Goal: Task Accomplishment & Management: Use online tool/utility

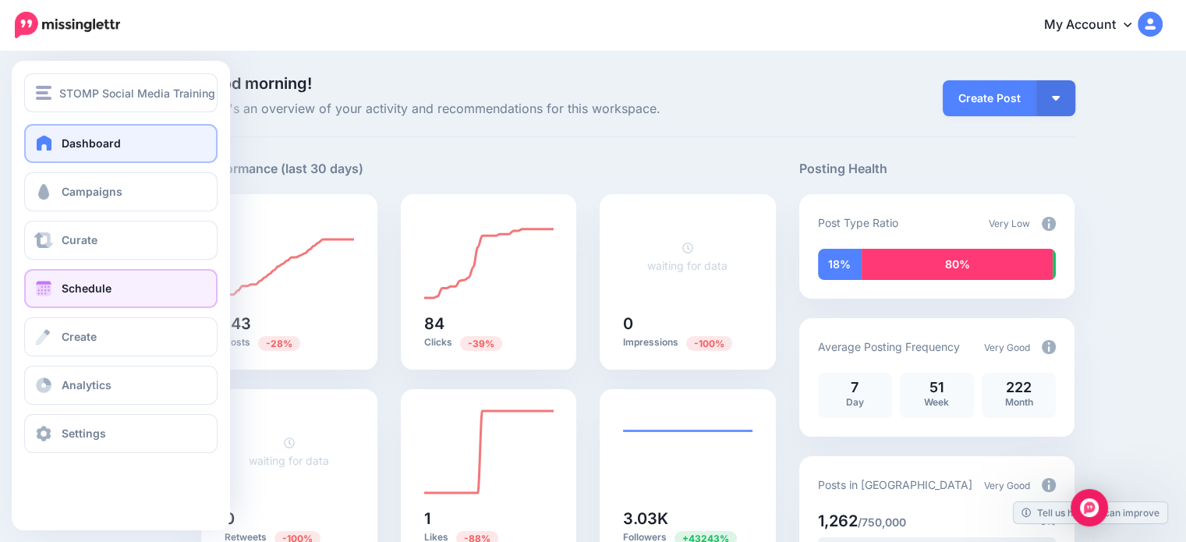
click at [87, 296] on link "Schedule" at bounding box center [120, 288] width 193 height 39
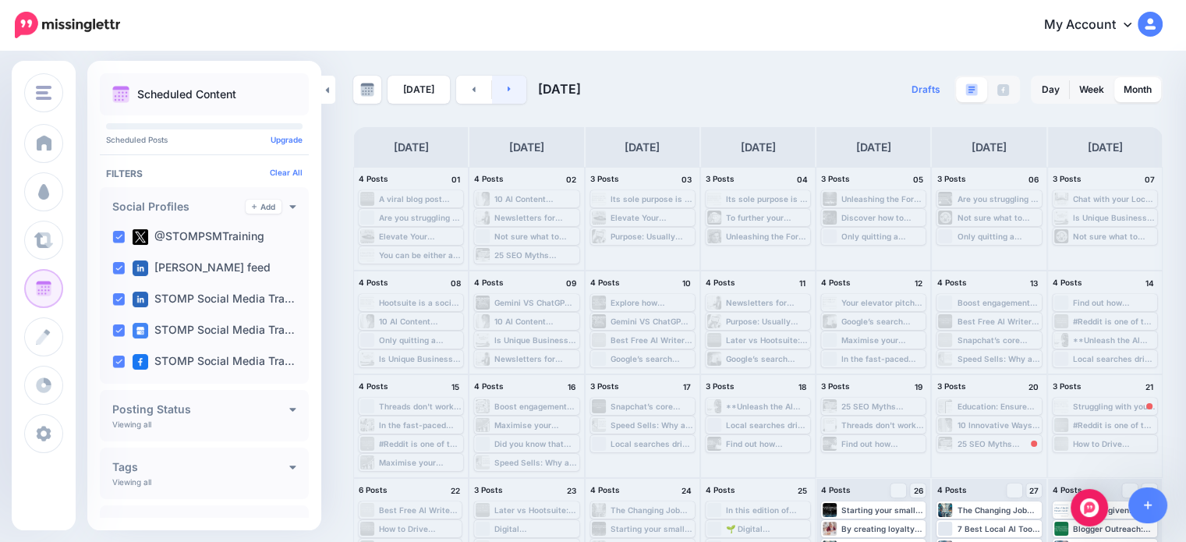
click at [502, 88] on link at bounding box center [509, 90] width 35 height 28
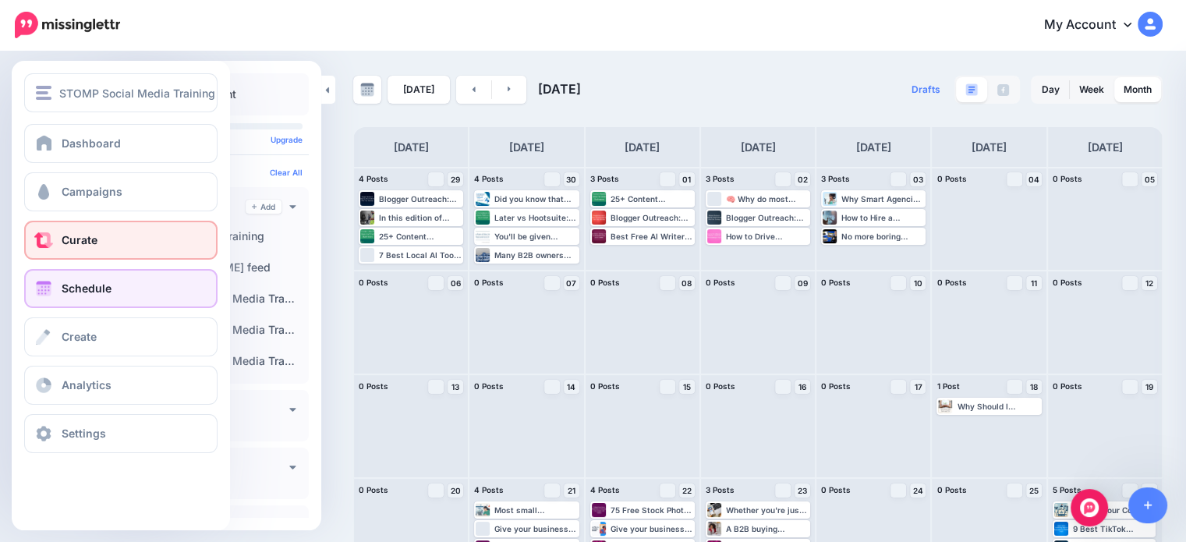
click at [47, 232] on span at bounding box center [44, 240] width 20 height 16
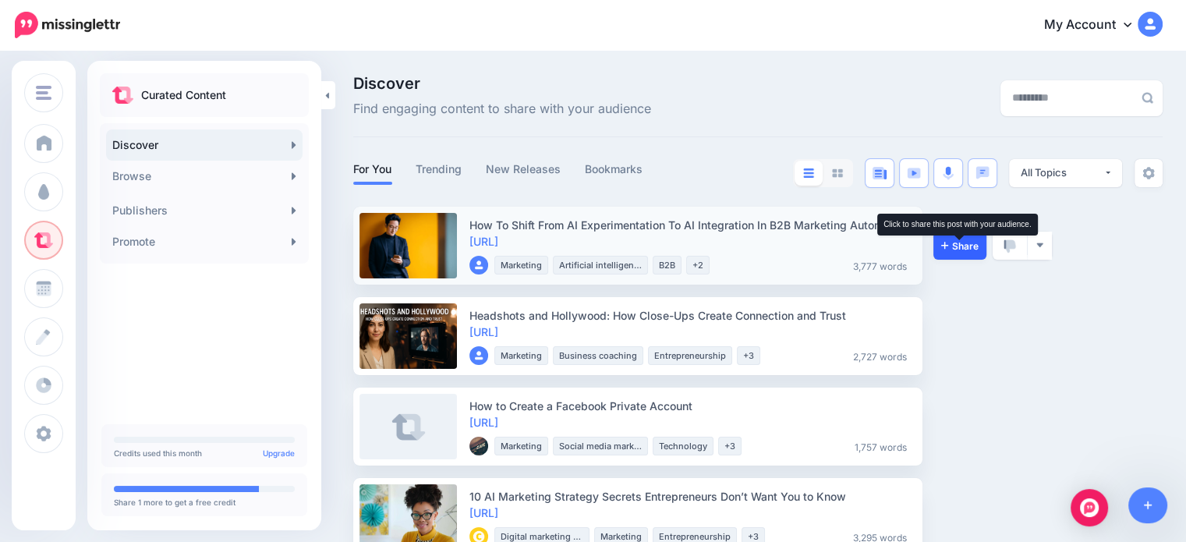
click at [977, 249] on span "Share" at bounding box center [959, 246] width 37 height 10
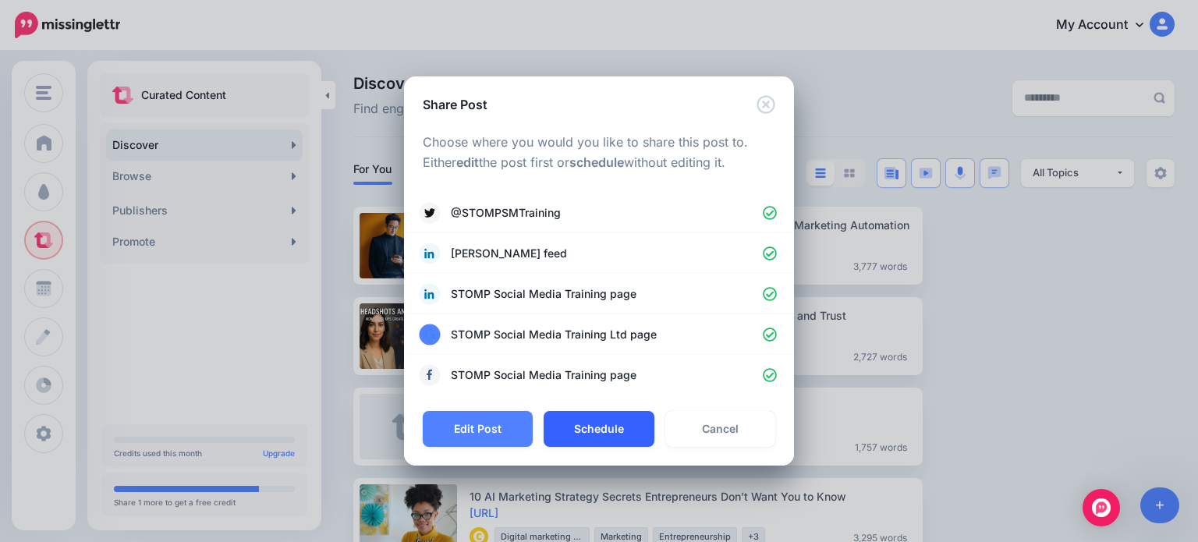
click at [584, 432] on button "Schedule" at bounding box center [598, 429] width 110 height 36
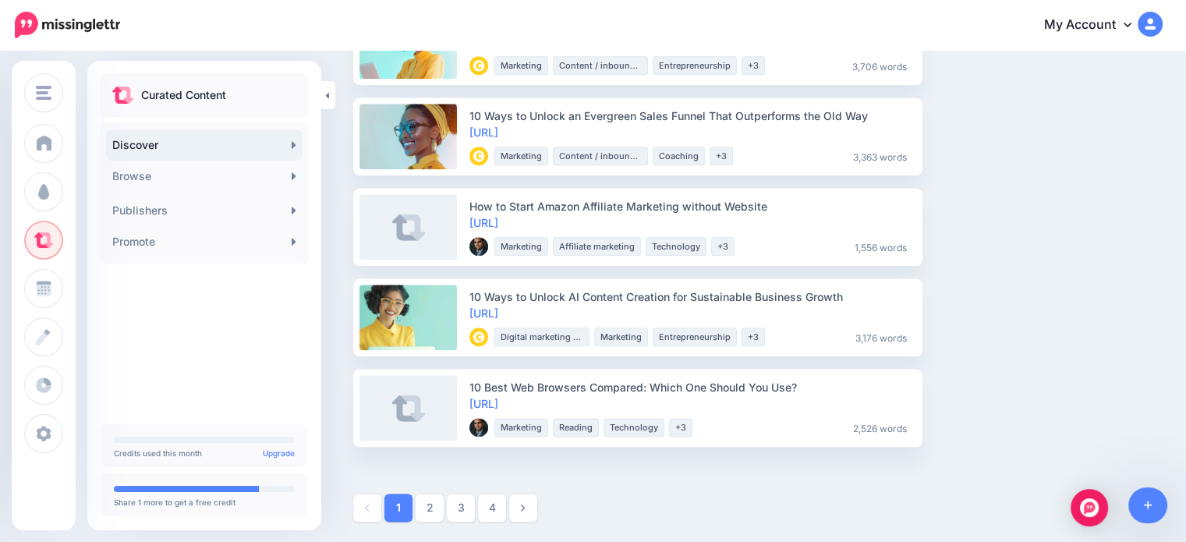
scroll to position [1830, 0]
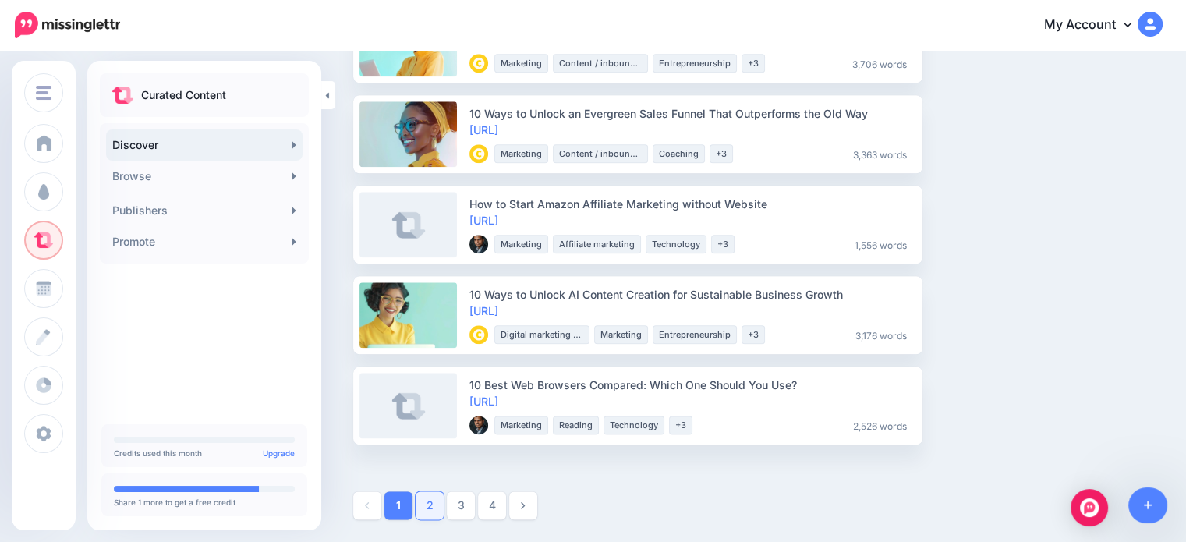
click at [423, 510] on link "2" at bounding box center [430, 505] width 28 height 28
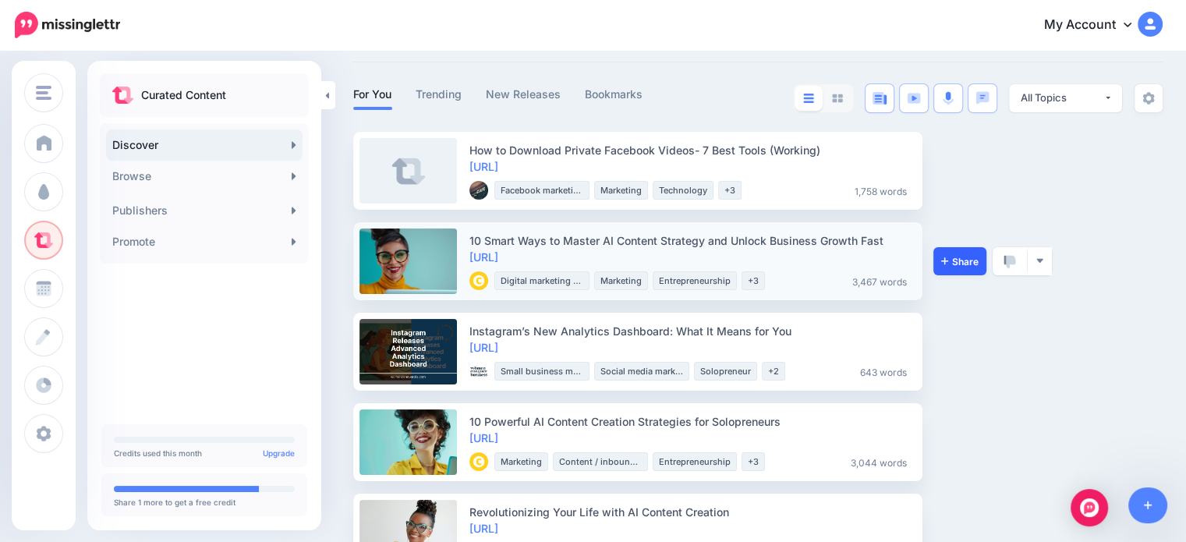
scroll to position [78, 0]
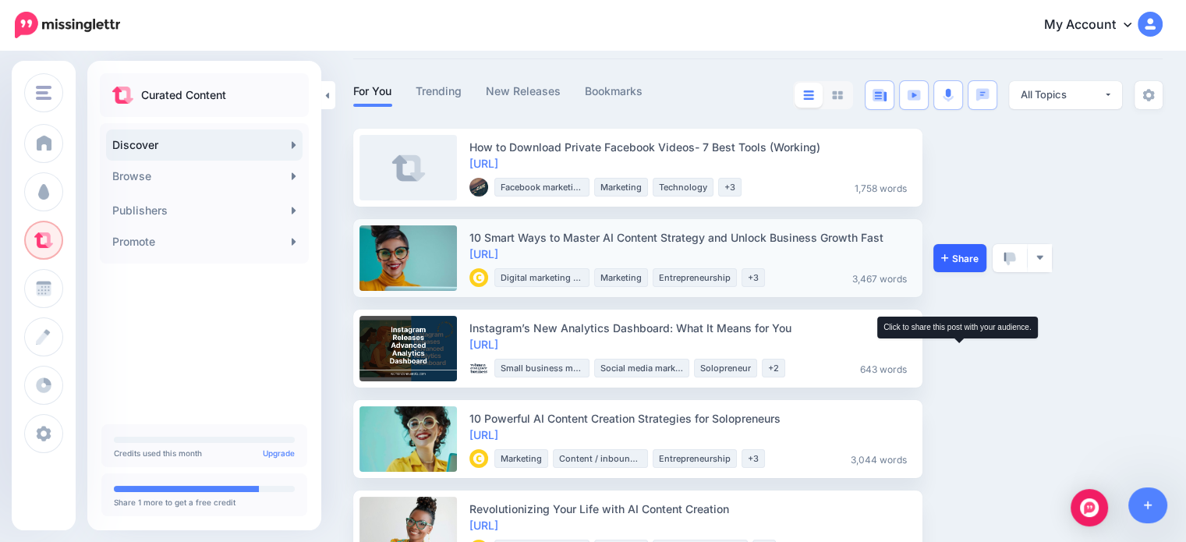
click at [966, 345] on span "Share" at bounding box center [959, 349] width 37 height 10
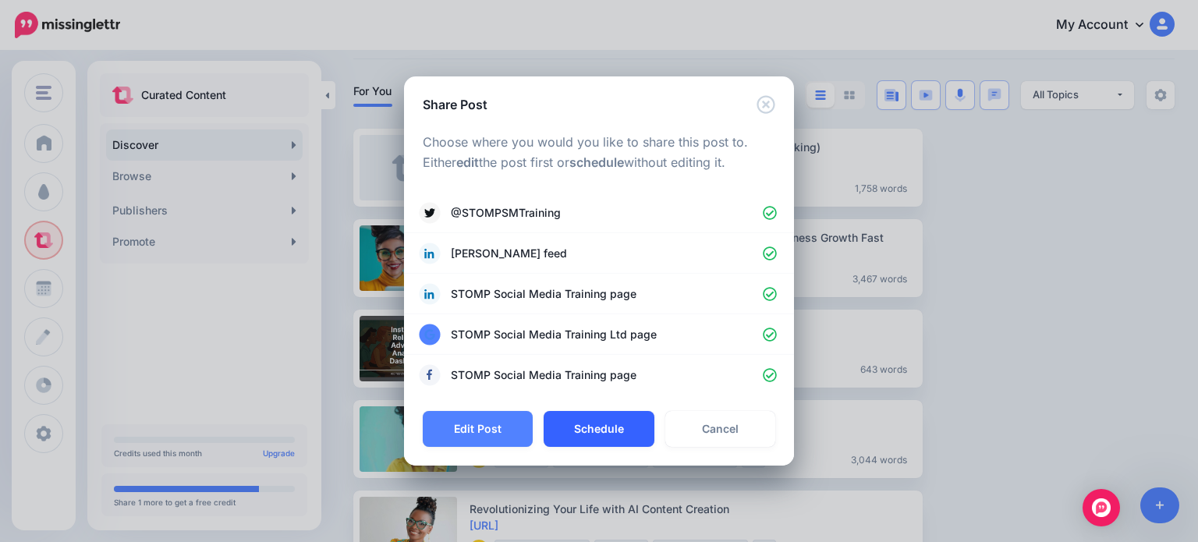
click at [594, 427] on button "Schedule" at bounding box center [598, 429] width 110 height 36
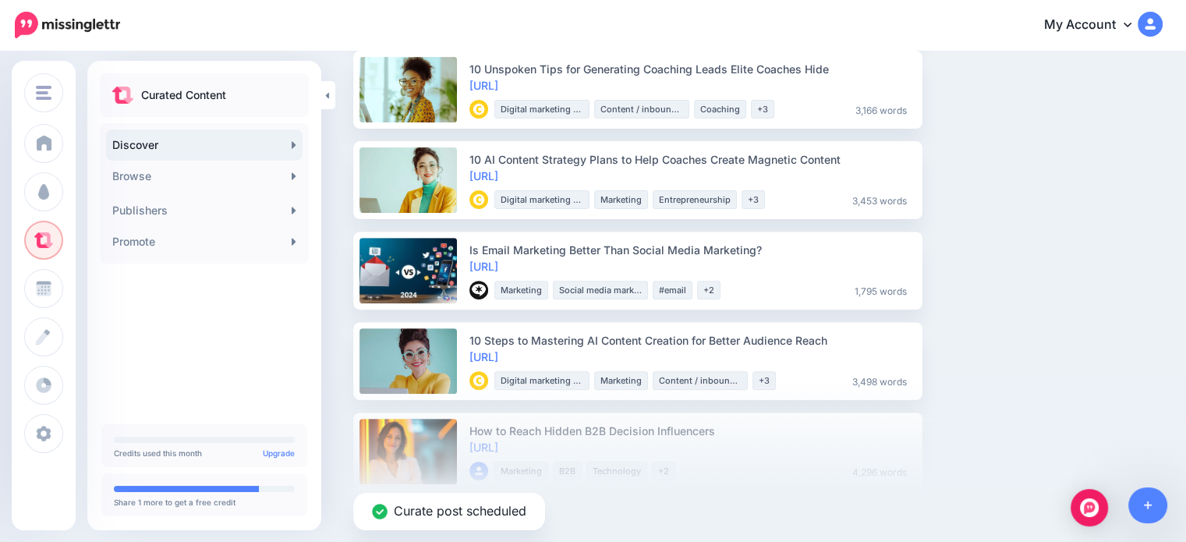
scroll to position [546, 0]
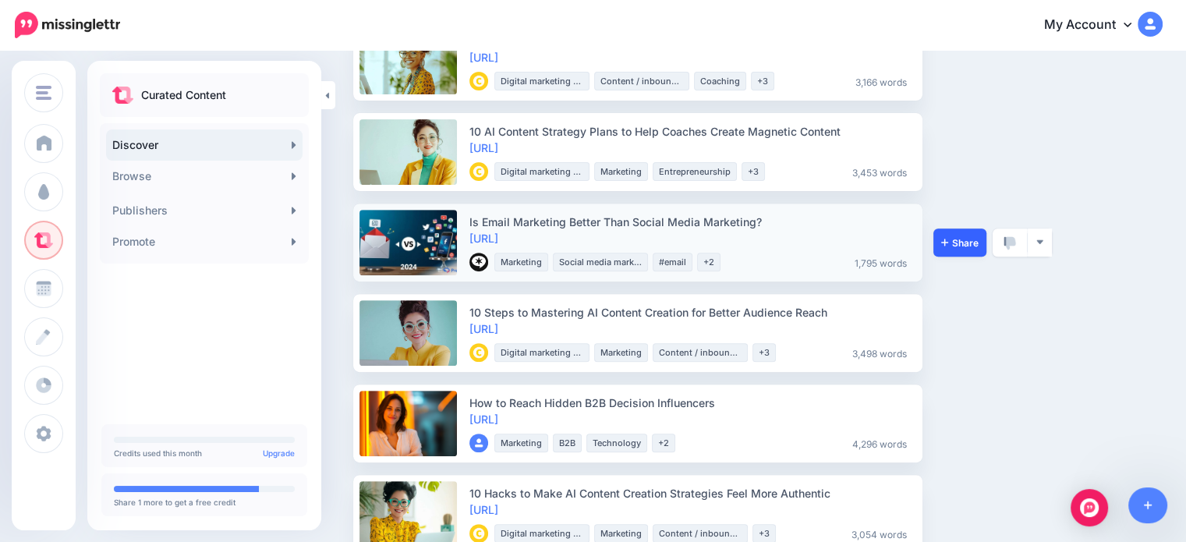
click at [958, 249] on link "Share" at bounding box center [959, 242] width 53 height 28
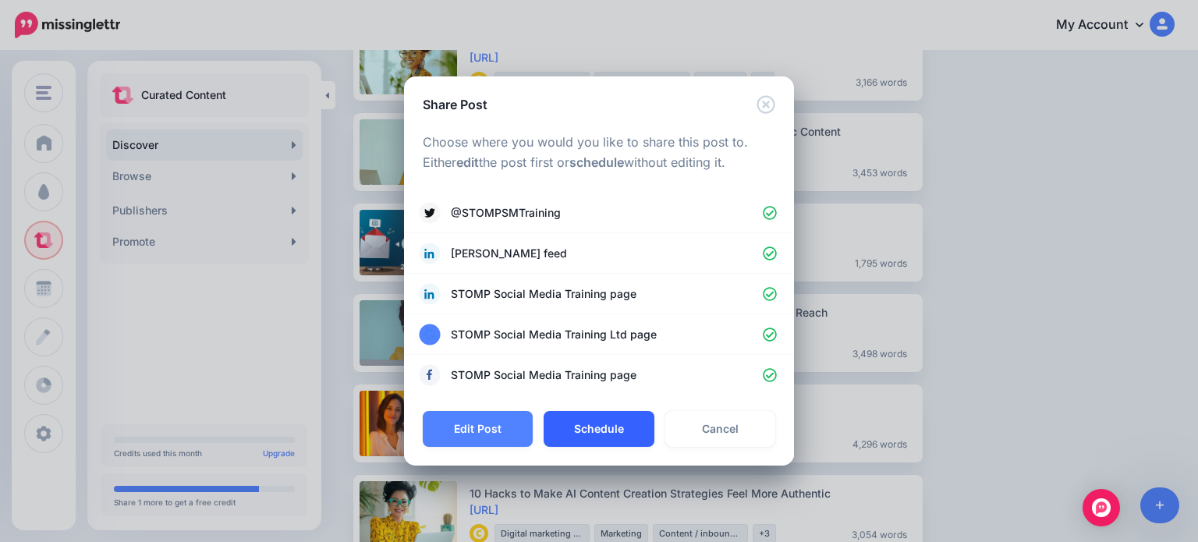
click at [631, 435] on button "Schedule" at bounding box center [598, 429] width 110 height 36
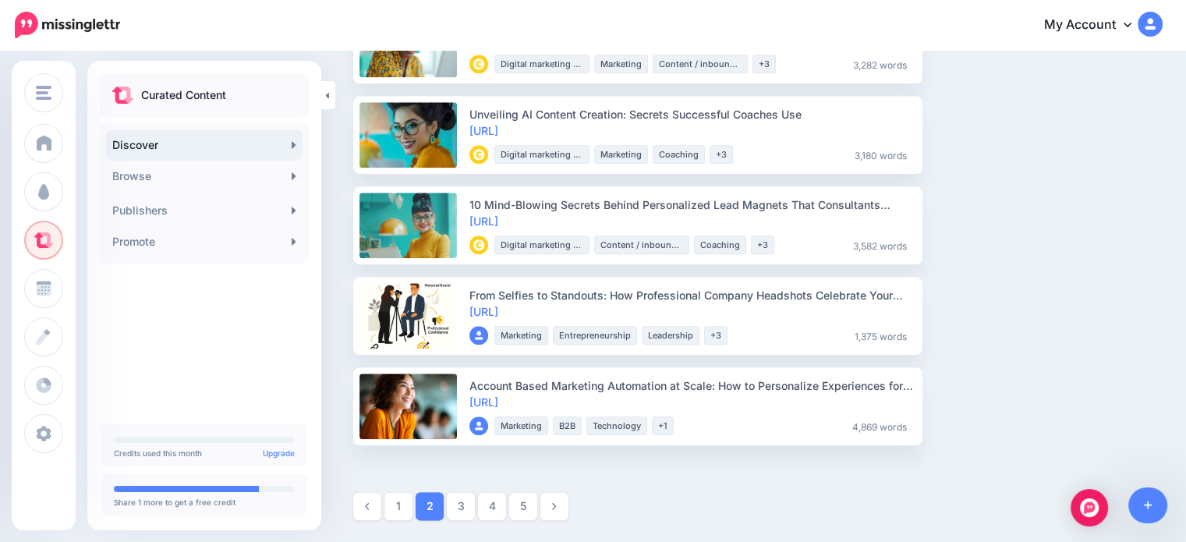
scroll to position [1740, 0]
click at [465, 508] on link "3" at bounding box center [461, 505] width 28 height 28
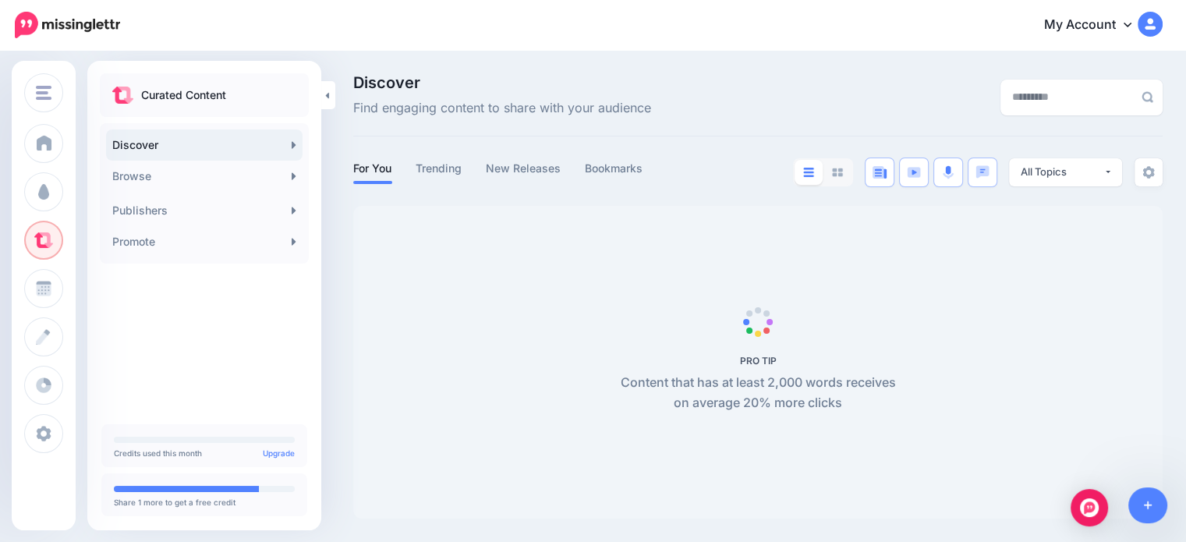
scroll to position [0, 0]
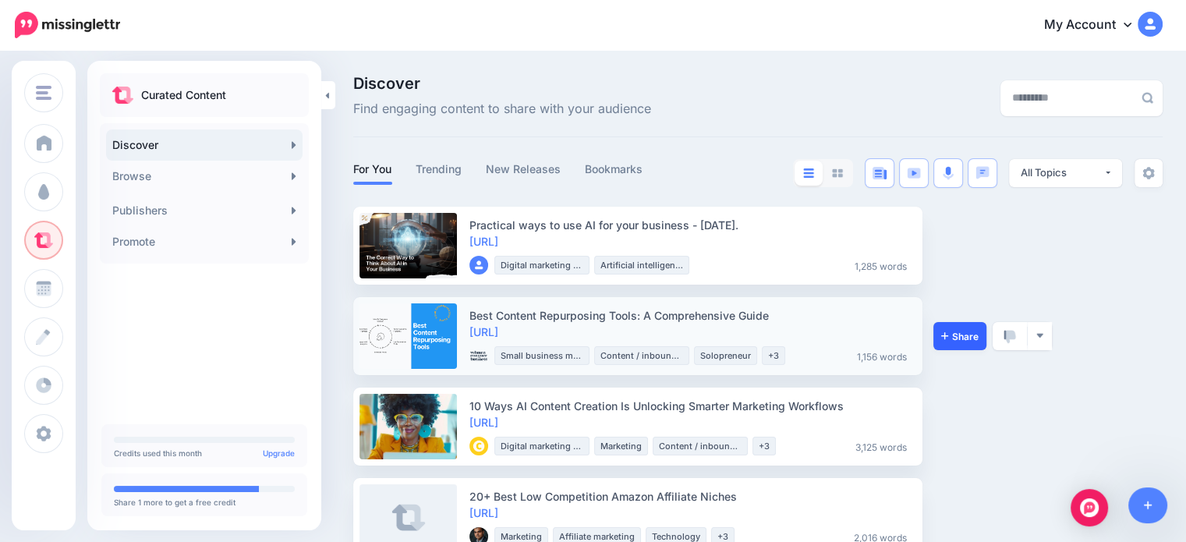
click at [979, 333] on link "Share" at bounding box center [959, 336] width 53 height 28
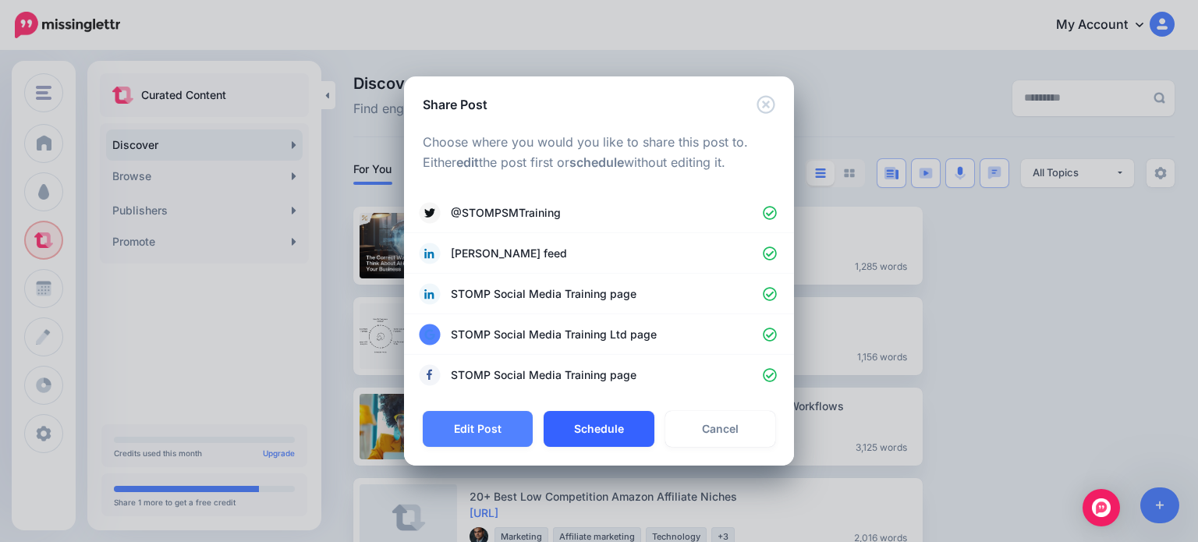
click at [622, 424] on button "Schedule" at bounding box center [598, 429] width 110 height 36
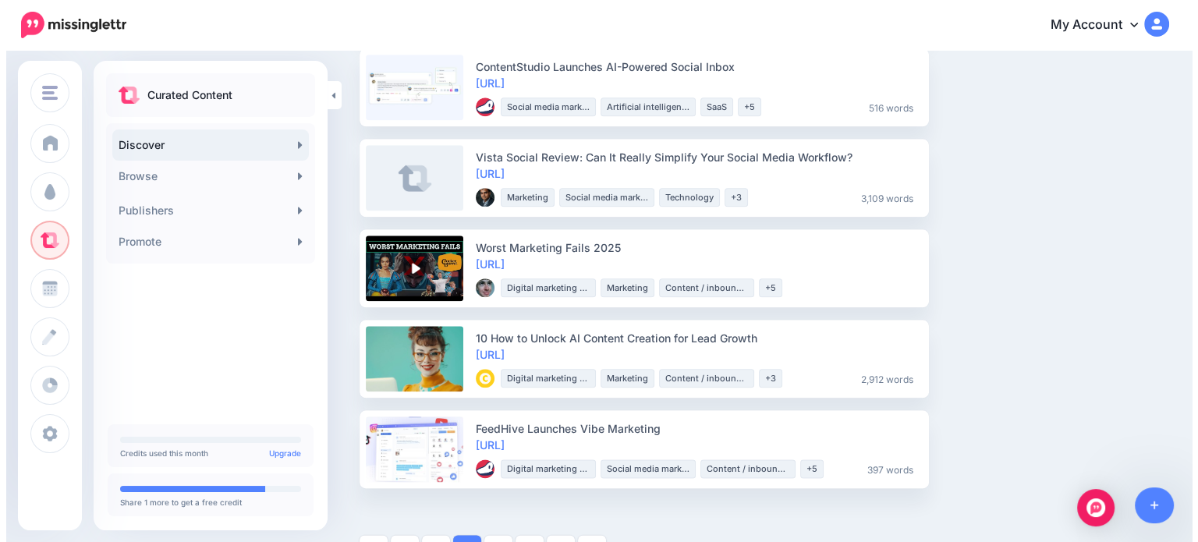
scroll to position [1793, 0]
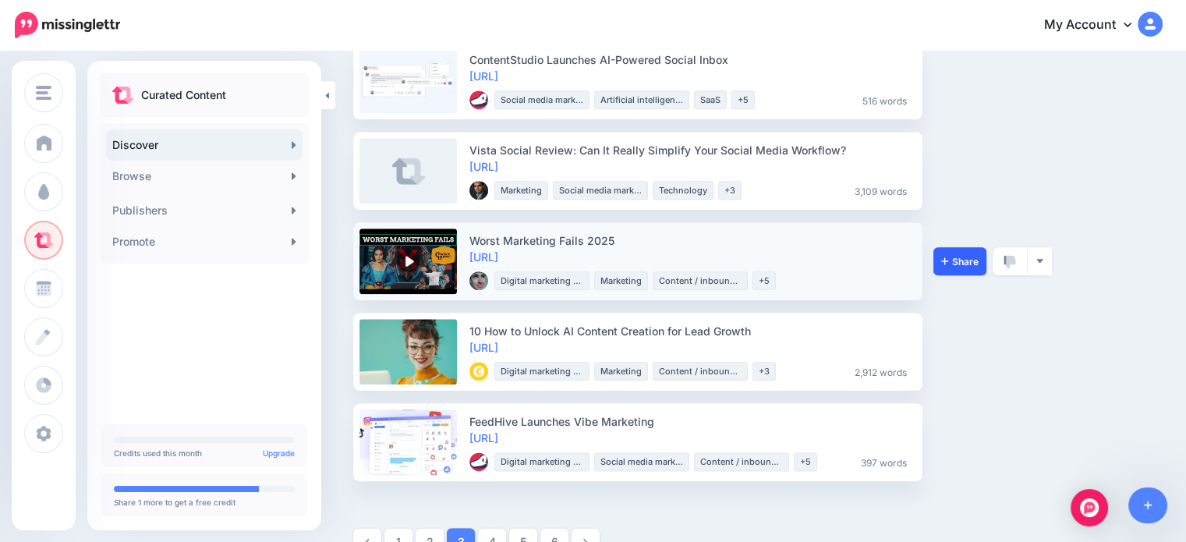
click at [981, 261] on link "Share" at bounding box center [959, 261] width 53 height 28
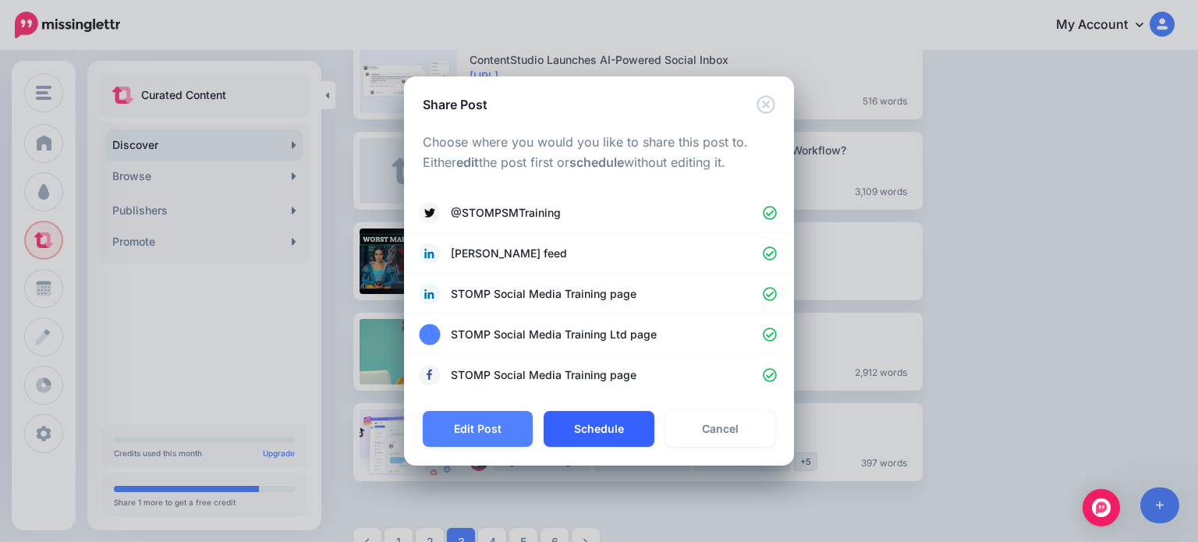
drag, startPoint x: 640, startPoint y: 442, endPoint x: 638, endPoint y: 433, distance: 9.6
click at [640, 441] on button "Schedule" at bounding box center [598, 429] width 110 height 36
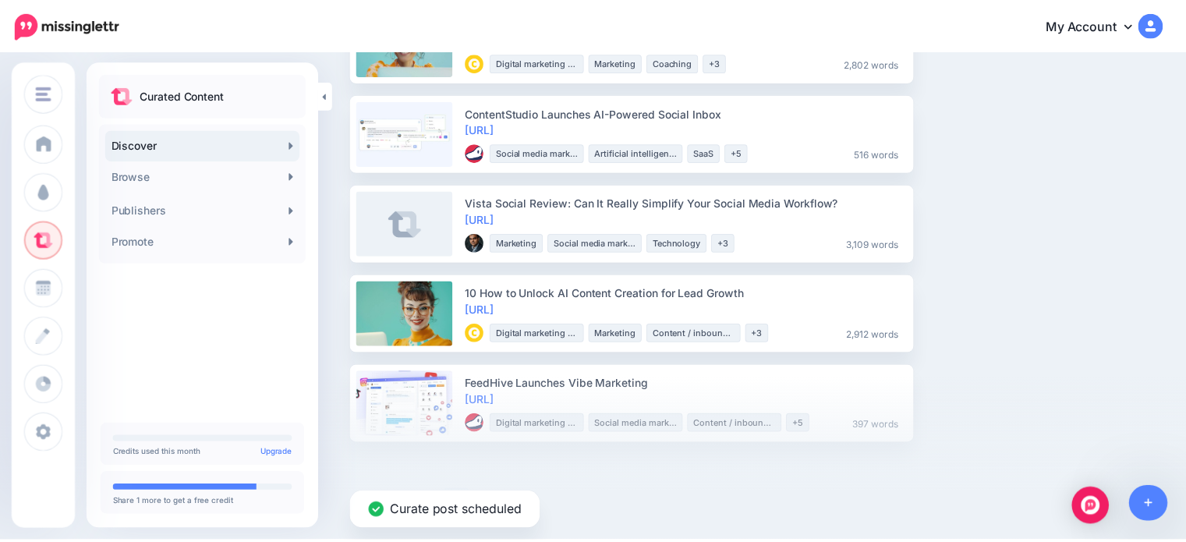
scroll to position [1740, 0]
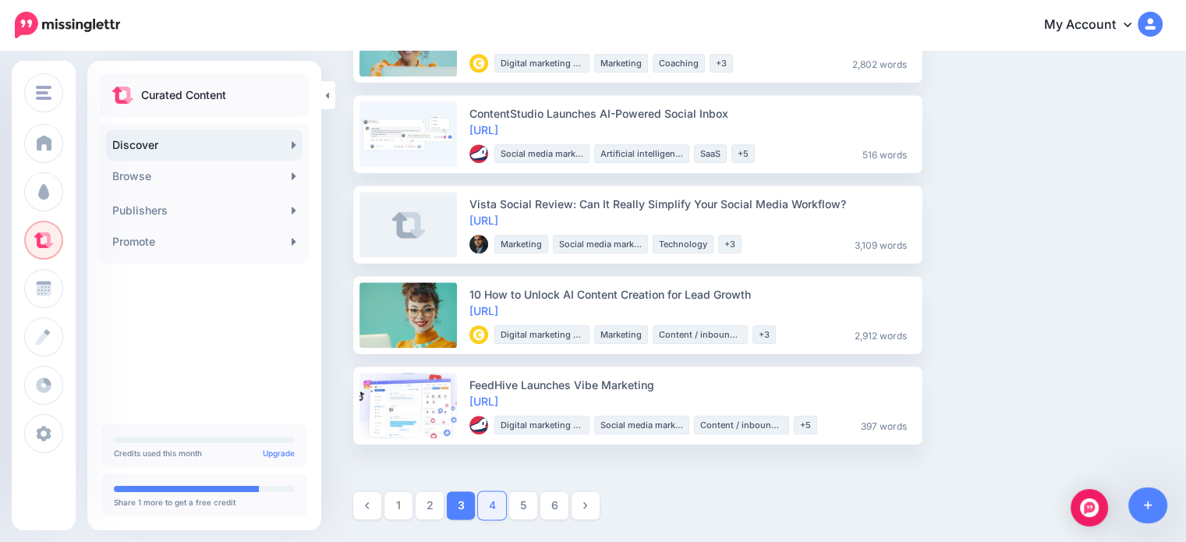
click at [487, 494] on link "4" at bounding box center [492, 505] width 28 height 28
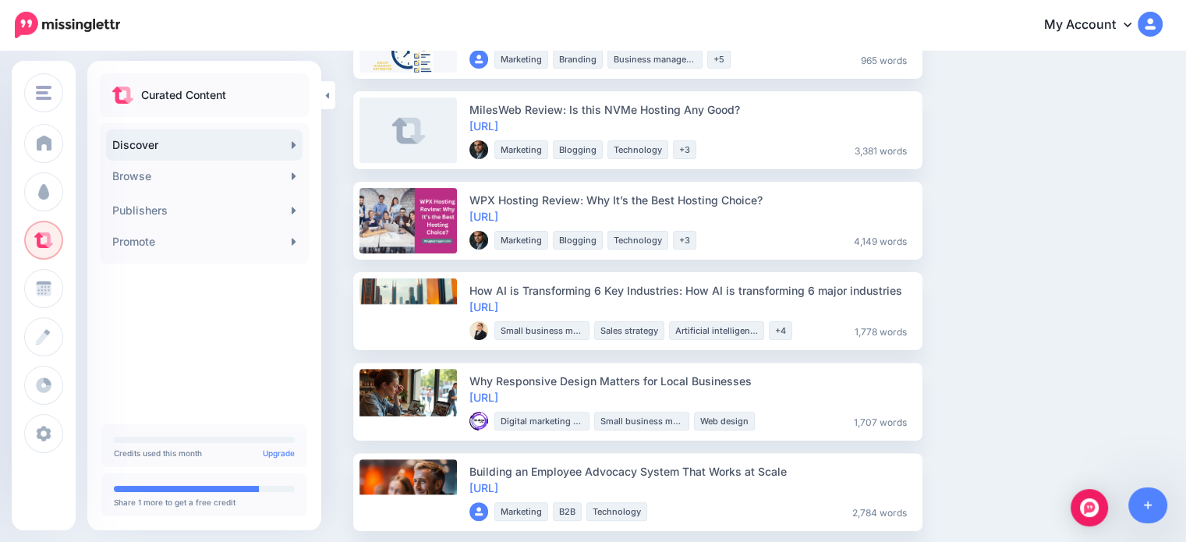
scroll to position [390, 0]
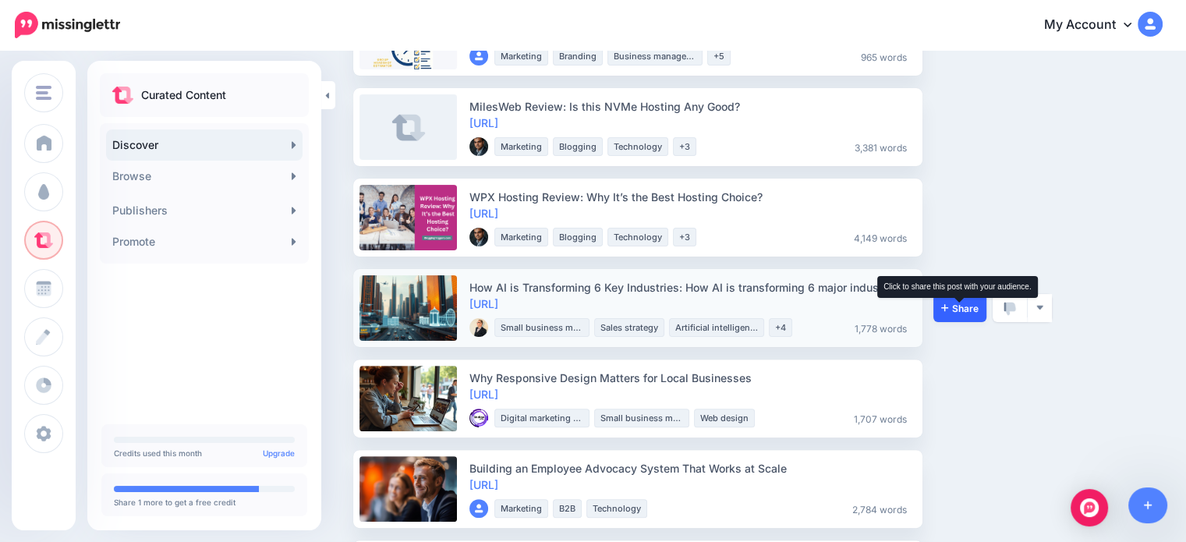
click at [963, 309] on span "Share" at bounding box center [959, 308] width 37 height 10
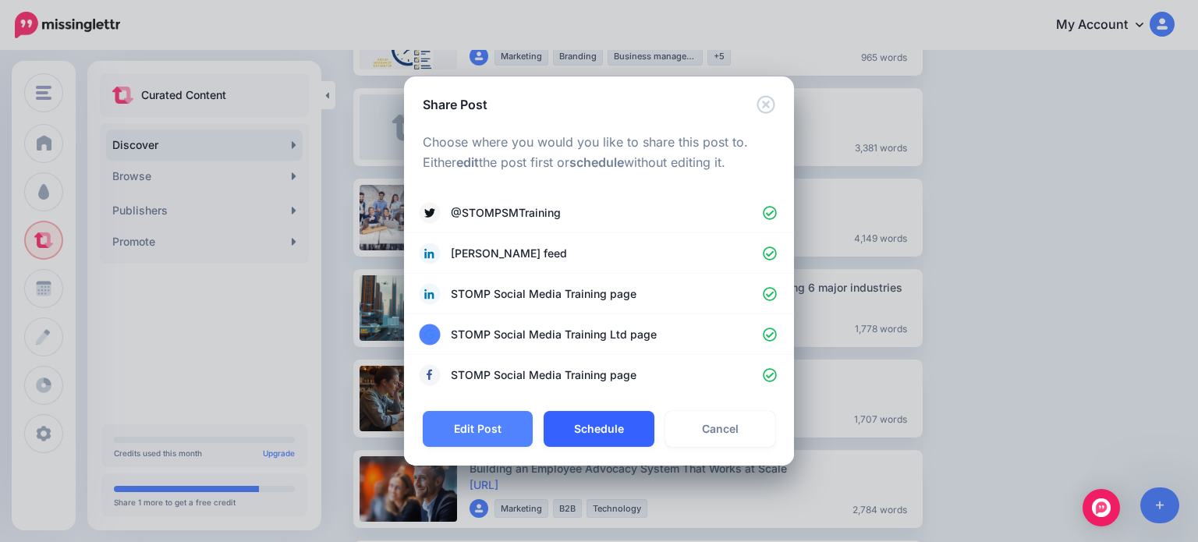
click at [632, 433] on button "Schedule" at bounding box center [598, 429] width 110 height 36
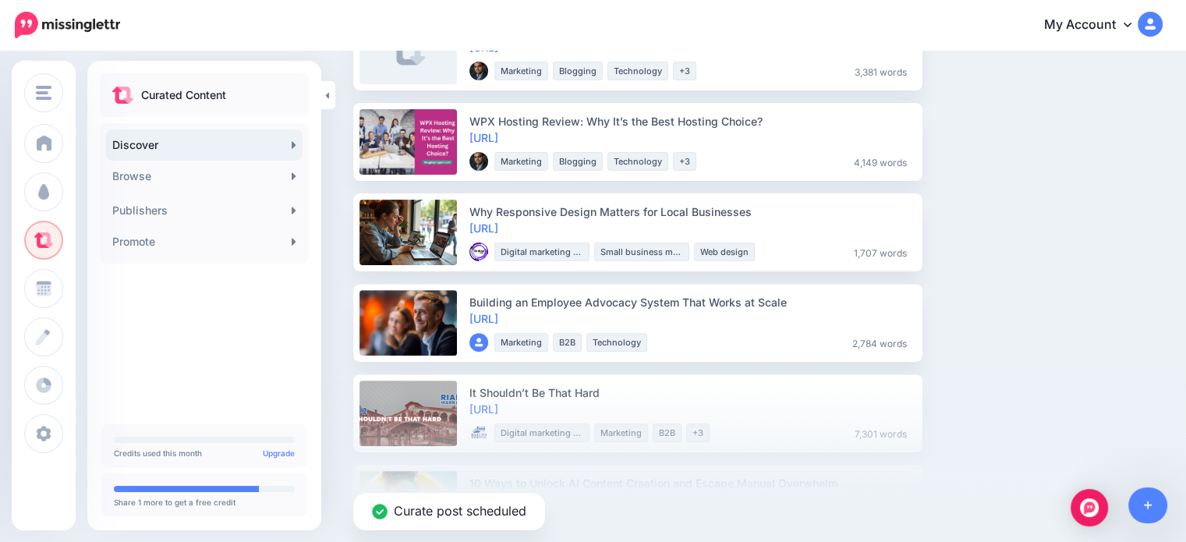
scroll to position [468, 0]
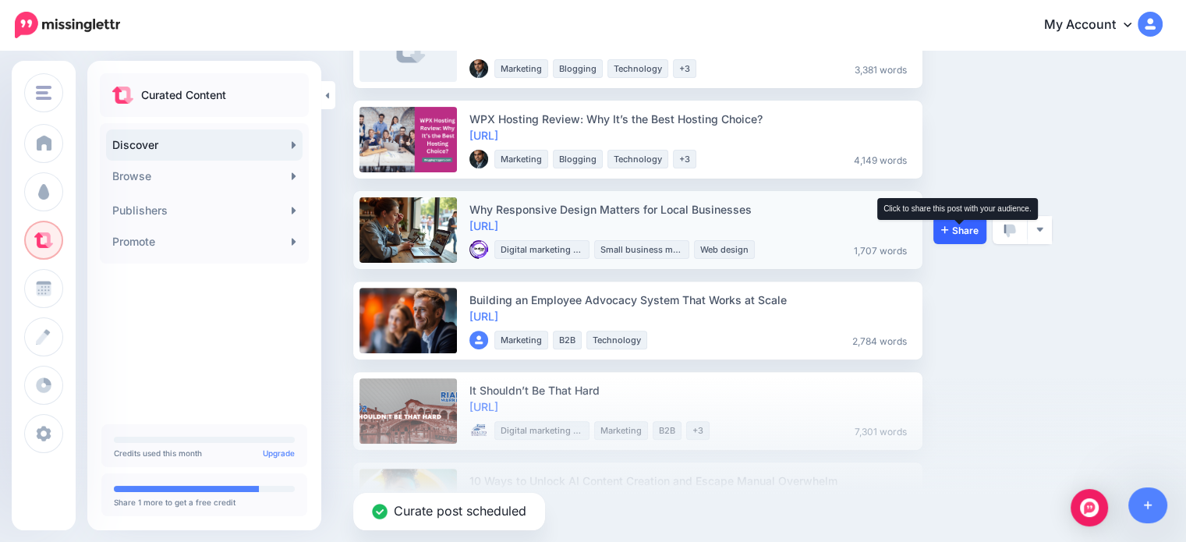
click at [954, 233] on span "Share" at bounding box center [959, 230] width 37 height 10
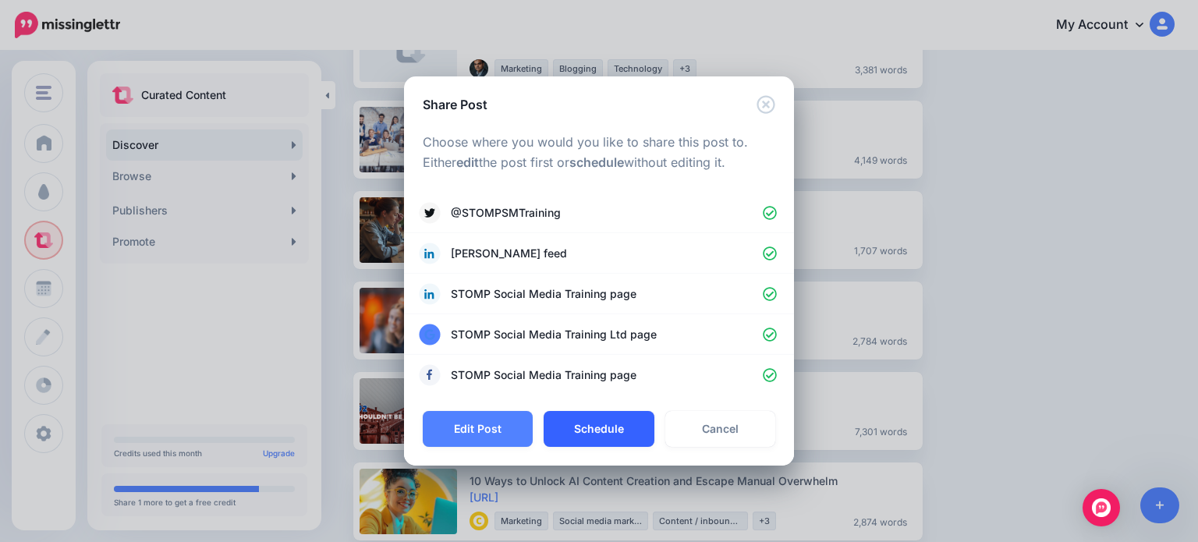
click at [621, 433] on button "Schedule" at bounding box center [598, 429] width 110 height 36
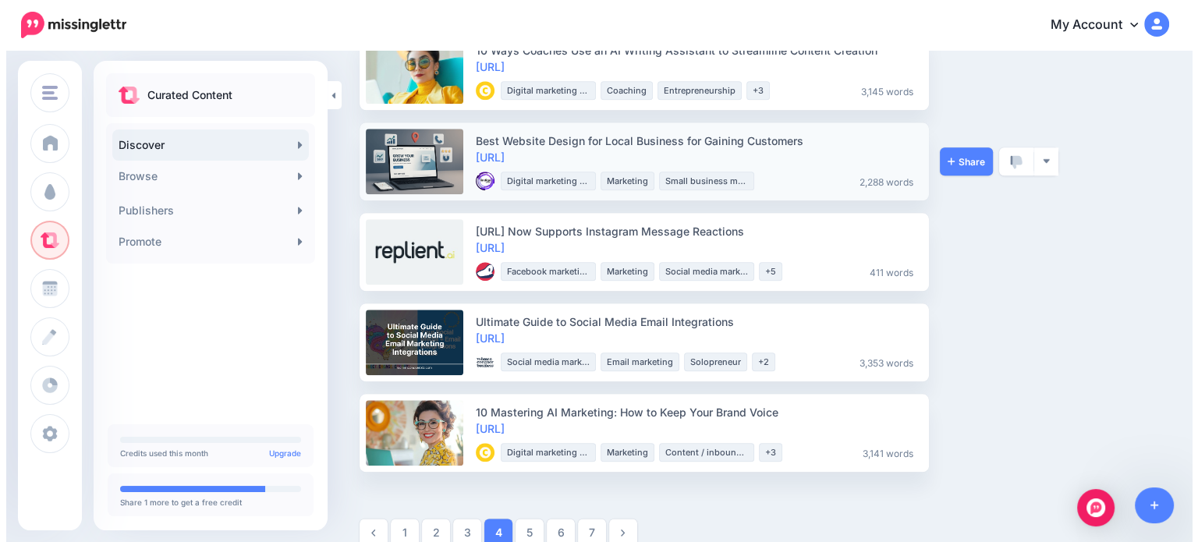
scroll to position [1715, 0]
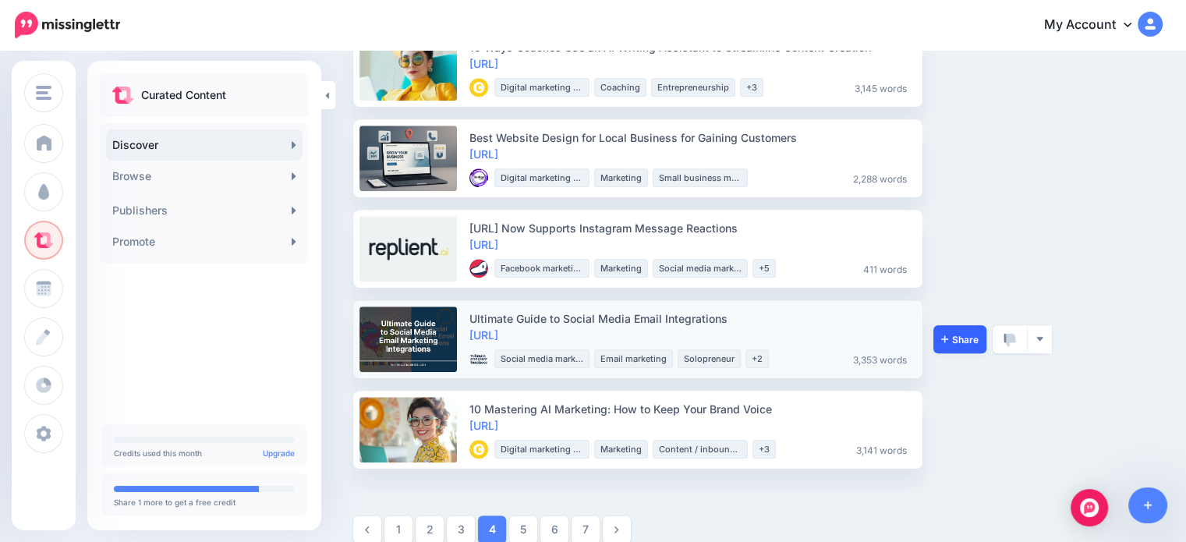
click at [960, 330] on link "Share" at bounding box center [959, 339] width 53 height 28
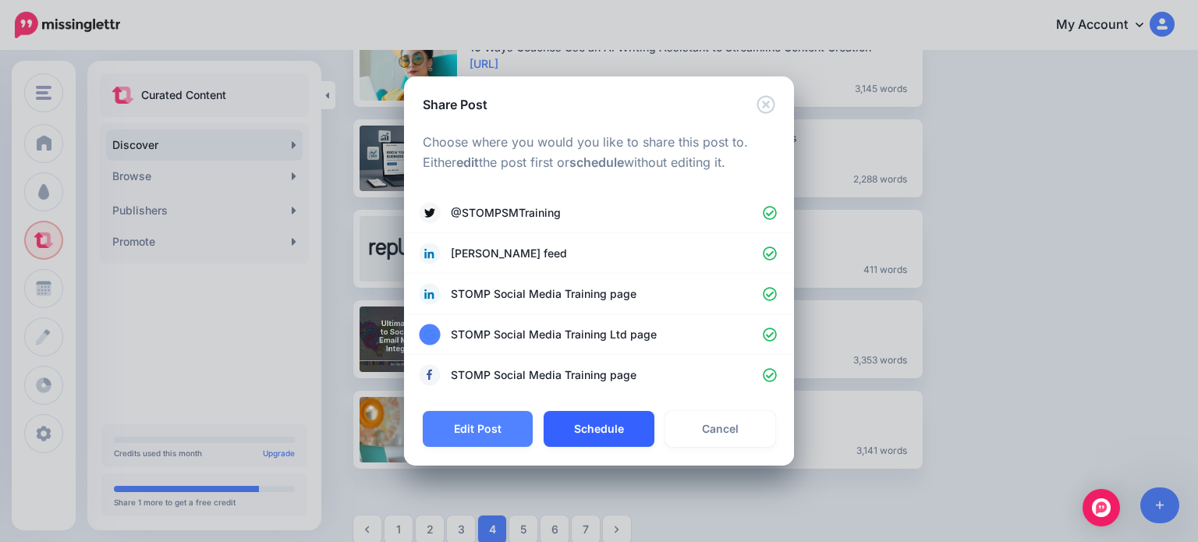
click at [586, 423] on button "Schedule" at bounding box center [598, 429] width 110 height 36
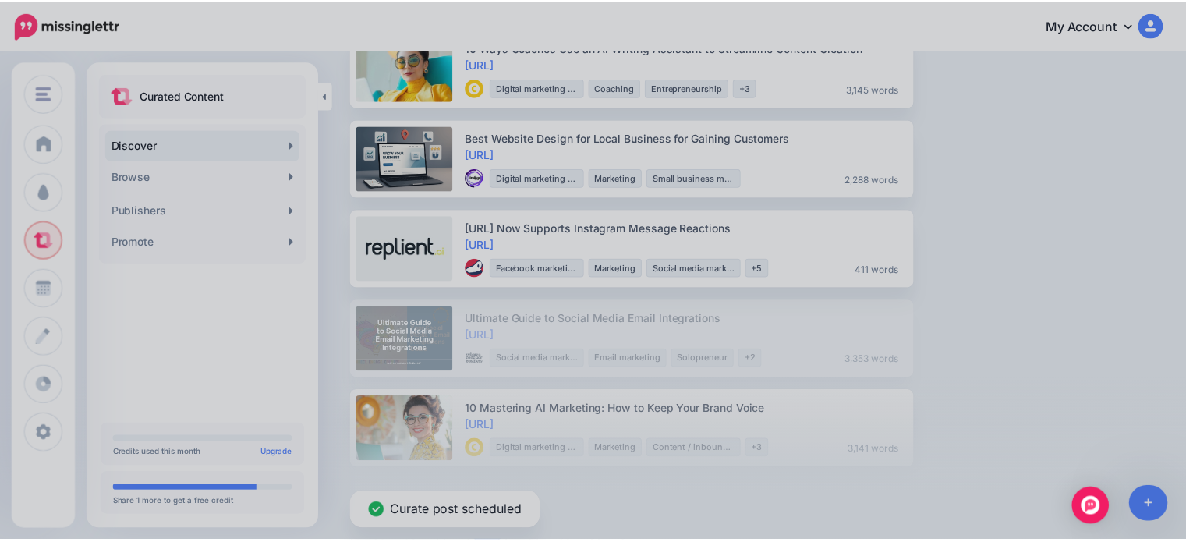
scroll to position [1649, 0]
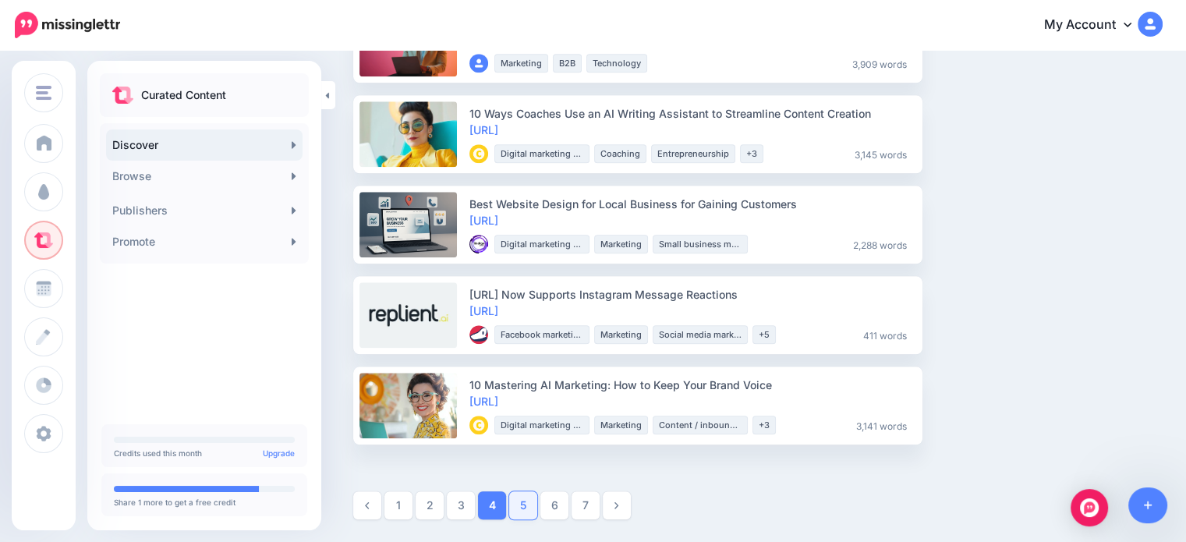
click at [523, 519] on link "5" at bounding box center [523, 505] width 28 height 28
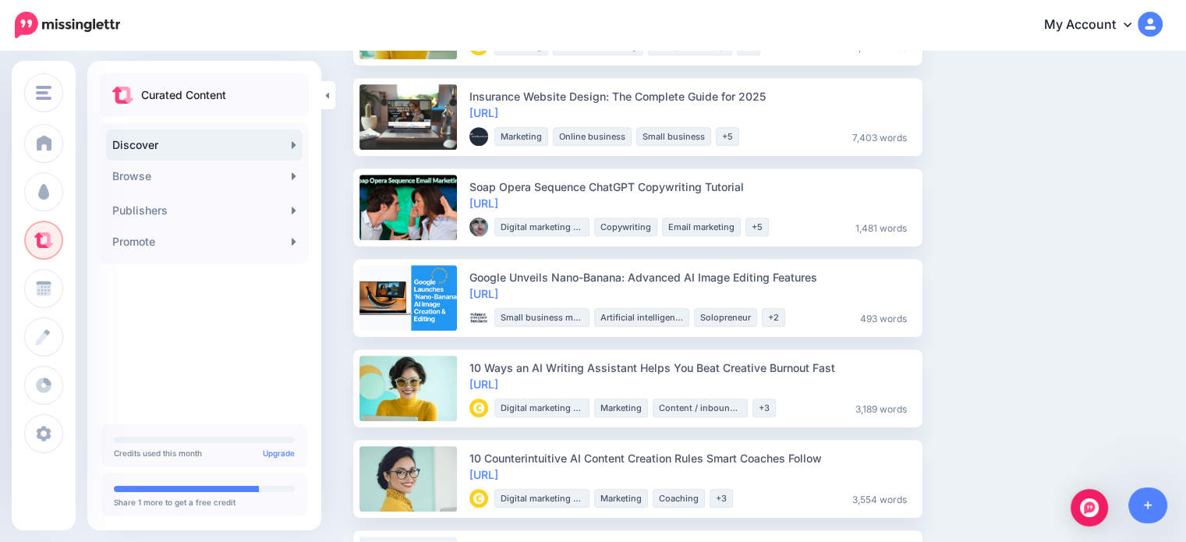
scroll to position [780, 0]
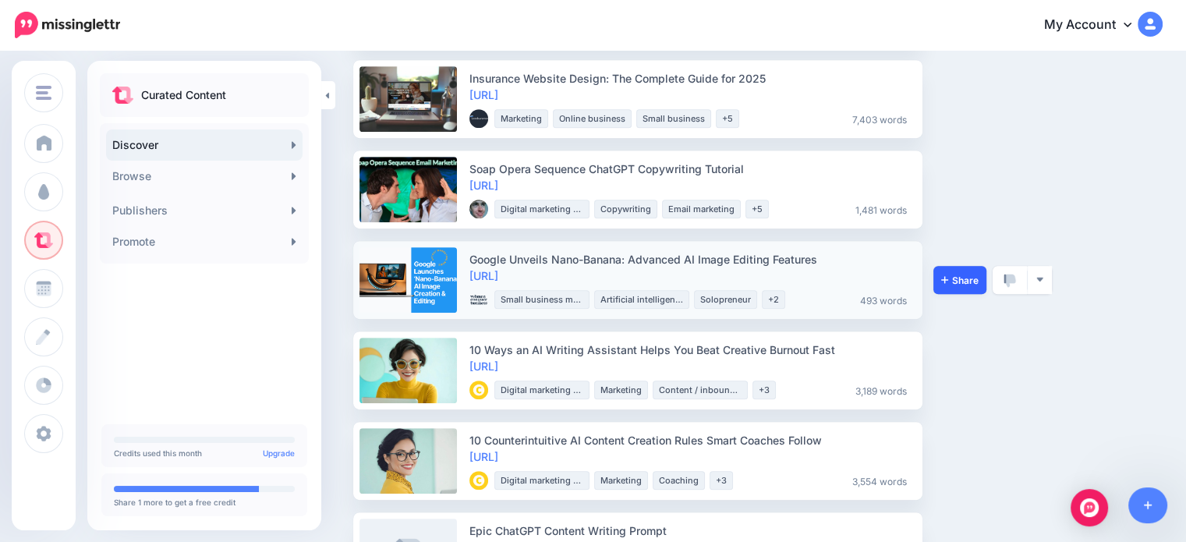
click at [954, 267] on link "Share" at bounding box center [959, 280] width 53 height 28
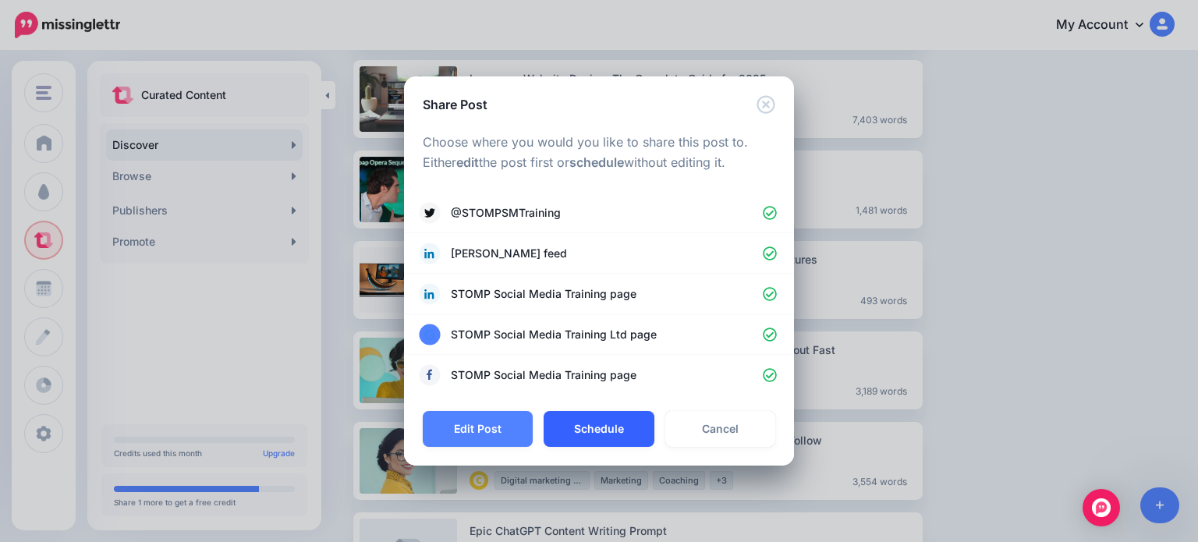
click at [589, 427] on button "Schedule" at bounding box center [598, 429] width 110 height 36
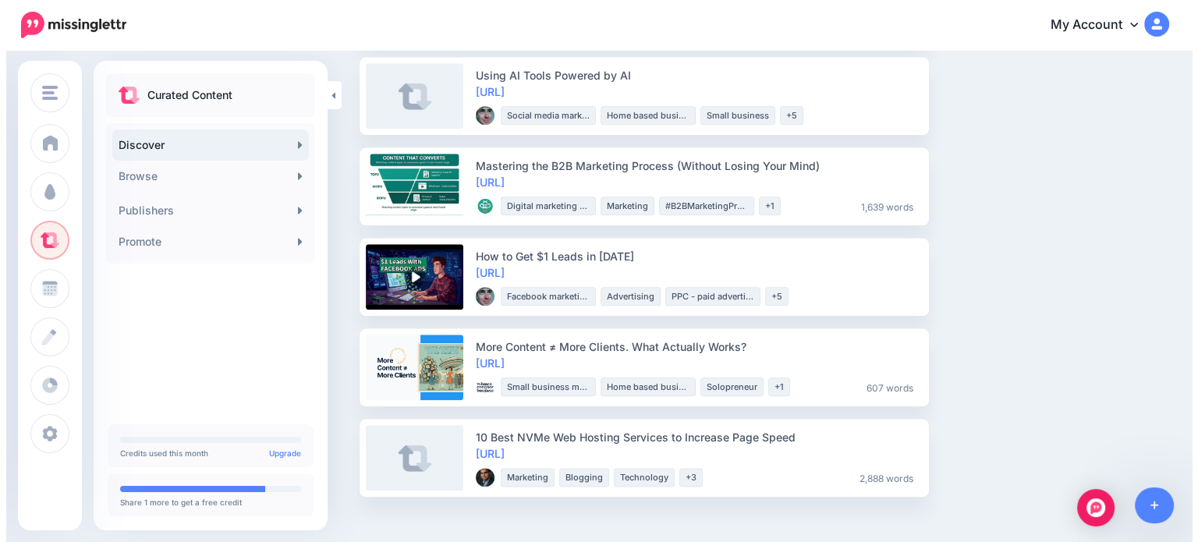
scroll to position [1793, 0]
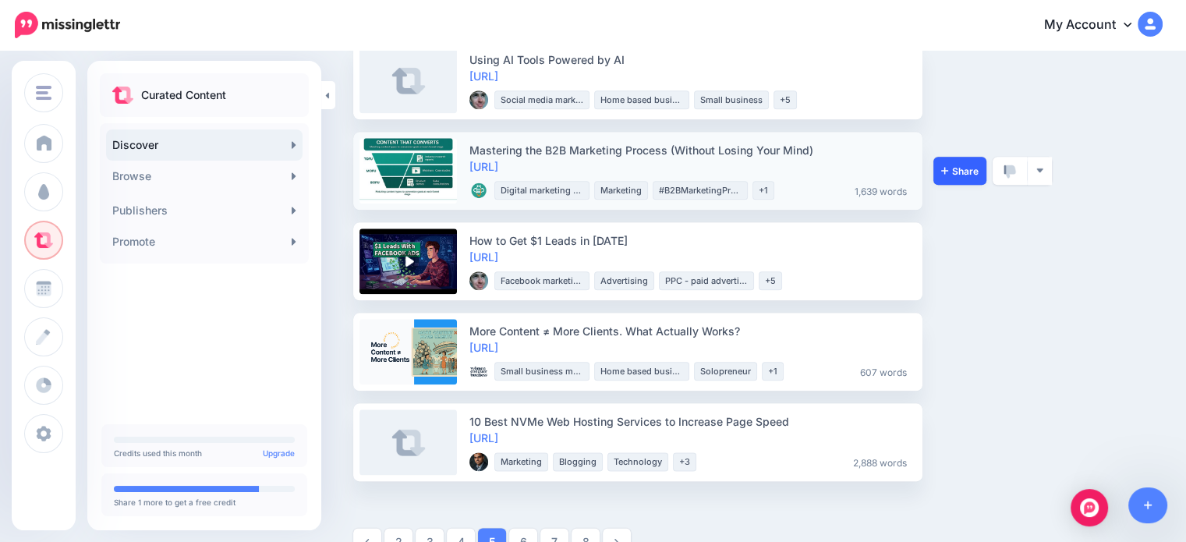
click at [976, 161] on link "Share" at bounding box center [959, 171] width 53 height 28
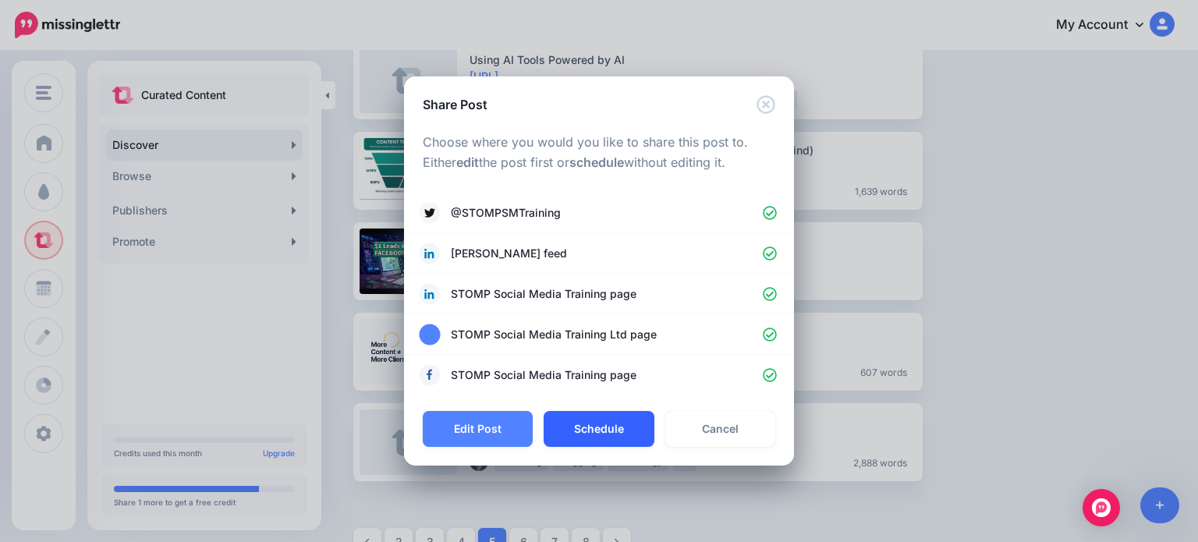
click at [618, 422] on button "Schedule" at bounding box center [598, 429] width 110 height 36
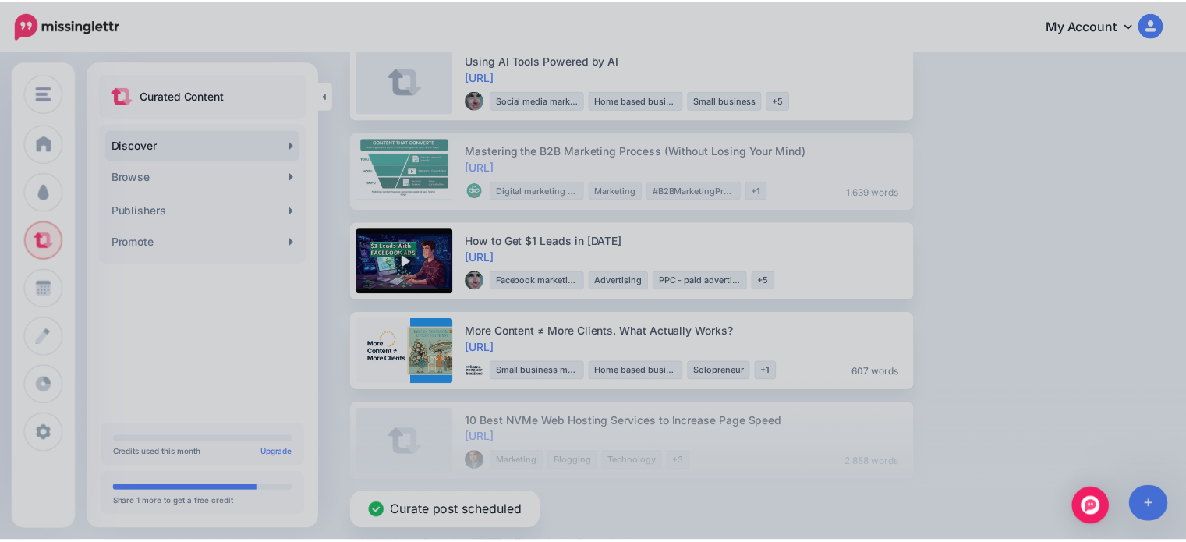
scroll to position [1740, 0]
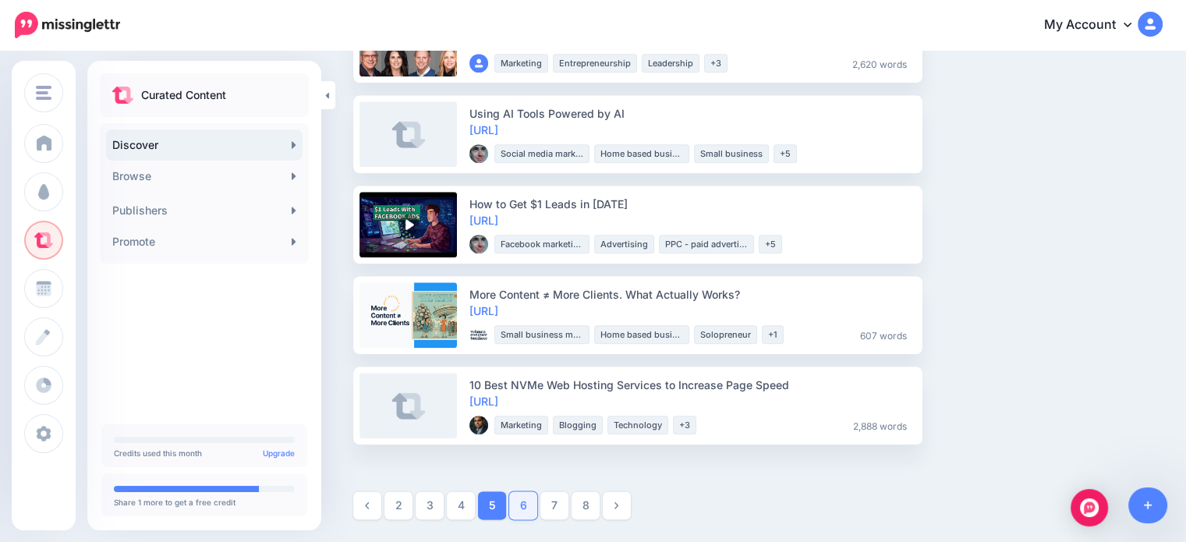
click at [515, 498] on link "6" at bounding box center [523, 505] width 28 height 28
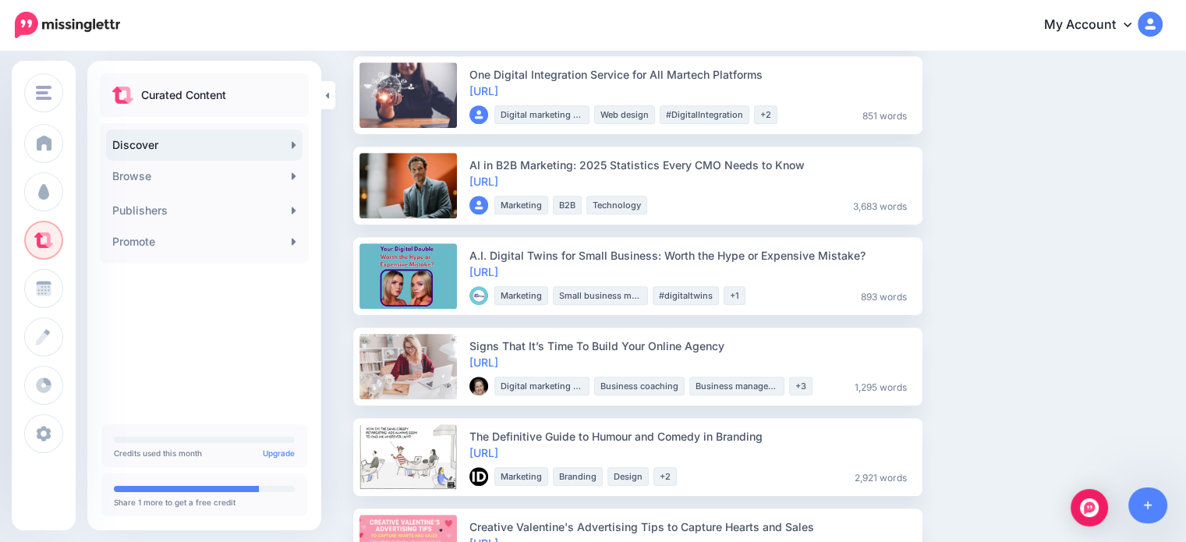
scroll to position [1014, 0]
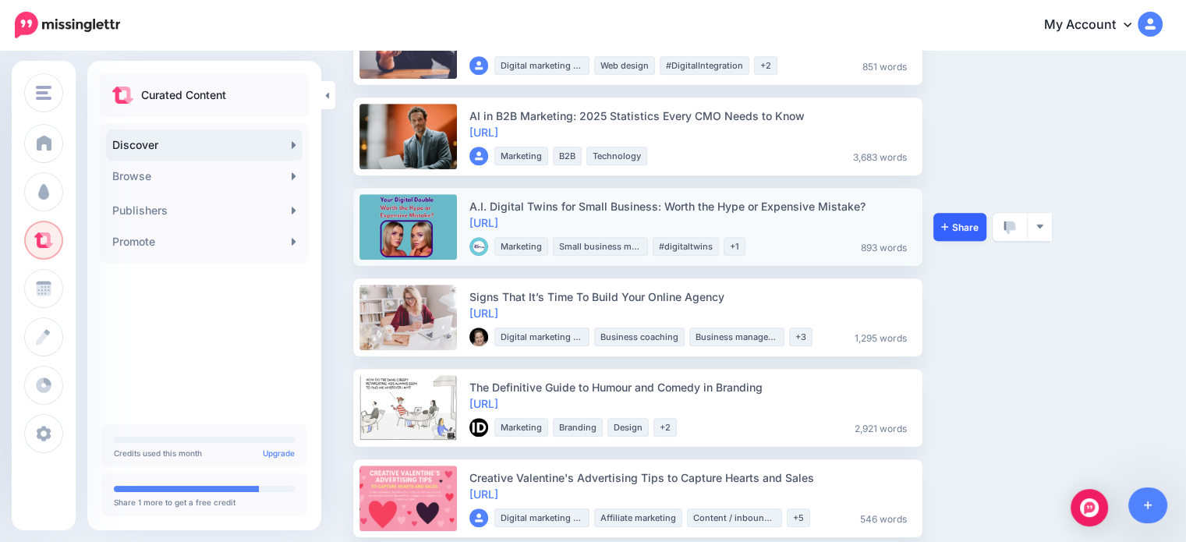
click at [954, 233] on link "Share" at bounding box center [959, 227] width 53 height 28
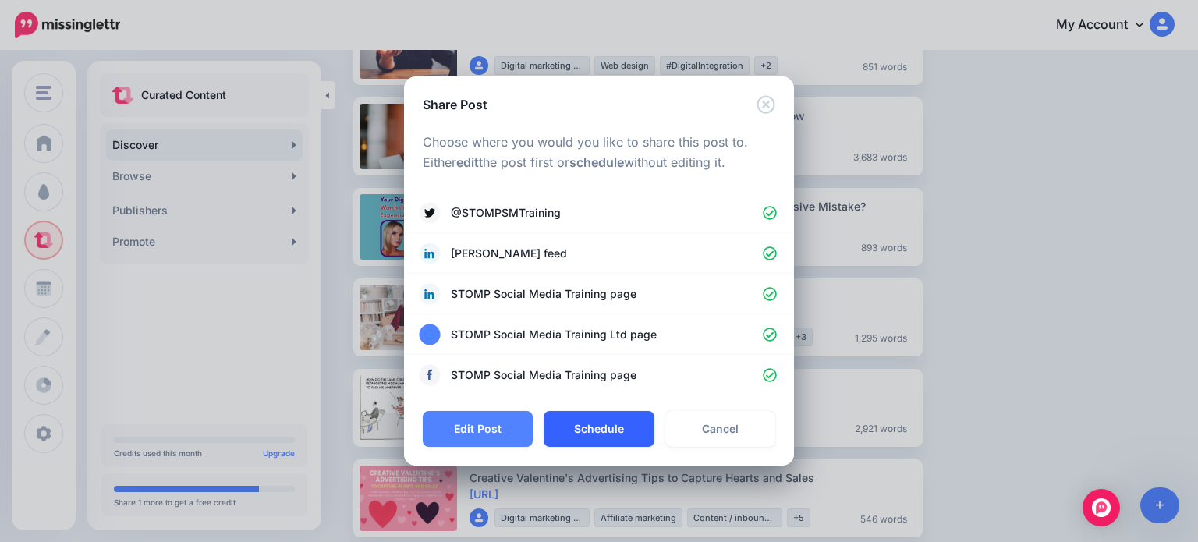
click at [618, 420] on button "Schedule" at bounding box center [598, 429] width 110 height 36
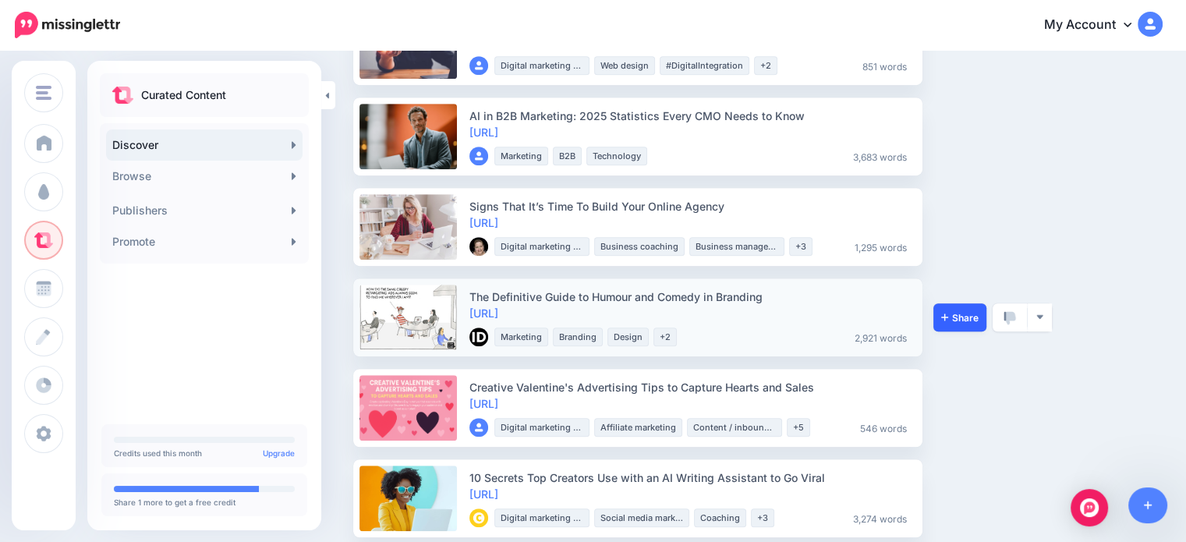
click at [944, 307] on link "Share" at bounding box center [959, 317] width 53 height 28
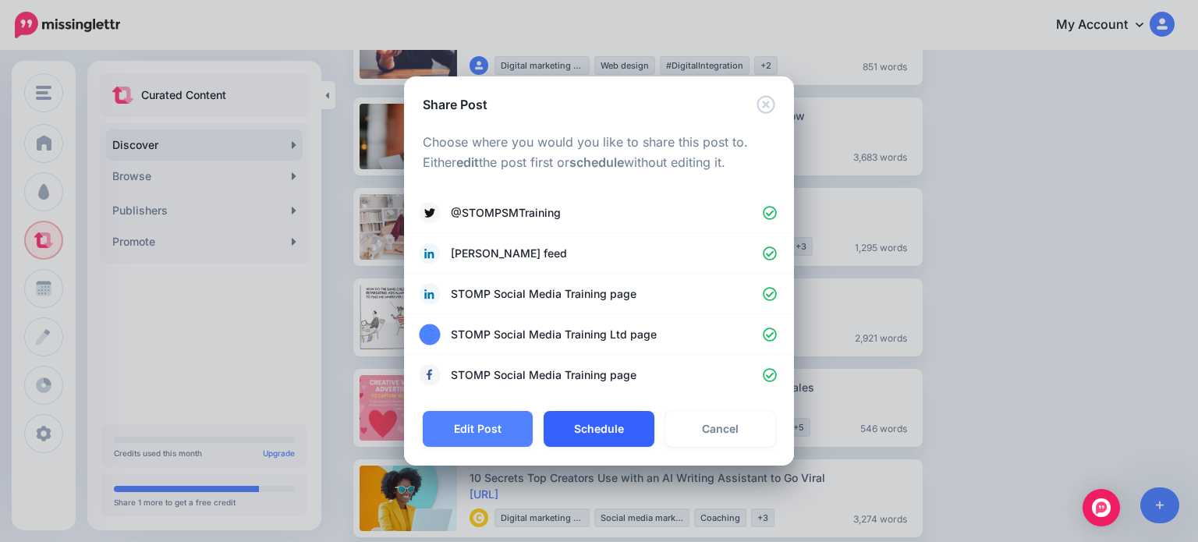
click at [604, 425] on button "Schedule" at bounding box center [598, 429] width 110 height 36
click at [1023, 370] on div "Share Post Loading Choose where you would you like to share this post to. Eithe…" at bounding box center [599, 271] width 1198 height 542
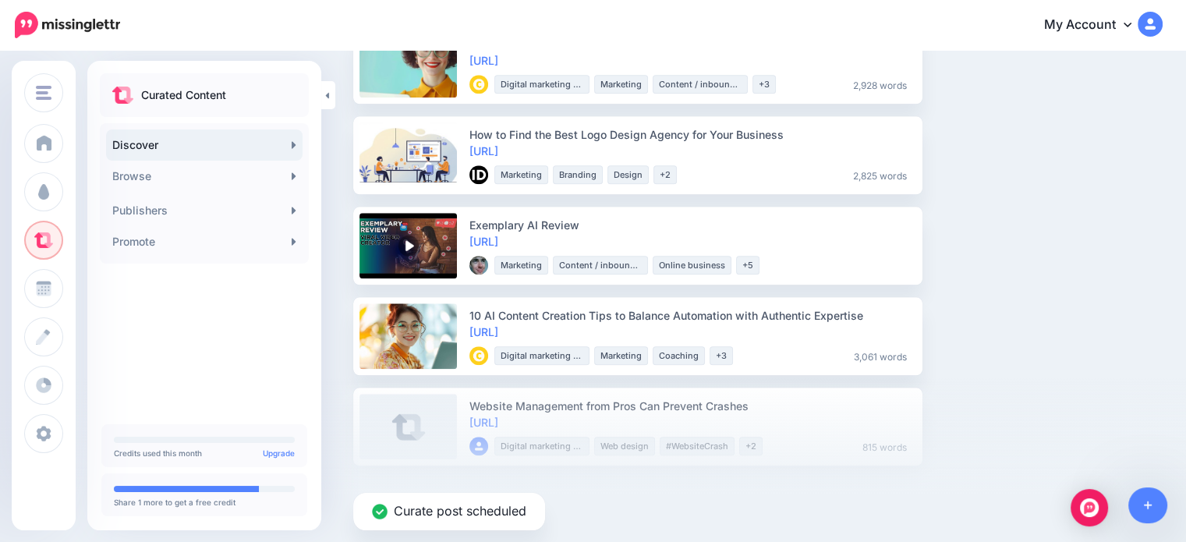
scroll to position [1740, 0]
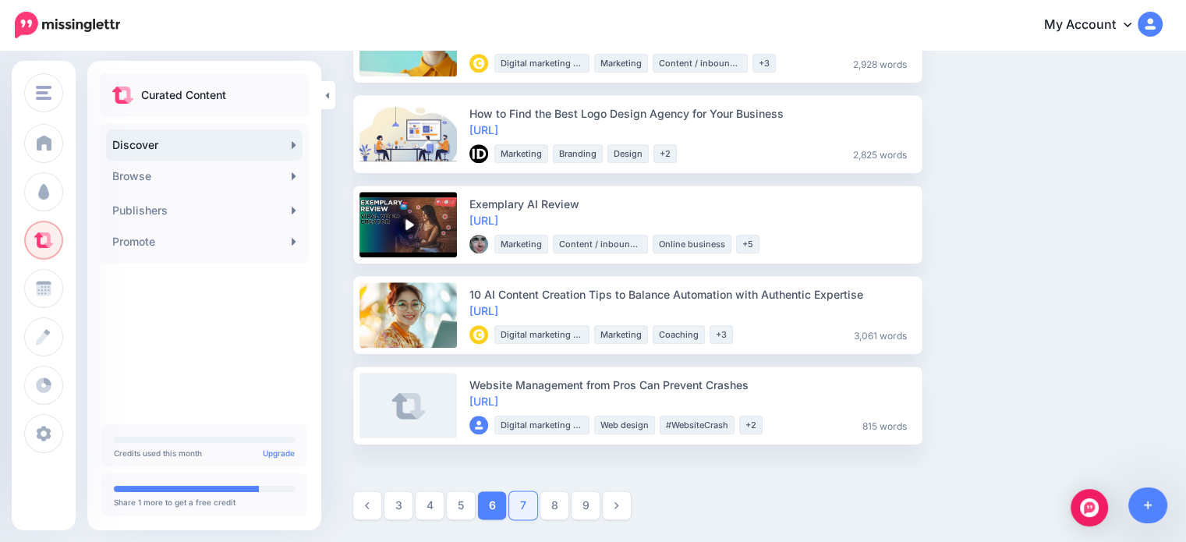
click at [515, 504] on link "7" at bounding box center [523, 505] width 28 height 28
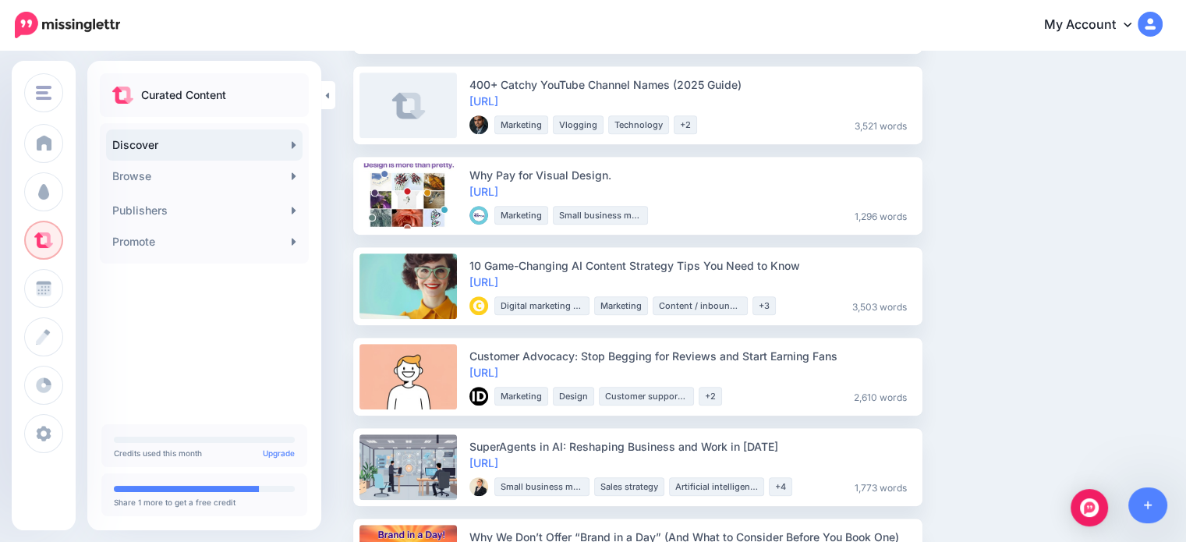
scroll to position [858, 0]
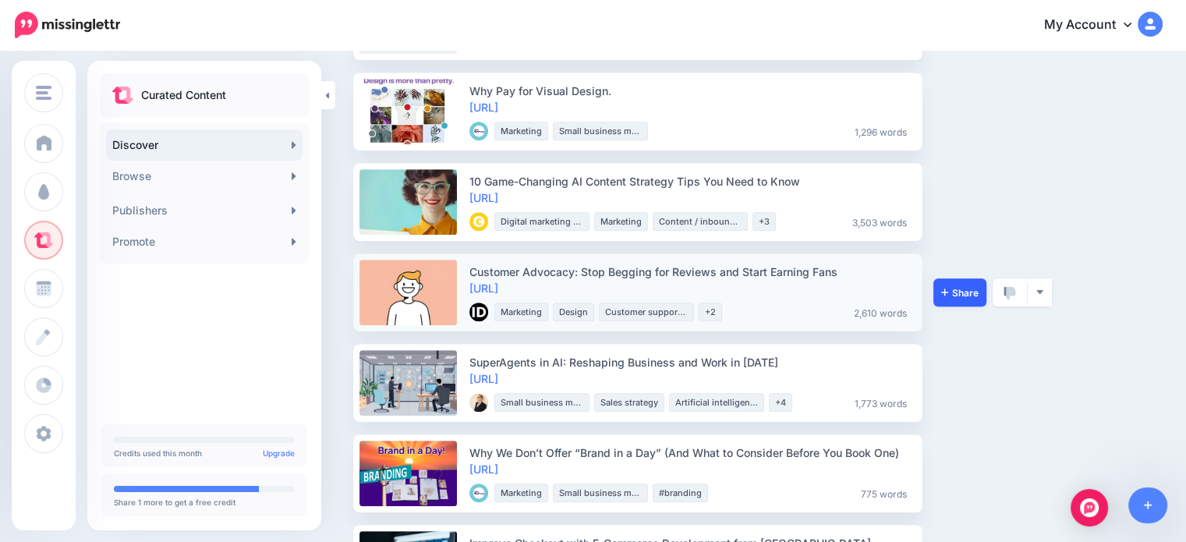
click at [950, 297] on link "Share" at bounding box center [959, 292] width 53 height 28
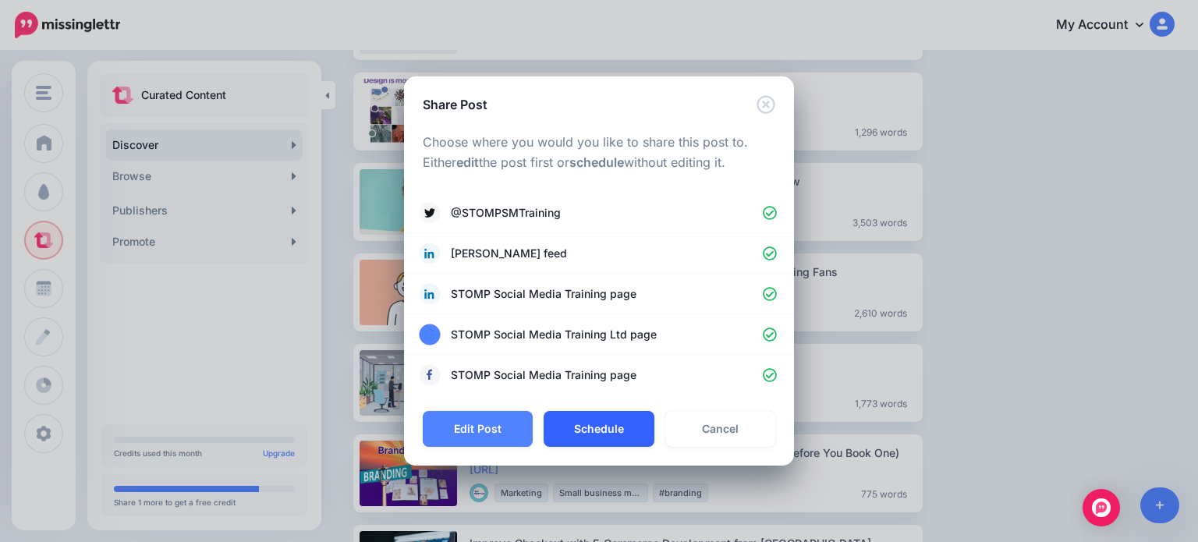
click at [564, 444] on button "Schedule" at bounding box center [598, 429] width 110 height 36
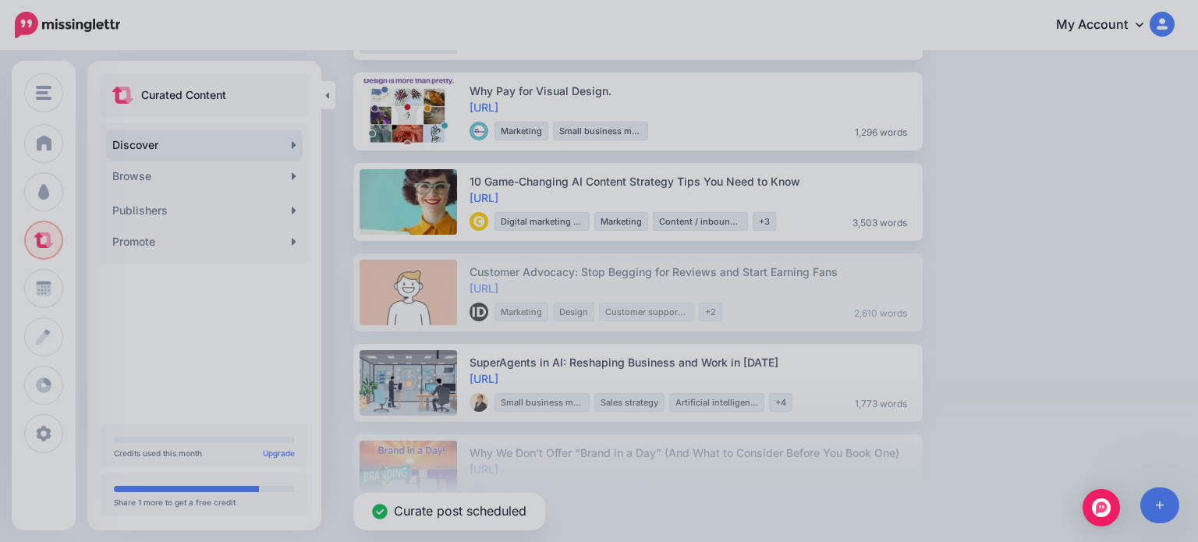
click at [1126, 337] on div "Share Post Loading Choose where you would you like to share this post to. Eithe…" at bounding box center [599, 271] width 1198 height 542
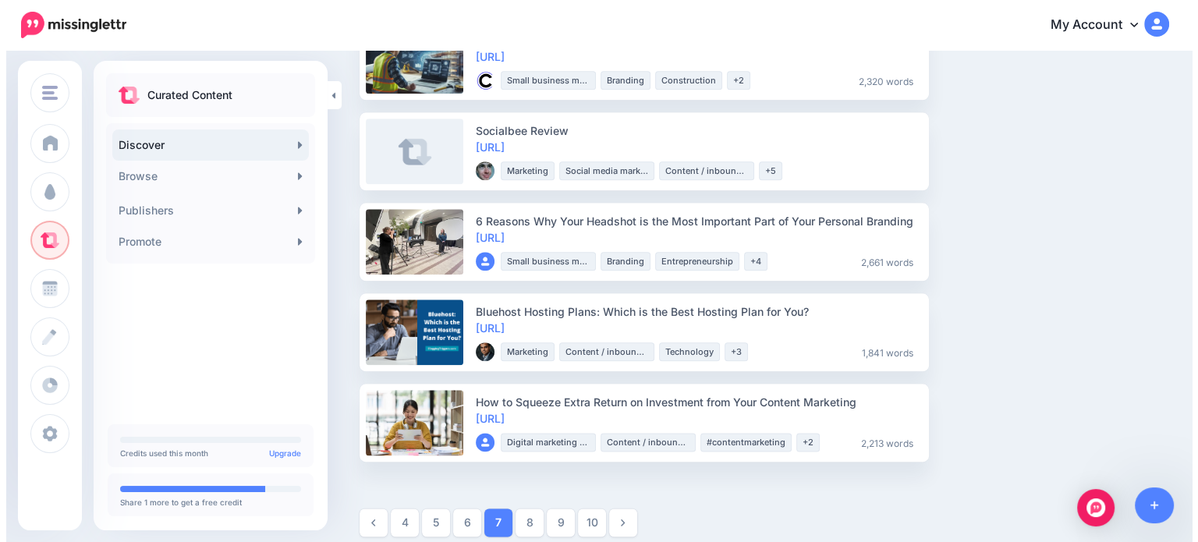
scroll to position [1830, 0]
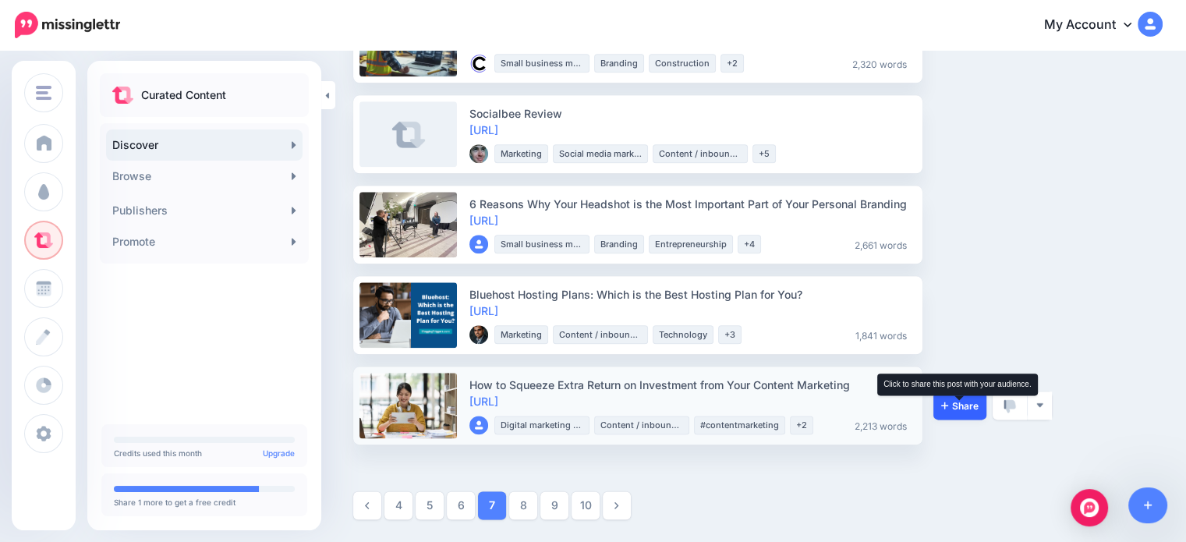
click at [978, 409] on span "Share" at bounding box center [959, 406] width 37 height 10
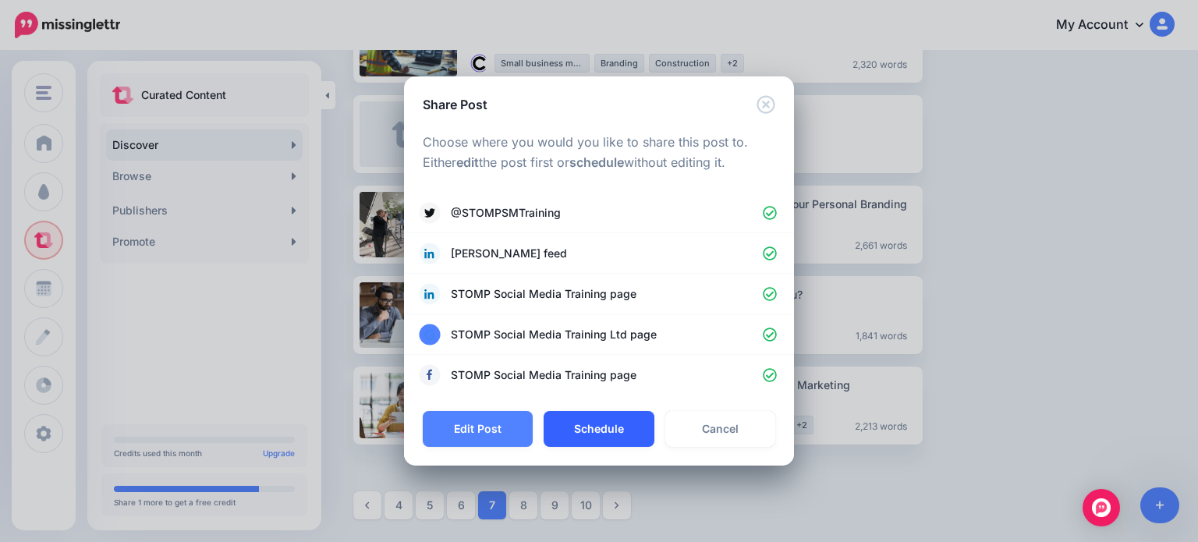
click at [615, 420] on button "Schedule" at bounding box center [598, 429] width 110 height 36
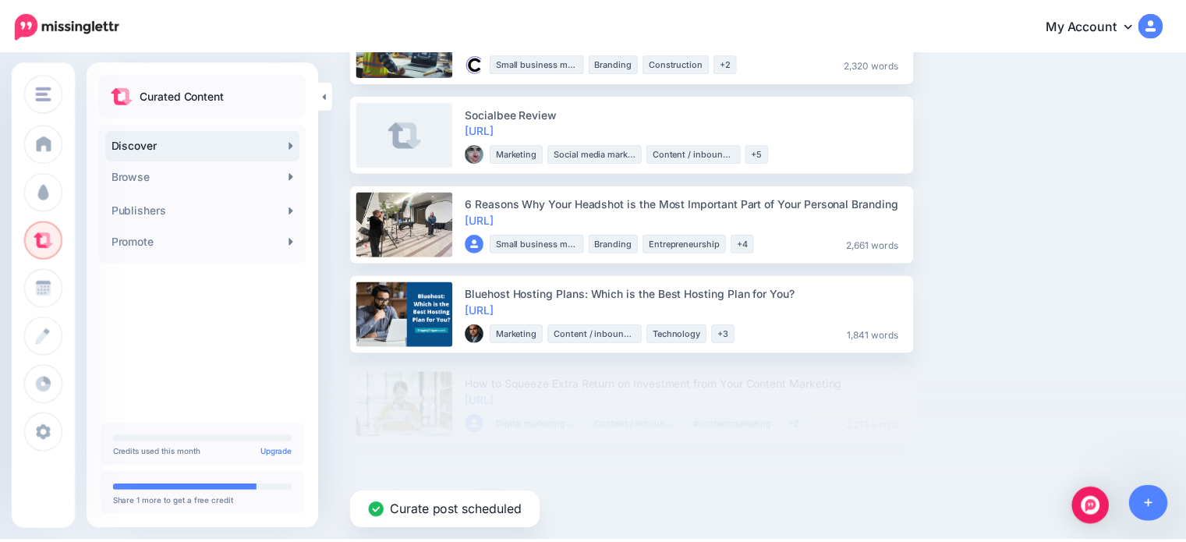
scroll to position [1740, 0]
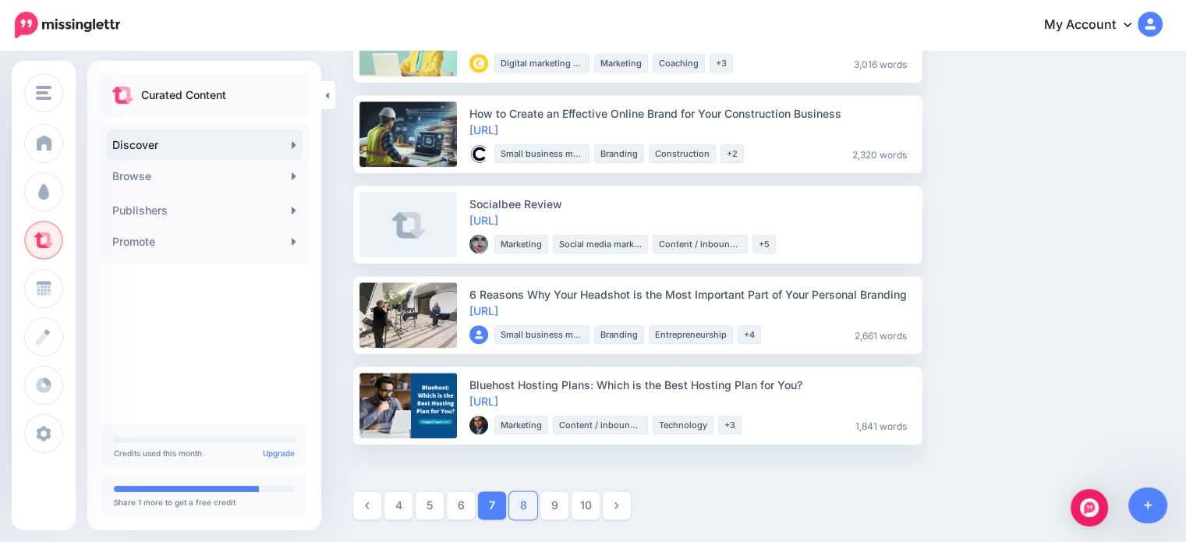
click at [521, 508] on link "8" at bounding box center [523, 505] width 28 height 28
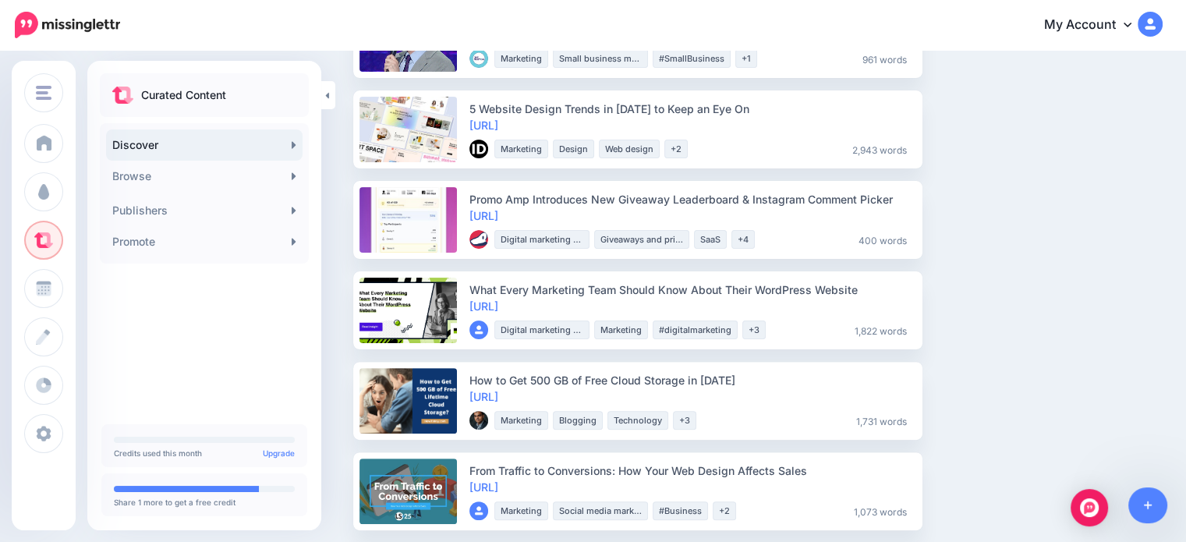
scroll to position [390, 0]
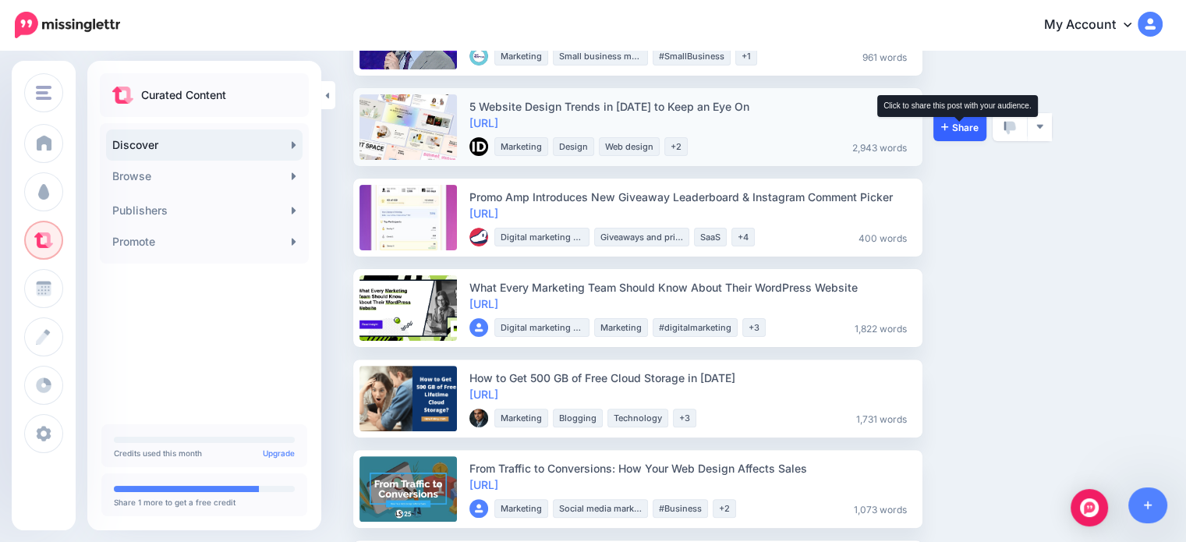
click at [969, 122] on span "Share" at bounding box center [959, 127] width 37 height 10
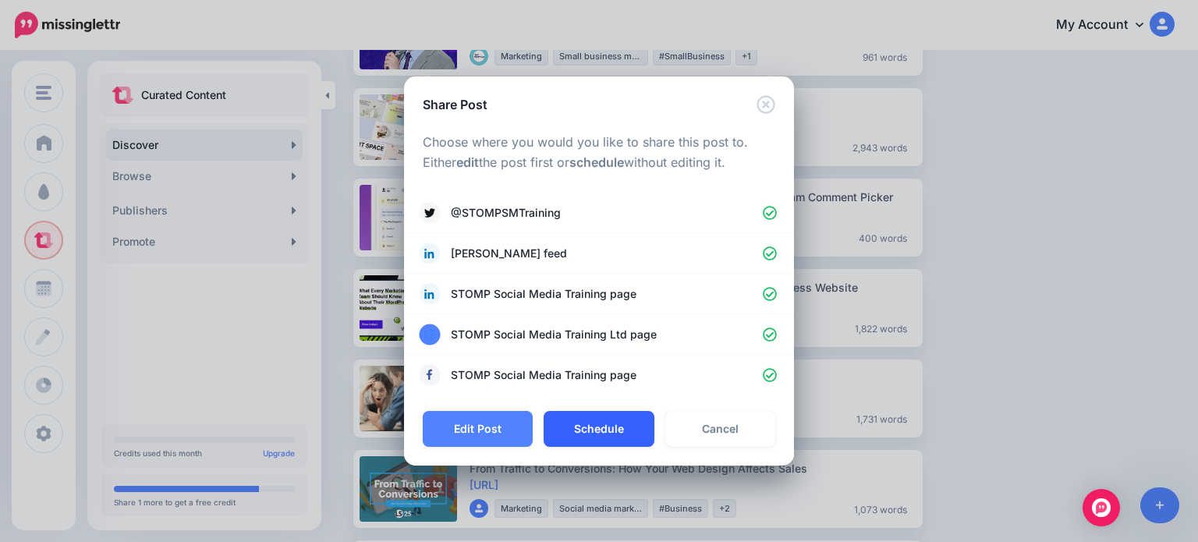
click at [566, 428] on button "Schedule" at bounding box center [598, 429] width 110 height 36
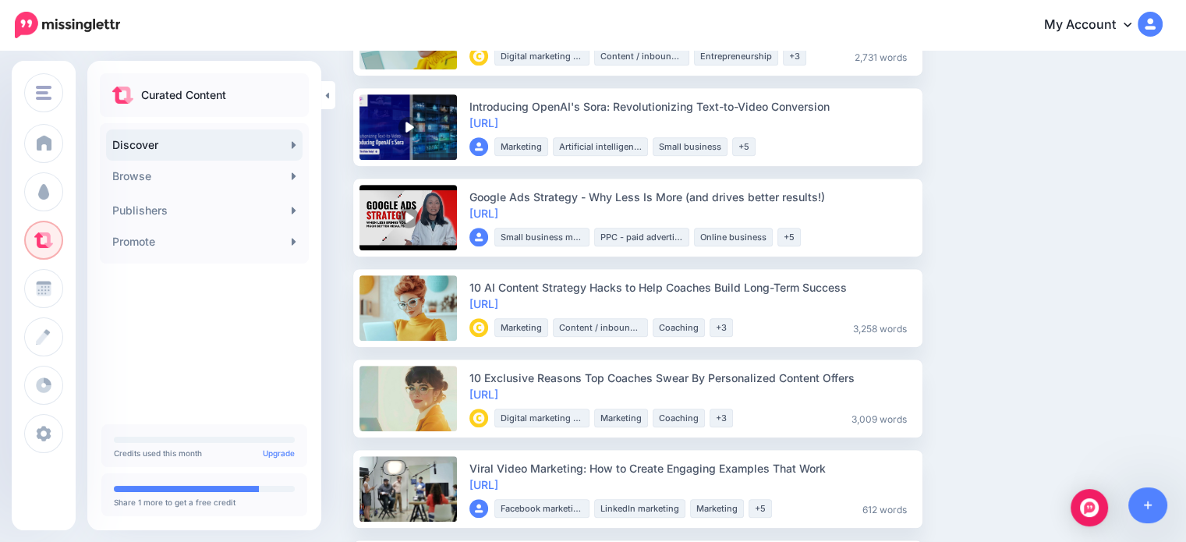
scroll to position [936, 0]
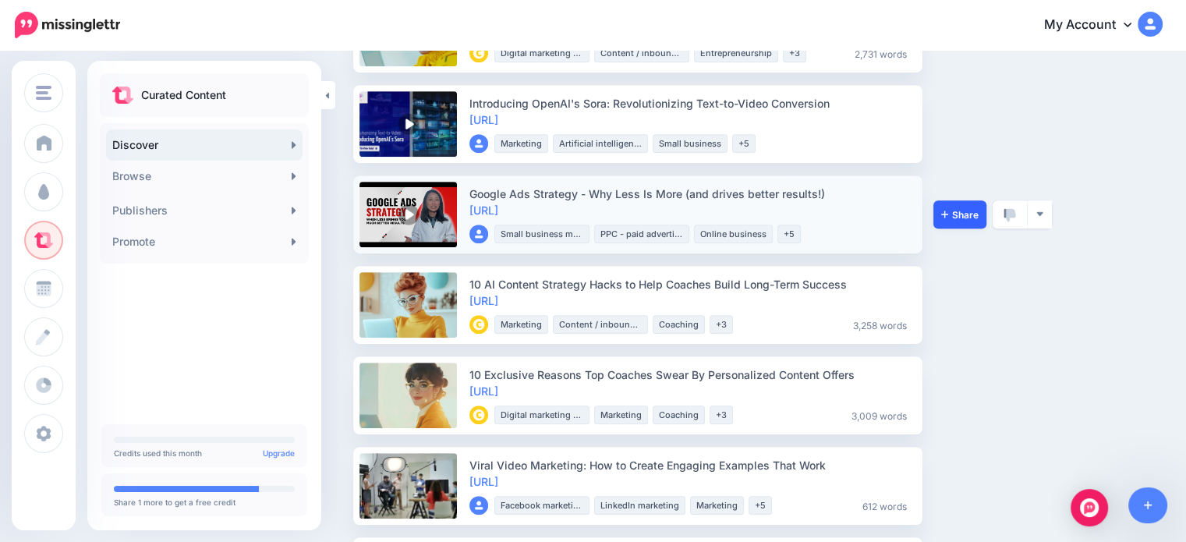
click at [967, 220] on link "Share" at bounding box center [959, 214] width 53 height 28
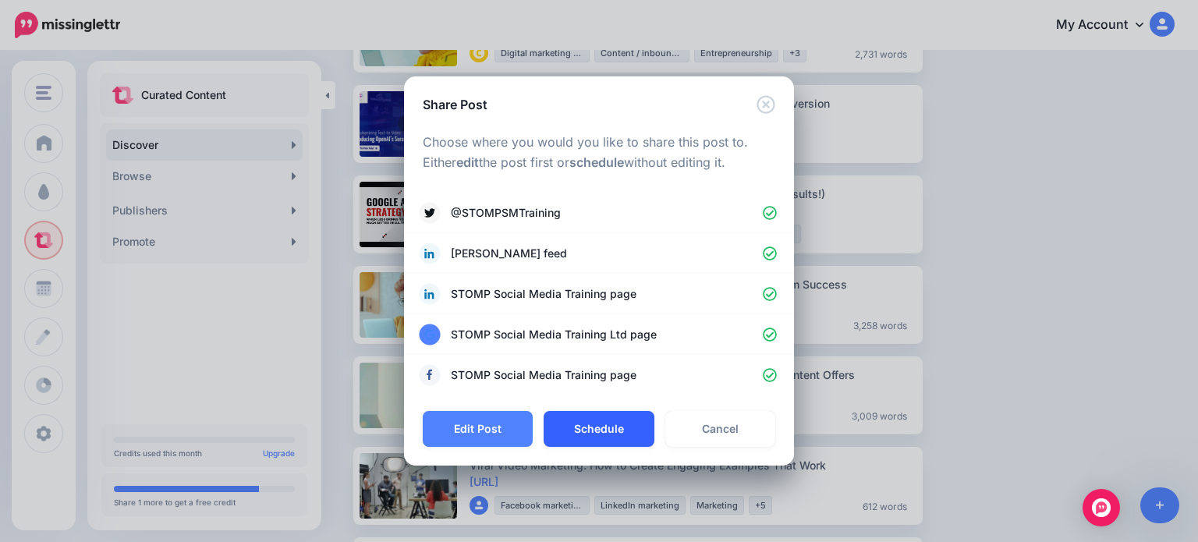
click at [605, 435] on button "Schedule" at bounding box center [598, 429] width 110 height 36
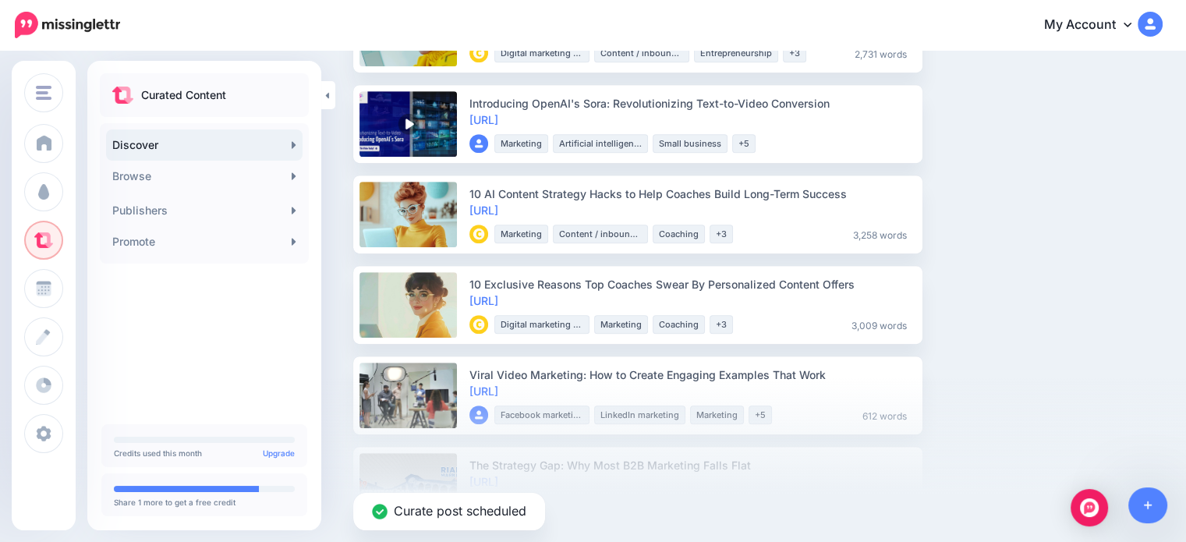
click at [1069, 285] on ul "Getting the knowlegde out of your head https://lttr.ai/AQTsQ" at bounding box center [757, 259] width 809 height 1977
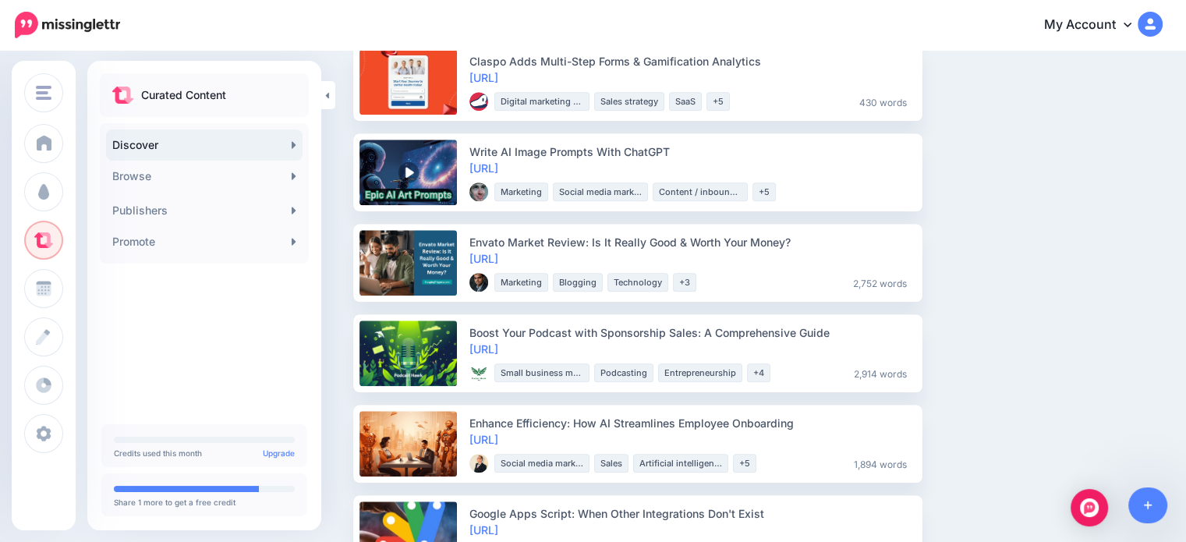
scroll to position [1638, 0]
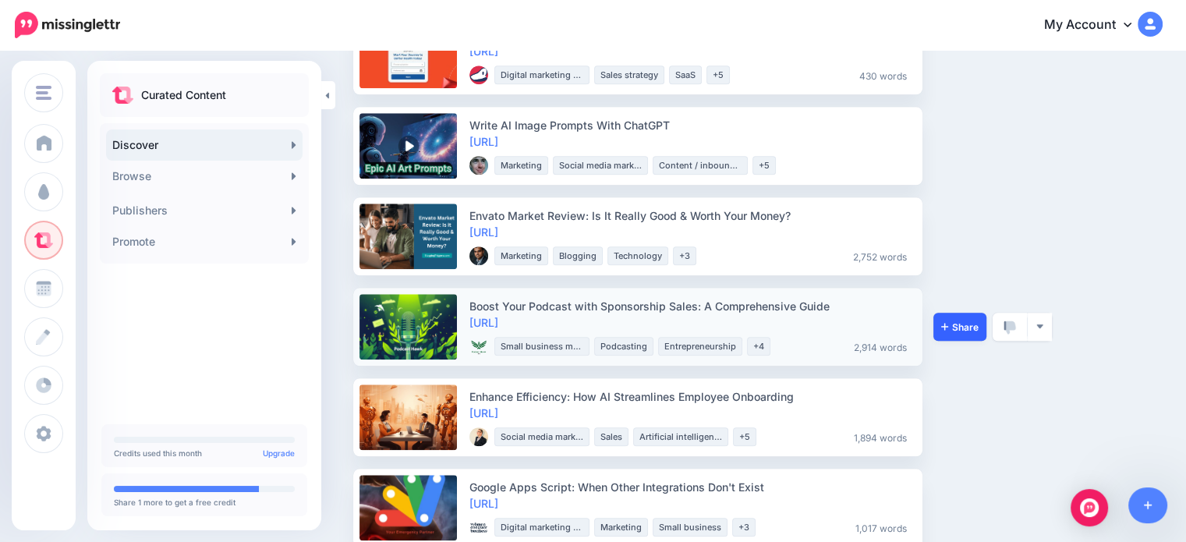
click at [974, 334] on link "Share" at bounding box center [959, 327] width 53 height 28
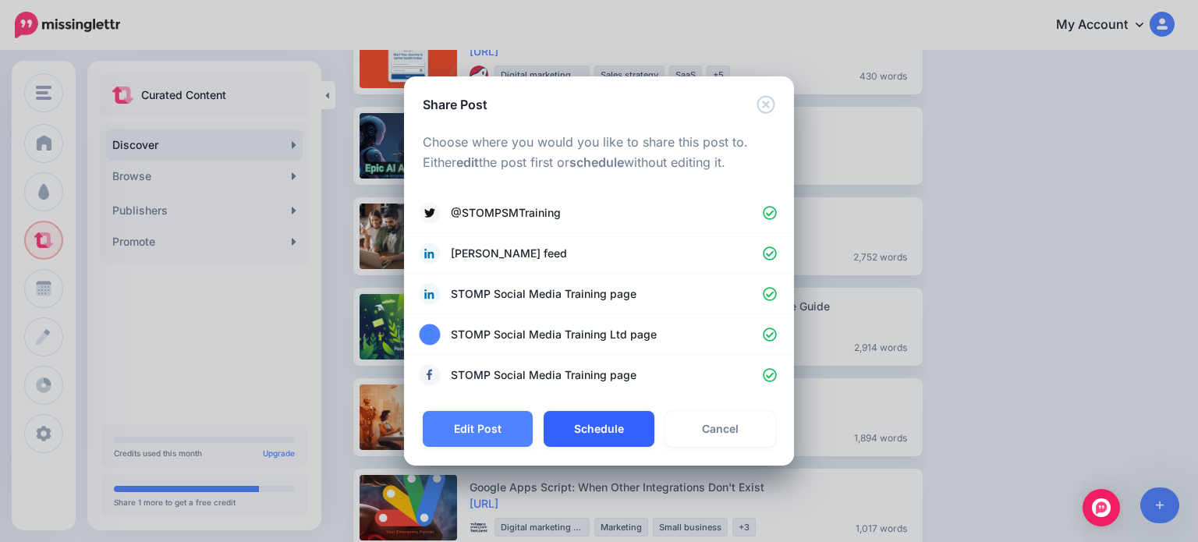
click at [596, 437] on button "Schedule" at bounding box center [598, 429] width 110 height 36
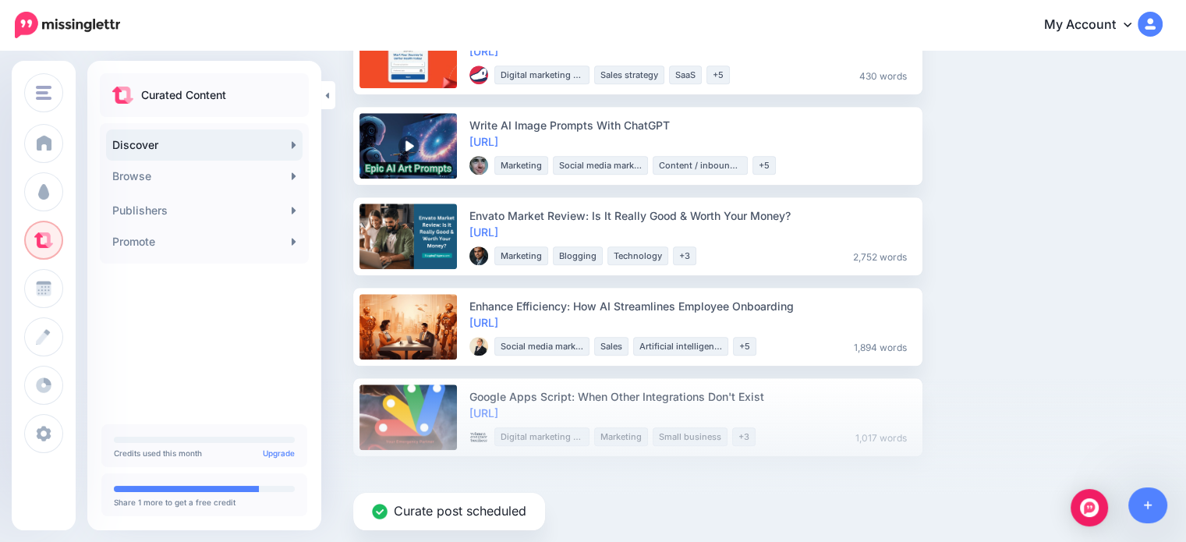
click at [1161, 420] on div "Curate post scheduled" at bounding box center [593, 460] width 1186 height 164
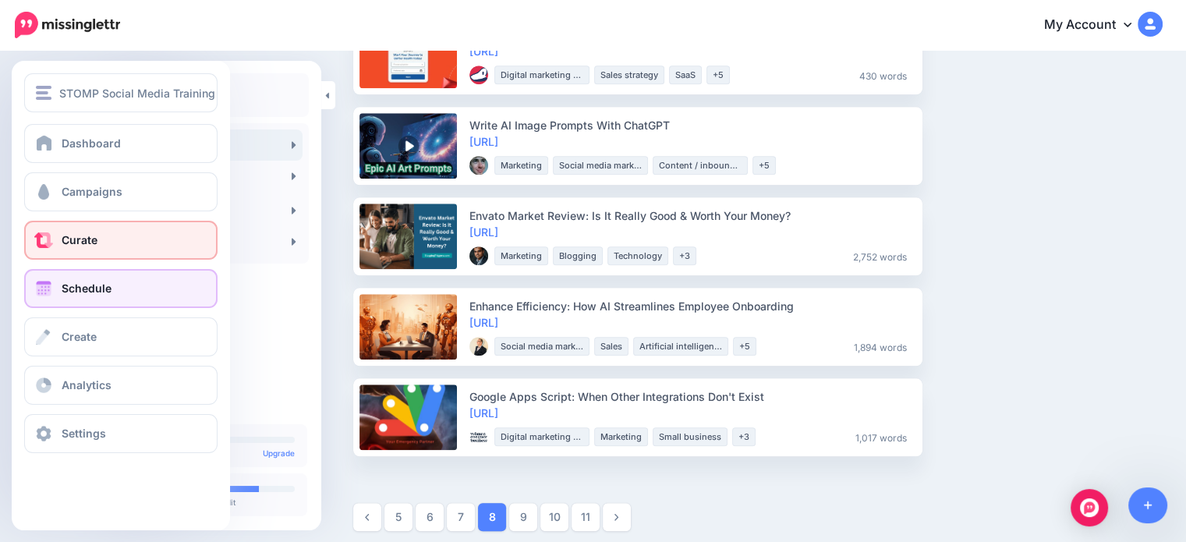
click at [73, 292] on span "Schedule" at bounding box center [87, 287] width 50 height 13
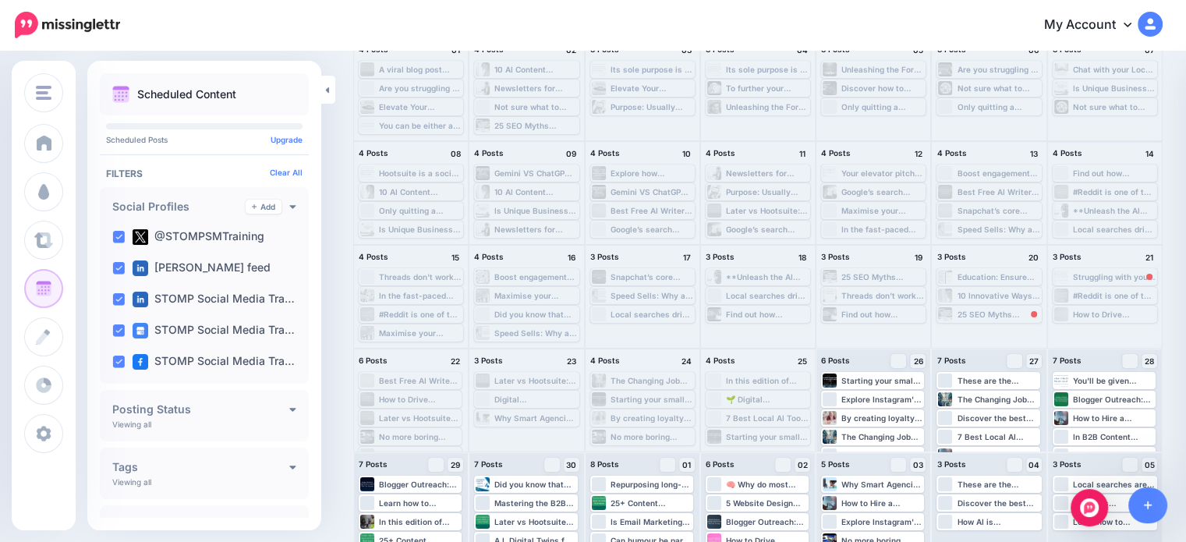
scroll to position [143, 0]
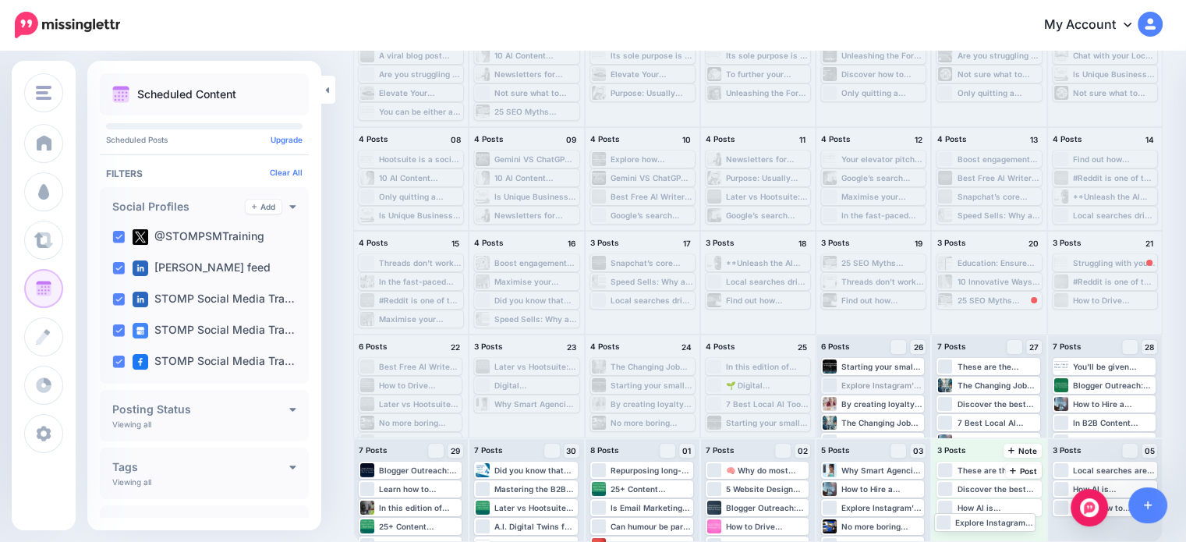
drag, startPoint x: 887, startPoint y: 386, endPoint x: 991, endPoint y: 528, distance: 175.8
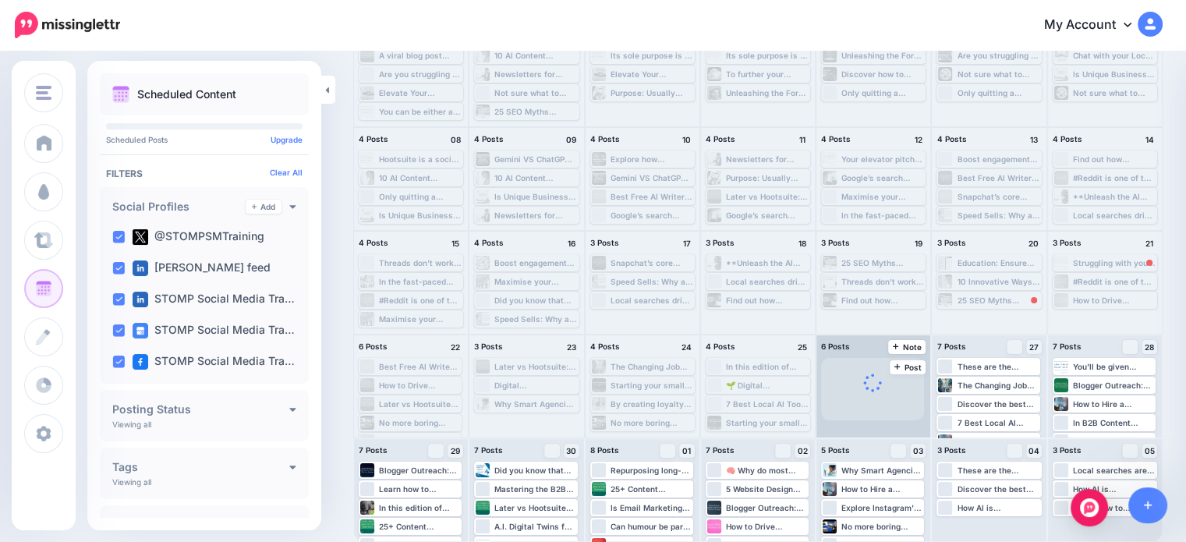
click at [873, 402] on div at bounding box center [872, 389] width 19 height 31
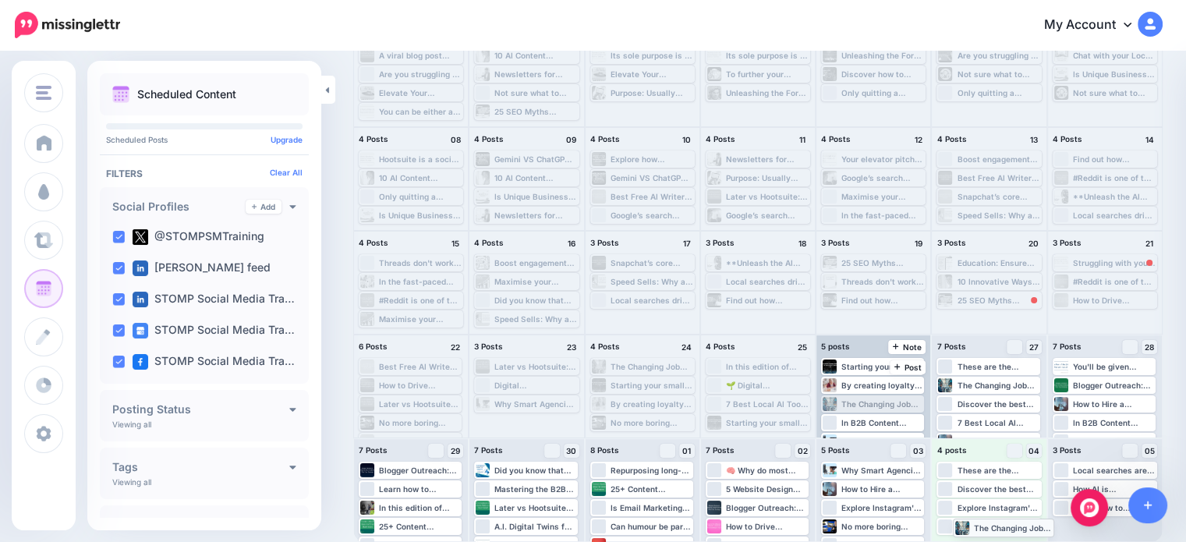
drag, startPoint x: 873, startPoint y: 402, endPoint x: 998, endPoint y: 525, distance: 175.3
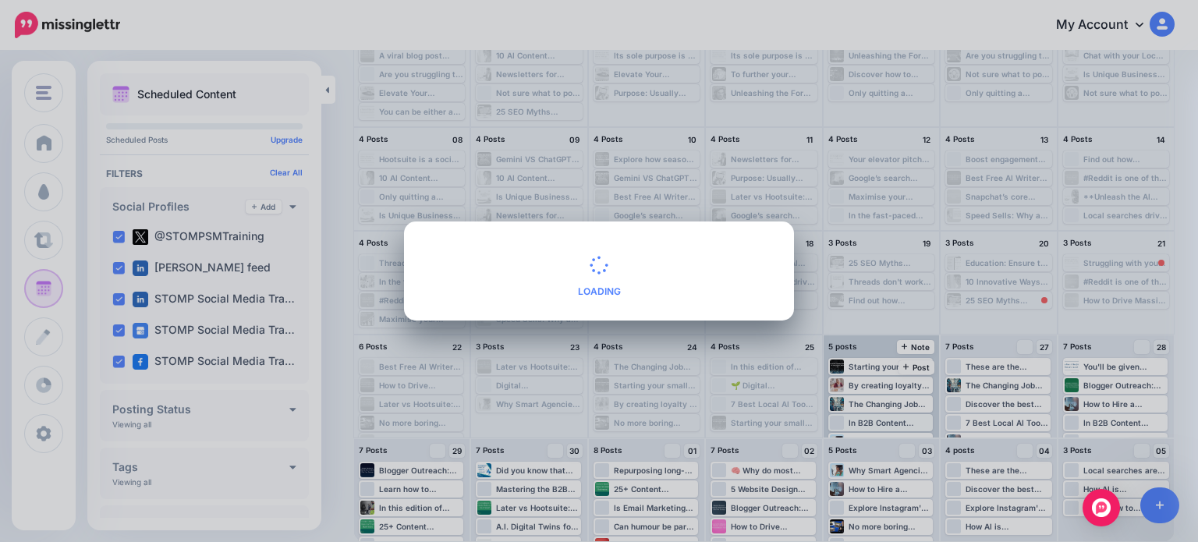
click at [862, 427] on div "No Timeslots Available Loading Confirm Alt Cancel" at bounding box center [599, 271] width 1198 height 542
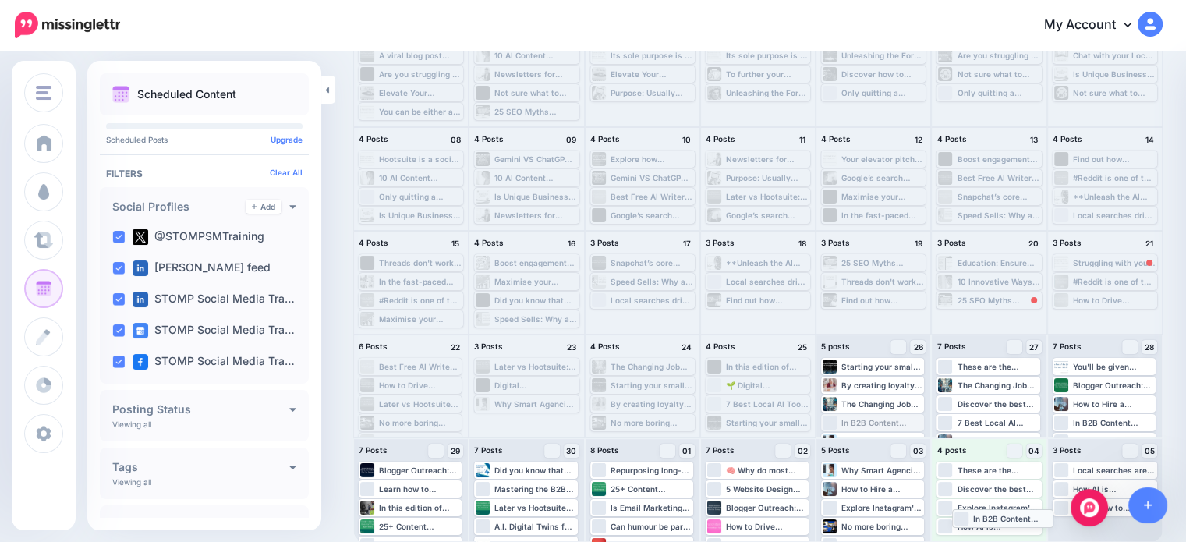
drag, startPoint x: 862, startPoint y: 426, endPoint x: 986, endPoint y: 521, distance: 156.3
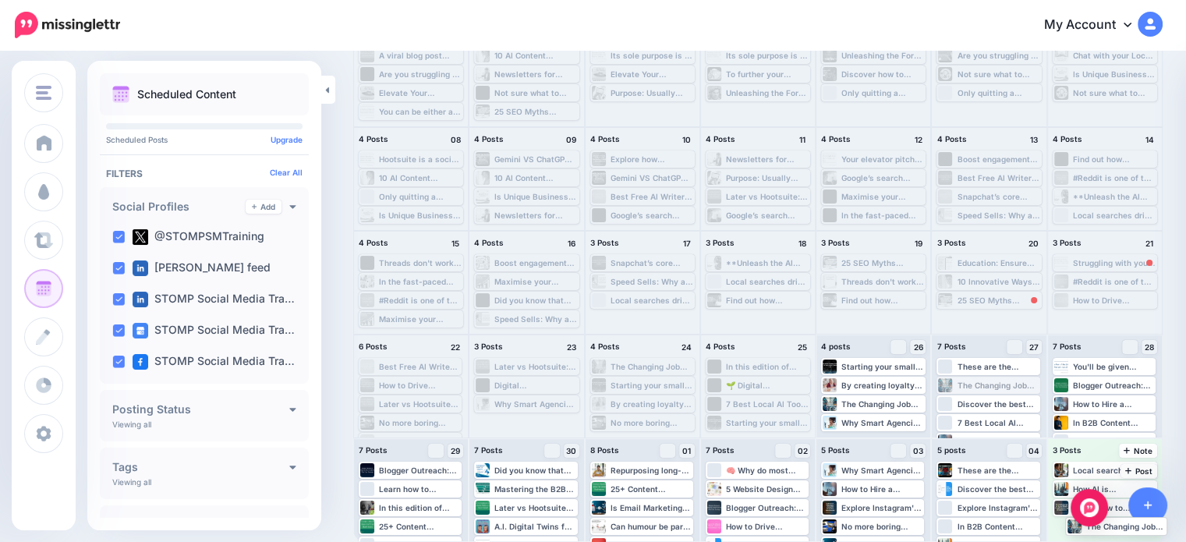
drag, startPoint x: 989, startPoint y: 389, endPoint x: 1109, endPoint y: 529, distance: 184.7
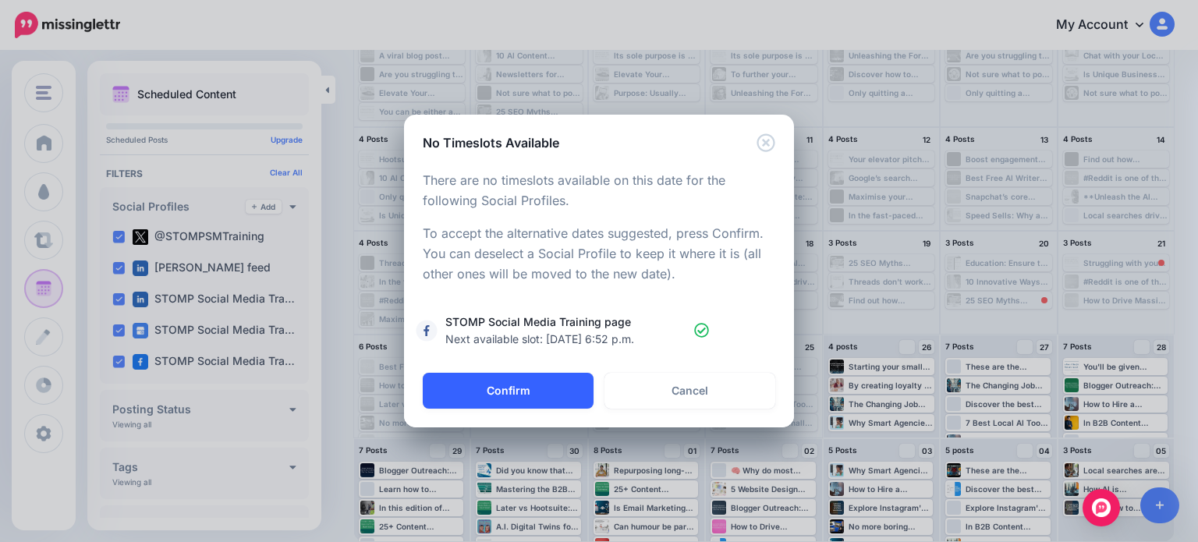
click at [505, 405] on button "Confirm" at bounding box center [508, 391] width 171 height 36
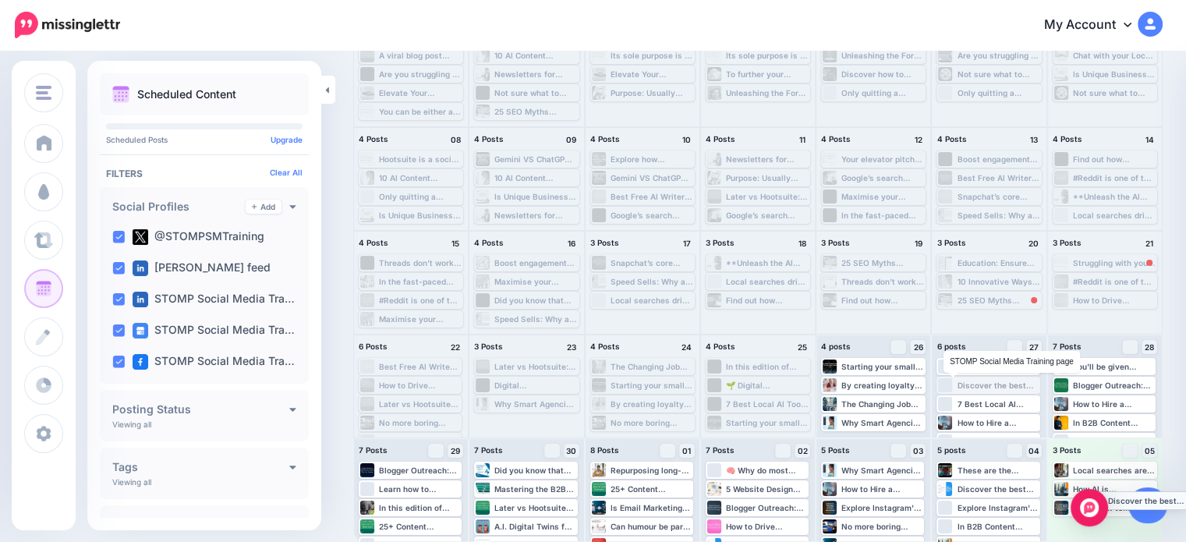
drag, startPoint x: 952, startPoint y: 385, endPoint x: 1134, endPoint y: 504, distance: 216.9
drag, startPoint x: 984, startPoint y: 425, endPoint x: 1128, endPoint y: 534, distance: 180.9
drag, startPoint x: 1116, startPoint y: 390, endPoint x: 1122, endPoint y: 514, distance: 124.1
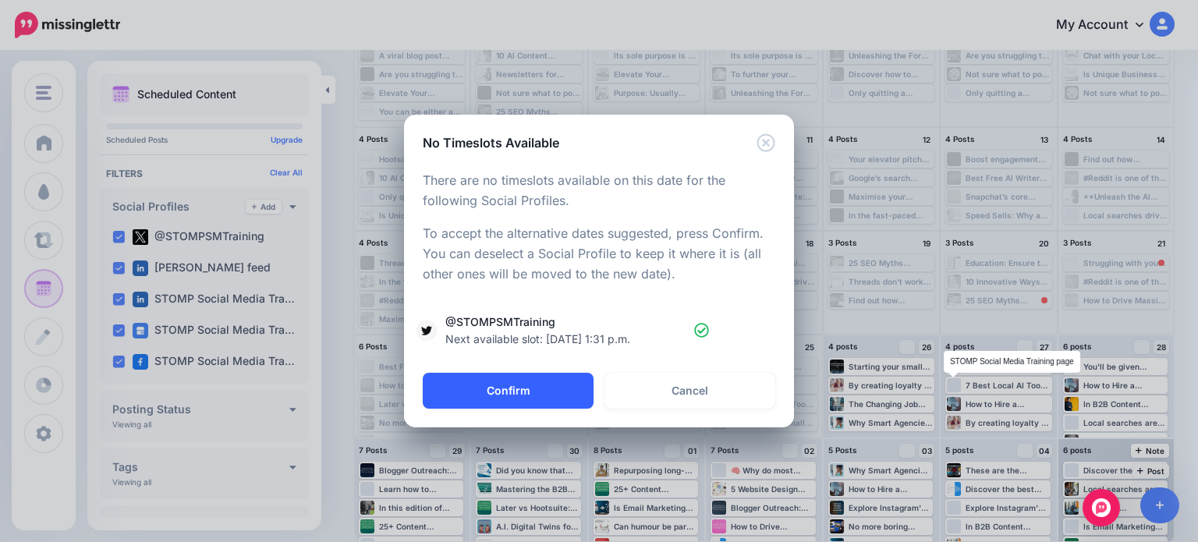
click at [558, 379] on button "Confirm" at bounding box center [508, 391] width 171 height 36
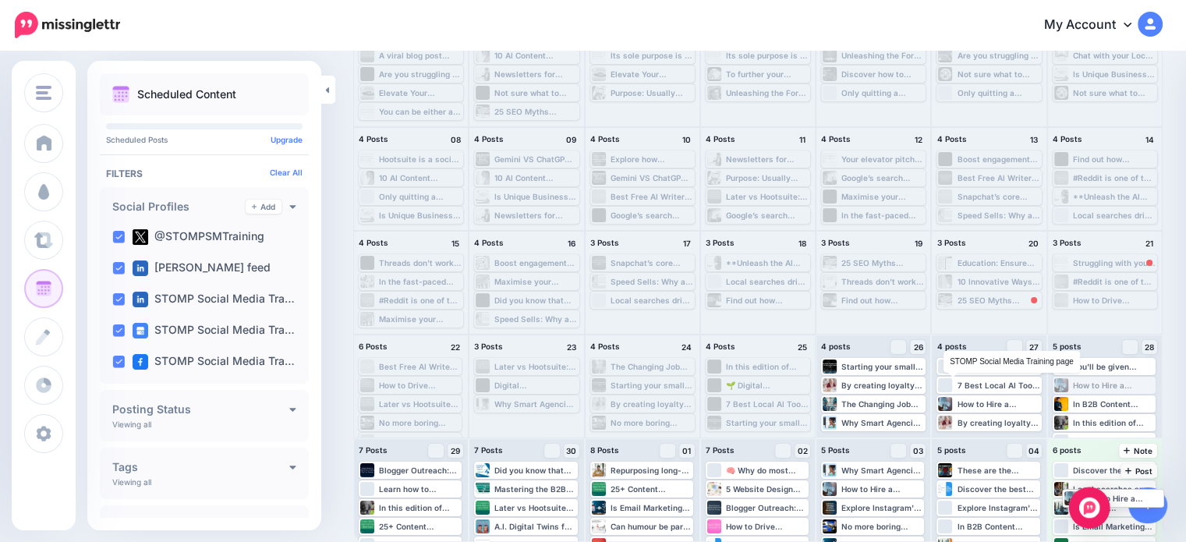
drag, startPoint x: 1092, startPoint y: 386, endPoint x: 1092, endPoint y: 498, distance: 112.3
click at [1092, 398] on body "My Account Dashboard My Account Billing Logout" at bounding box center [593, 128] width 1186 height 542
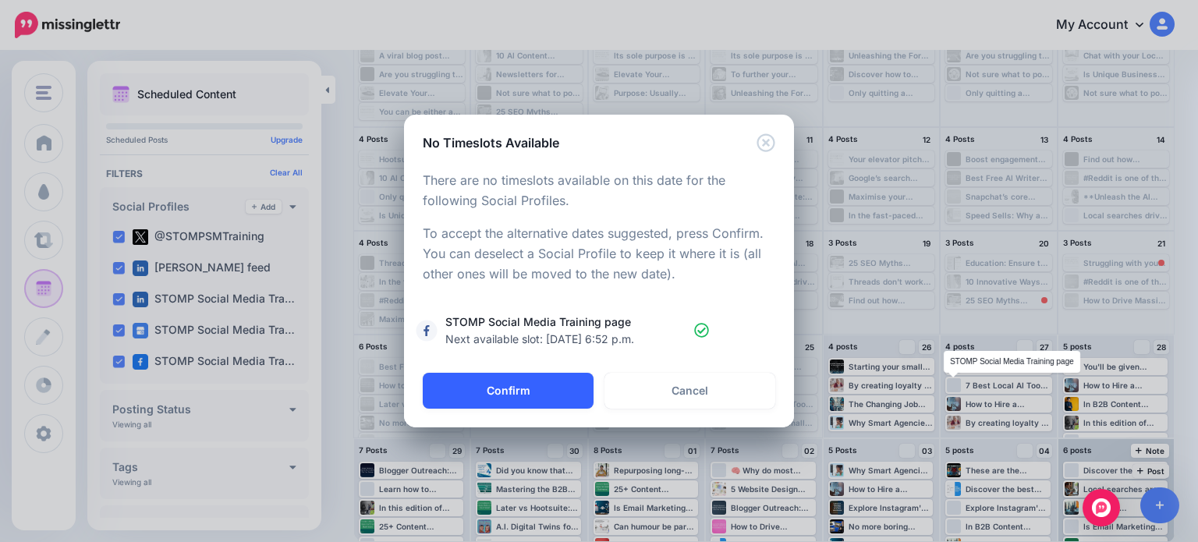
click at [469, 377] on button "Confirm" at bounding box center [508, 391] width 171 height 36
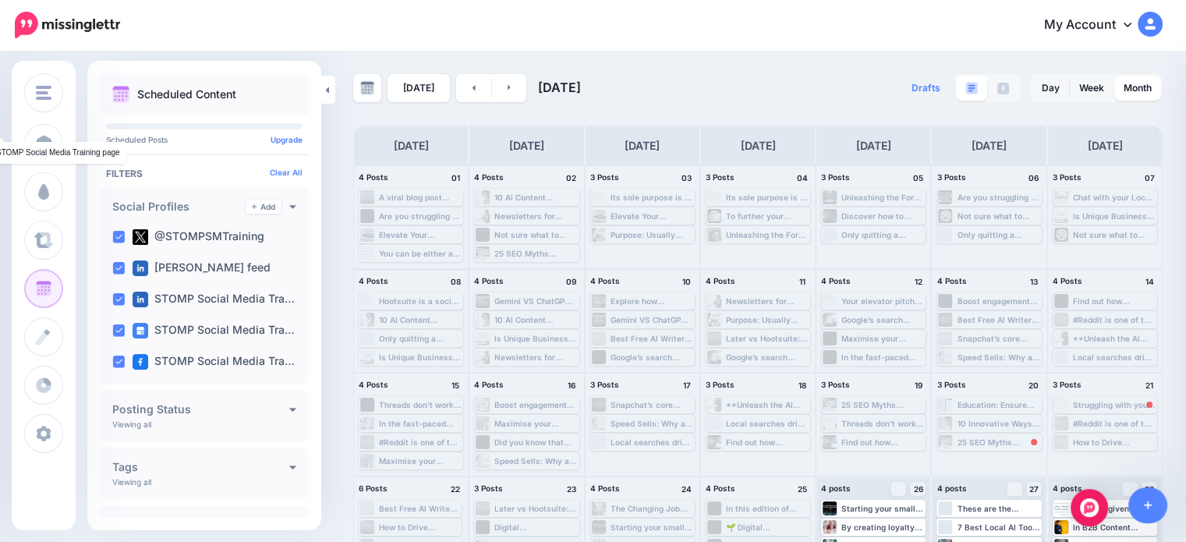
scroll to position [0, 0]
click at [515, 96] on link at bounding box center [509, 90] width 35 height 28
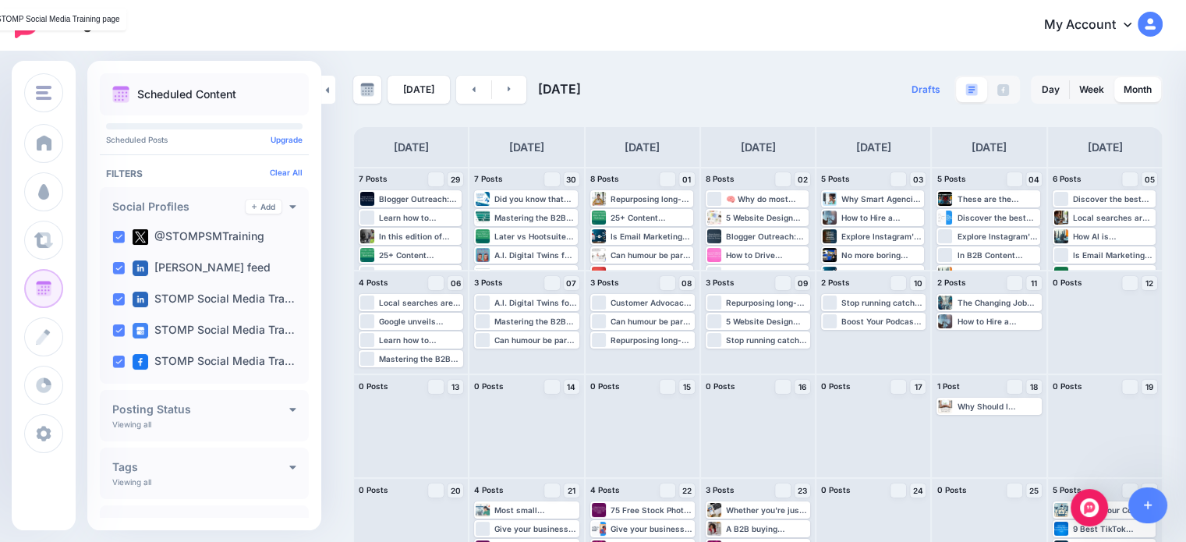
click at [863, 24] on div "My Account Dashboard My Account Billing Facebook Community Help Center Affiliat…" at bounding box center [651, 25] width 1023 height 38
drag, startPoint x: 399, startPoint y: 220, endPoint x: 888, endPoint y: 349, distance: 505.6
drag, startPoint x: 419, startPoint y: 228, endPoint x: 652, endPoint y: 352, distance: 263.7
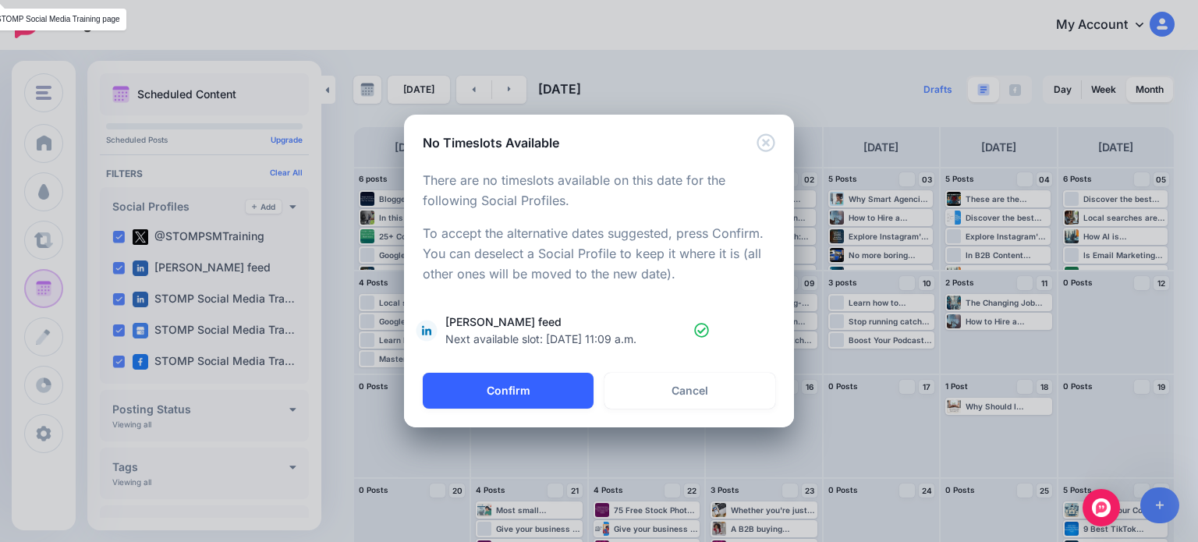
click at [490, 385] on button "Confirm" at bounding box center [508, 391] width 171 height 36
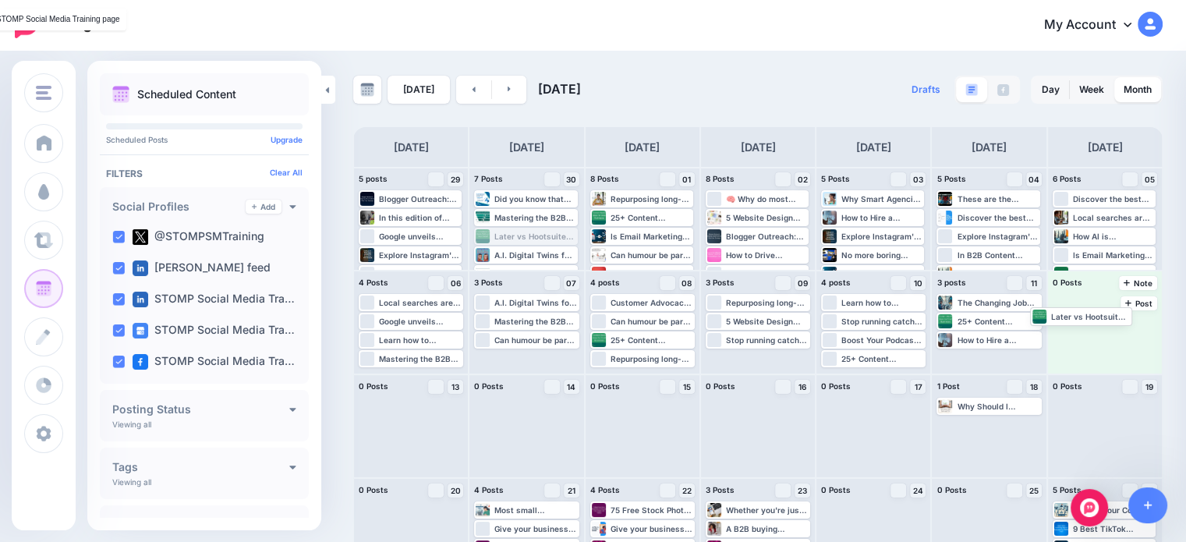
drag, startPoint x: 549, startPoint y: 239, endPoint x: 1103, endPoint y: 319, distance: 560.1
drag, startPoint x: 634, startPoint y: 218, endPoint x: 1121, endPoint y: 320, distance: 497.3
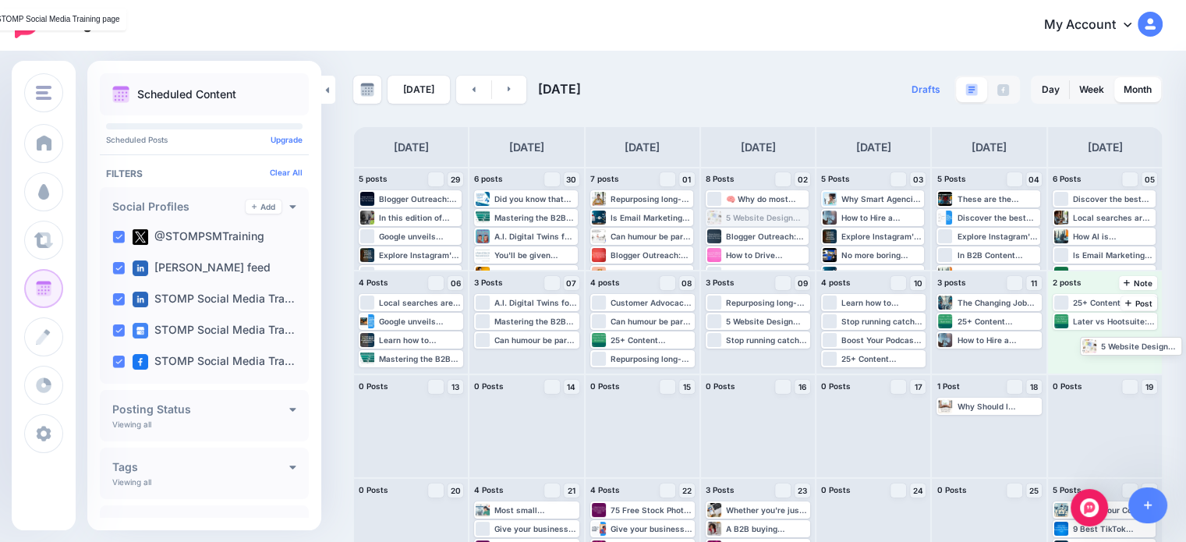
drag, startPoint x: 764, startPoint y: 214, endPoint x: 1134, endPoint y: 342, distance: 391.1
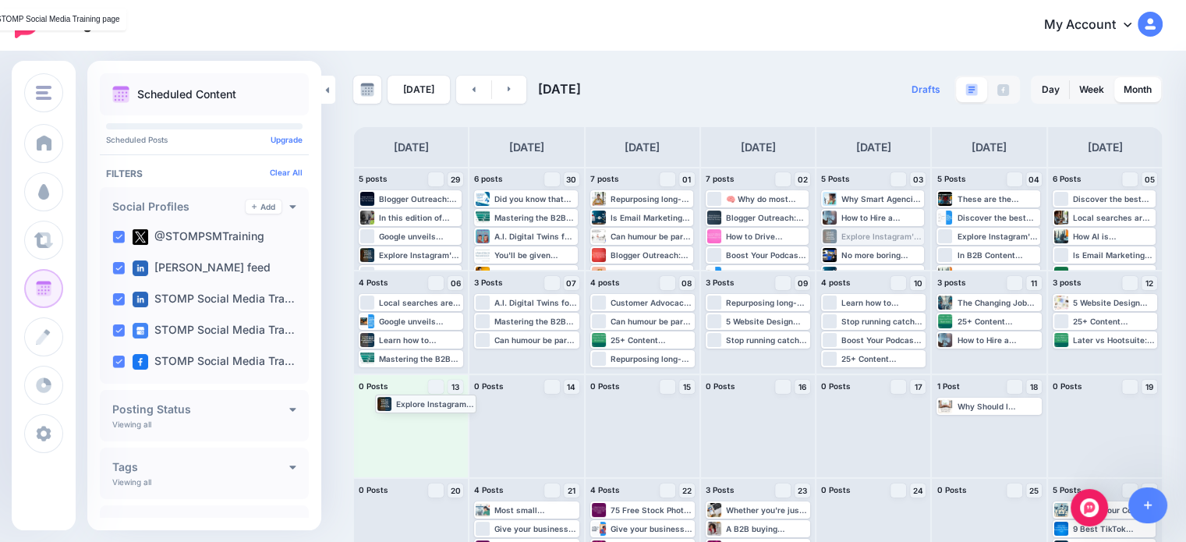
drag, startPoint x: 855, startPoint y: 238, endPoint x: 402, endPoint y: 405, distance: 482.8
drag, startPoint x: 505, startPoint y: 203, endPoint x: 398, endPoint y: 438, distance: 258.9
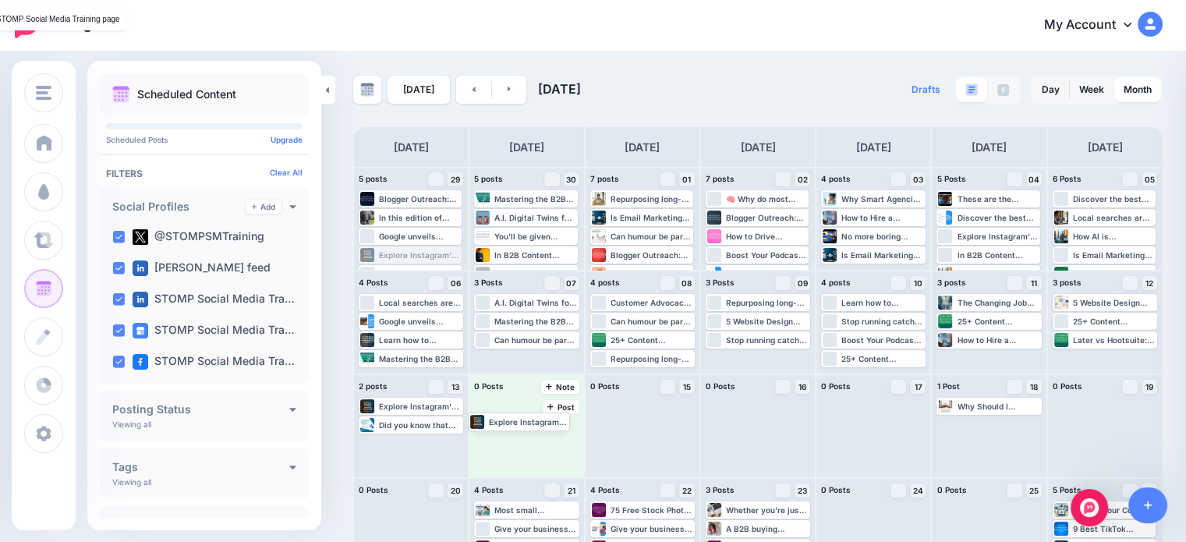
drag, startPoint x: 405, startPoint y: 258, endPoint x: 515, endPoint y: 424, distance: 198.8
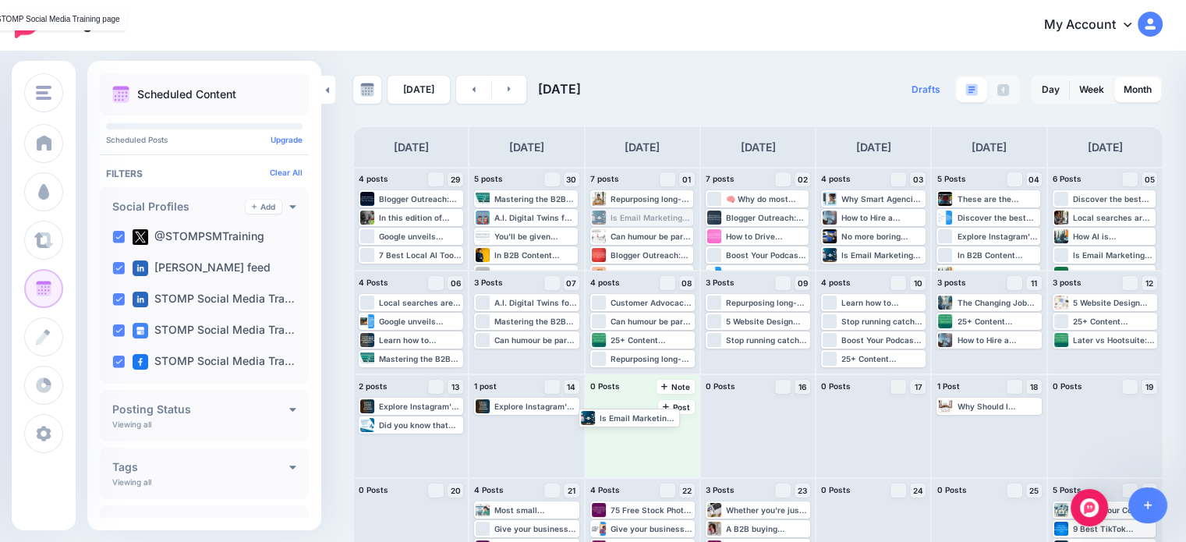
drag, startPoint x: 626, startPoint y: 215, endPoint x: 611, endPoint y: 415, distance: 200.2
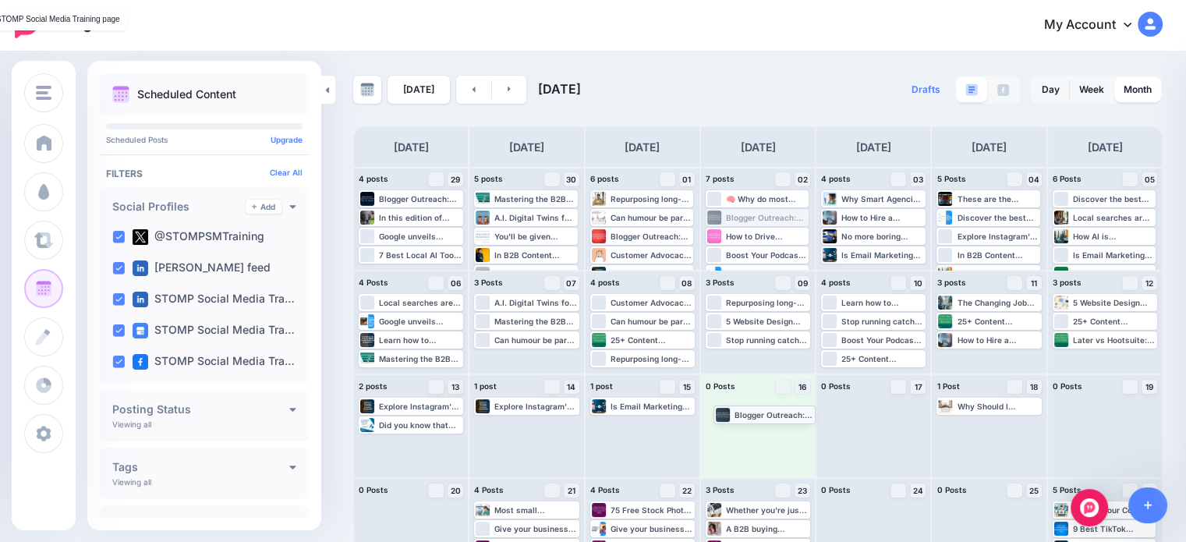
drag, startPoint x: 769, startPoint y: 218, endPoint x: 772, endPoint y: 415, distance: 196.5
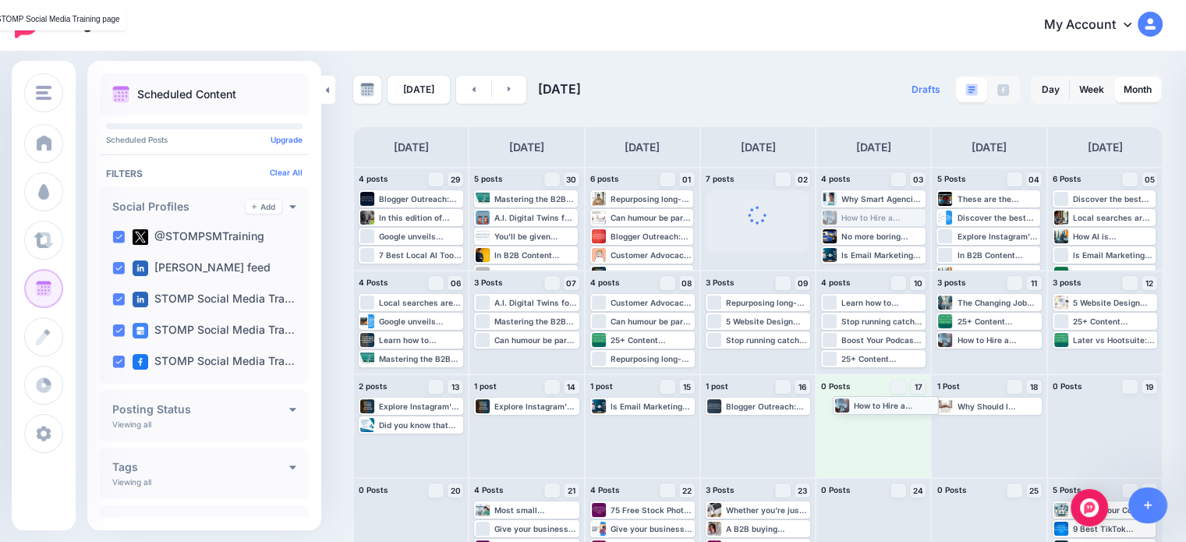
drag, startPoint x: 884, startPoint y: 218, endPoint x: 888, endPoint y: 407, distance: 189.5
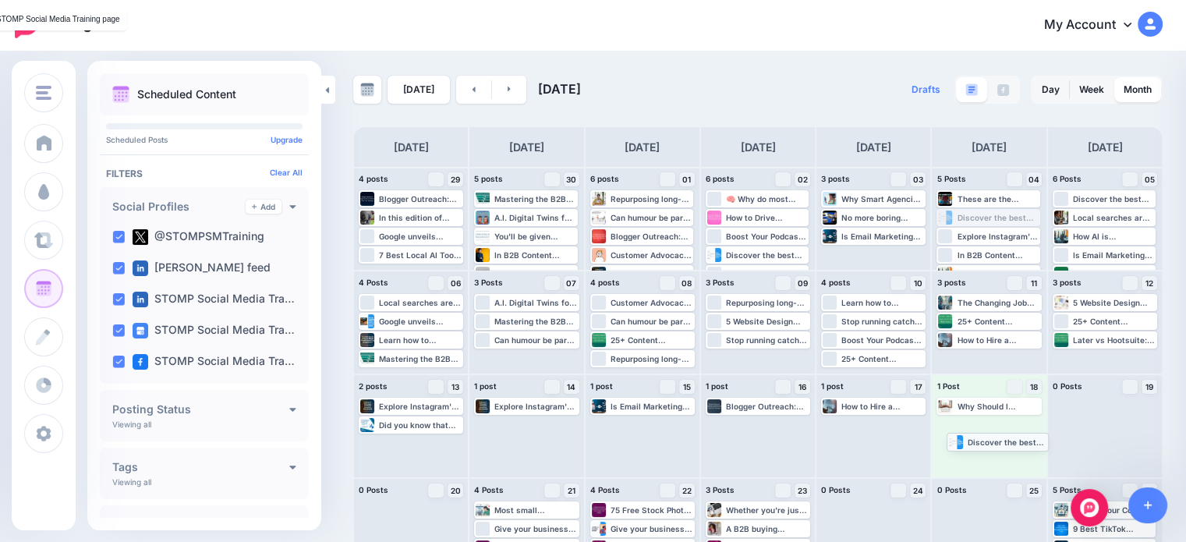
drag, startPoint x: 991, startPoint y: 216, endPoint x: 993, endPoint y: 440, distance: 223.8
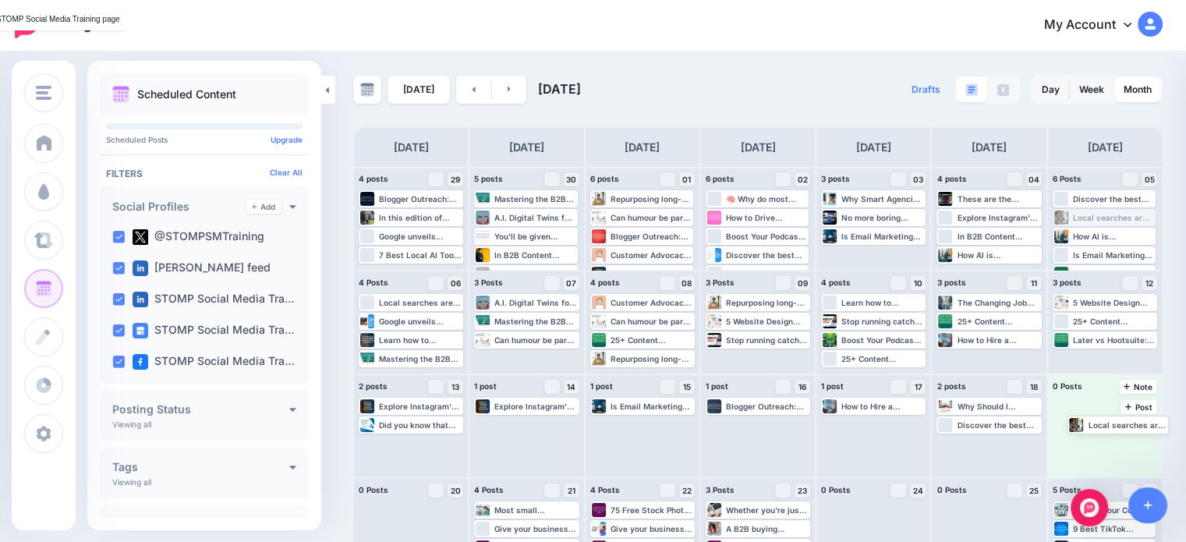
drag, startPoint x: 1115, startPoint y: 220, endPoint x: 1120, endPoint y: 427, distance: 206.7
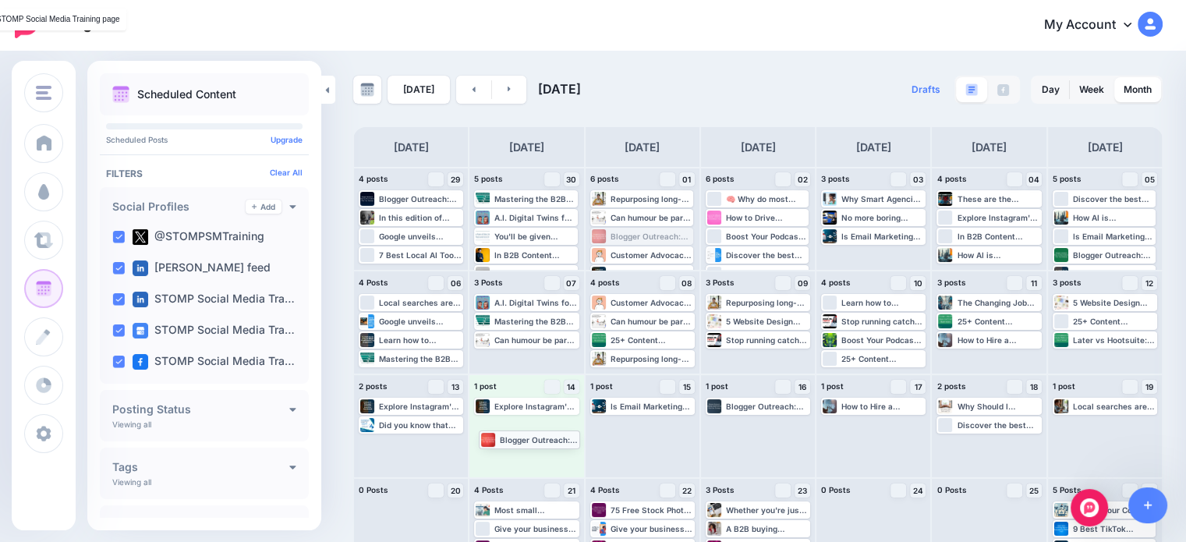
drag, startPoint x: 630, startPoint y: 230, endPoint x: 515, endPoint y: 433, distance: 232.9
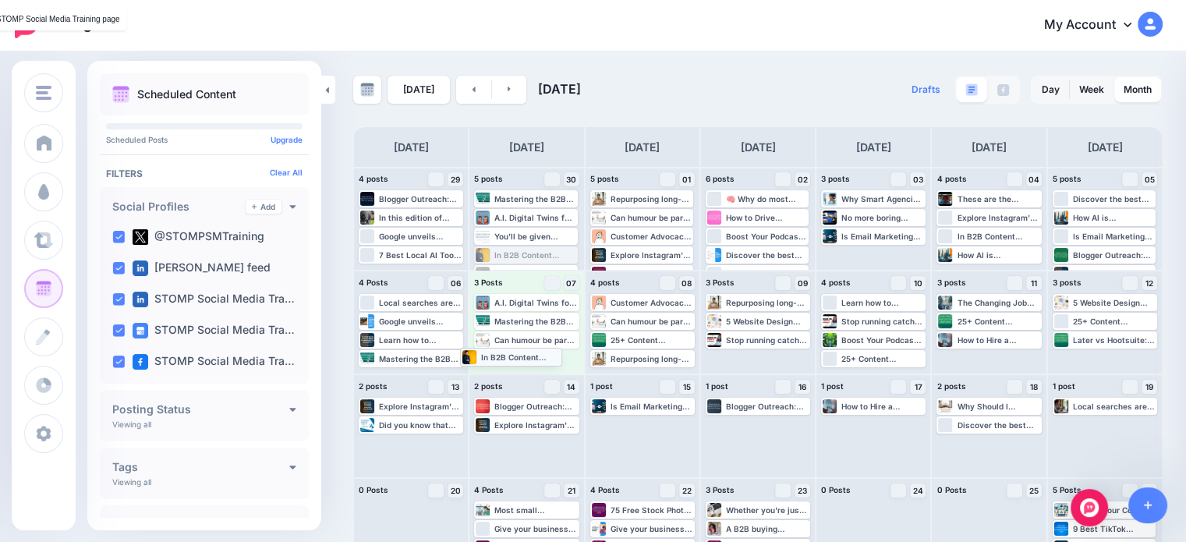
drag, startPoint x: 536, startPoint y: 257, endPoint x: 520, endPoint y: 358, distance: 102.6
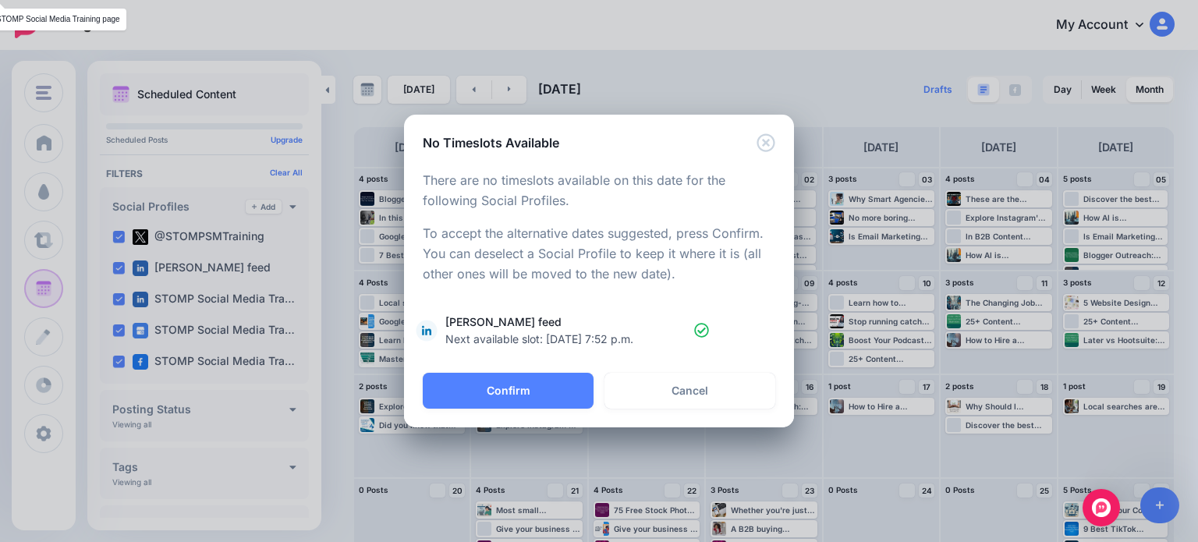
click at [530, 414] on div "Confirm Alt Cancel" at bounding box center [599, 400] width 390 height 55
click at [532, 386] on button "Confirm" at bounding box center [508, 391] width 171 height 36
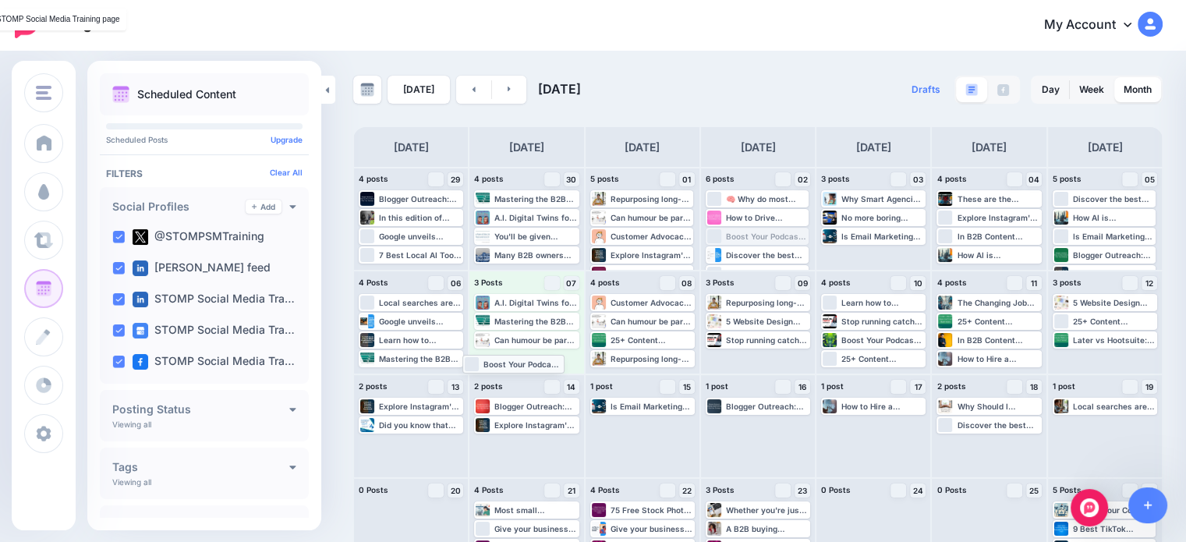
drag, startPoint x: 752, startPoint y: 240, endPoint x: 505, endPoint y: 367, distance: 278.6
drag, startPoint x: 774, startPoint y: 257, endPoint x: 892, endPoint y: 247, distance: 118.1
drag, startPoint x: 664, startPoint y: 253, endPoint x: 770, endPoint y: 362, distance: 152.2
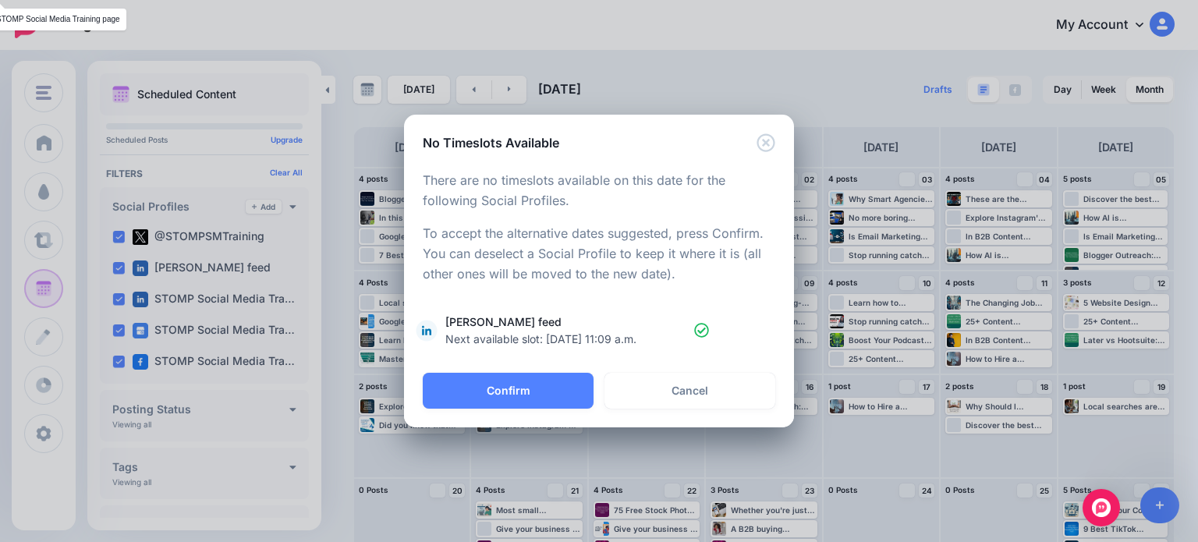
drag, startPoint x: 377, startPoint y: 386, endPoint x: 413, endPoint y: 399, distance: 39.0
click at [378, 392] on div "No Timeslots Available Loading There are no timeslots available on this date fo…" at bounding box center [599, 271] width 1198 height 542
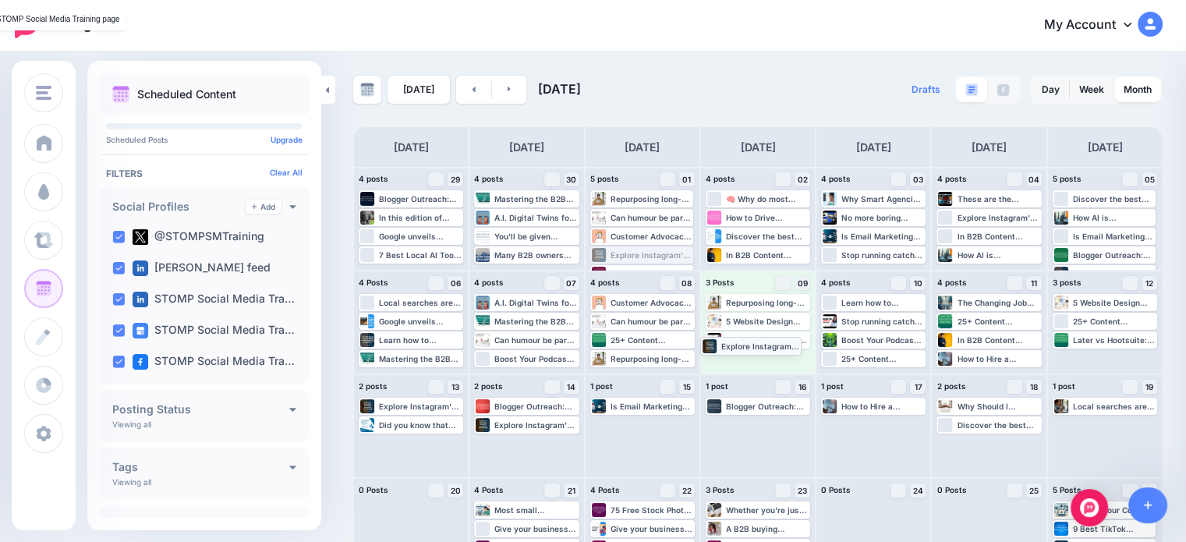
drag, startPoint x: 649, startPoint y: 259, endPoint x: 756, endPoint y: 349, distance: 140.0
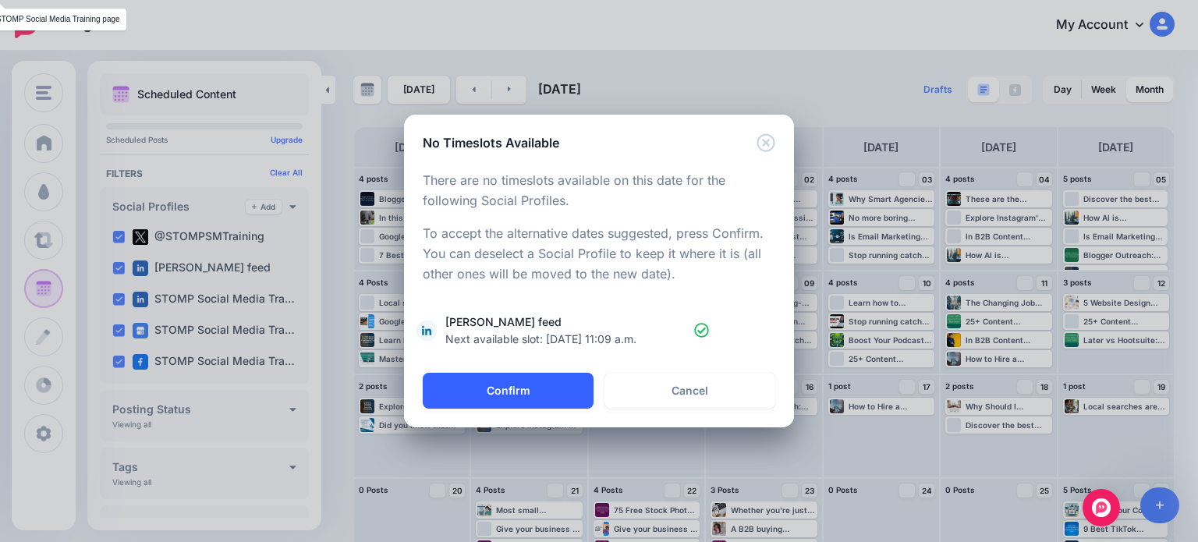
click at [531, 384] on button "Confirm" at bounding box center [508, 391] width 171 height 36
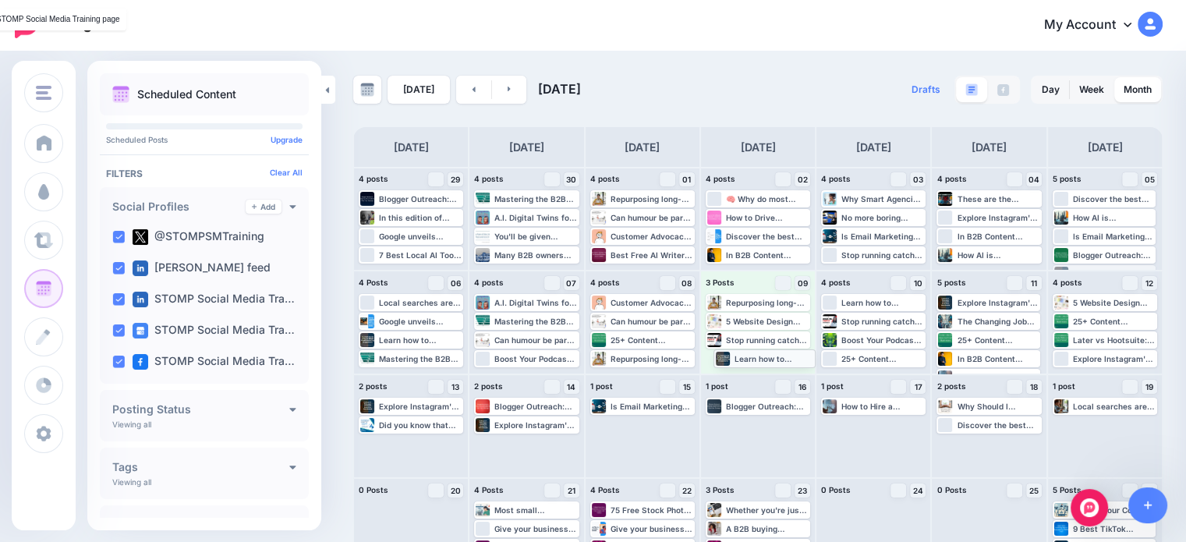
drag, startPoint x: 1107, startPoint y: 267, endPoint x: 759, endPoint y: 352, distance: 358.6
drag, startPoint x: 994, startPoint y: 323, endPoint x: 752, endPoint y: 361, distance: 245.5
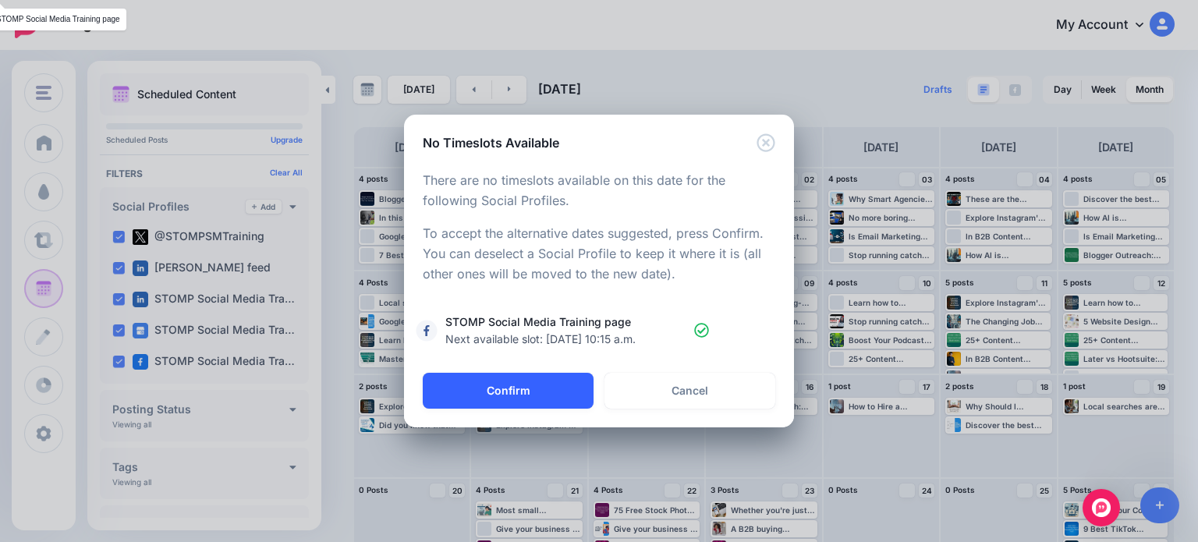
click at [547, 395] on button "Confirm" at bounding box center [508, 391] width 171 height 36
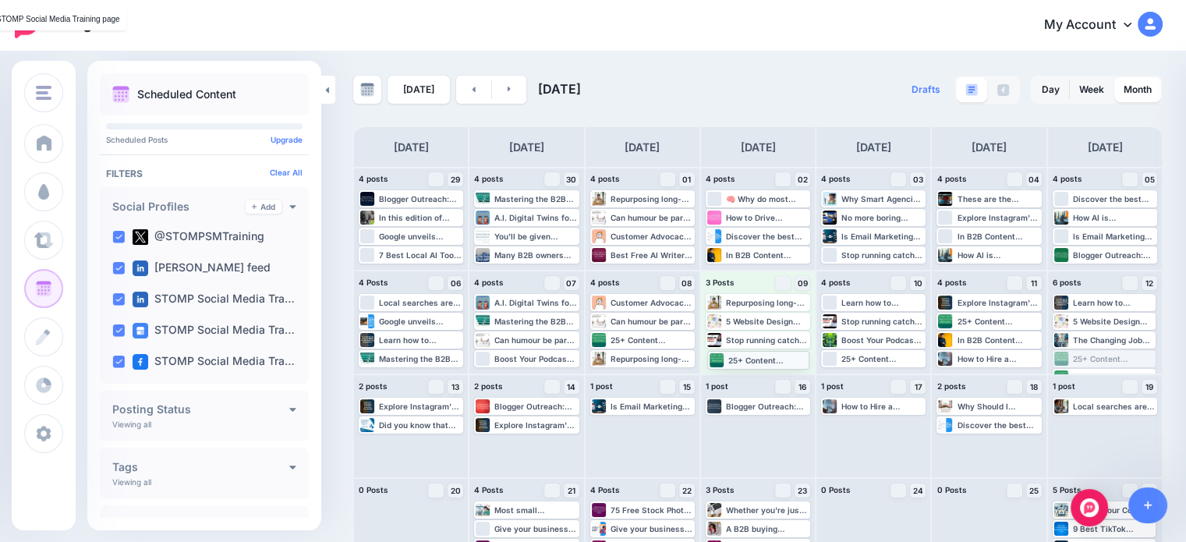
drag, startPoint x: 1128, startPoint y: 351, endPoint x: 774, endPoint y: 352, distance: 354.8
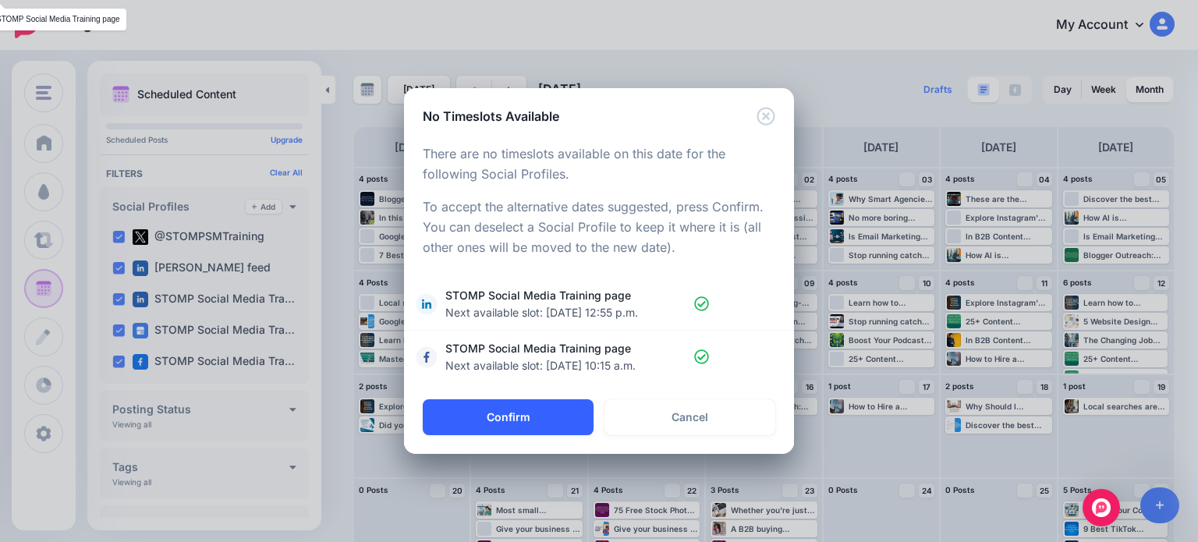
click at [487, 423] on button "Confirm" at bounding box center [508, 417] width 171 height 36
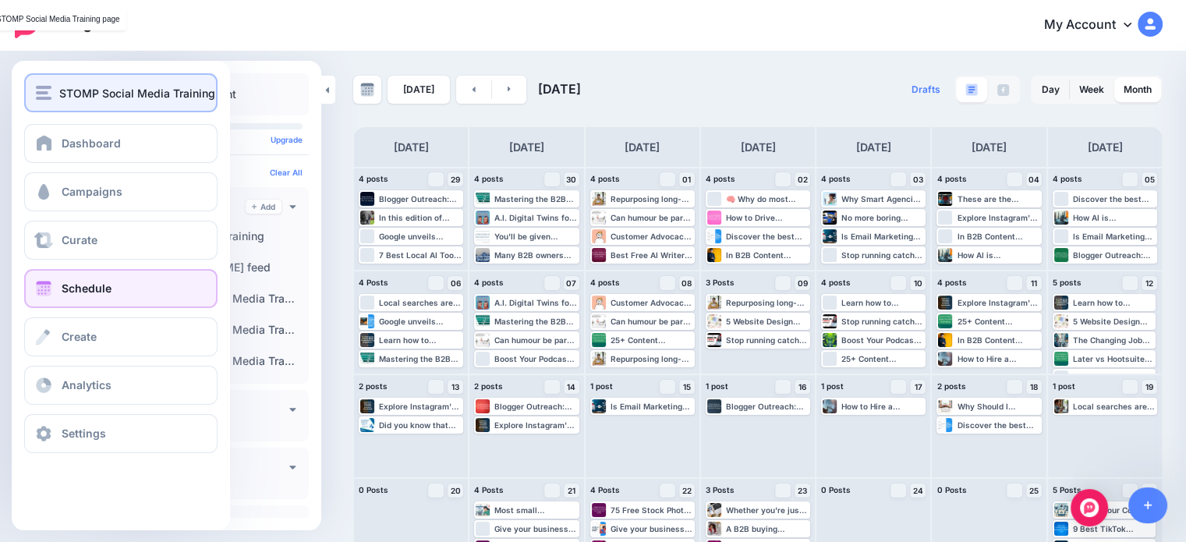
click at [62, 99] on span "STOMP Social Media Training" at bounding box center [137, 93] width 156 height 18
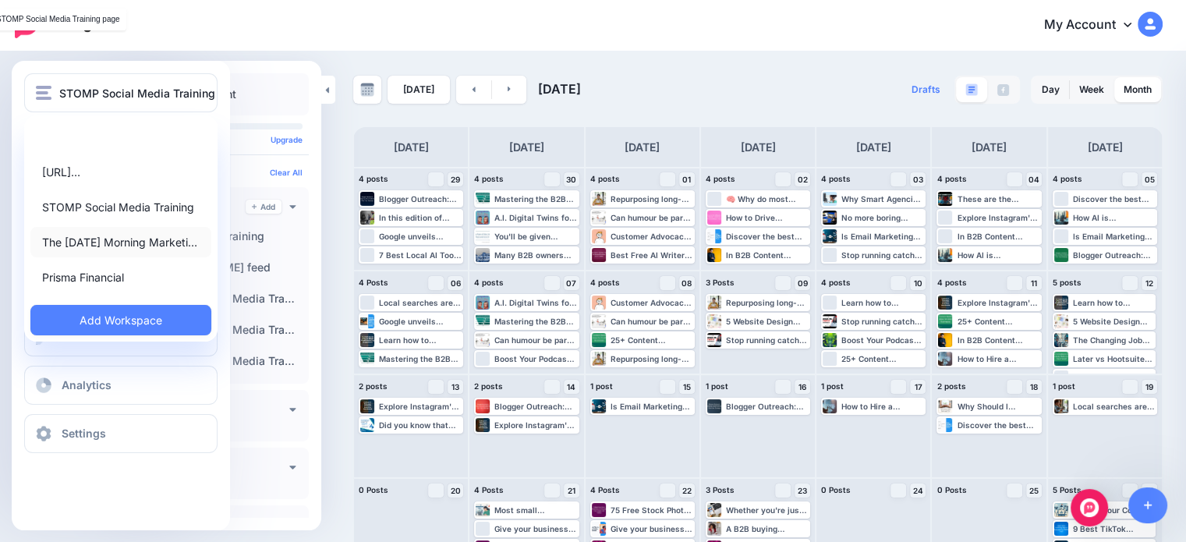
click at [86, 252] on link "The [DATE] Morning Marketi…" at bounding box center [120, 242] width 181 height 30
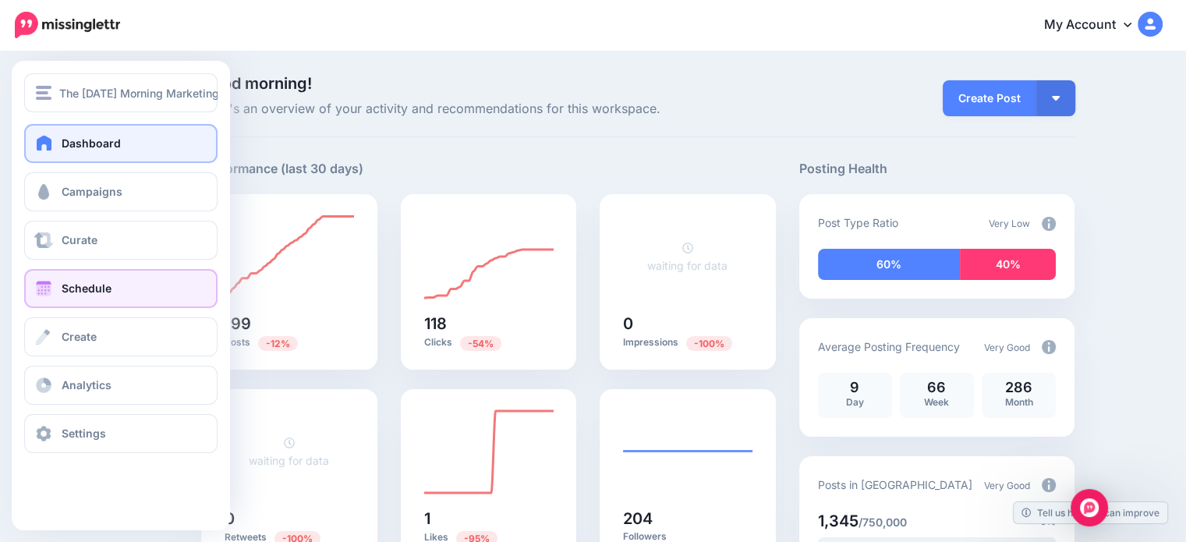
click at [91, 287] on span "Schedule" at bounding box center [87, 287] width 50 height 13
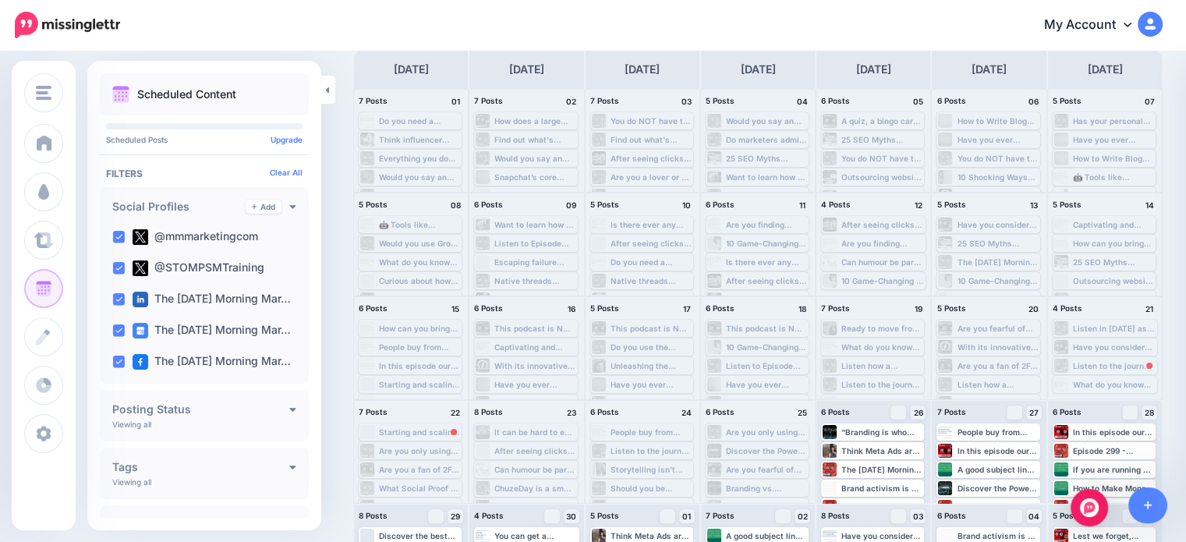
scroll to position [143, 0]
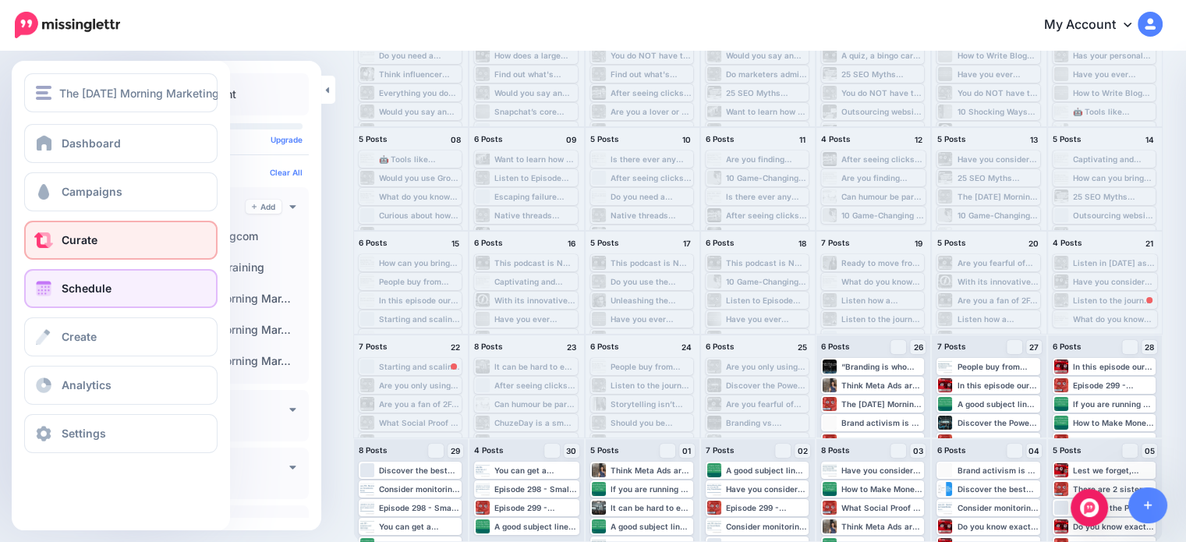
click at [88, 243] on span "Curate" at bounding box center [80, 239] width 36 height 13
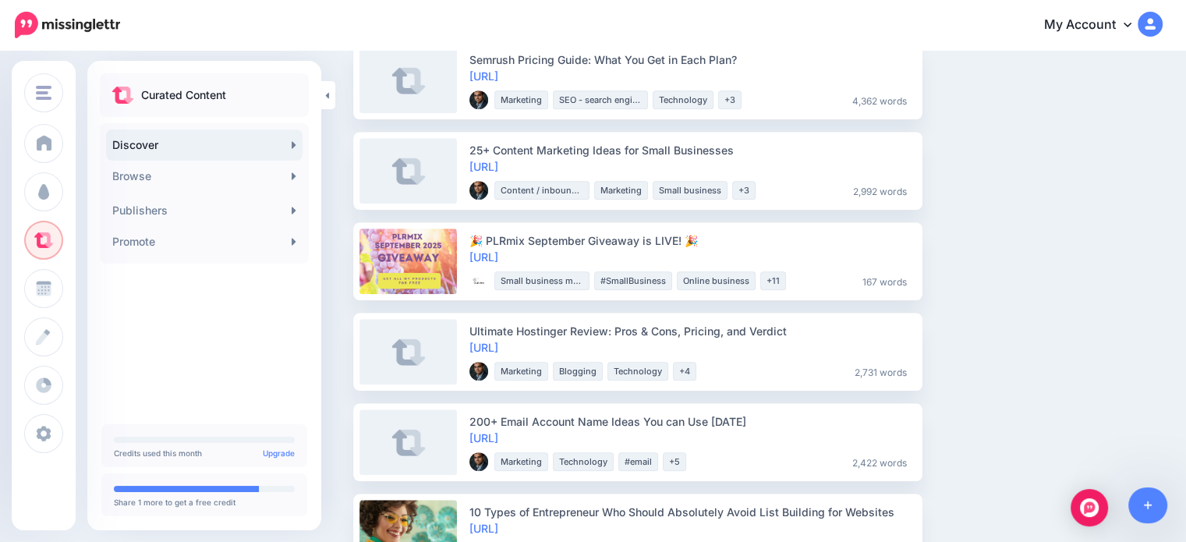
scroll to position [1482, 0]
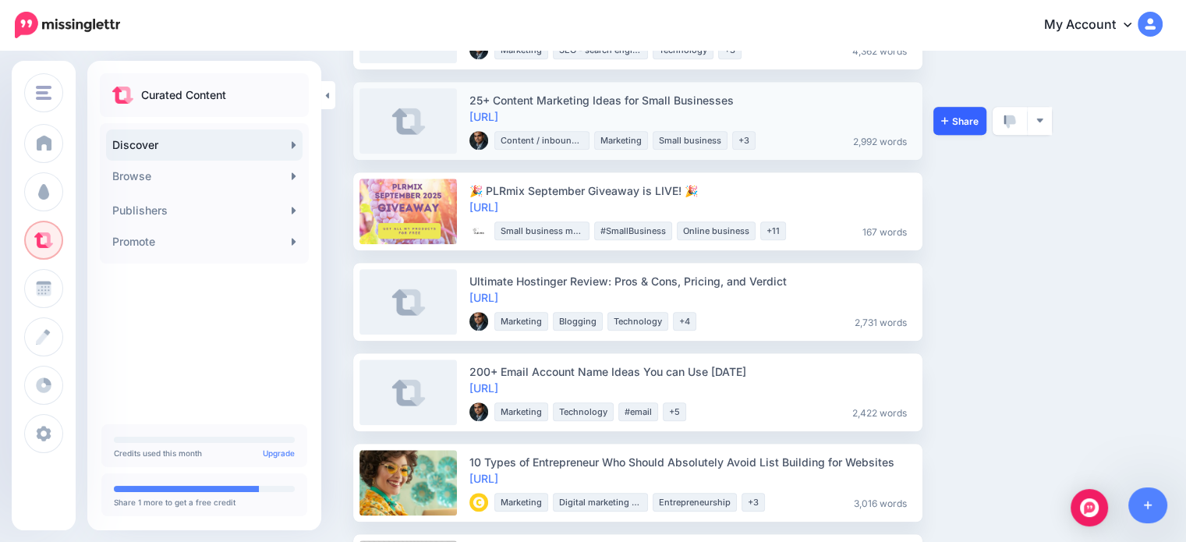
click at [952, 130] on link "Share" at bounding box center [959, 121] width 53 height 28
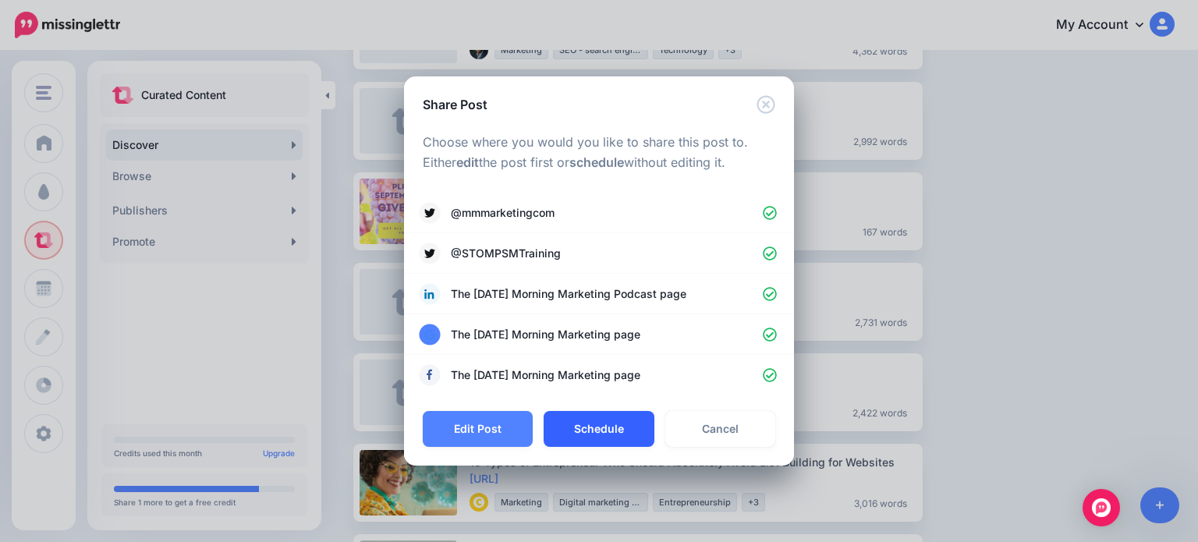
click at [579, 423] on button "Schedule" at bounding box center [598, 429] width 110 height 36
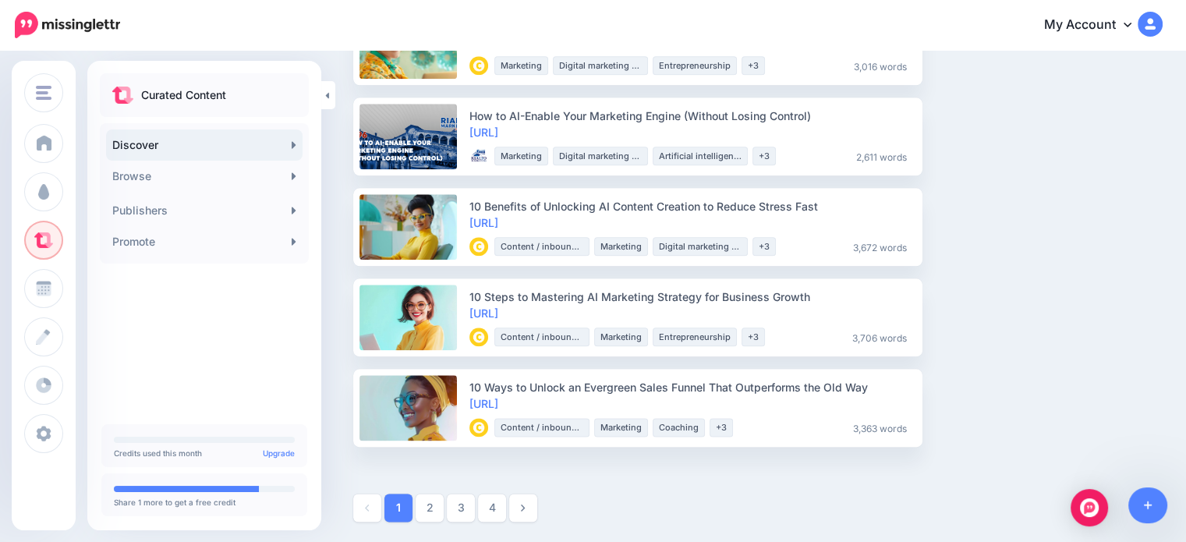
scroll to position [1830, 0]
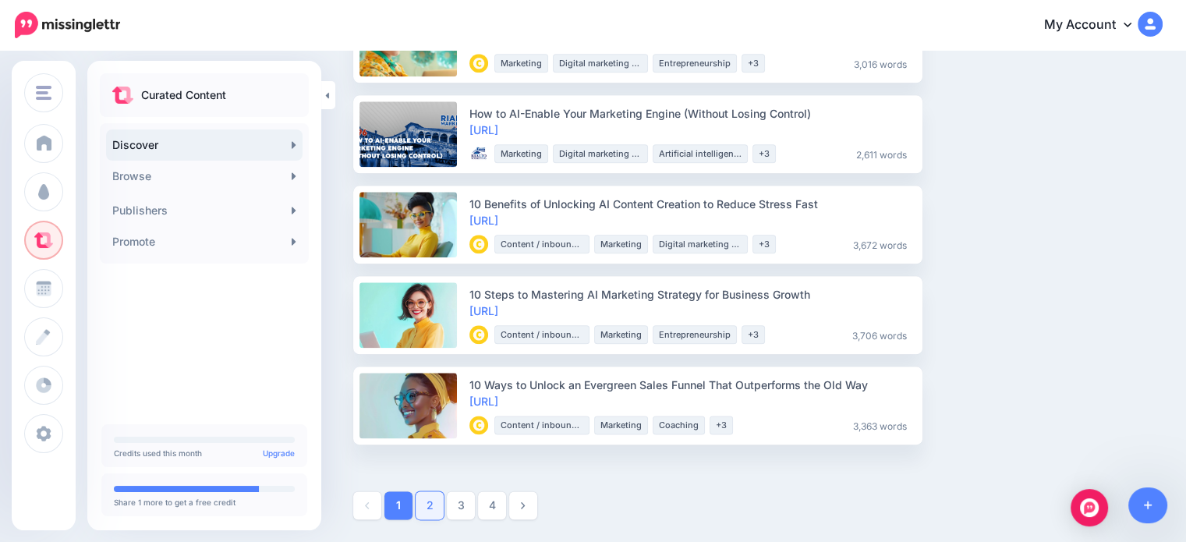
click at [427, 508] on link "2" at bounding box center [430, 505] width 28 height 28
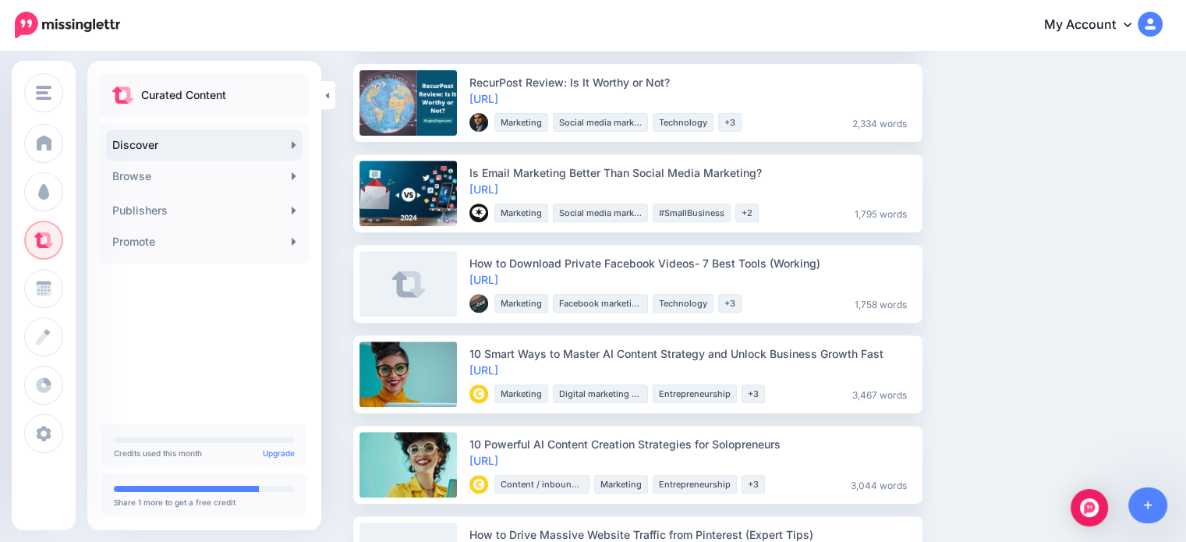
scroll to position [624, 0]
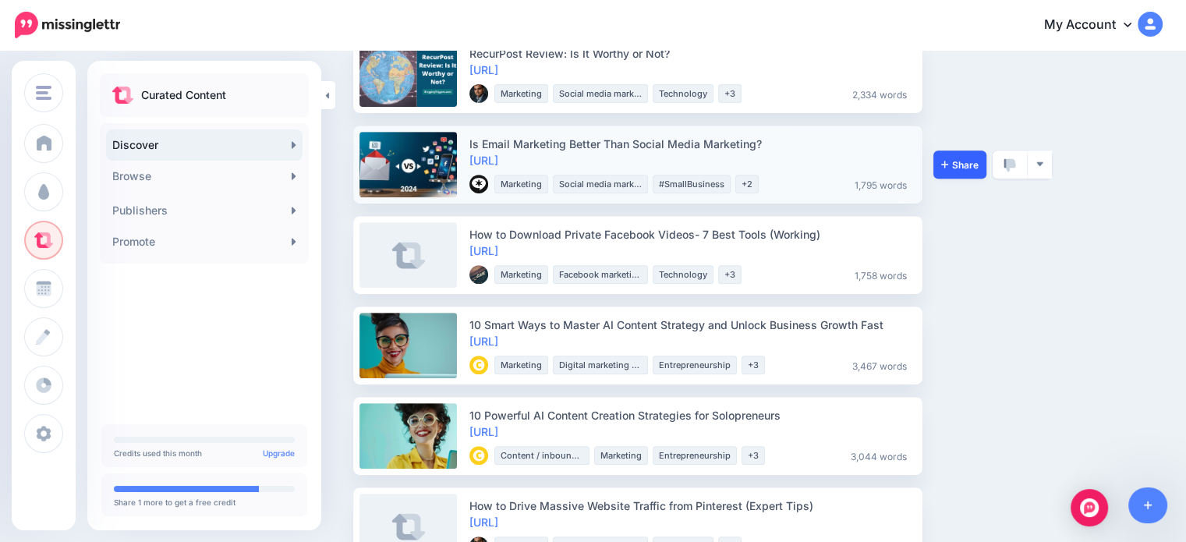
click at [936, 161] on link "Share" at bounding box center [959, 164] width 53 height 28
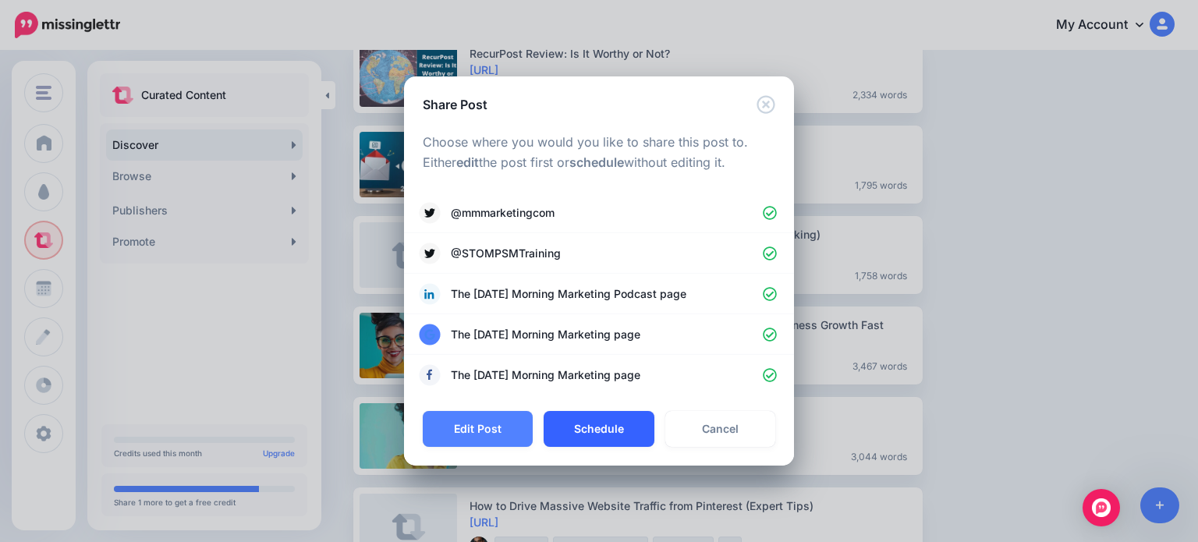
click at [583, 417] on button "Schedule" at bounding box center [598, 429] width 110 height 36
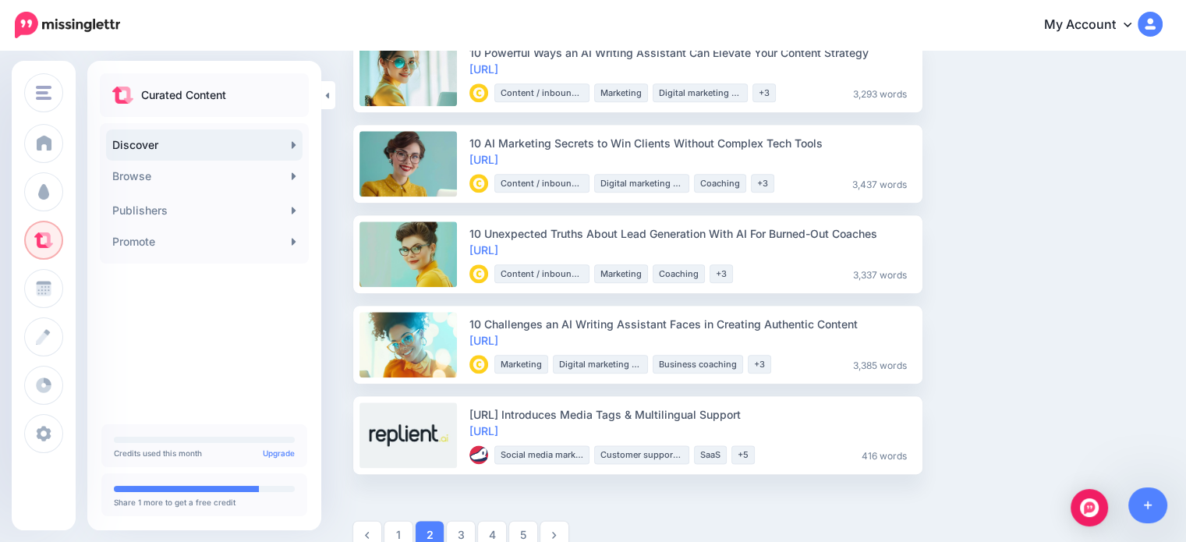
scroll to position [1830, 0]
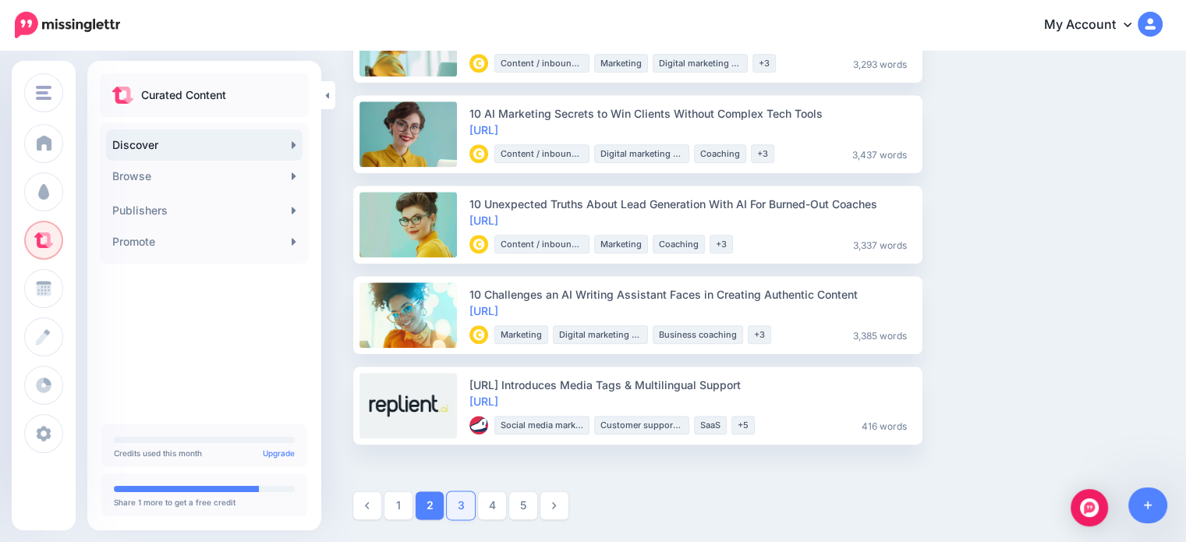
click at [471, 511] on link "3" at bounding box center [461, 505] width 28 height 28
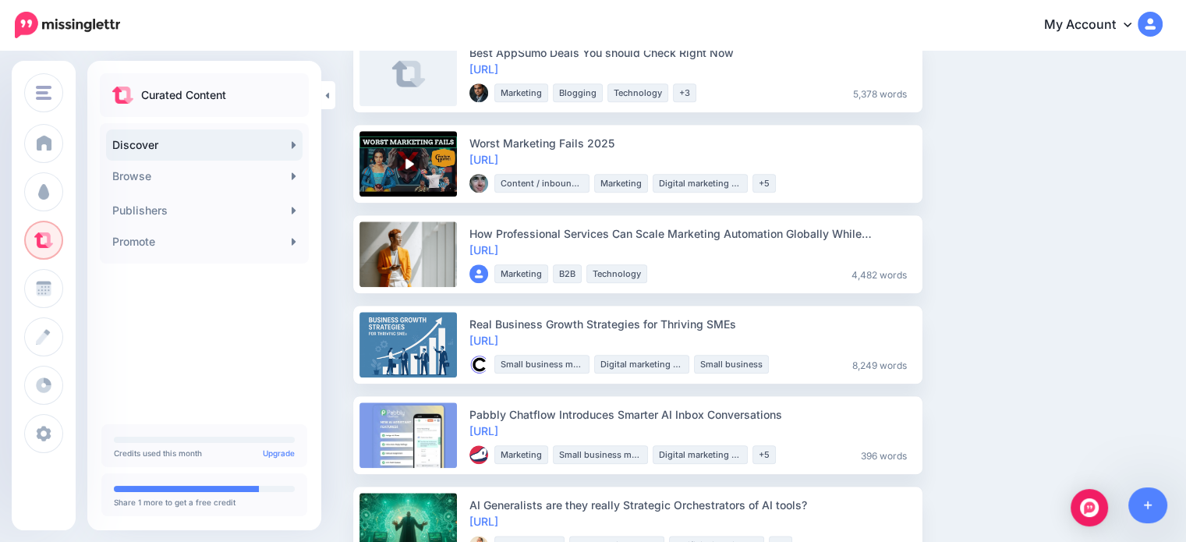
scroll to position [1715, 0]
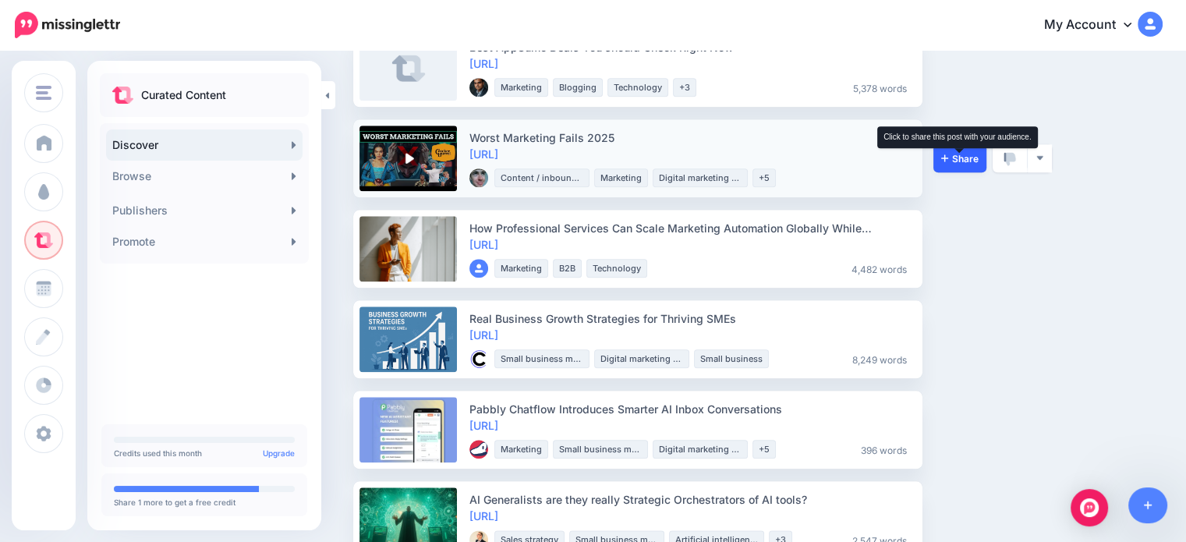
click at [963, 162] on span "Share" at bounding box center [959, 159] width 37 height 10
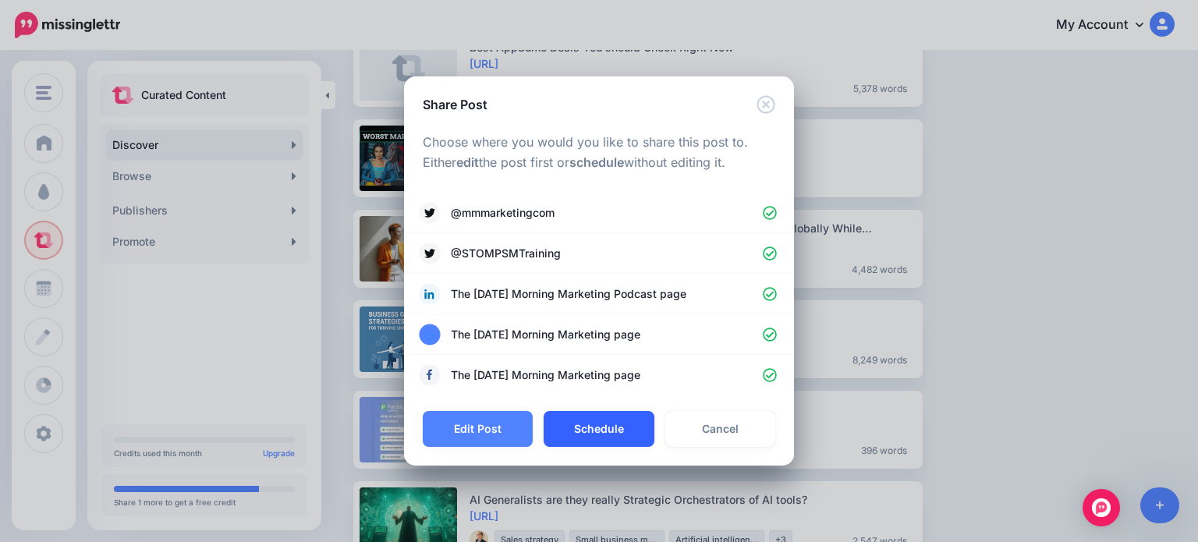
click at [591, 437] on button "Schedule" at bounding box center [598, 429] width 110 height 36
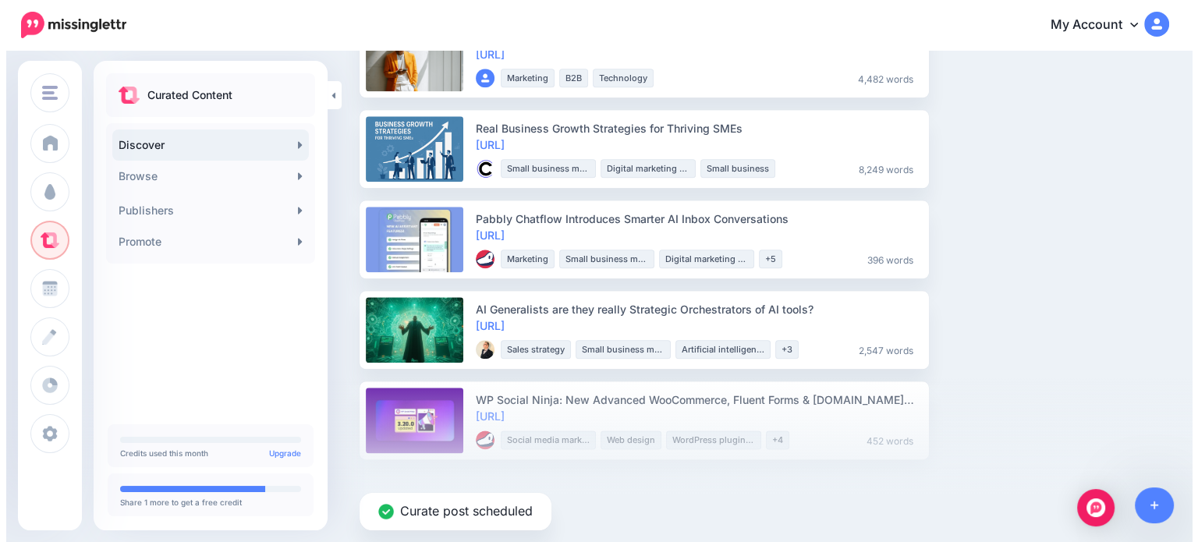
scroll to position [1830, 0]
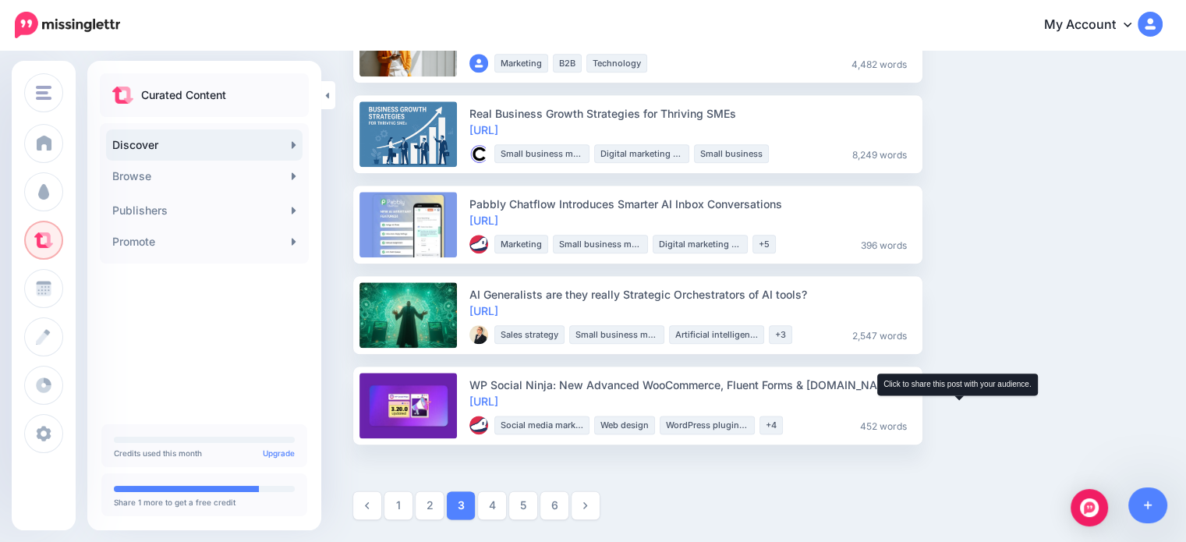
click at [945, 403] on icon at bounding box center [944, 405] width 7 height 7
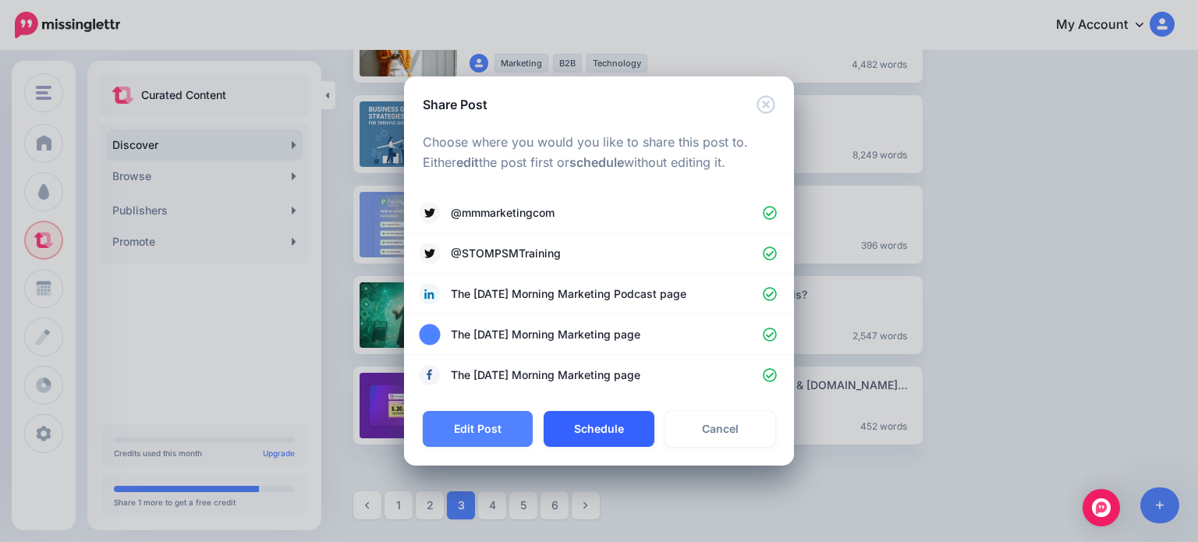
click at [596, 432] on button "Schedule" at bounding box center [598, 429] width 110 height 36
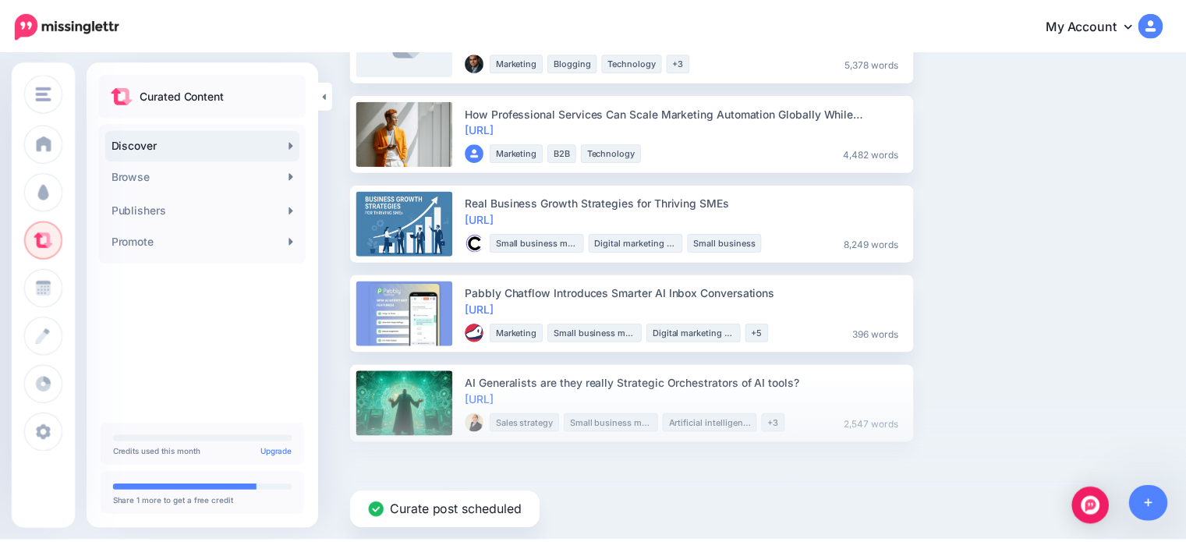
scroll to position [1740, 0]
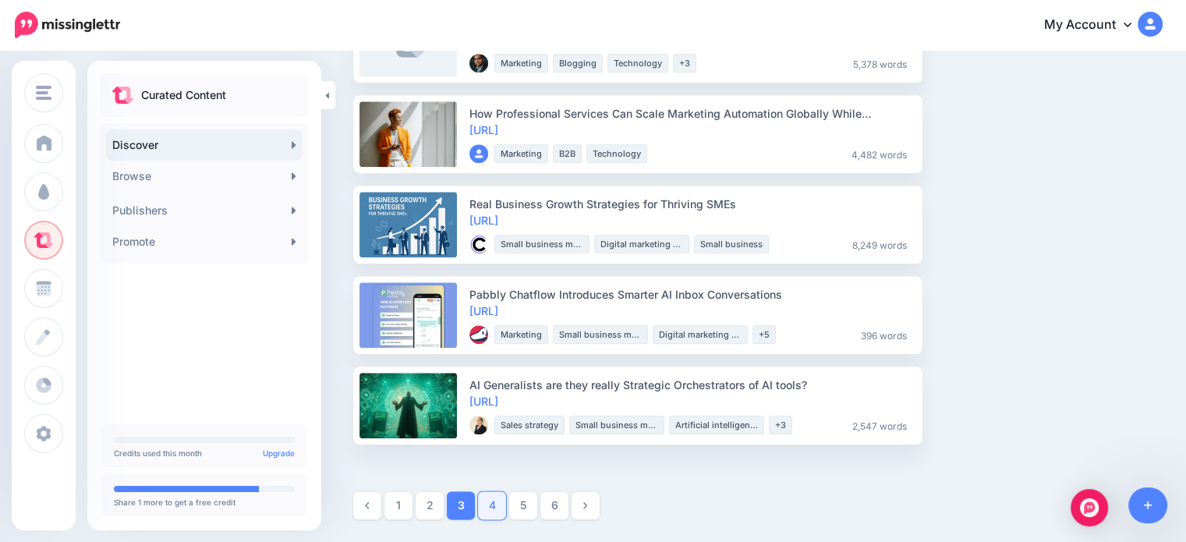
click at [487, 515] on link "4" at bounding box center [492, 505] width 28 height 28
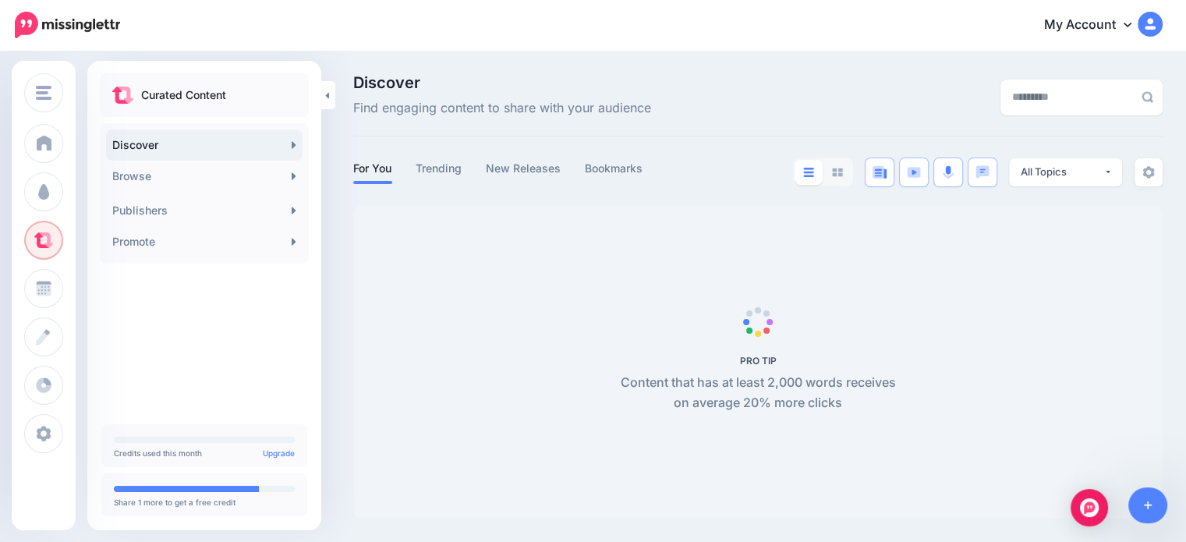
scroll to position [0, 0]
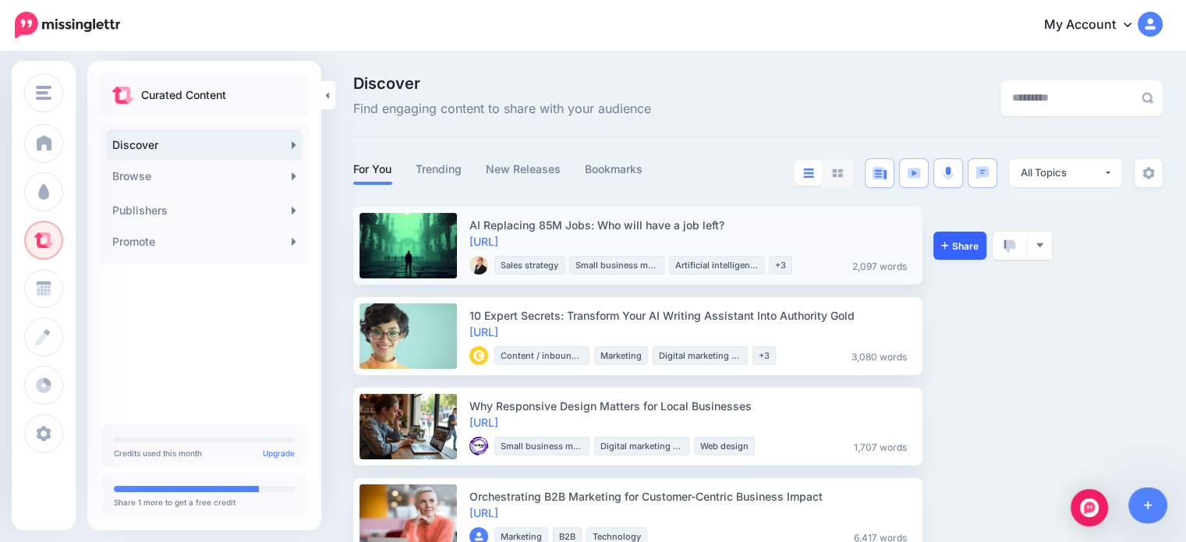
click at [955, 255] on link "Share" at bounding box center [959, 246] width 53 height 28
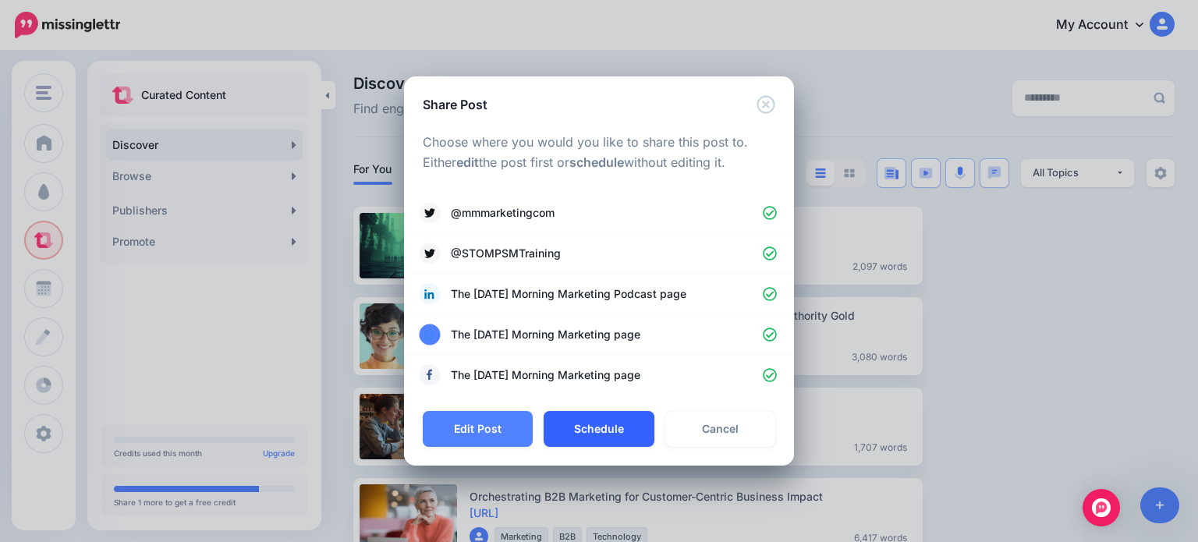
click at [609, 418] on button "Schedule" at bounding box center [598, 429] width 110 height 36
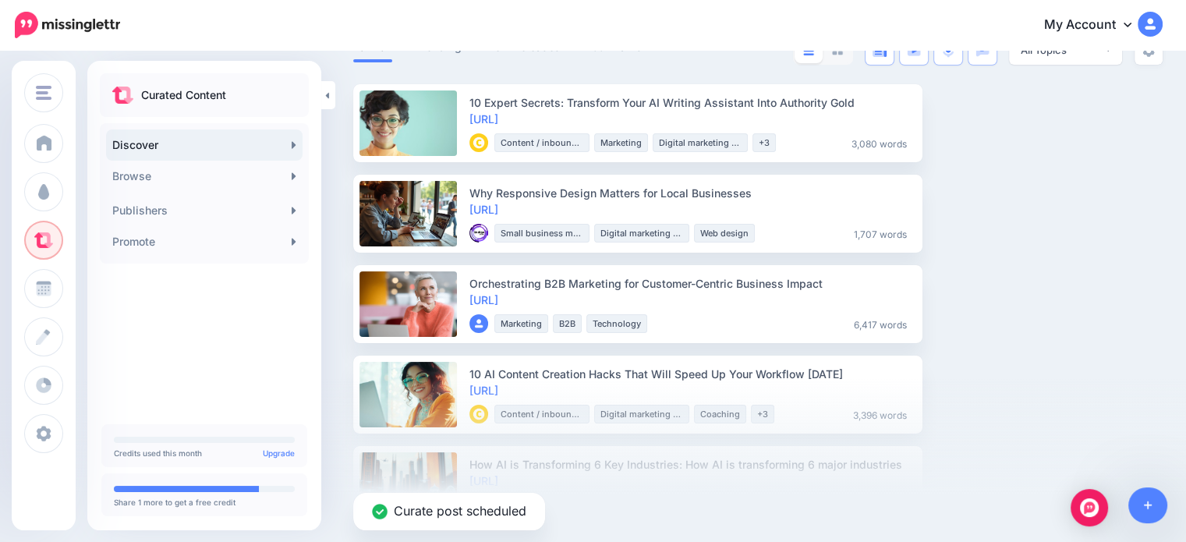
scroll to position [156, 0]
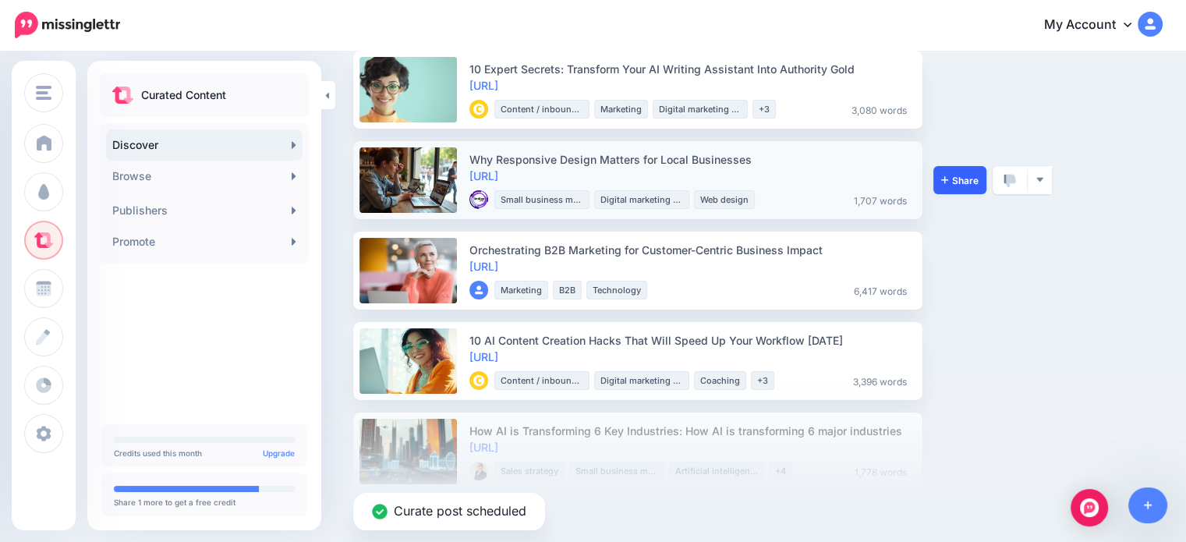
click at [983, 186] on link "Share" at bounding box center [959, 180] width 53 height 28
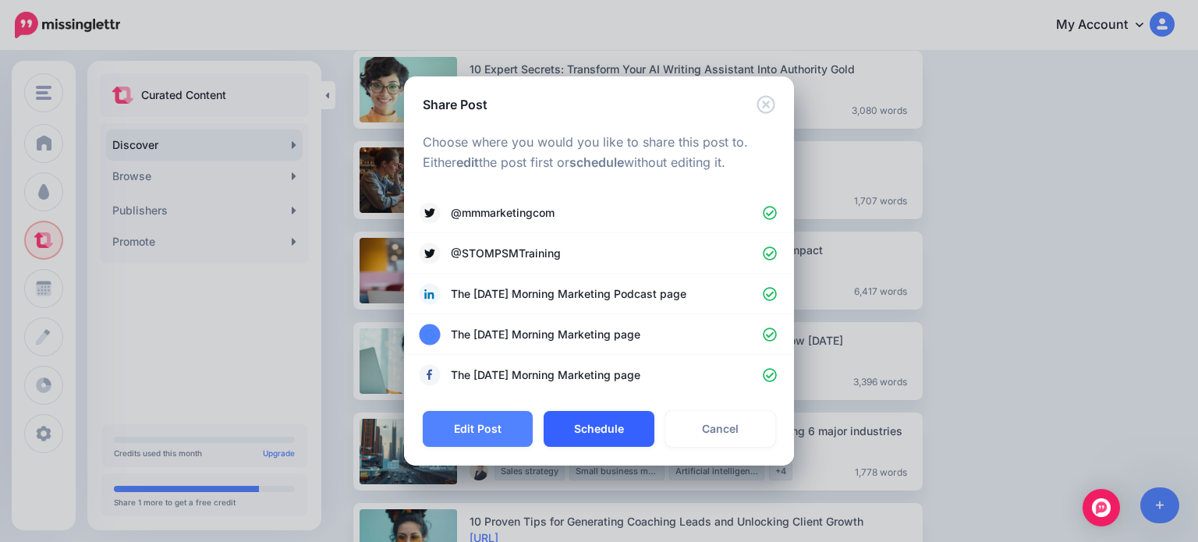
click at [604, 417] on button "Schedule" at bounding box center [598, 429] width 110 height 36
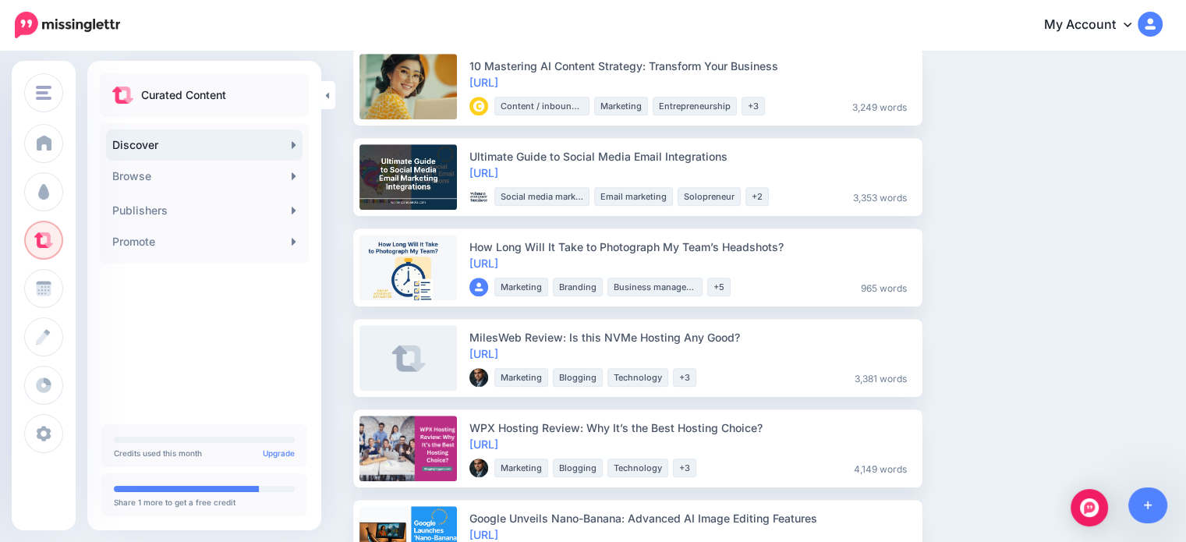
scroll to position [1170, 0]
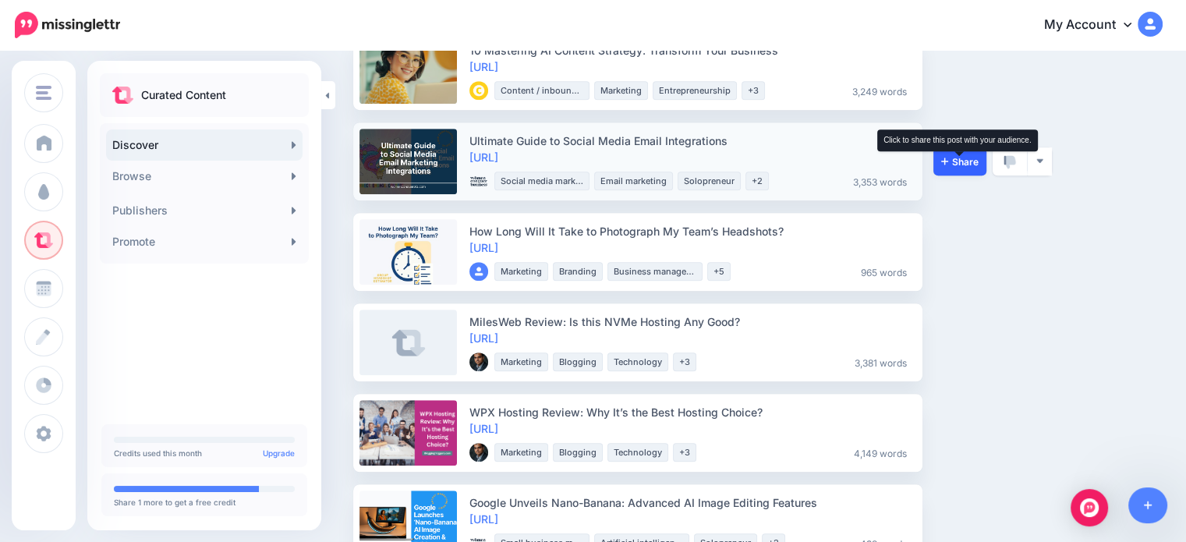
click at [964, 161] on span "Share" at bounding box center [959, 162] width 37 height 10
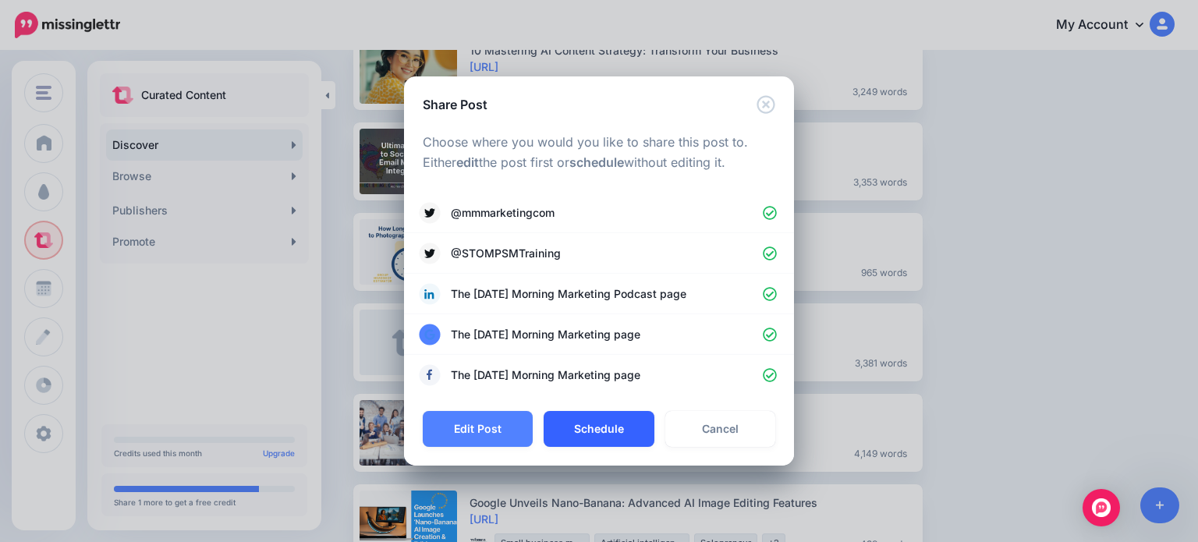
click at [614, 445] on button "Schedule" at bounding box center [598, 429] width 110 height 36
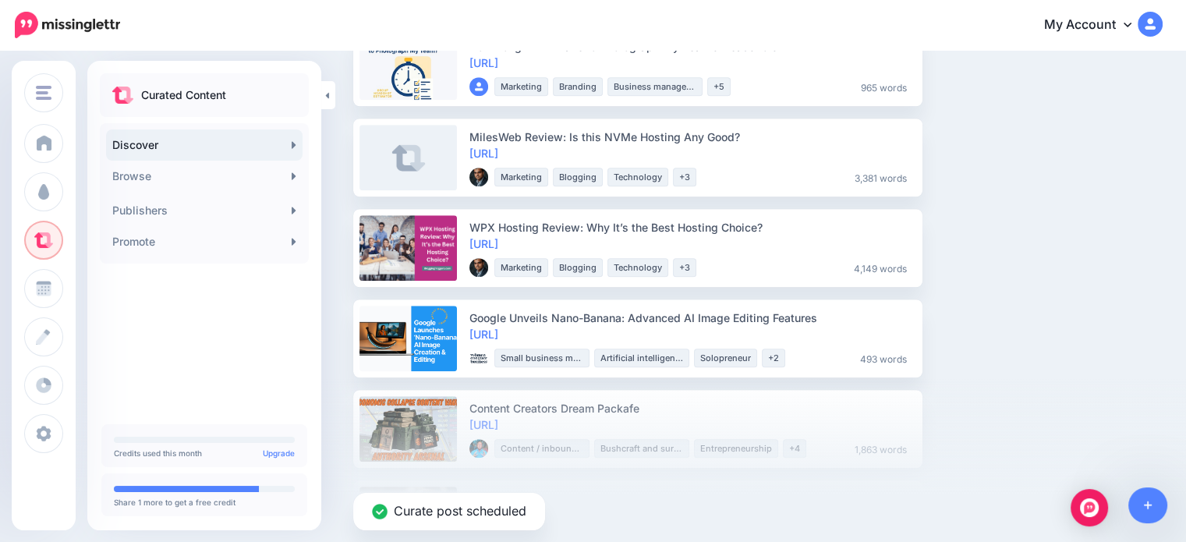
scroll to position [1326, 0]
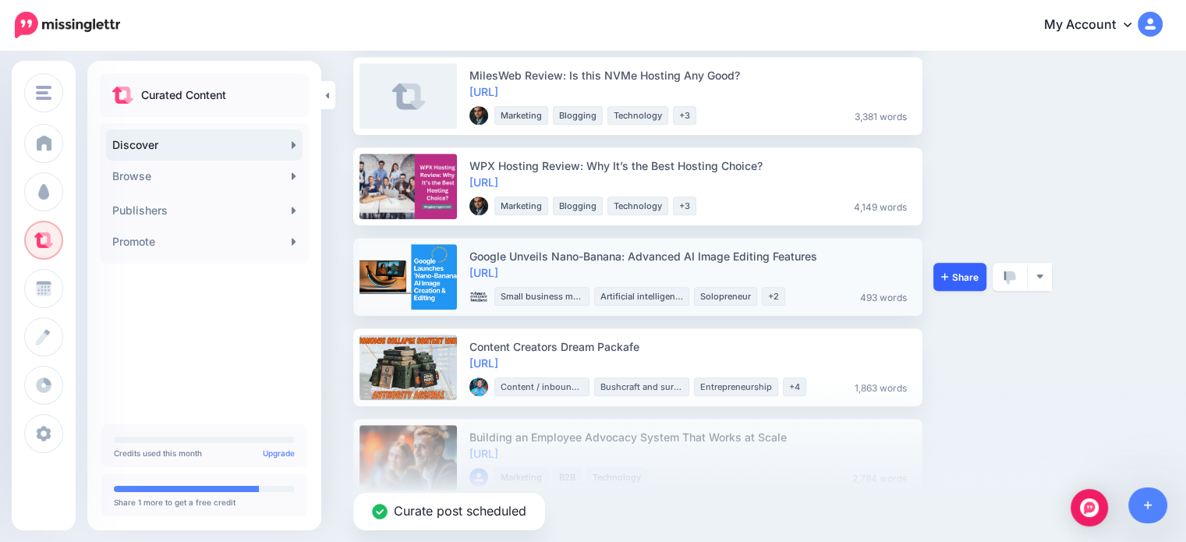
click at [944, 283] on link "Share" at bounding box center [959, 277] width 53 height 28
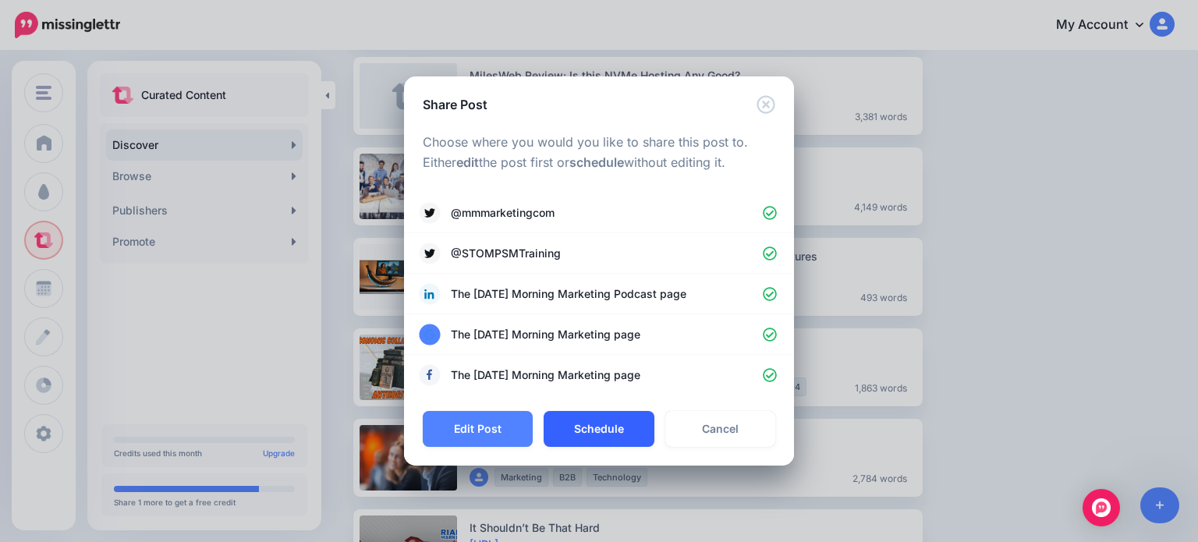
click at [559, 433] on button "Schedule" at bounding box center [598, 429] width 110 height 36
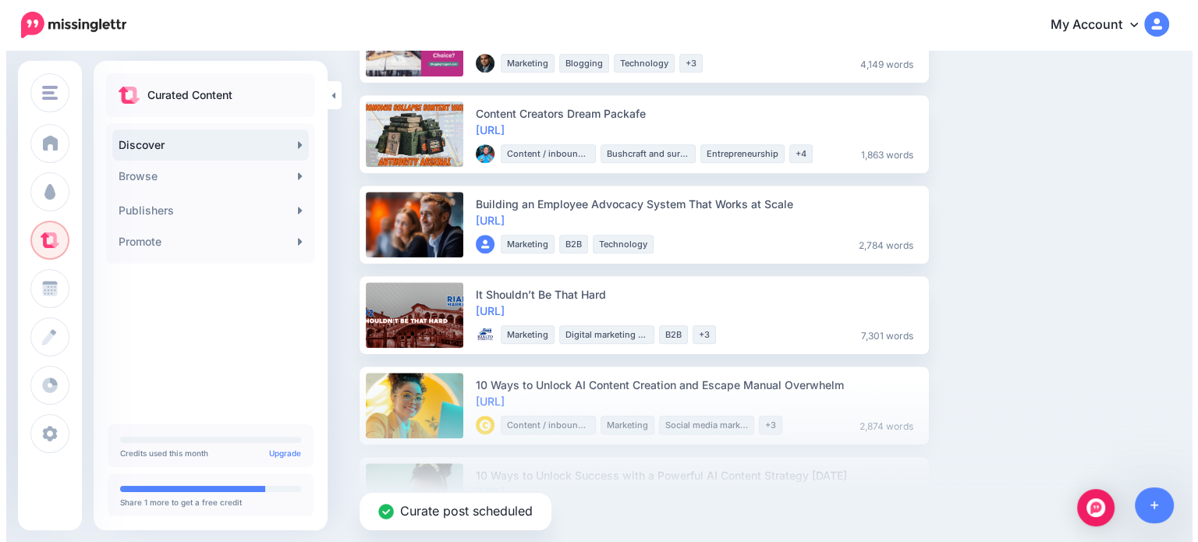
scroll to position [1482, 0]
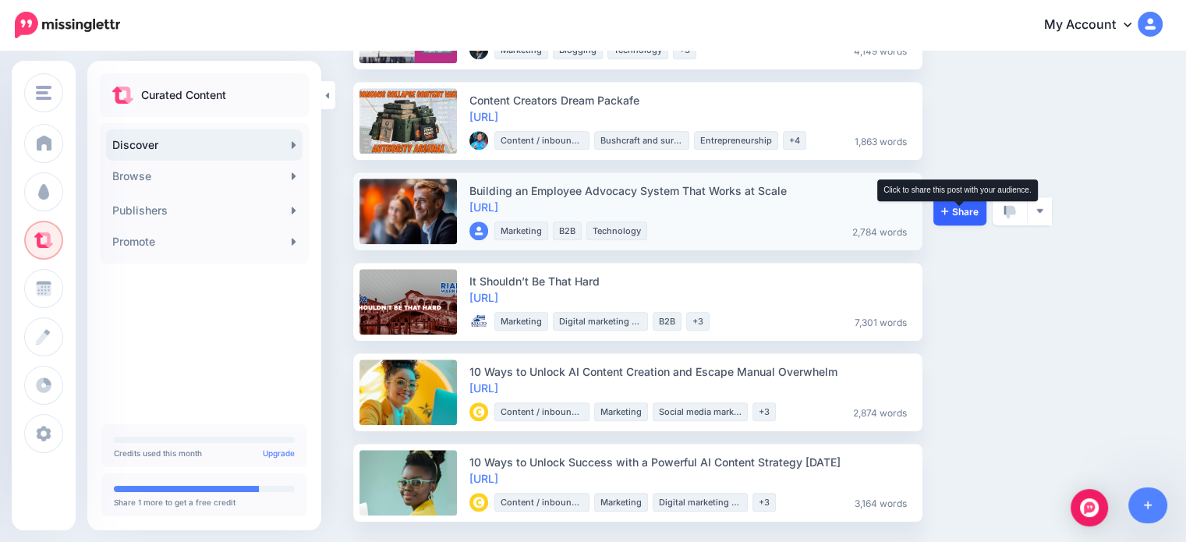
click at [943, 214] on span "Share" at bounding box center [959, 212] width 37 height 10
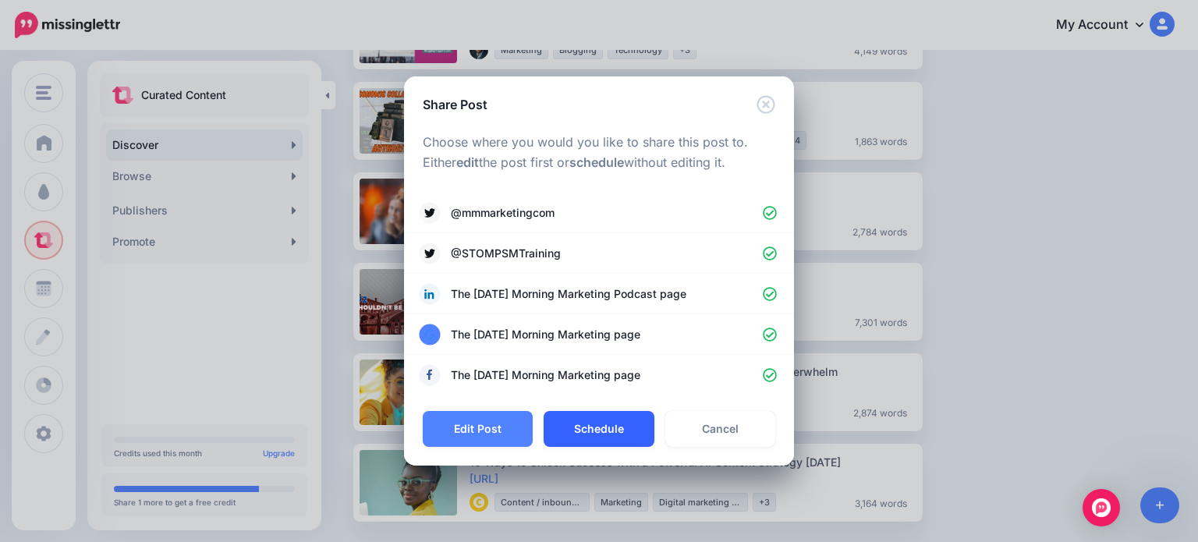
click at [602, 433] on button "Schedule" at bounding box center [598, 429] width 110 height 36
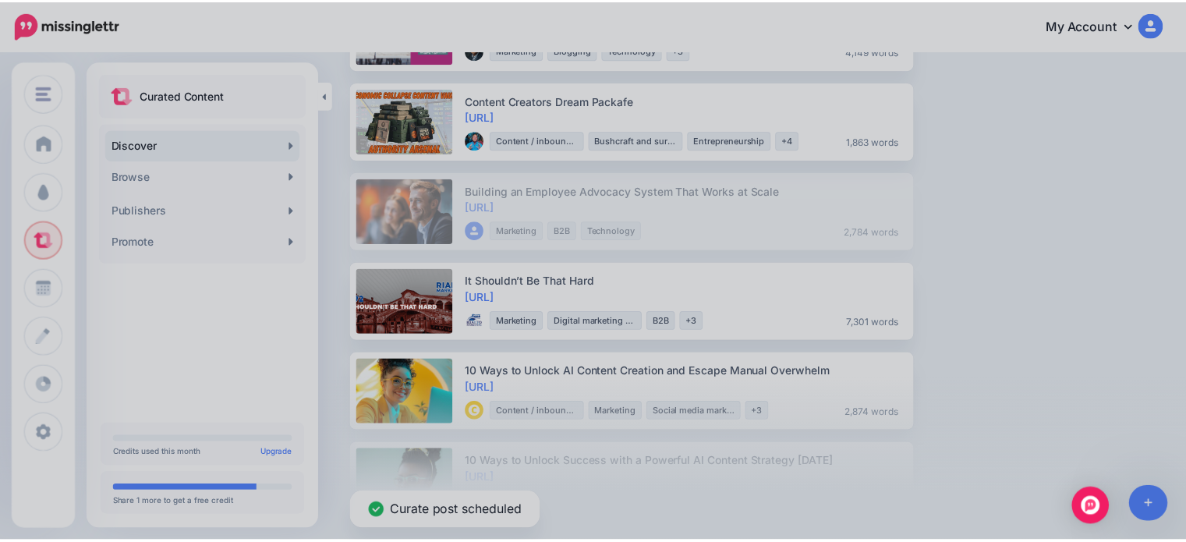
scroll to position [1468, 0]
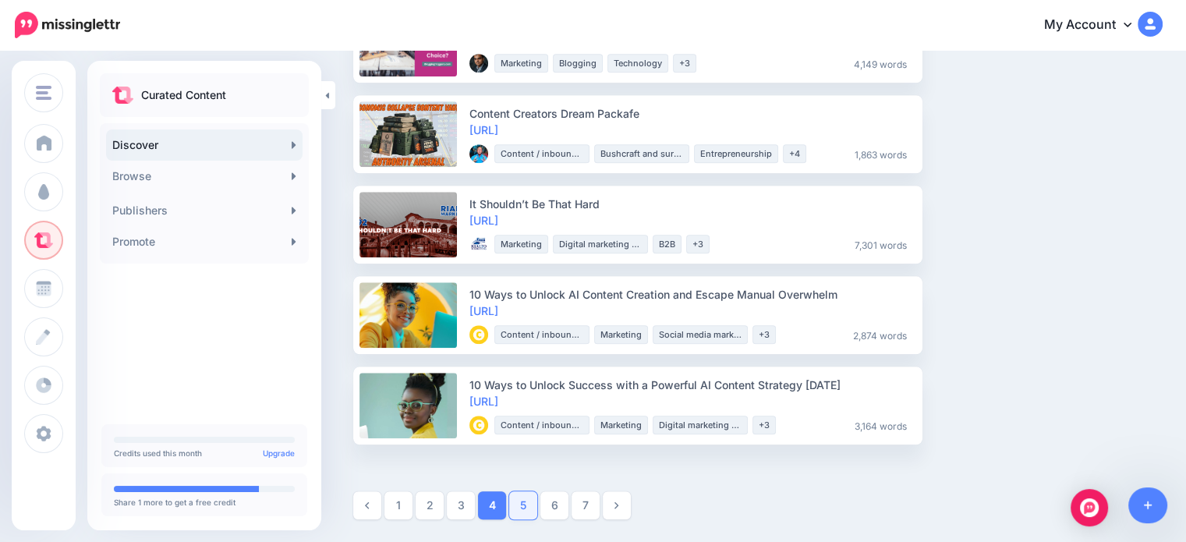
click at [531, 513] on link "5" at bounding box center [523, 505] width 28 height 28
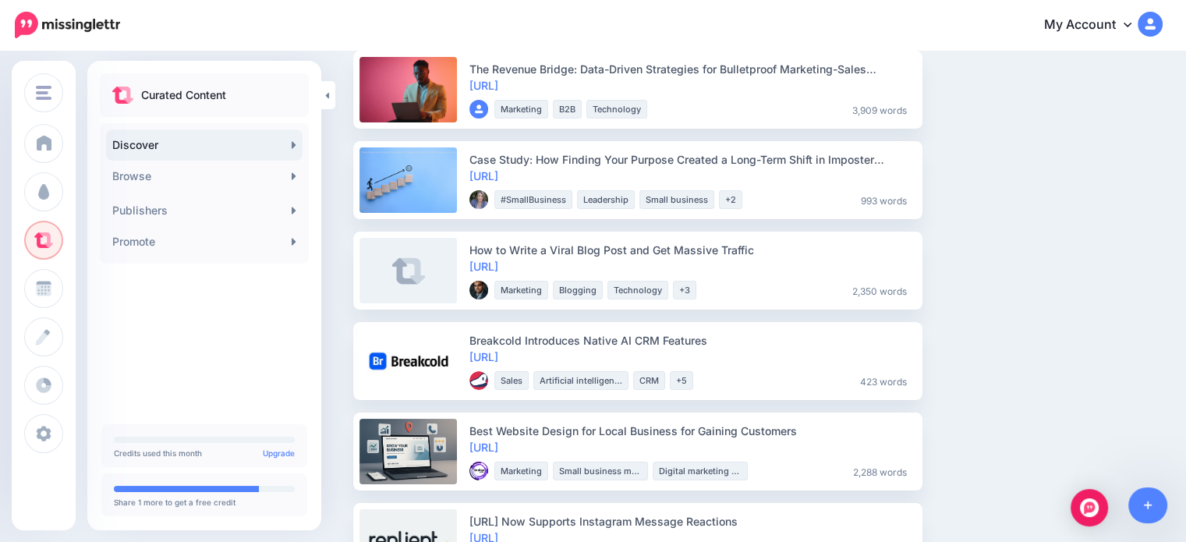
scroll to position [156, 0]
click at [959, 283] on link "Share" at bounding box center [959, 271] width 53 height 28
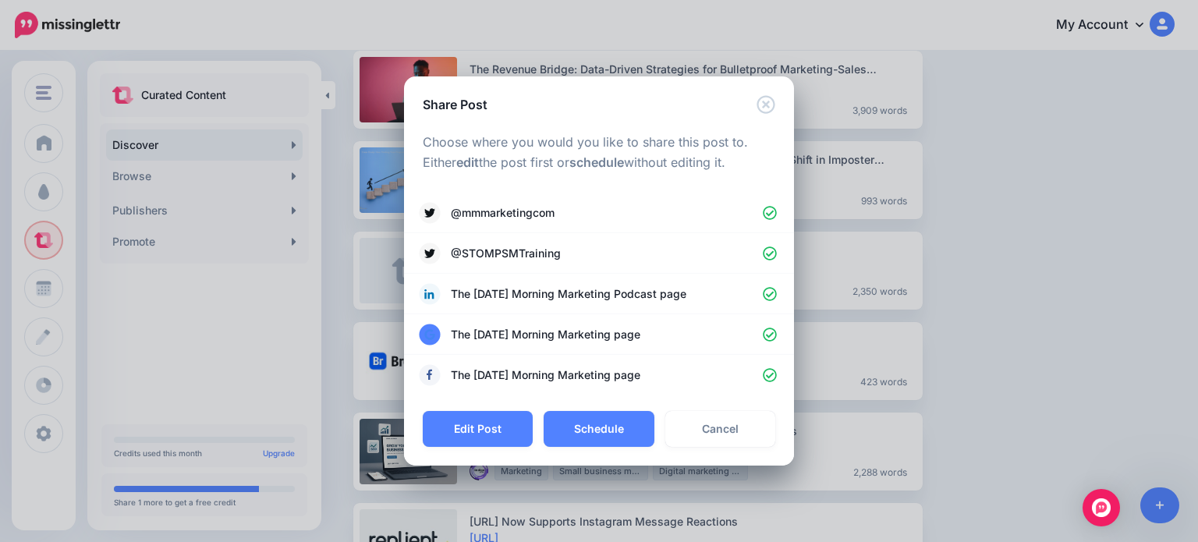
click at [599, 399] on div "Loading Choose where you would you like to share this post to. Either edit the …" at bounding box center [599, 262] width 390 height 297
click at [593, 430] on button "Schedule" at bounding box center [598, 429] width 110 height 36
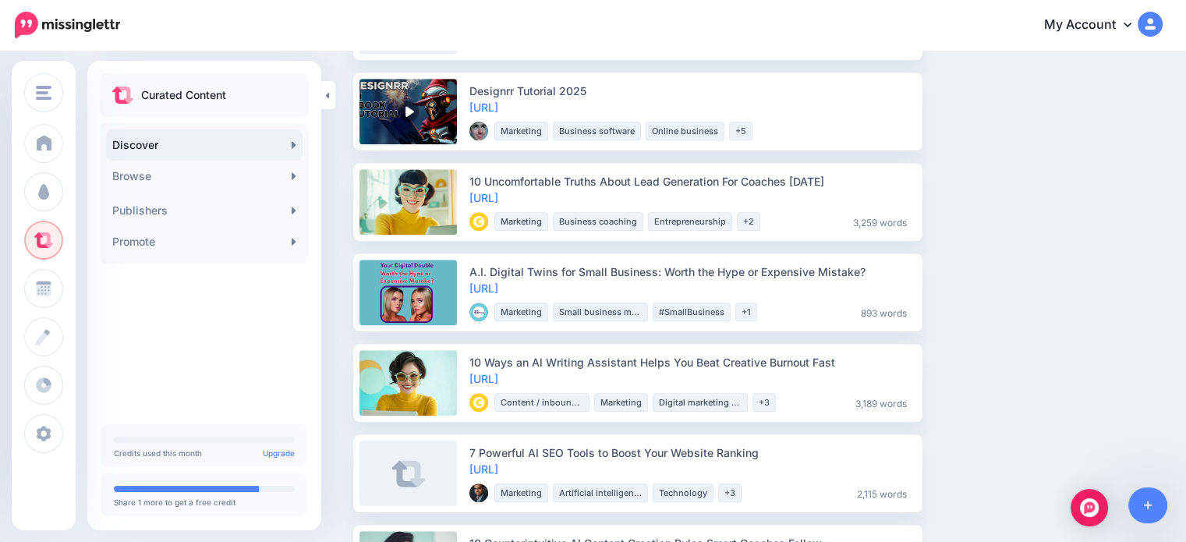
scroll to position [1404, 0]
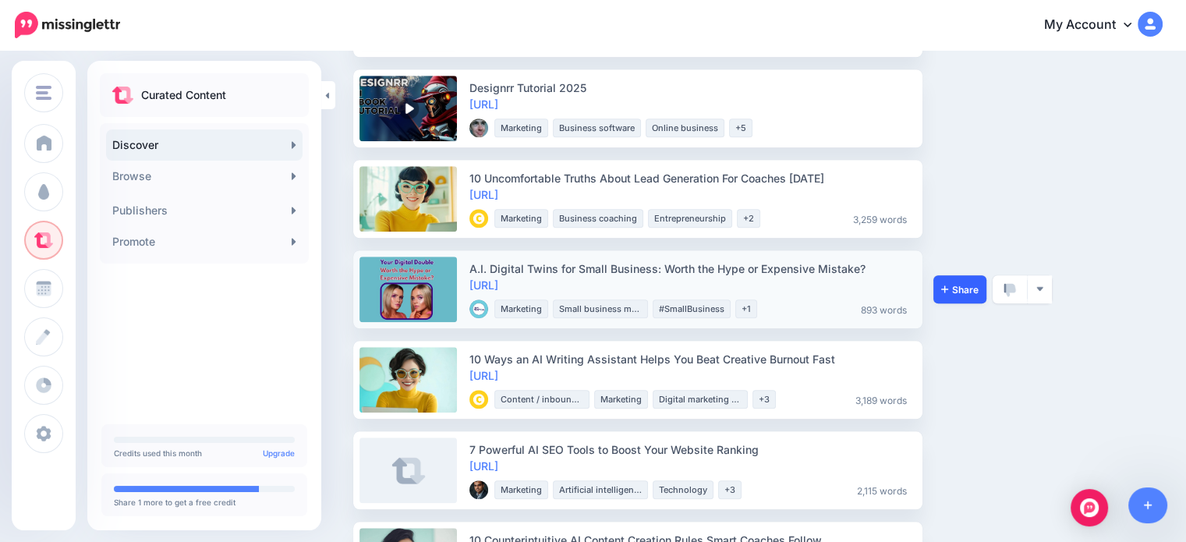
click at [952, 277] on link "Share" at bounding box center [959, 289] width 53 height 28
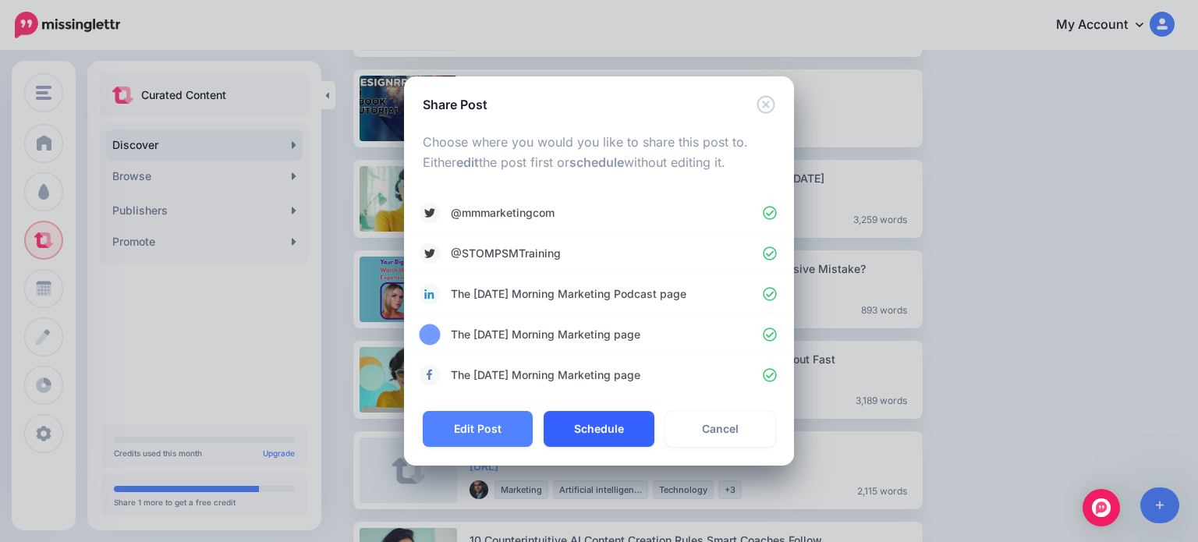
click at [591, 441] on button "Schedule" at bounding box center [598, 429] width 110 height 36
click at [1114, 374] on div "Share Post Loading Choose where you would you like to share this post to. Eithe…" at bounding box center [599, 271] width 1198 height 542
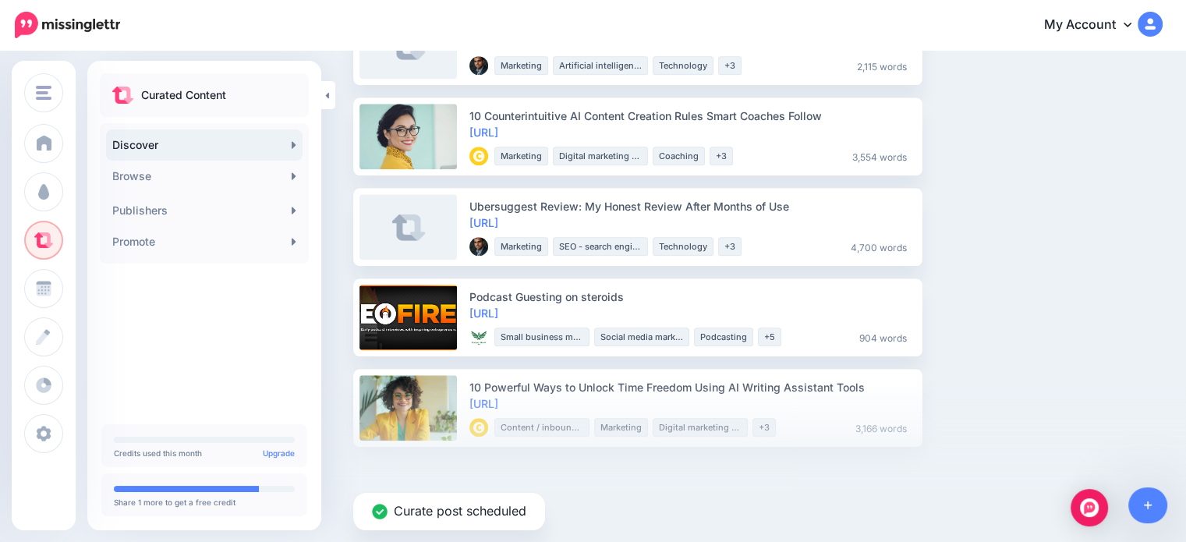
scroll to position [1740, 0]
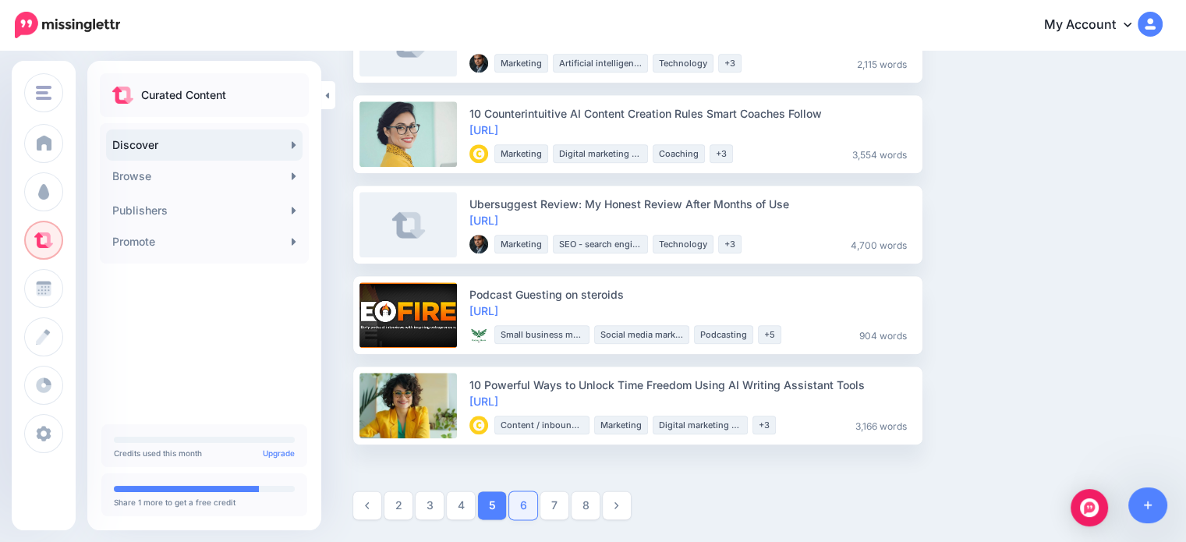
click at [516, 508] on link "6" at bounding box center [523, 505] width 28 height 28
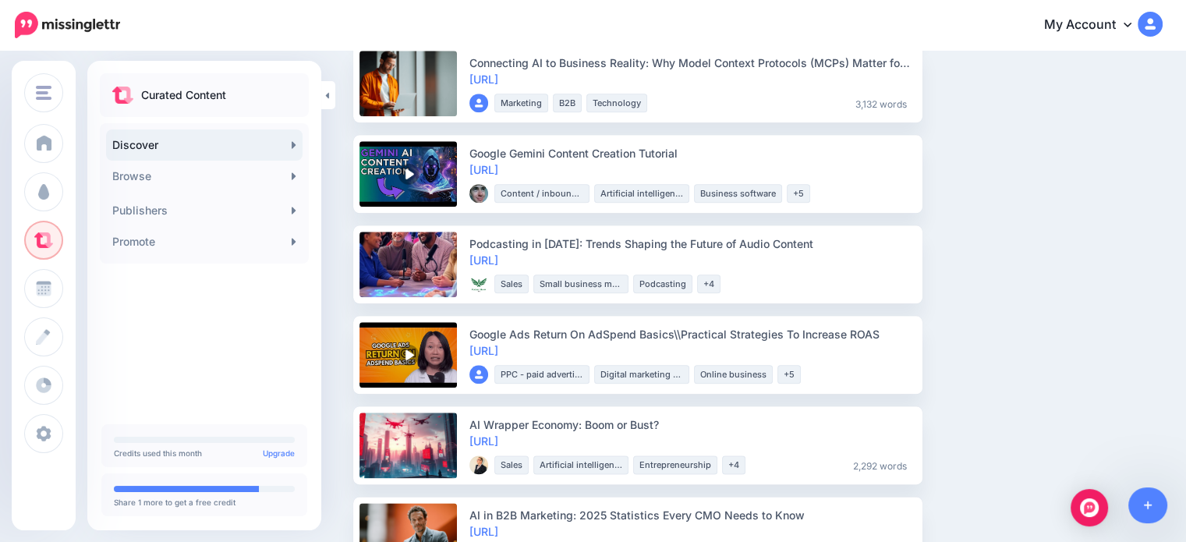
scroll to position [1793, 0]
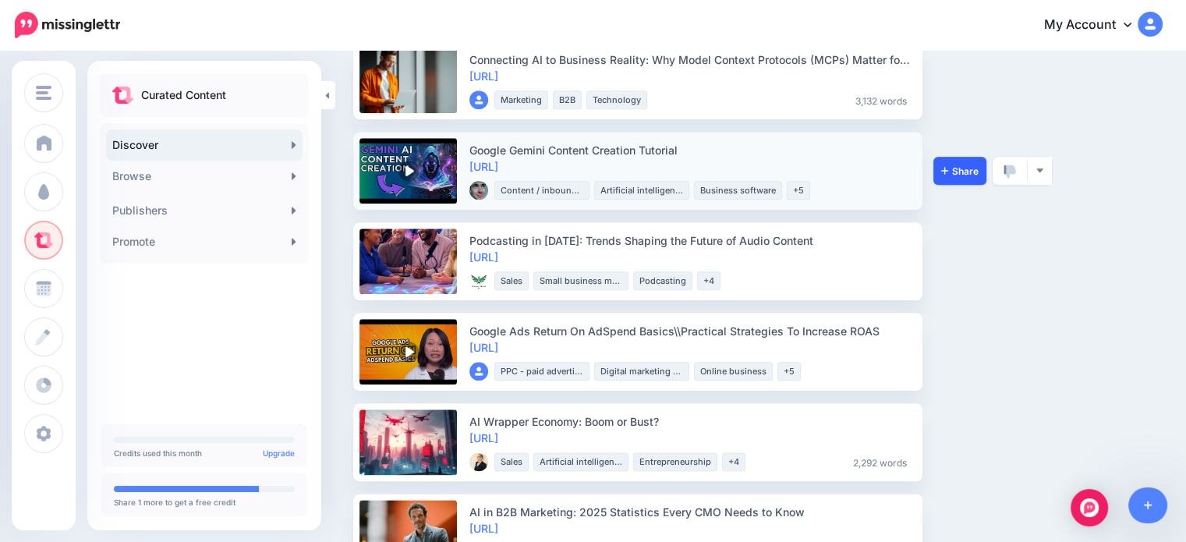
click at [965, 161] on link "Share" at bounding box center [959, 171] width 53 height 28
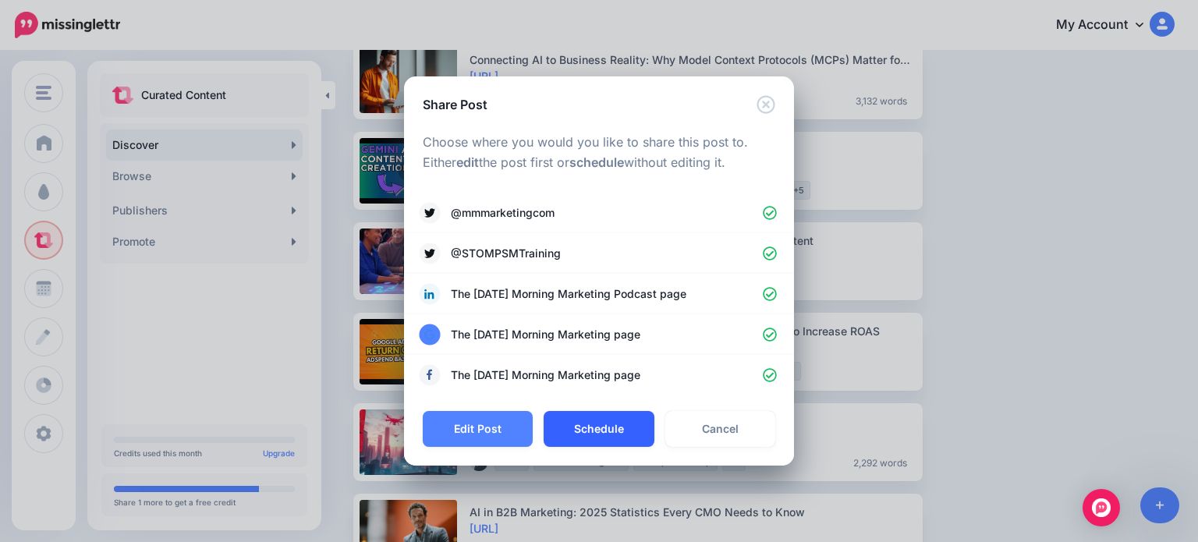
click at [608, 418] on button "Schedule" at bounding box center [598, 429] width 110 height 36
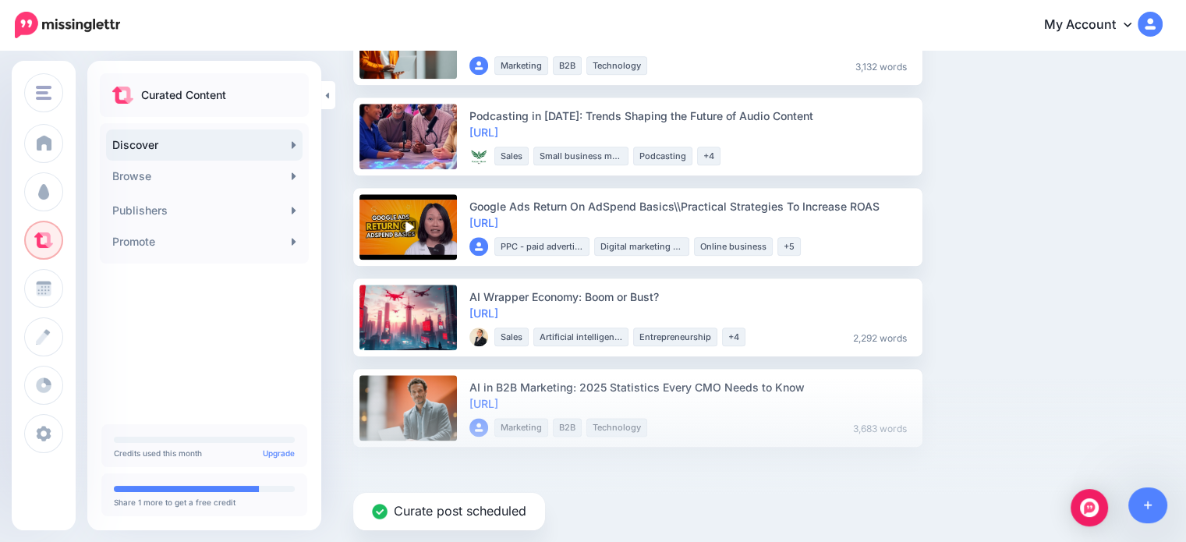
scroll to position [1830, 0]
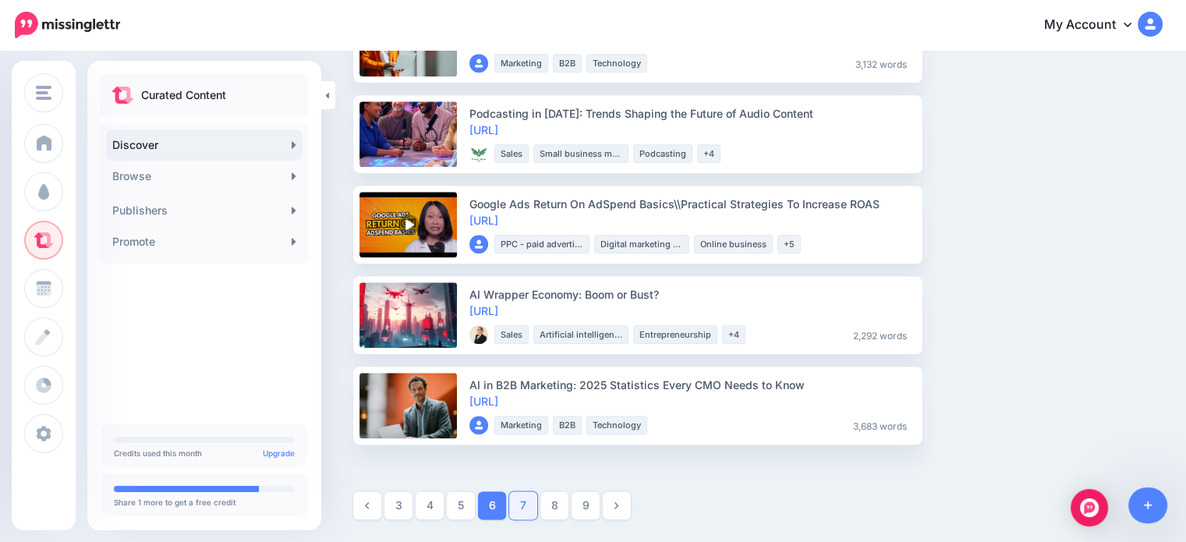
click at [511, 506] on link "7" at bounding box center [523, 505] width 28 height 28
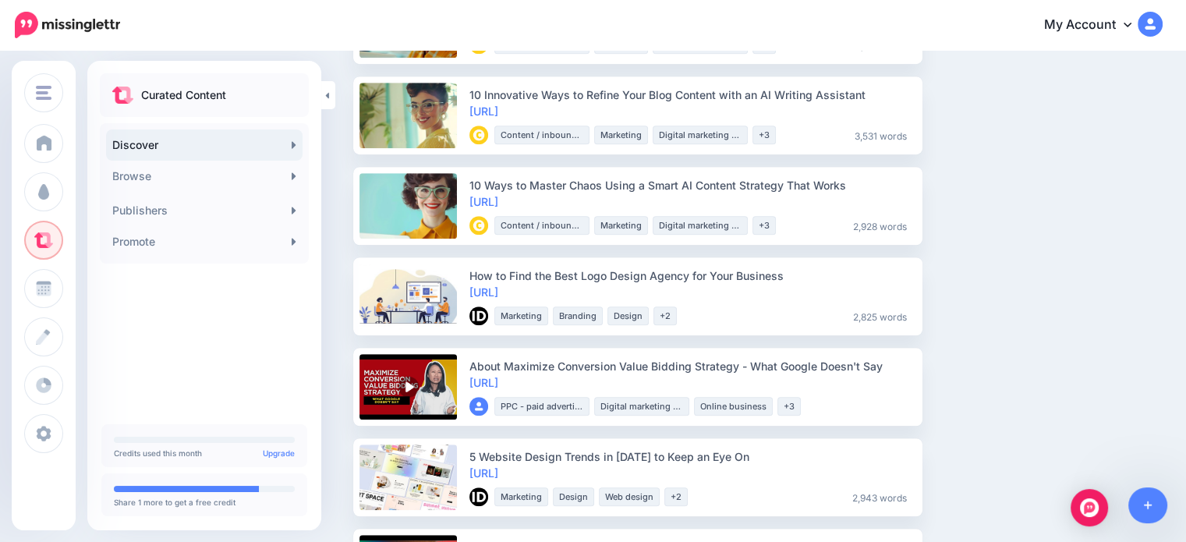
scroll to position [1170, 0]
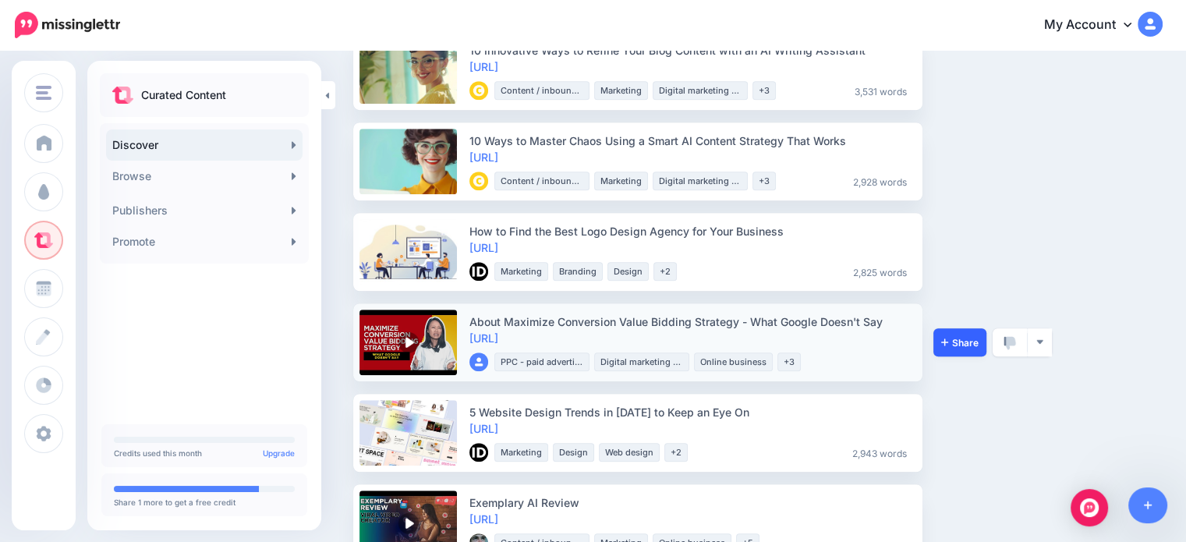
click at [963, 330] on link "Share" at bounding box center [959, 342] width 53 height 28
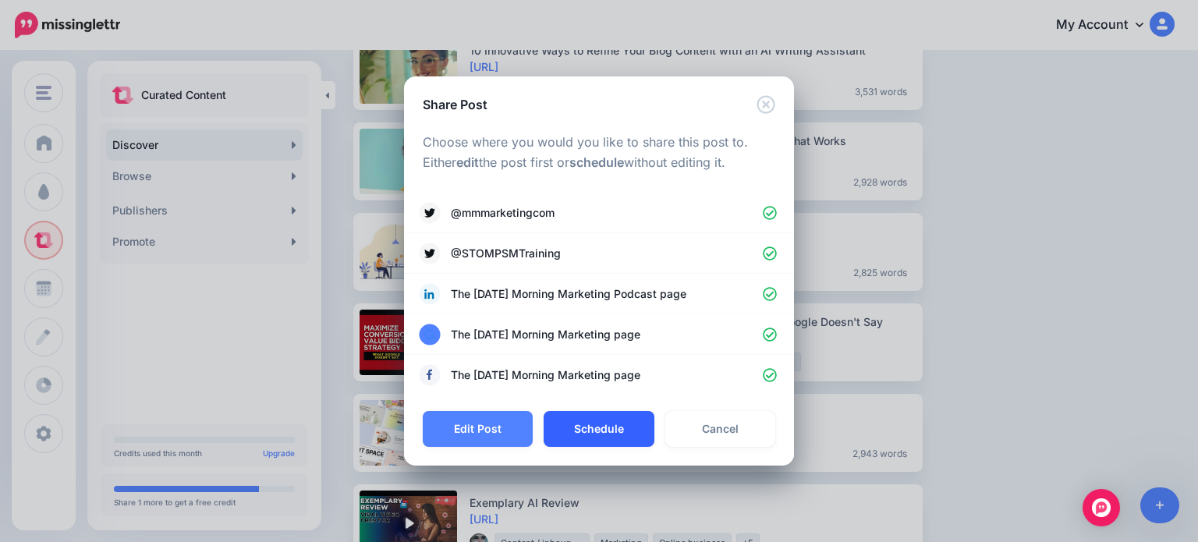
click at [627, 429] on button "Schedule" at bounding box center [598, 429] width 110 height 36
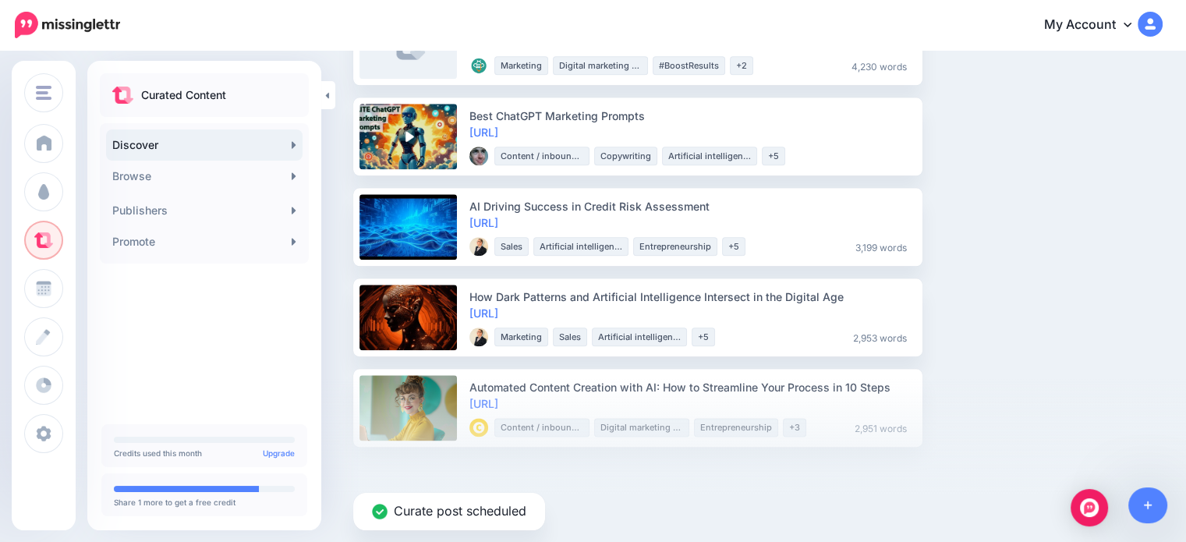
scroll to position [1830, 0]
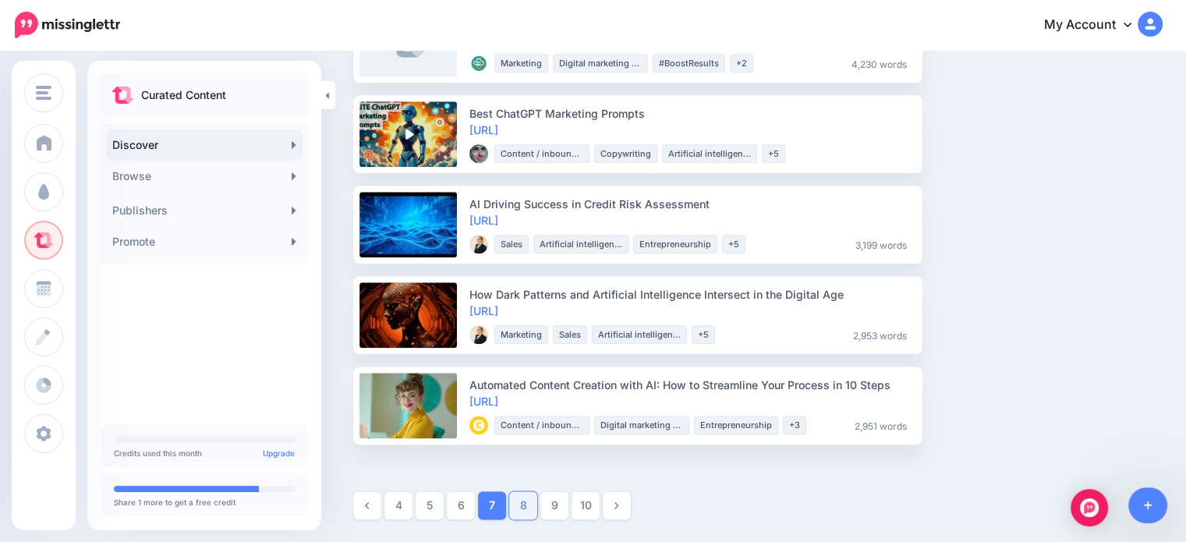
click at [530, 501] on link "8" at bounding box center [523, 505] width 28 height 28
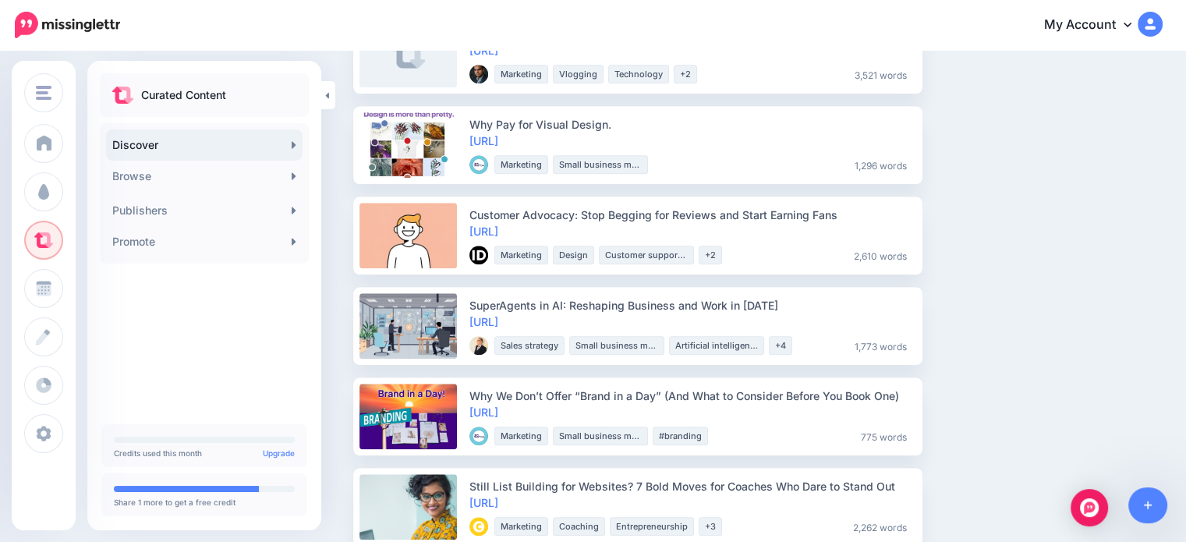
scroll to position [1638, 0]
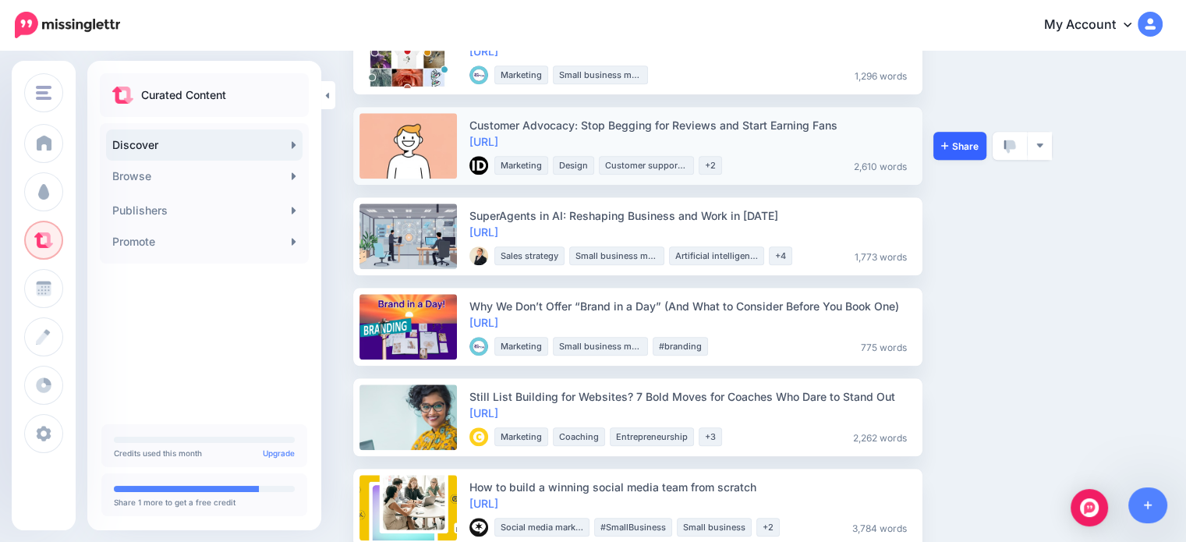
click at [939, 143] on link "Share" at bounding box center [959, 146] width 53 height 28
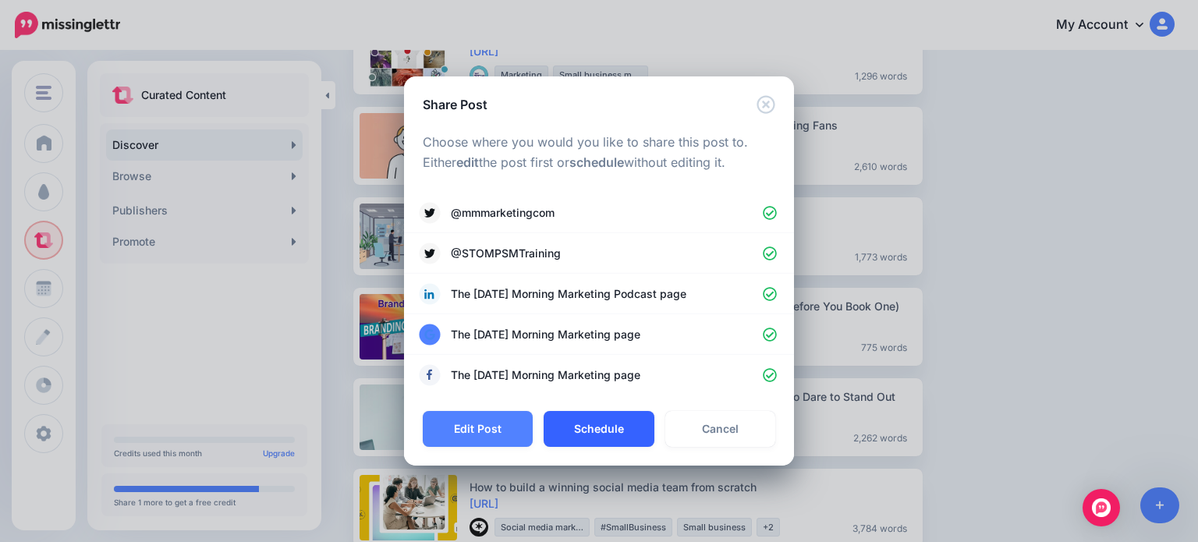
click at [621, 439] on button "Schedule" at bounding box center [598, 429] width 110 height 36
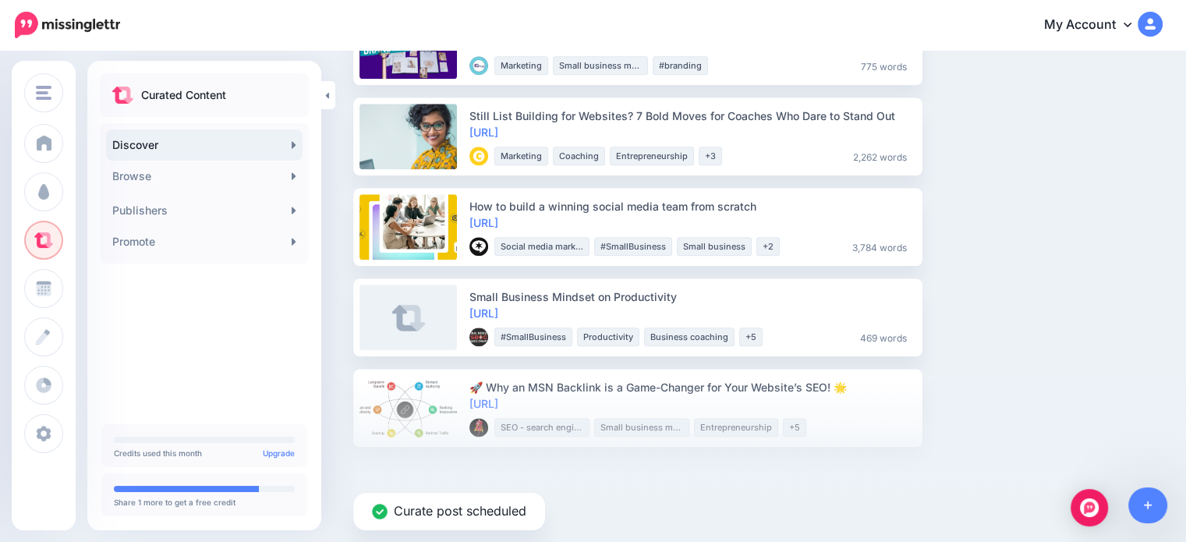
scroll to position [1830, 0]
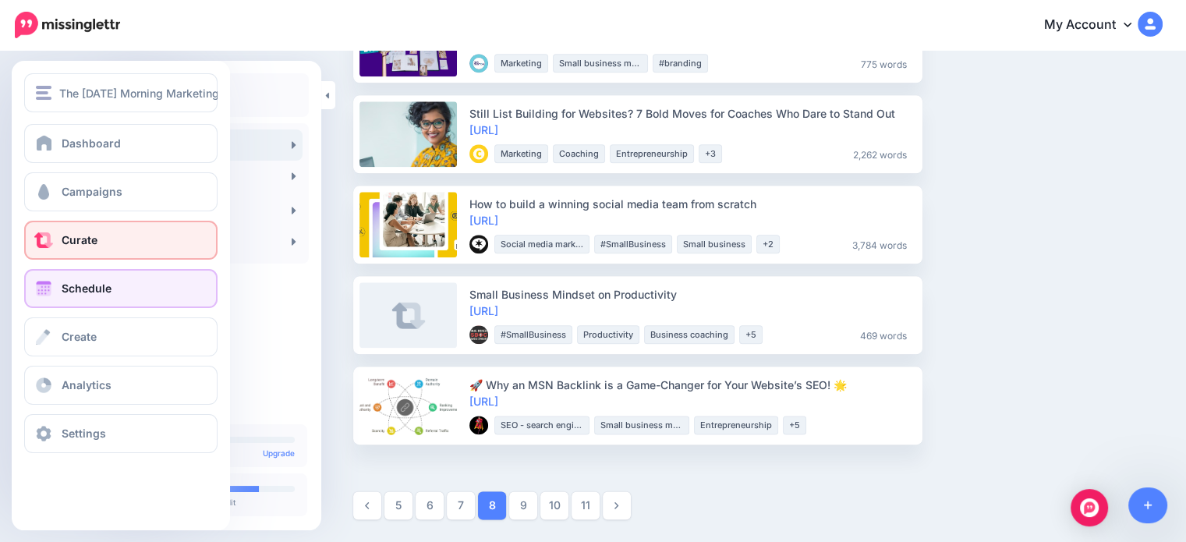
click at [39, 301] on link "Schedule" at bounding box center [120, 288] width 193 height 39
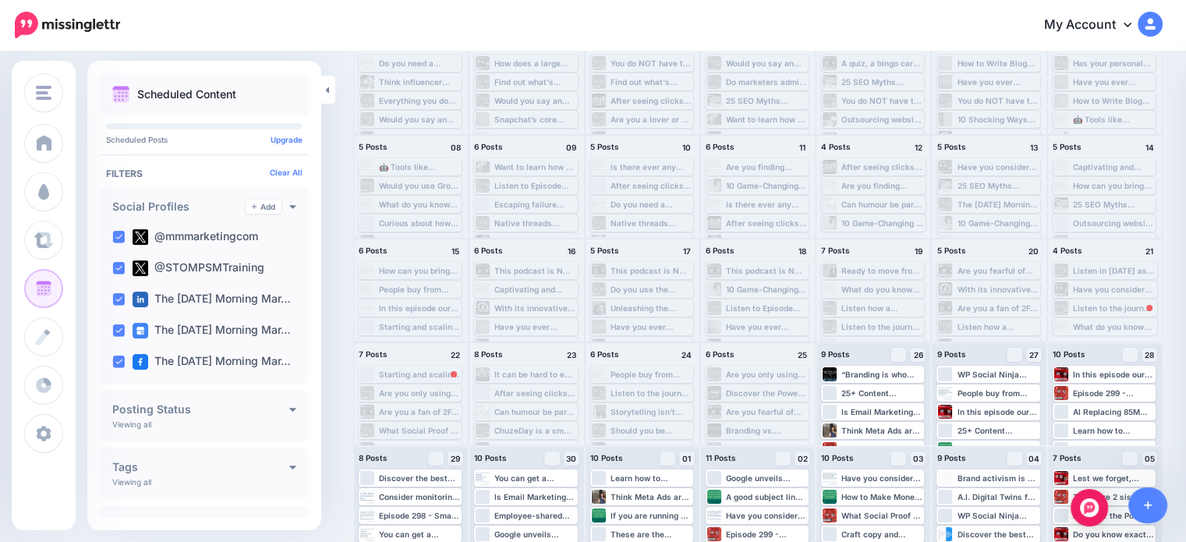
scroll to position [143, 0]
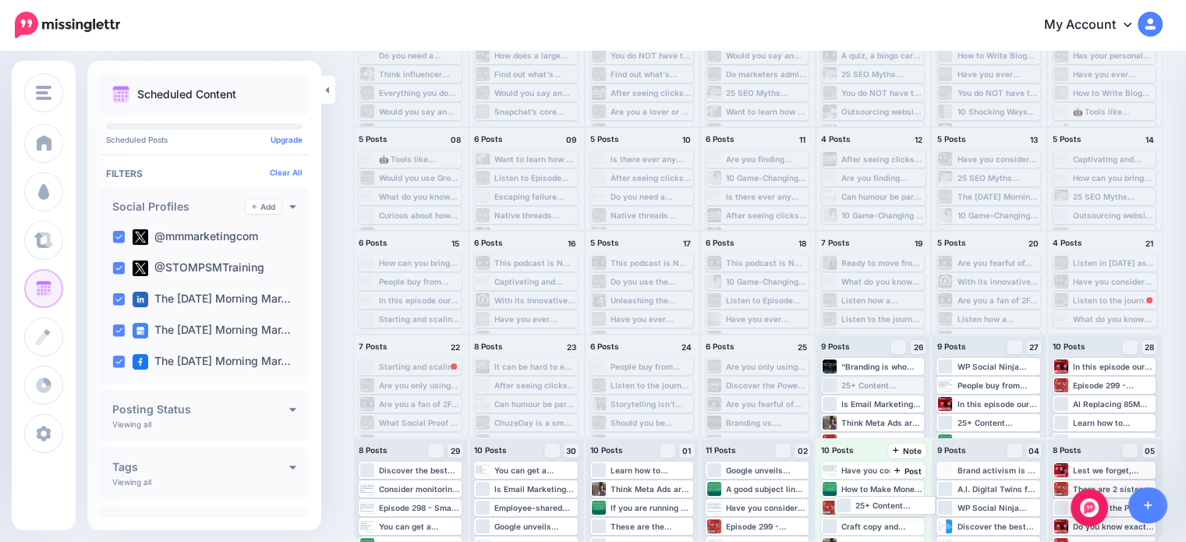
drag, startPoint x: 876, startPoint y: 383, endPoint x: 882, endPoint y: 502, distance: 119.5
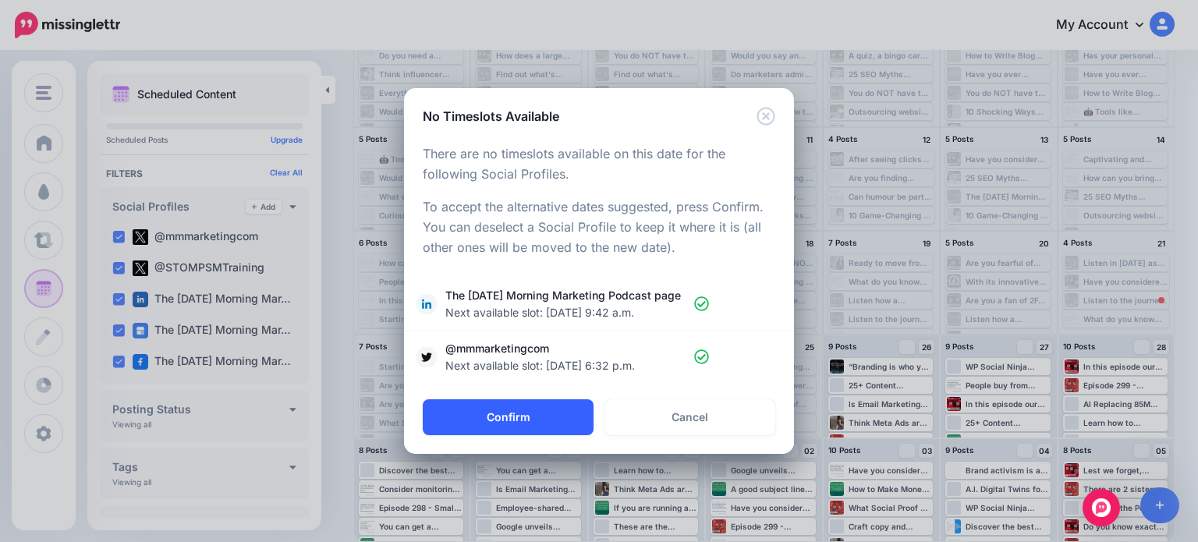
click at [521, 412] on button "Confirm" at bounding box center [508, 417] width 171 height 36
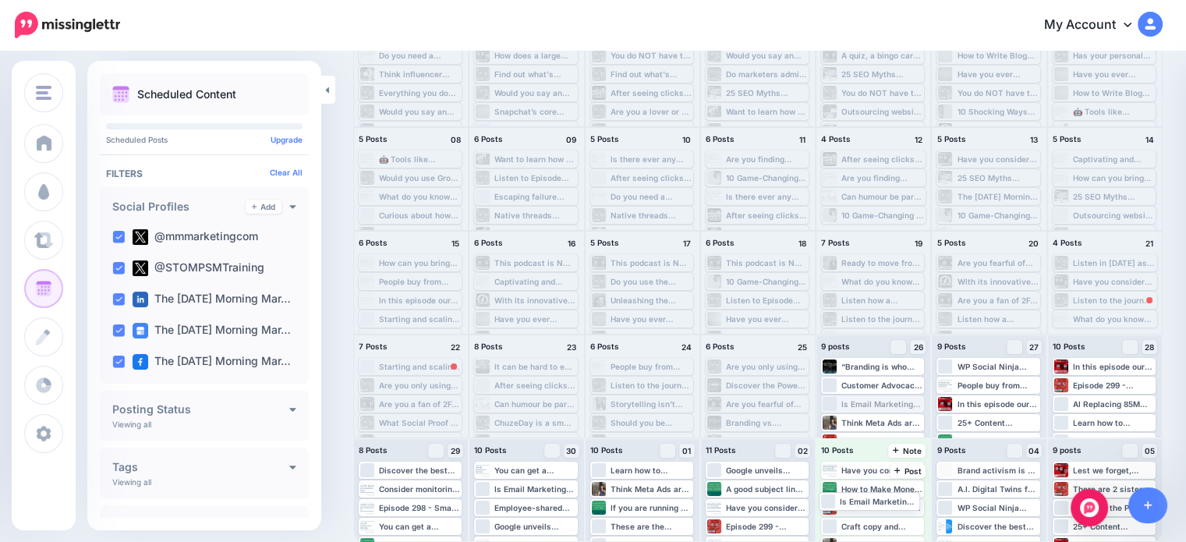
drag, startPoint x: 881, startPoint y: 409, endPoint x: 872, endPoint y: 505, distance: 97.1
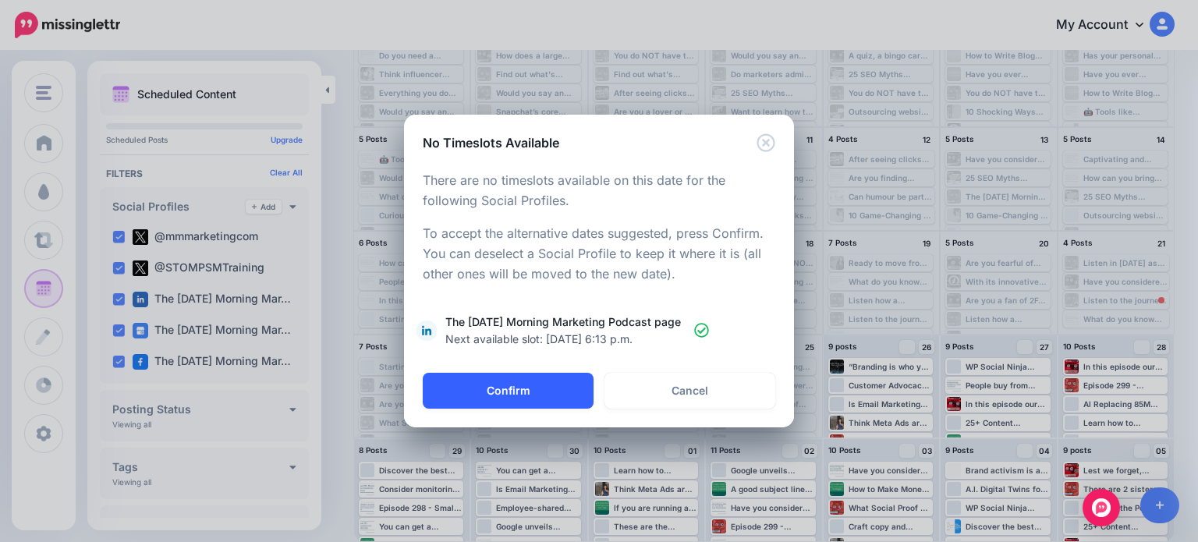
click at [511, 382] on button "Confirm" at bounding box center [508, 391] width 171 height 36
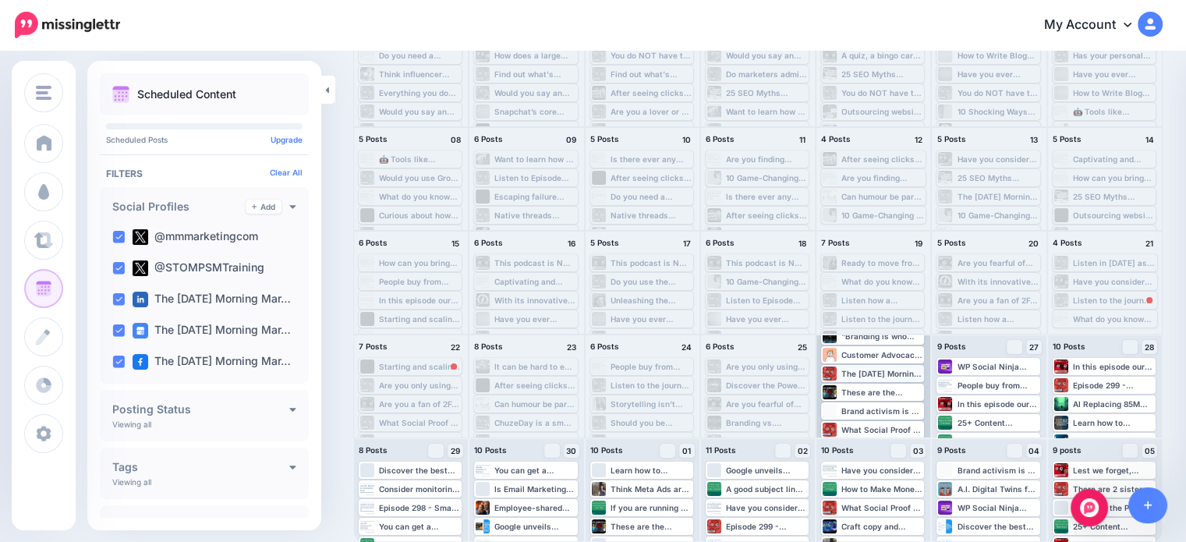
scroll to position [55, 0]
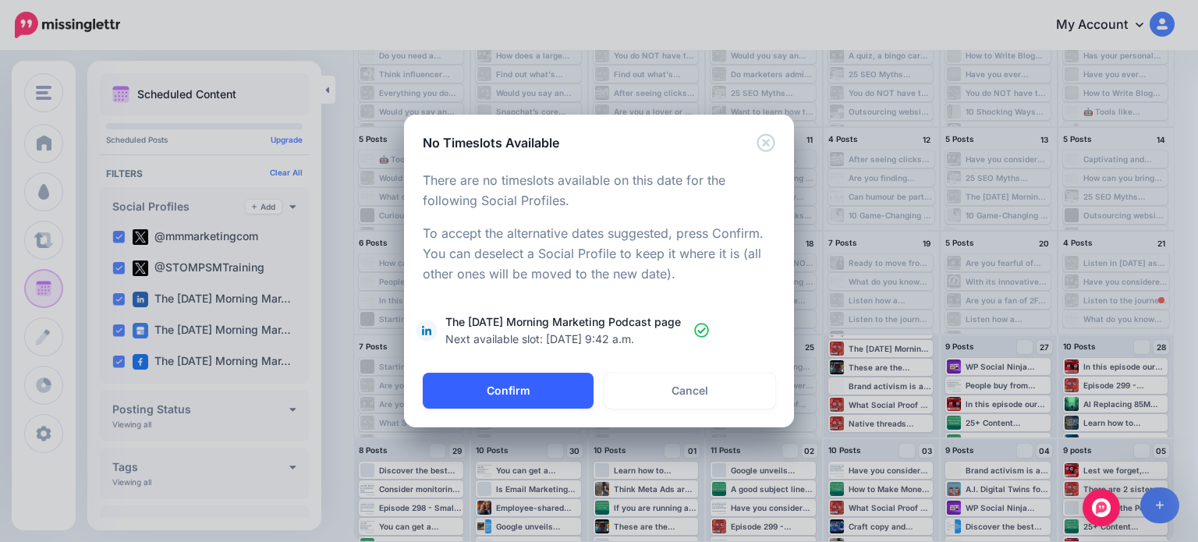
click at [529, 390] on button "Confirm" at bounding box center [508, 391] width 171 height 36
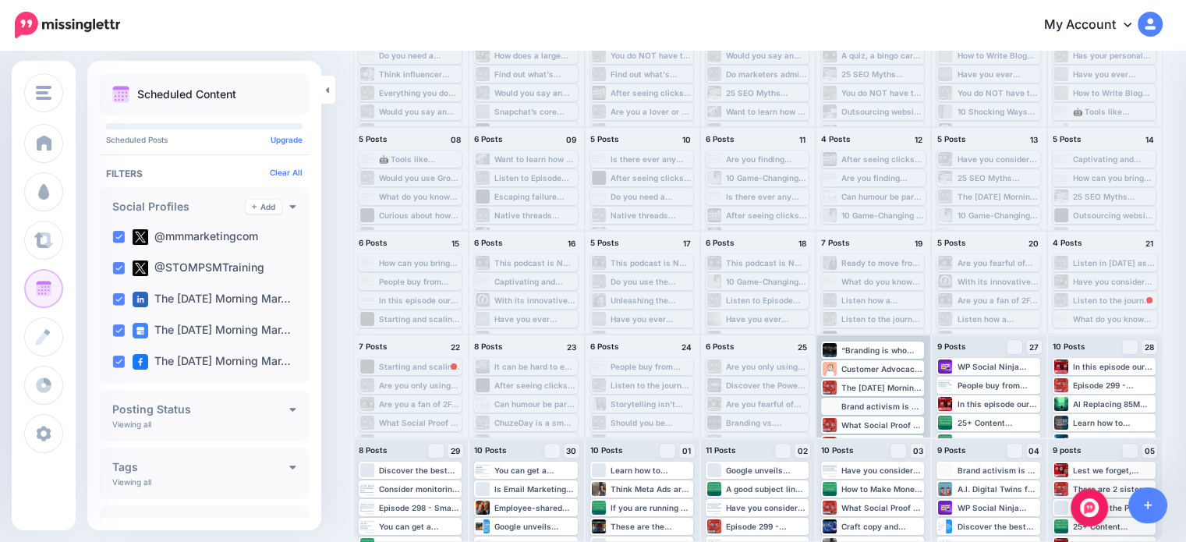
scroll to position [0, 0]
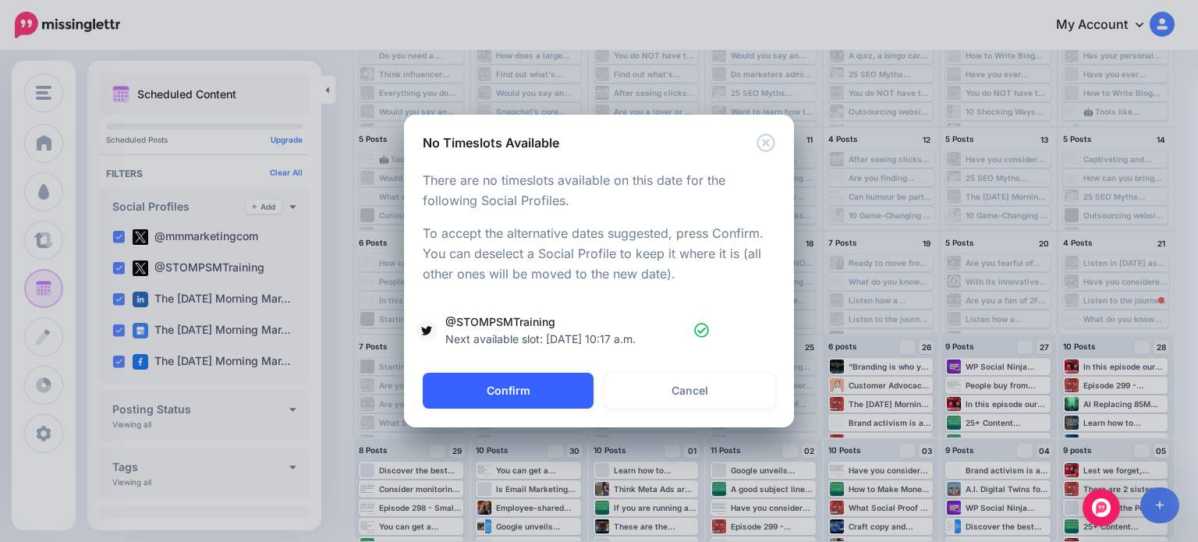
click at [521, 397] on button "Confirm" at bounding box center [508, 391] width 171 height 36
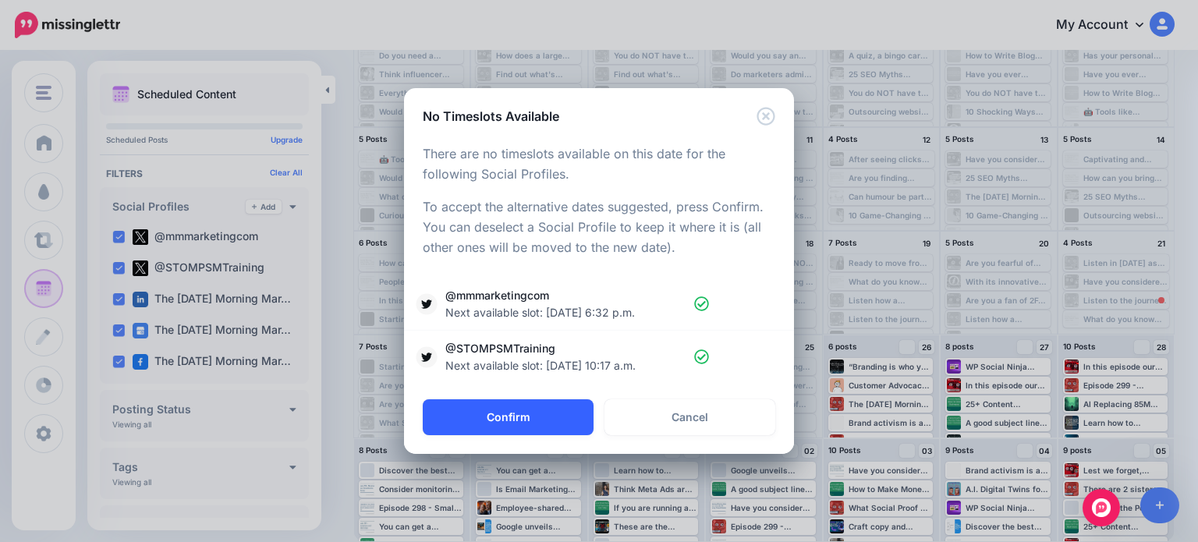
click at [548, 425] on button "Confirm" at bounding box center [508, 417] width 171 height 36
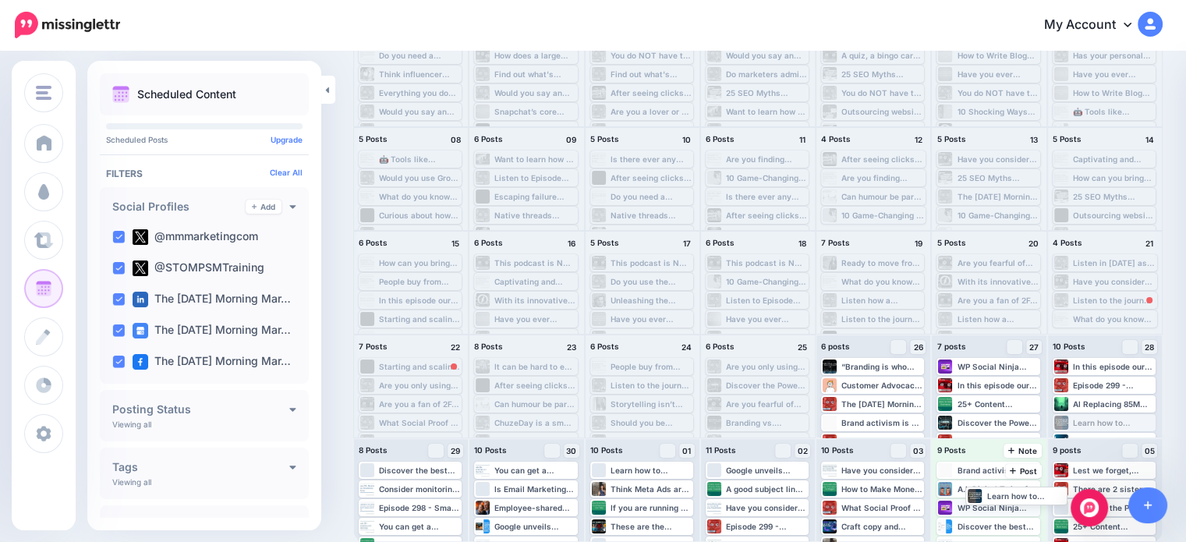
drag, startPoint x: 1119, startPoint y: 430, endPoint x: 1022, endPoint y: 502, distance: 120.9
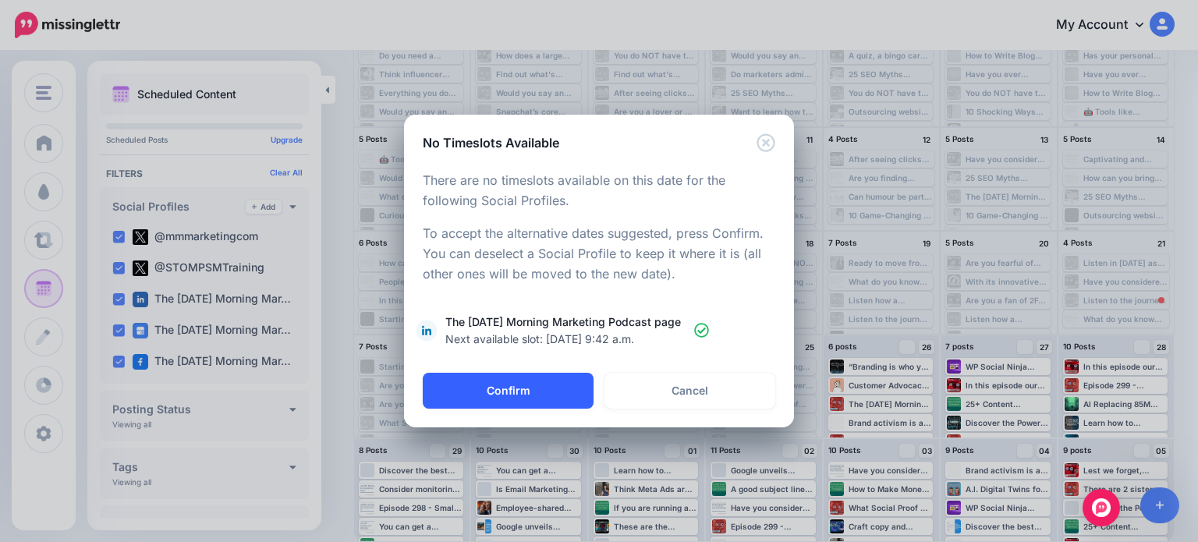
click at [570, 387] on button "Confirm" at bounding box center [508, 391] width 171 height 36
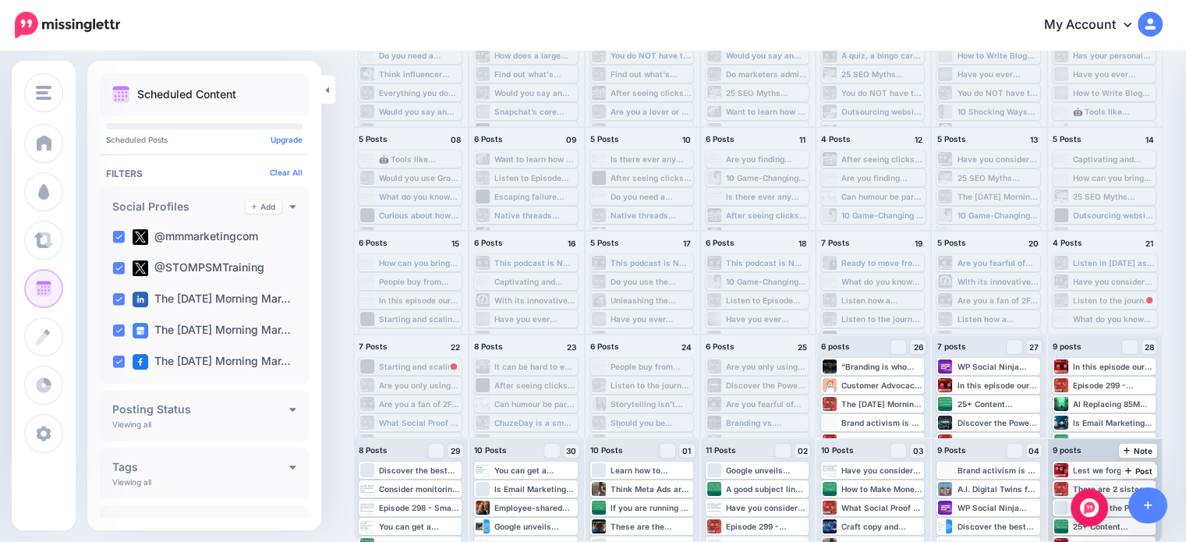
drag, startPoint x: 1089, startPoint y: 424, endPoint x: 1092, endPoint y: 483, distance: 58.6
click at [1093, 398] on body "My Account Dashboard My Account Billing Logout" at bounding box center [593, 128] width 1186 height 542
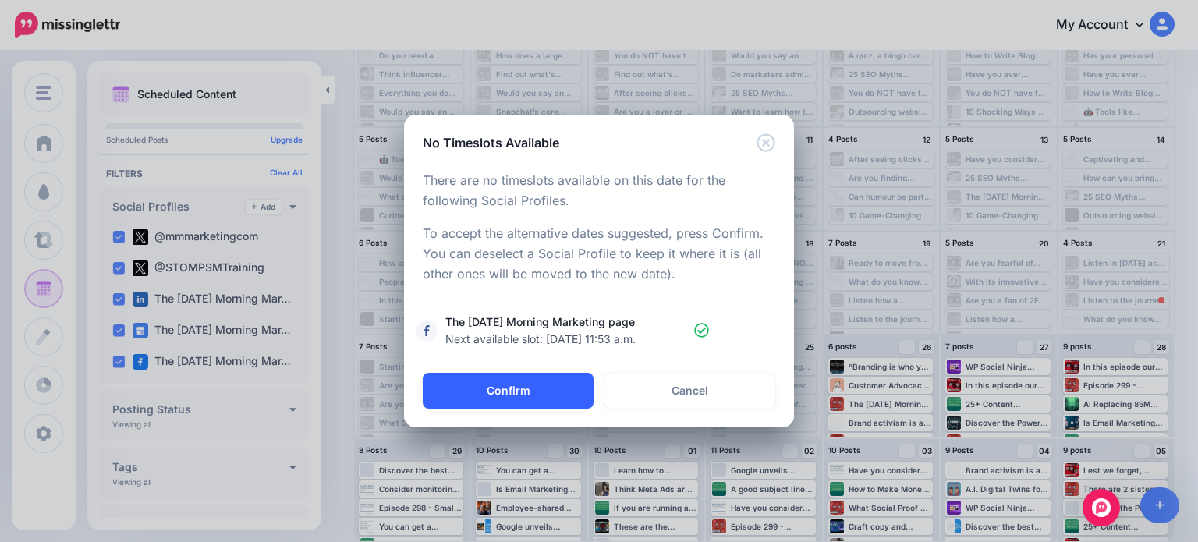
click at [480, 376] on button "Confirm" at bounding box center [508, 391] width 171 height 36
click at [525, 388] on button "Confirm" at bounding box center [508, 391] width 171 height 36
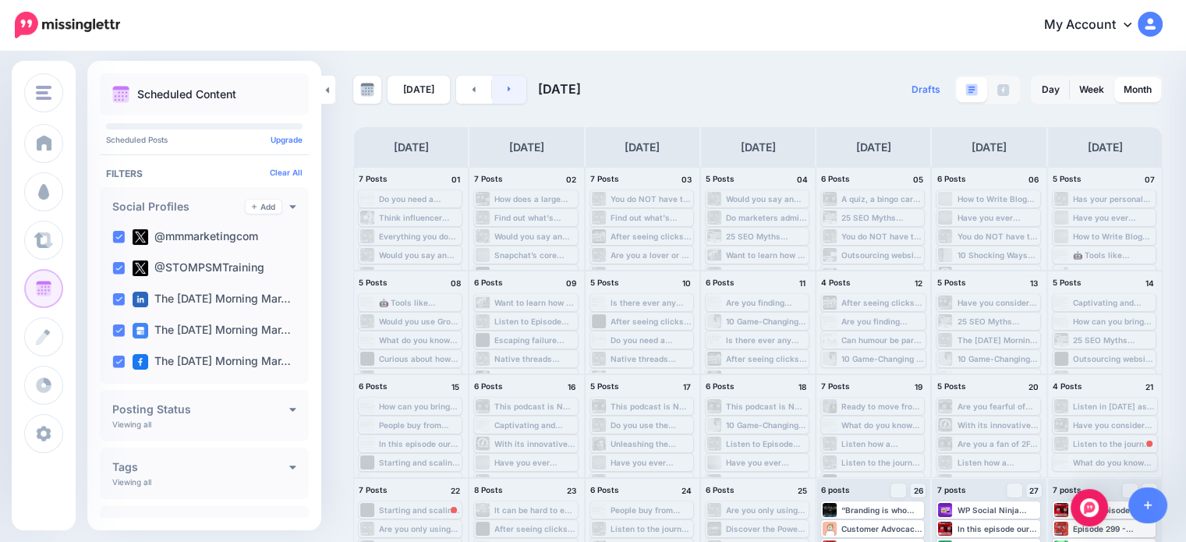
click at [501, 102] on link at bounding box center [509, 90] width 35 height 28
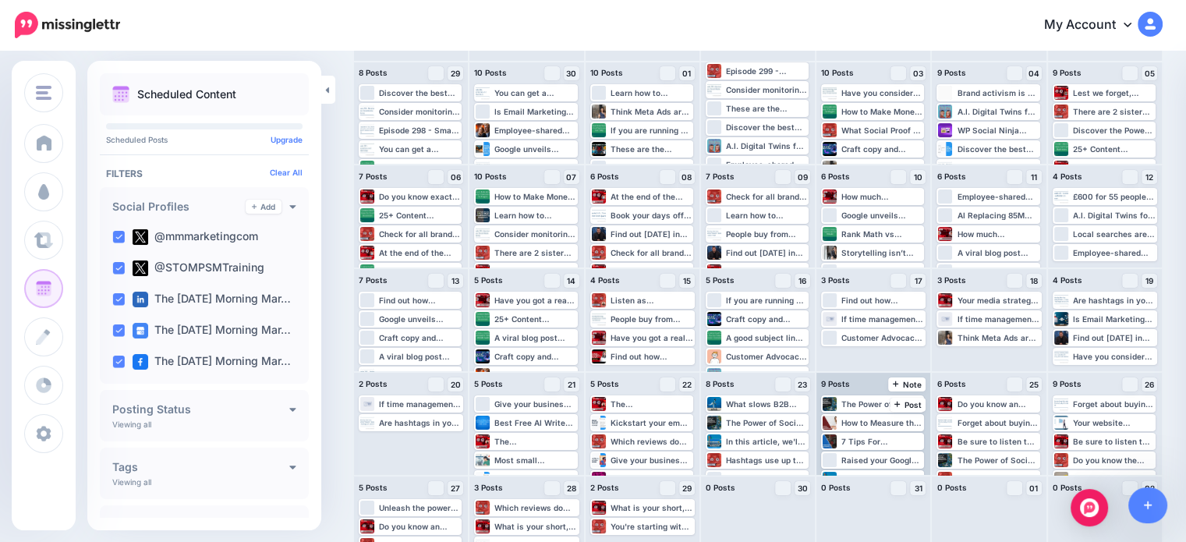
scroll to position [143, 0]
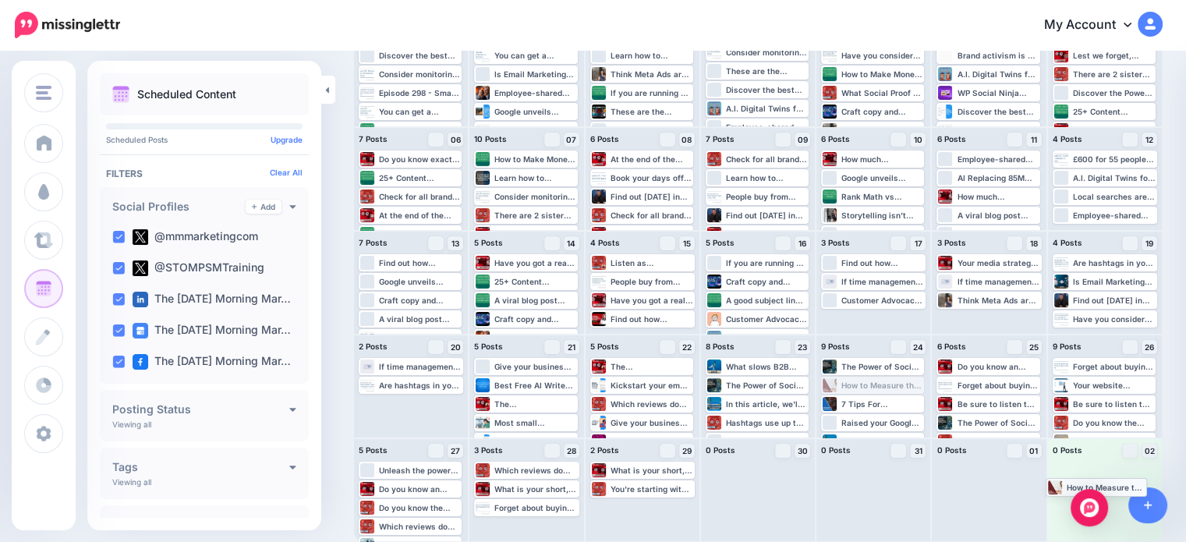
drag, startPoint x: 898, startPoint y: 391, endPoint x: 1115, endPoint y: 492, distance: 240.0
drag, startPoint x: 1126, startPoint y: 370, endPoint x: 1107, endPoint y: 480, distance: 111.5
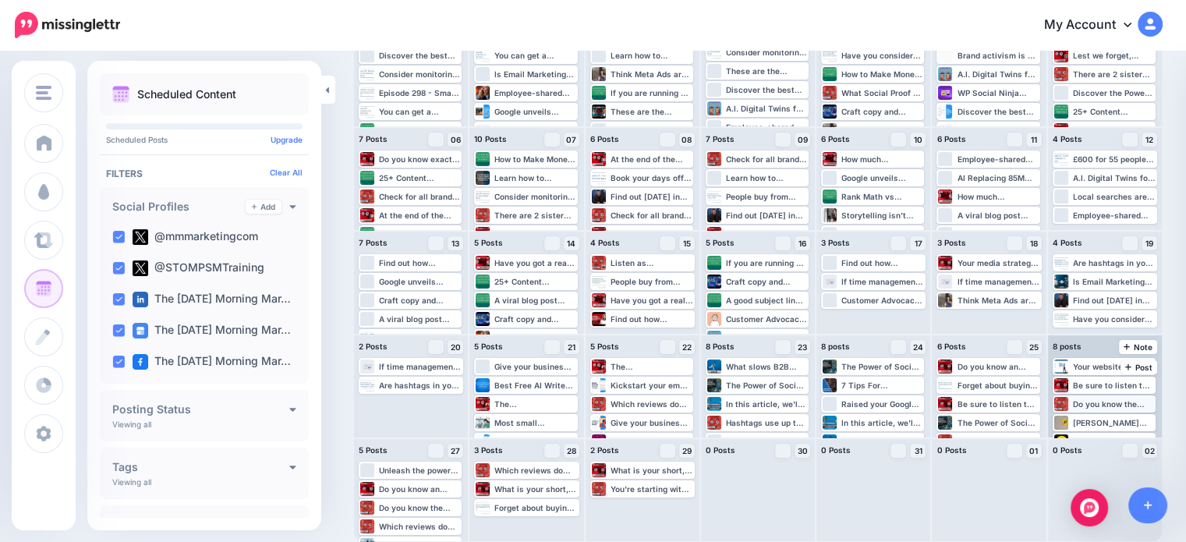
scroll to position [74, 0]
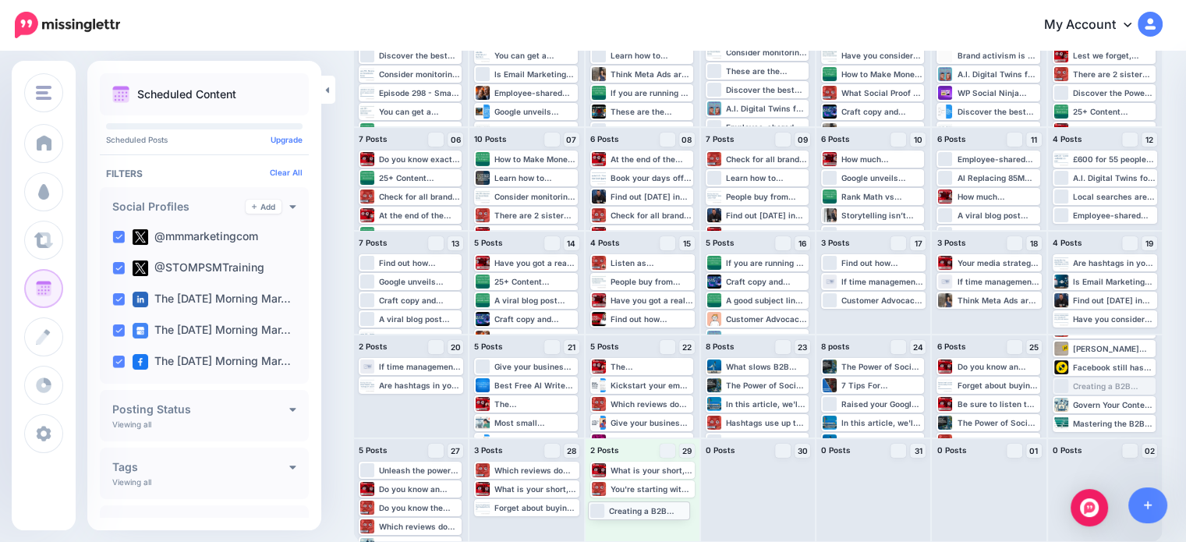
drag, startPoint x: 1120, startPoint y: 389, endPoint x: 646, endPoint y: 513, distance: 490.0
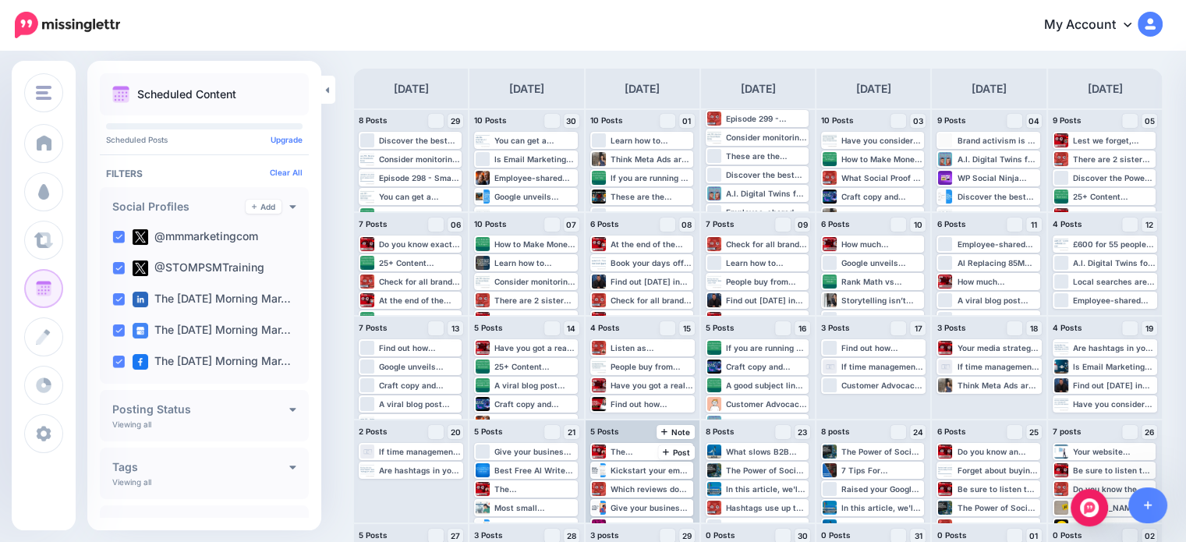
scroll to position [0, 0]
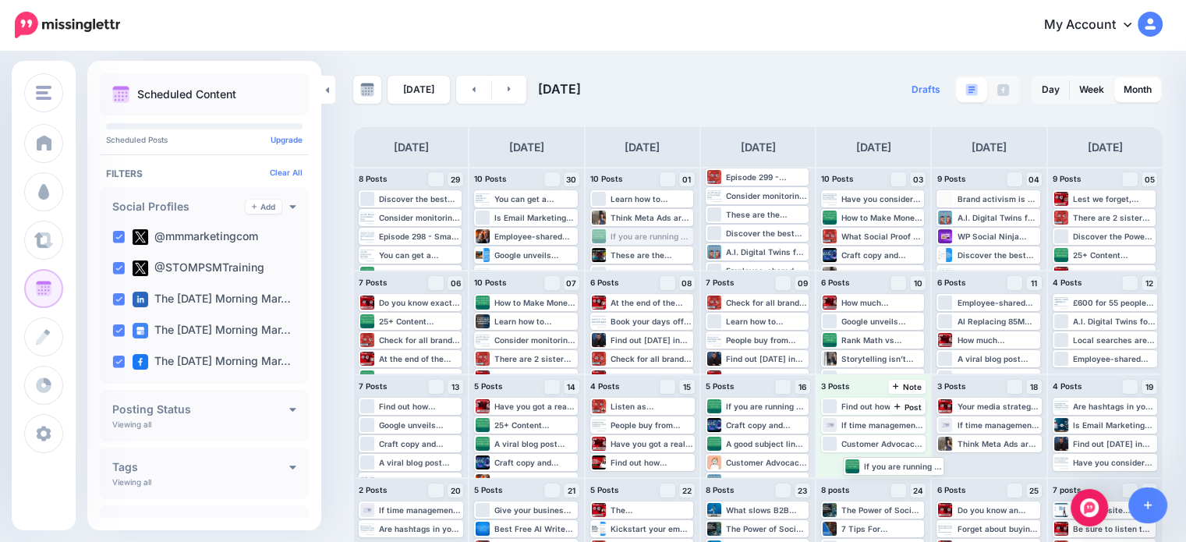
drag, startPoint x: 627, startPoint y: 239, endPoint x: 876, endPoint y: 469, distance: 338.8
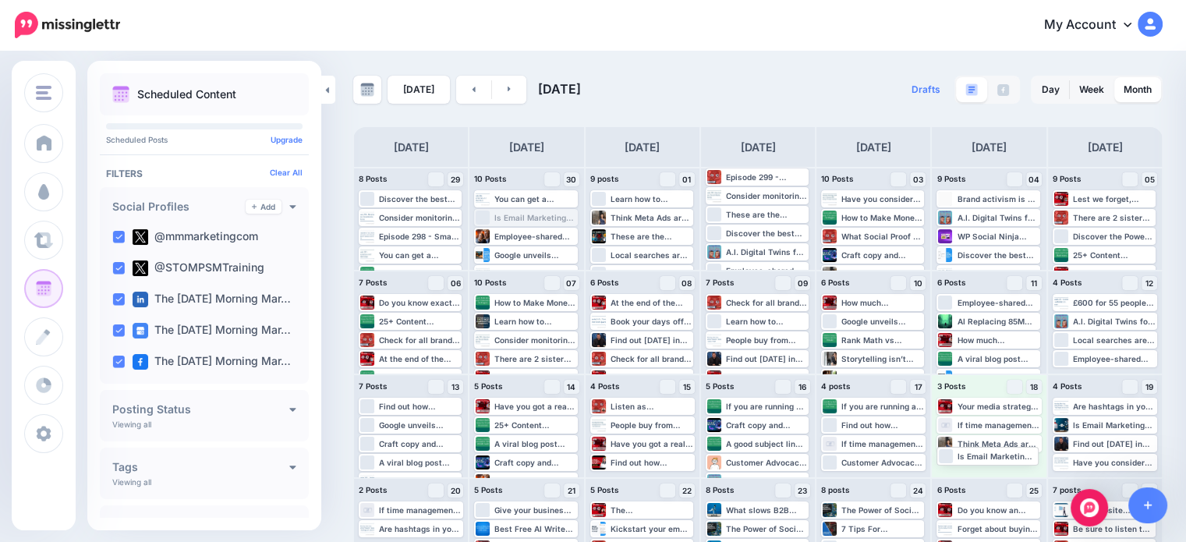
drag, startPoint x: 530, startPoint y: 222, endPoint x: 289, endPoint y: 215, distance: 241.8
drag, startPoint x: 415, startPoint y: 220, endPoint x: 990, endPoint y: 480, distance: 631.3
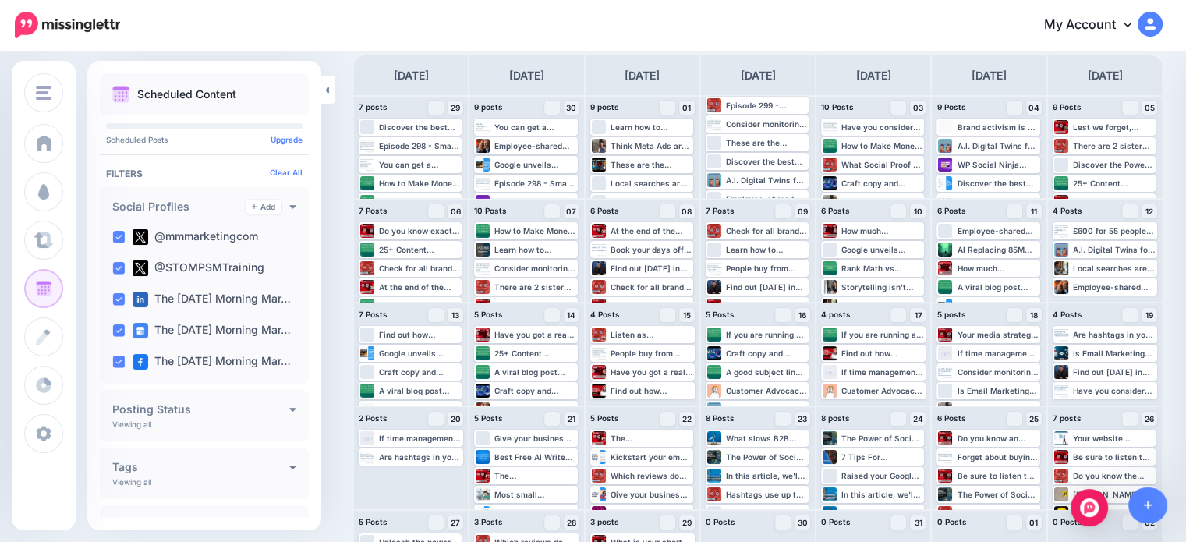
scroll to position [78, 0]
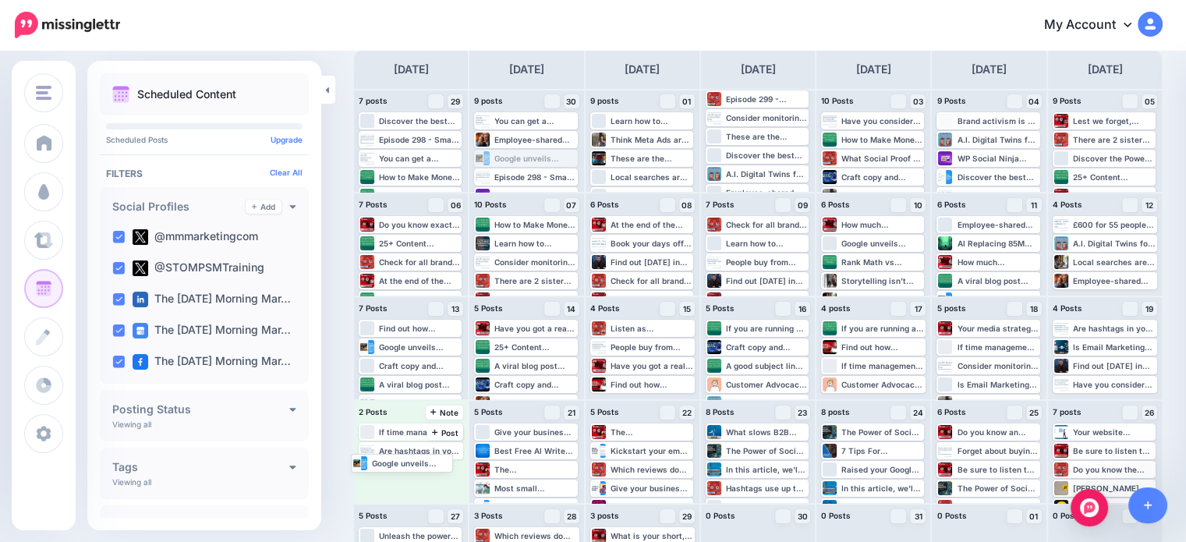
drag, startPoint x: 512, startPoint y: 165, endPoint x: 387, endPoint y: 469, distance: 328.7
drag, startPoint x: 539, startPoint y: 183, endPoint x: 405, endPoint y: 495, distance: 339.5
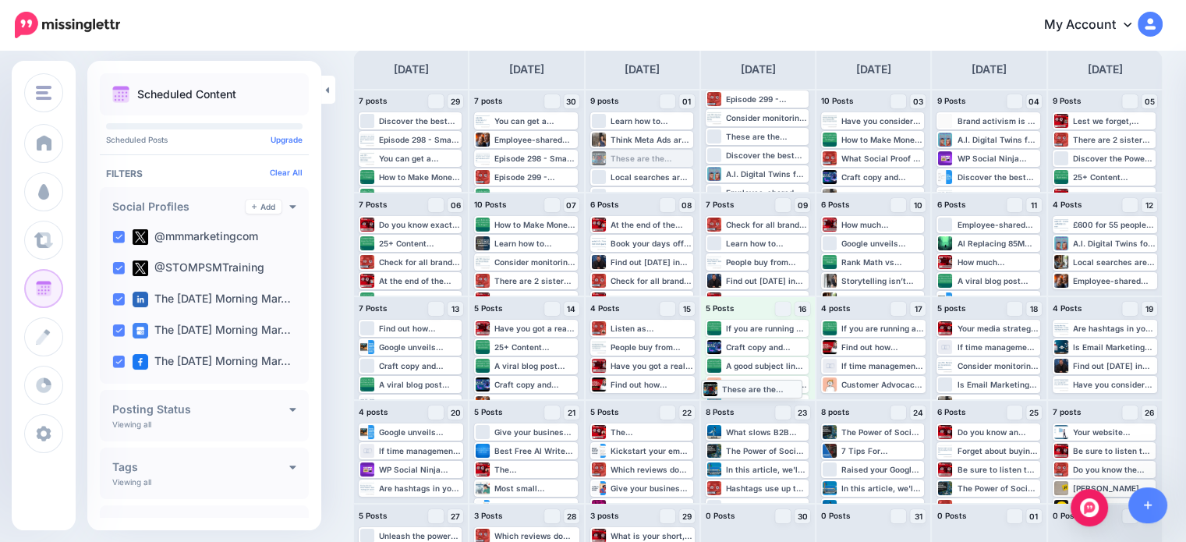
drag, startPoint x: 662, startPoint y: 164, endPoint x: 770, endPoint y: 394, distance: 254.0
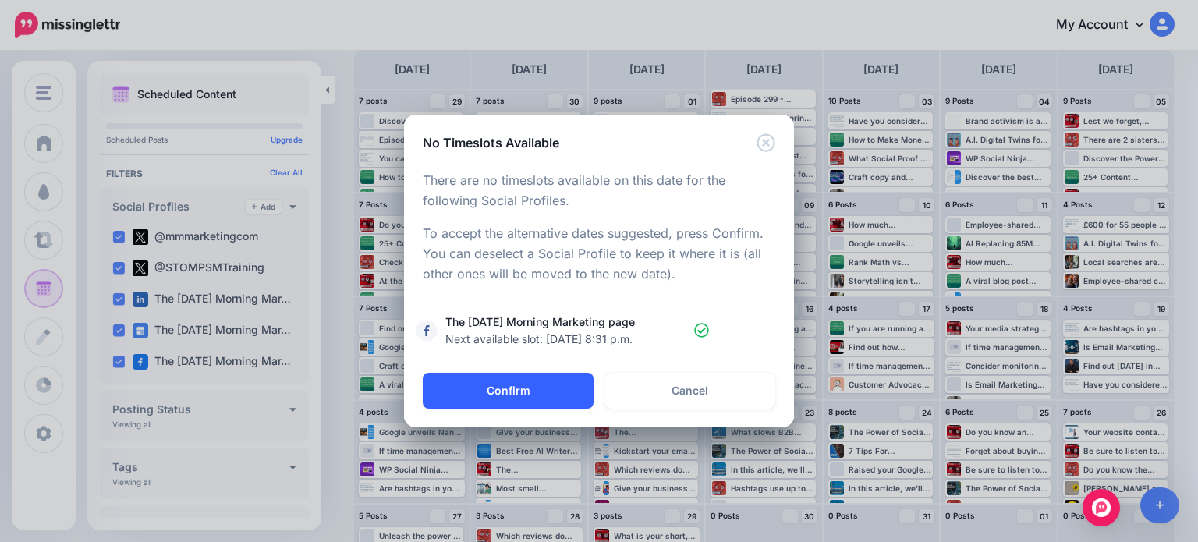
click at [483, 398] on button "Confirm" at bounding box center [508, 391] width 171 height 36
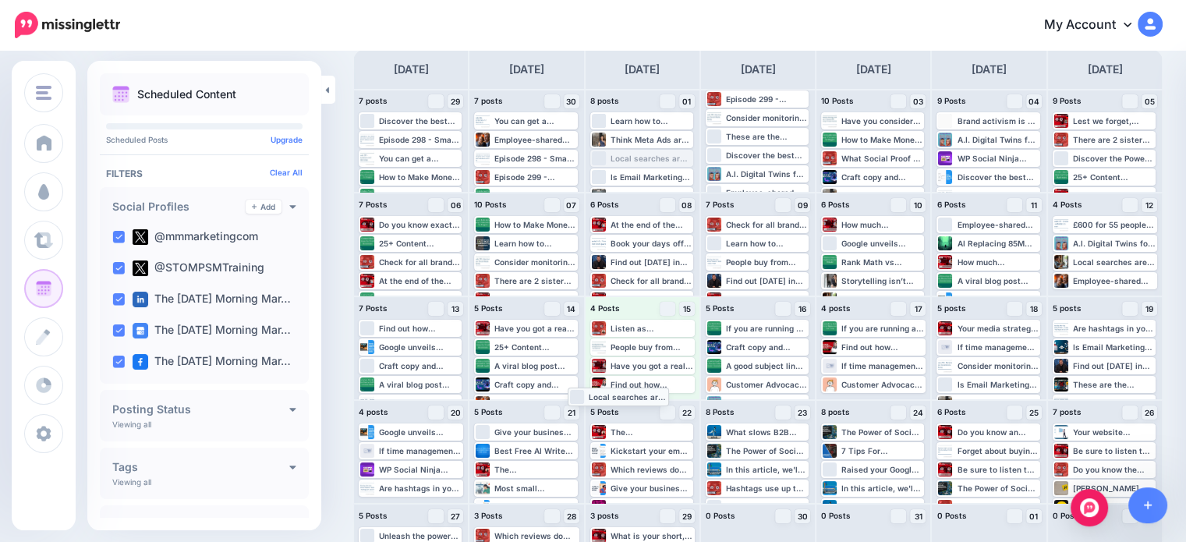
drag, startPoint x: 655, startPoint y: 162, endPoint x: 629, endPoint y: 400, distance: 239.2
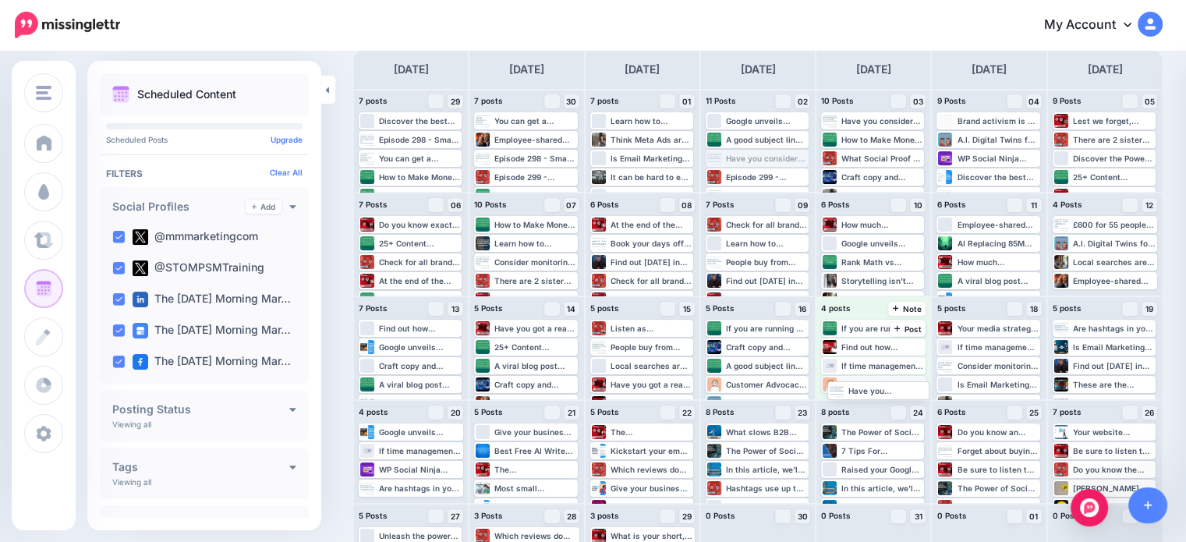
drag, startPoint x: 774, startPoint y: 158, endPoint x: 890, endPoint y: 389, distance: 259.5
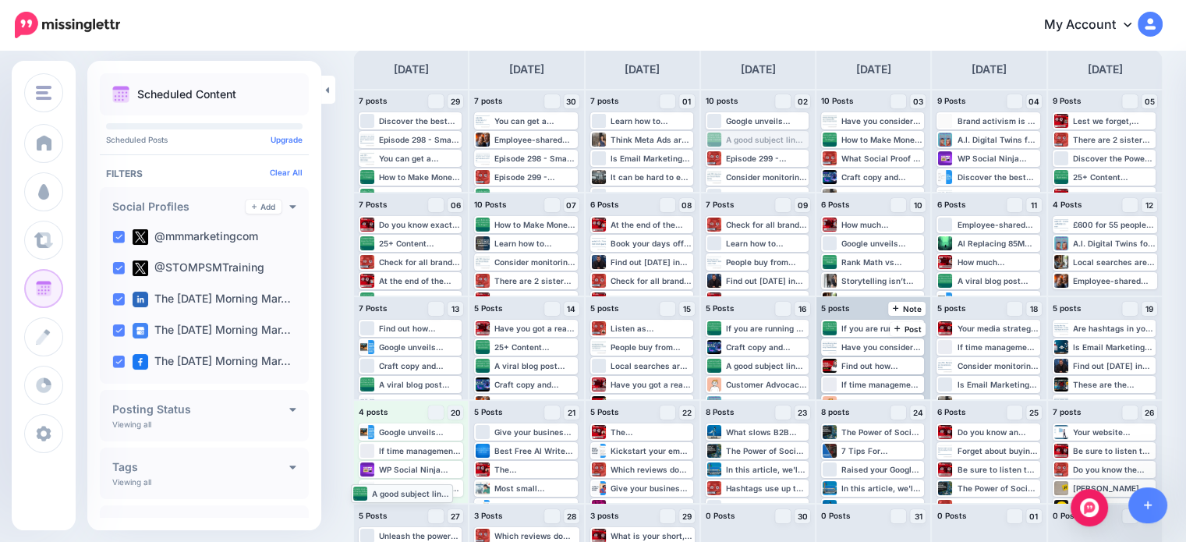
drag, startPoint x: 776, startPoint y: 143, endPoint x: 416, endPoint y: 496, distance: 504.0
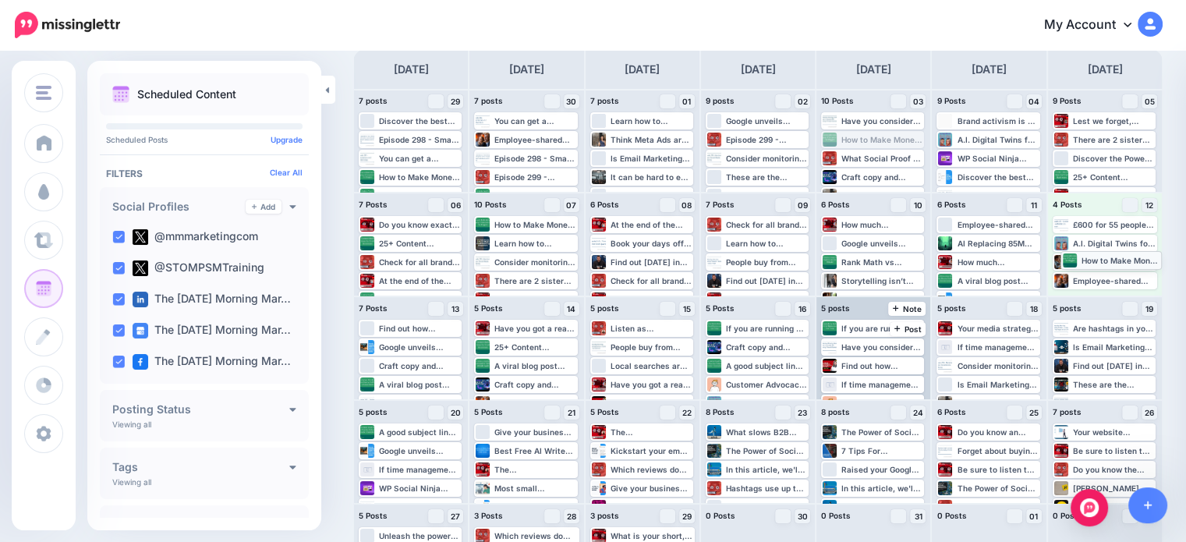
drag, startPoint x: 889, startPoint y: 145, endPoint x: 1121, endPoint y: 265, distance: 261.6
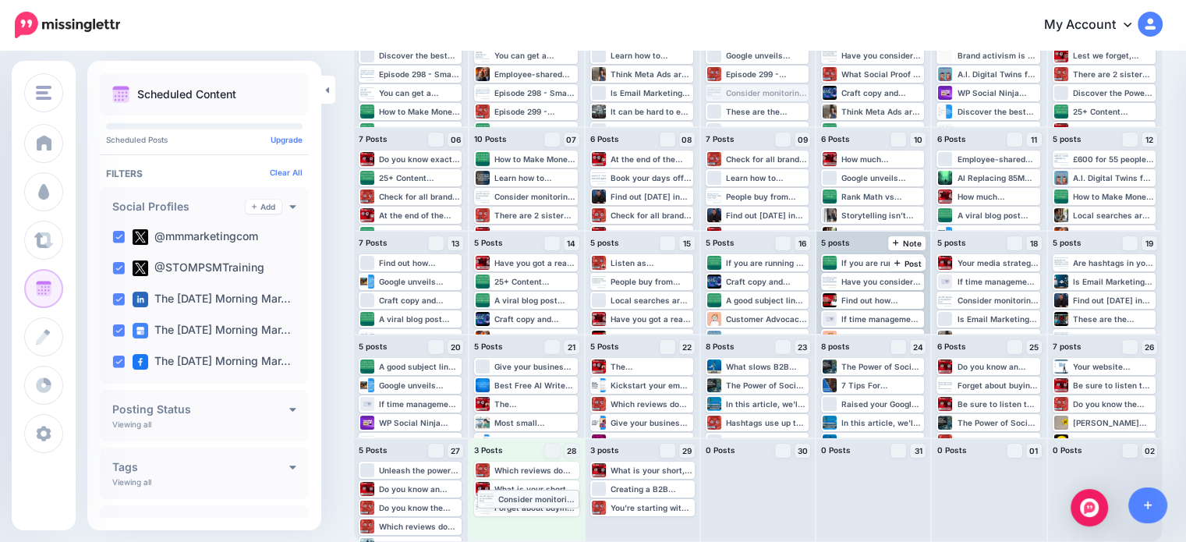
scroll to position [143, 0]
drag, startPoint x: 770, startPoint y: 120, endPoint x: 533, endPoint y: 501, distance: 448.6
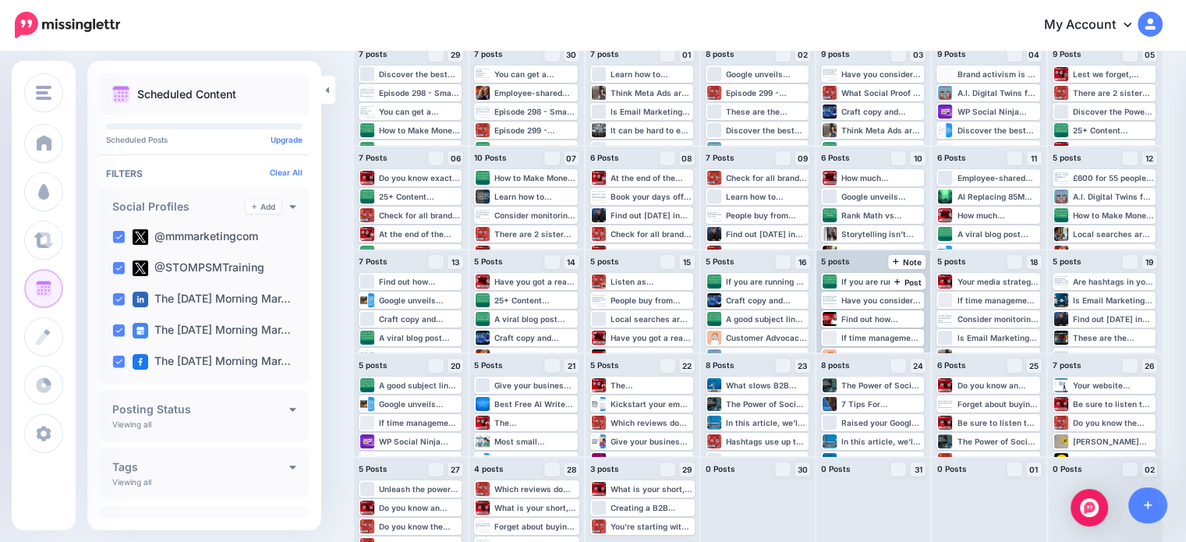
scroll to position [112, 0]
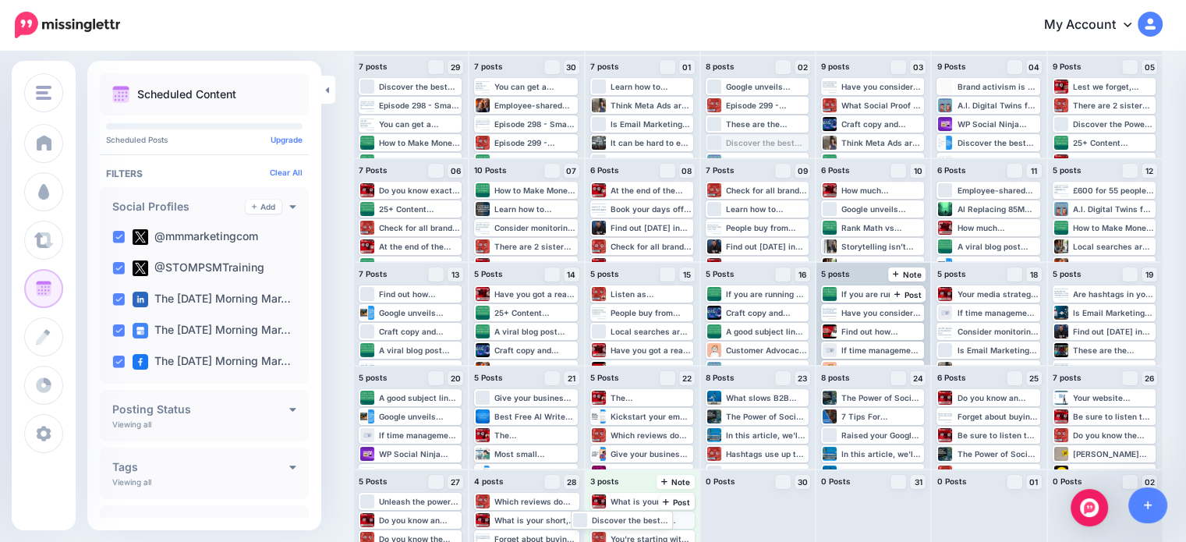
drag, startPoint x: 767, startPoint y: 148, endPoint x: 627, endPoint y: 525, distance: 401.7
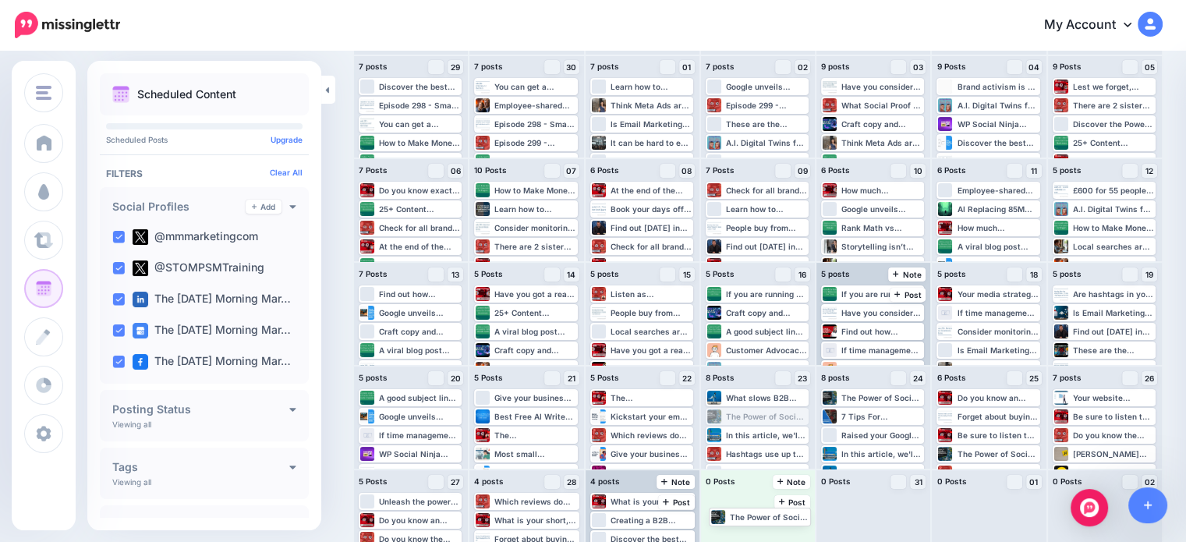
drag, startPoint x: 762, startPoint y: 417, endPoint x: 760, endPoint y: 517, distance: 99.8
drag, startPoint x: 858, startPoint y: 126, endPoint x: 738, endPoint y: 517, distance: 408.7
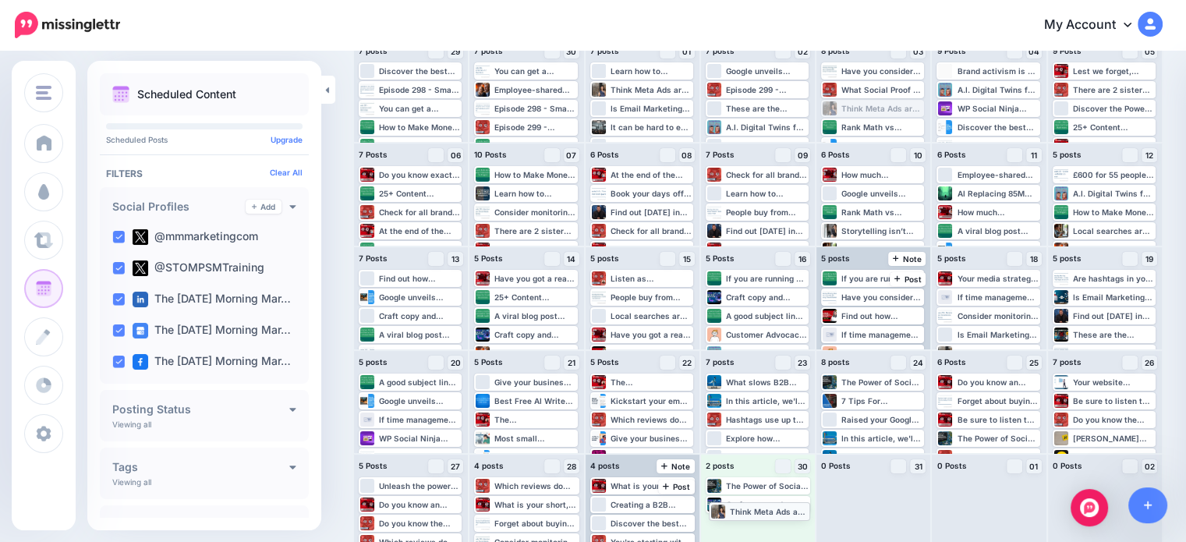
scroll to position [143, 0]
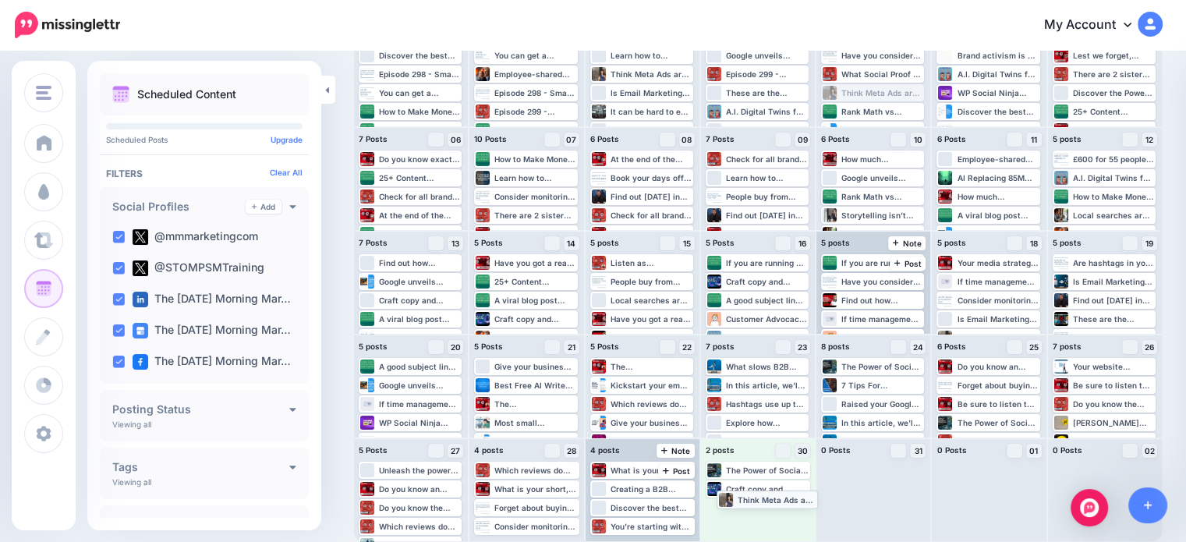
drag, startPoint x: 867, startPoint y: 127, endPoint x: 756, endPoint y: 502, distance: 391.3
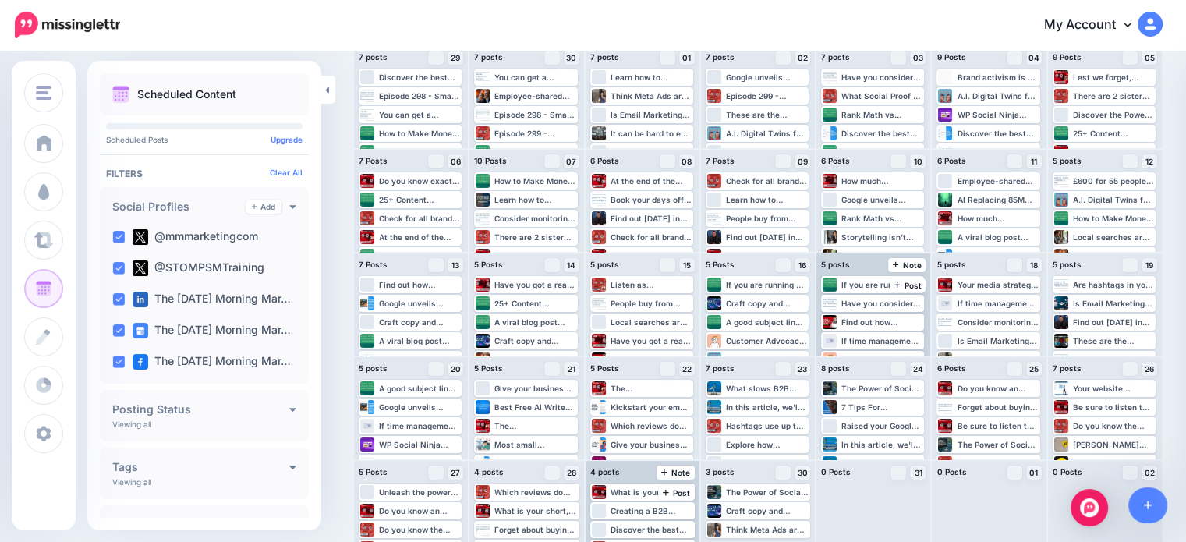
scroll to position [119, 0]
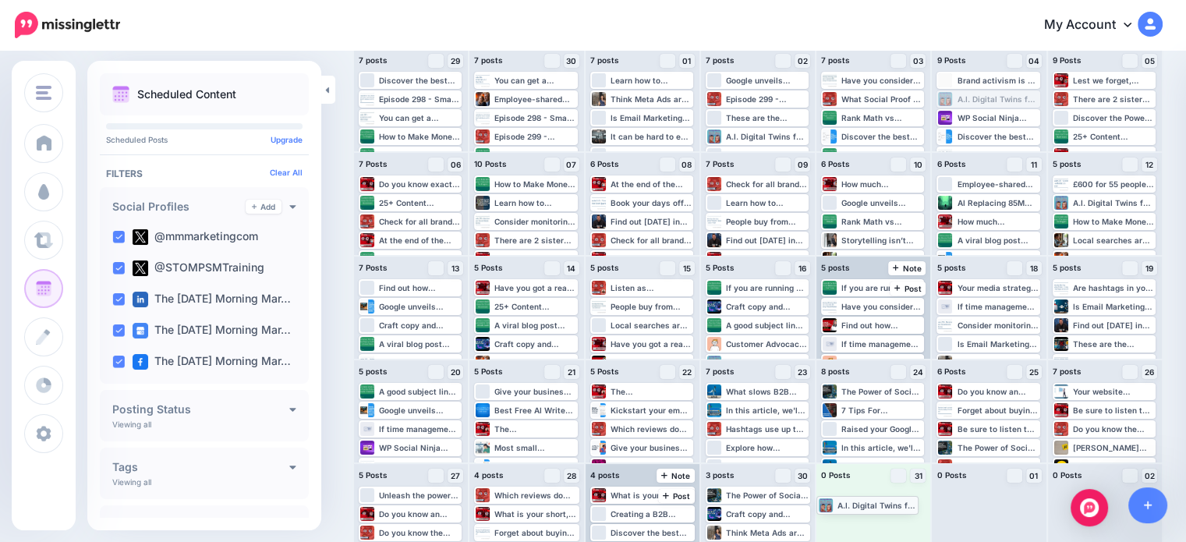
drag, startPoint x: 993, startPoint y: 97, endPoint x: 864, endPoint y: 503, distance: 425.4
drag, startPoint x: 992, startPoint y: 117, endPoint x: 867, endPoint y: 510, distance: 412.3
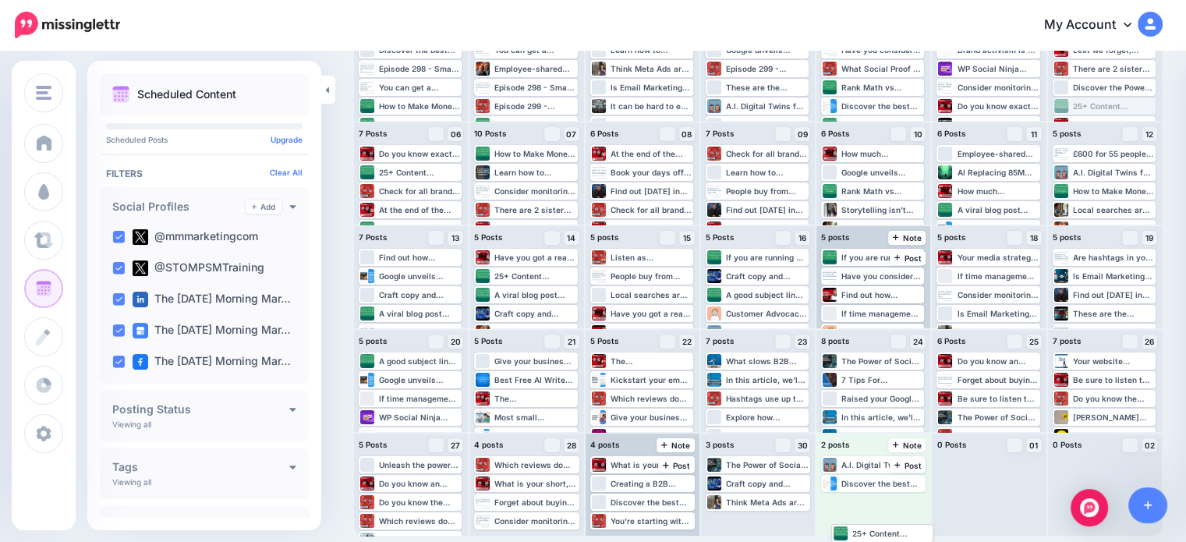
scroll to position [143, 0]
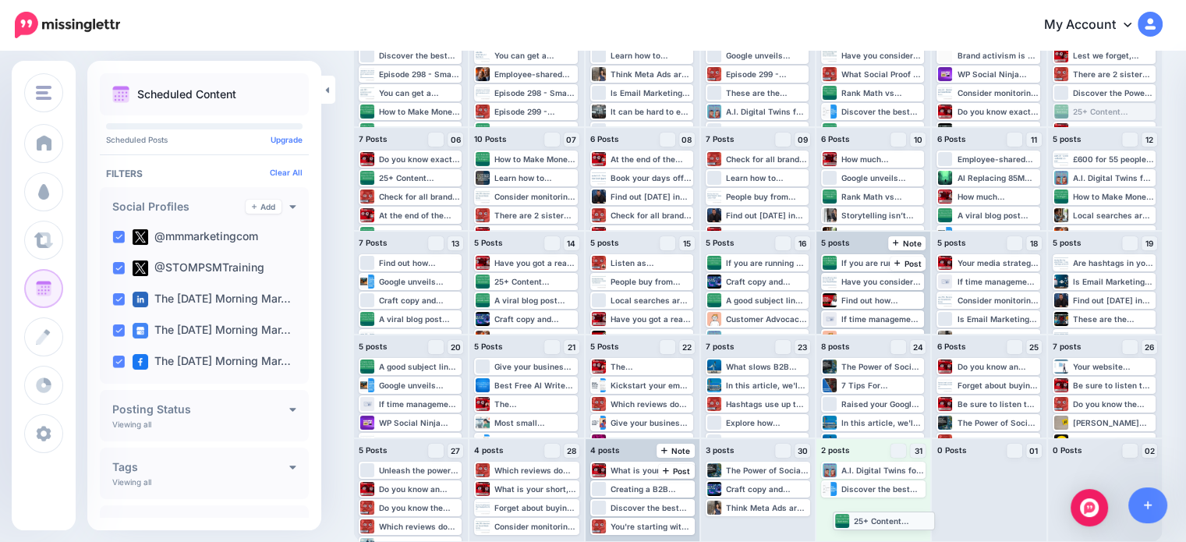
drag, startPoint x: 1114, startPoint y: 130, endPoint x: 885, endPoint y: 514, distance: 446.9
drag, startPoint x: 1121, startPoint y: 116, endPoint x: 870, endPoint y: 533, distance: 486.9
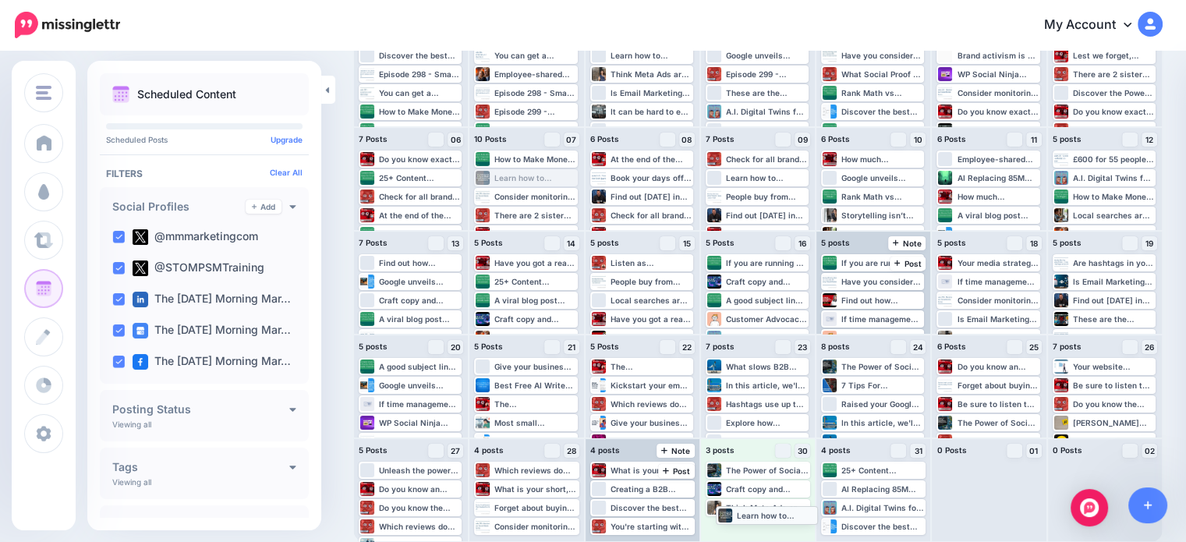
drag, startPoint x: 531, startPoint y: 177, endPoint x: 771, endPoint y: 522, distance: 420.1
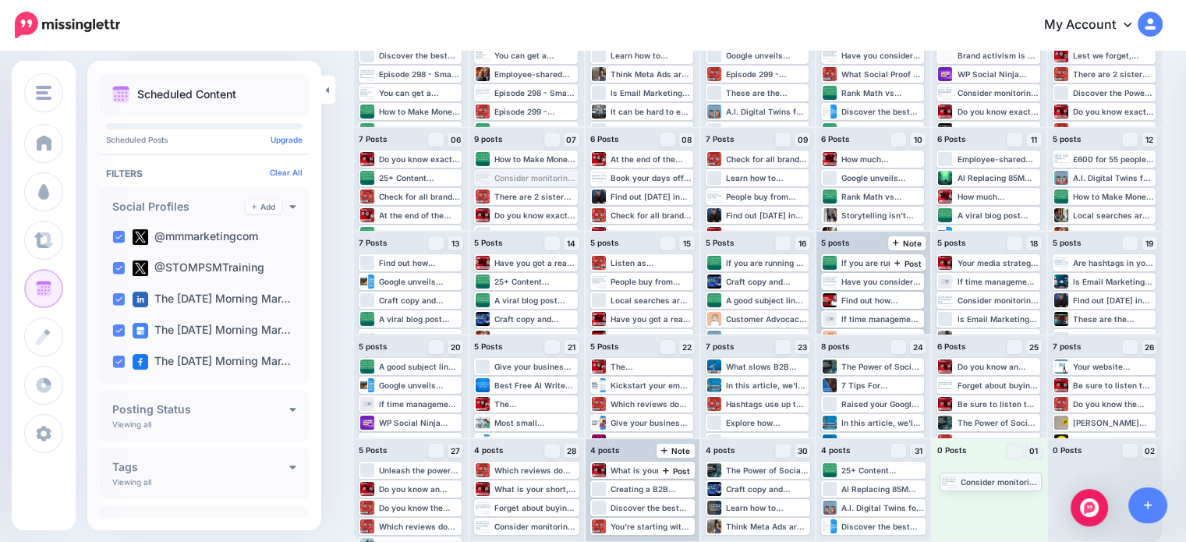
drag, startPoint x: 531, startPoint y: 180, endPoint x: 995, endPoint y: 483, distance: 554.3
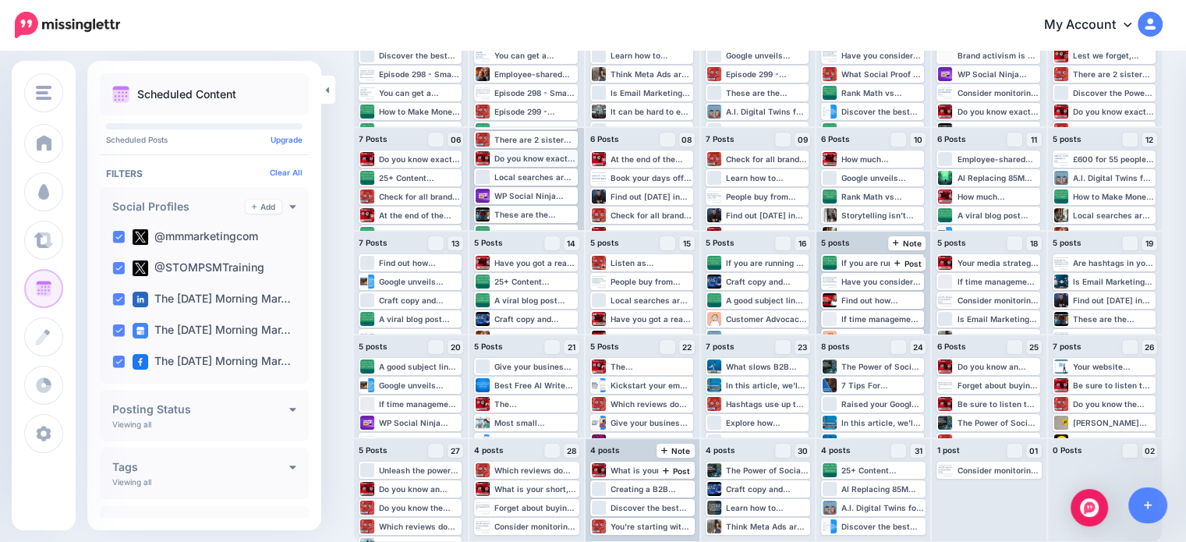
scroll to position [75, 0]
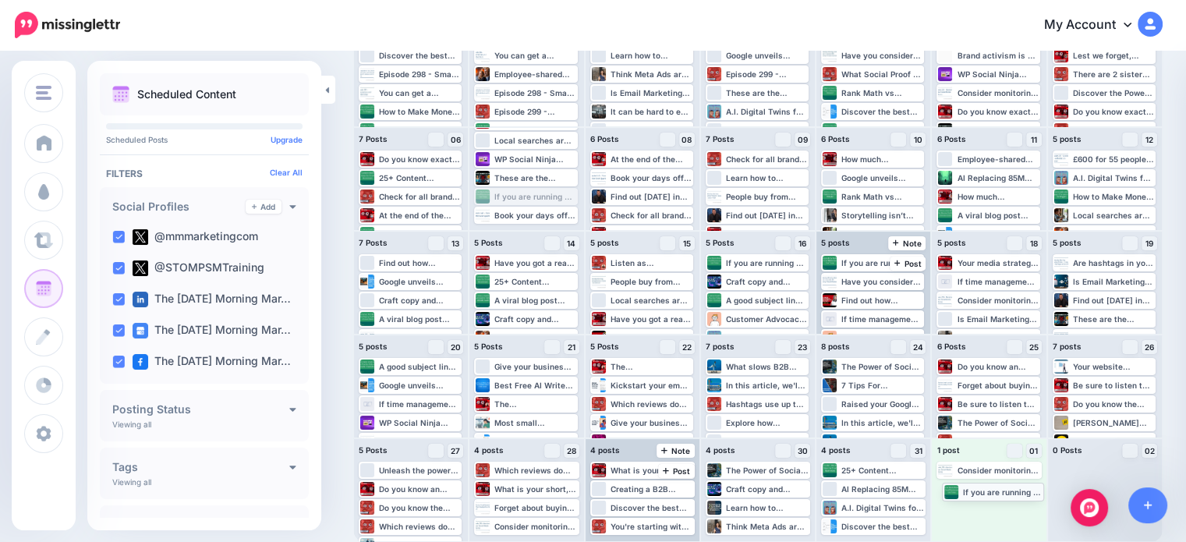
drag, startPoint x: 529, startPoint y: 196, endPoint x: 996, endPoint y: 490, distance: 551.6
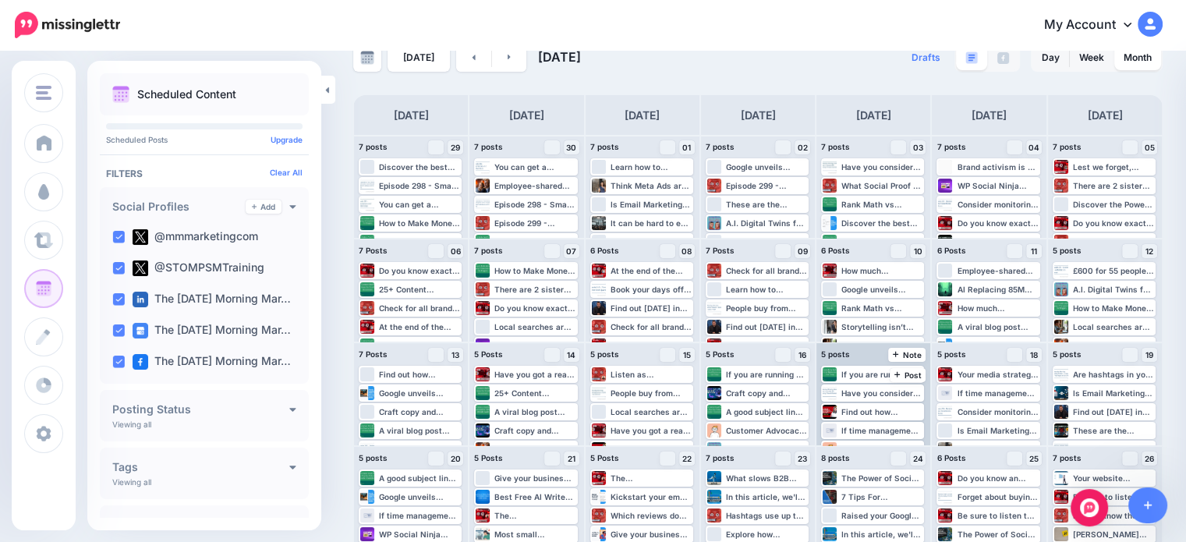
scroll to position [81, 0]
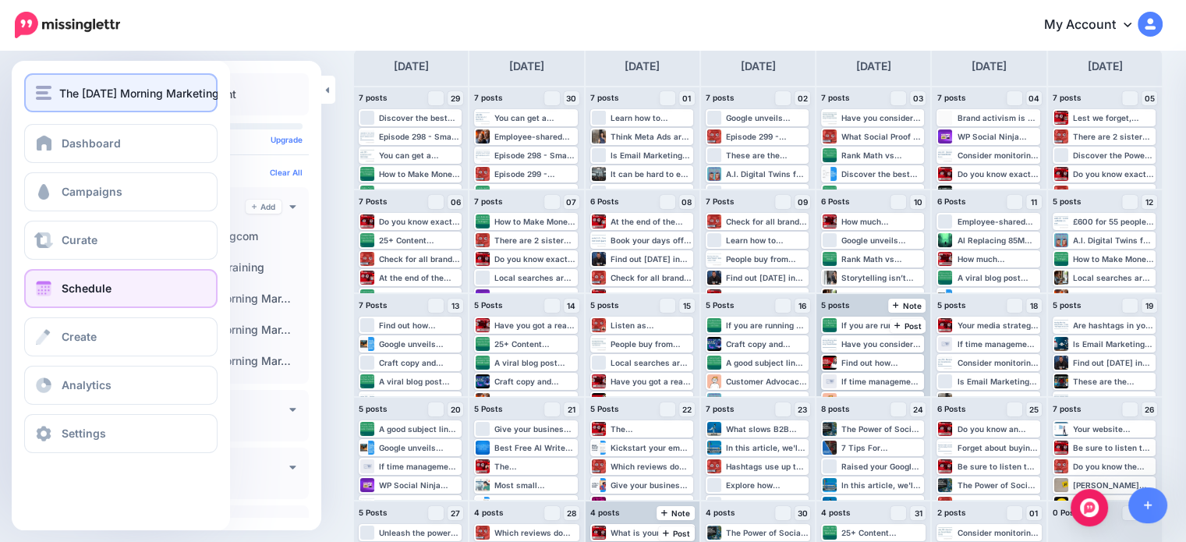
click at [76, 97] on span "The Monday Morning Marketing" at bounding box center [139, 93] width 160 height 18
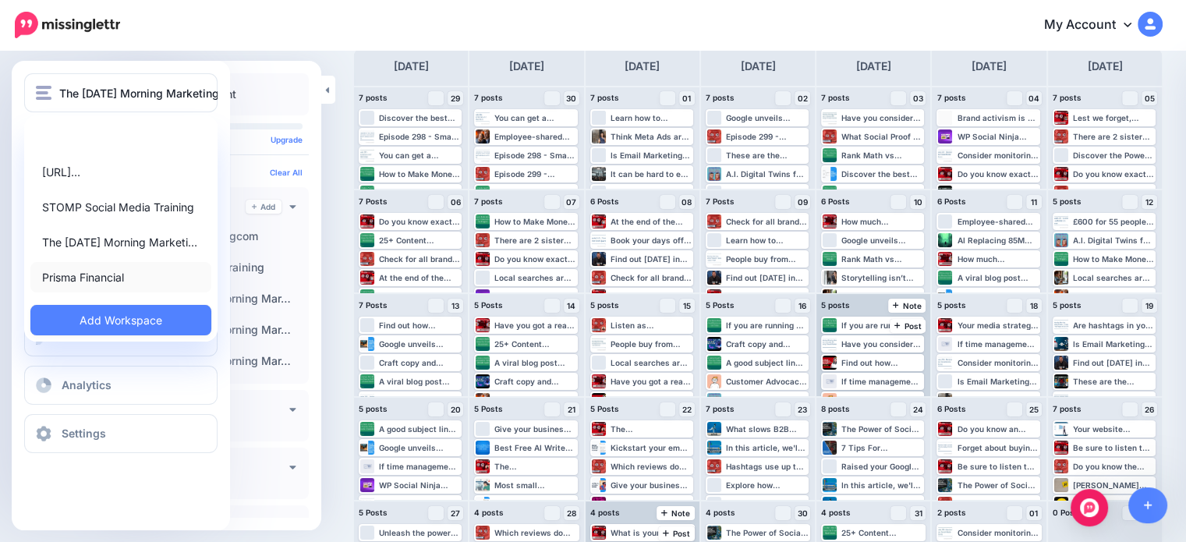
click at [75, 265] on link "Prisma Financial" at bounding box center [120, 277] width 181 height 30
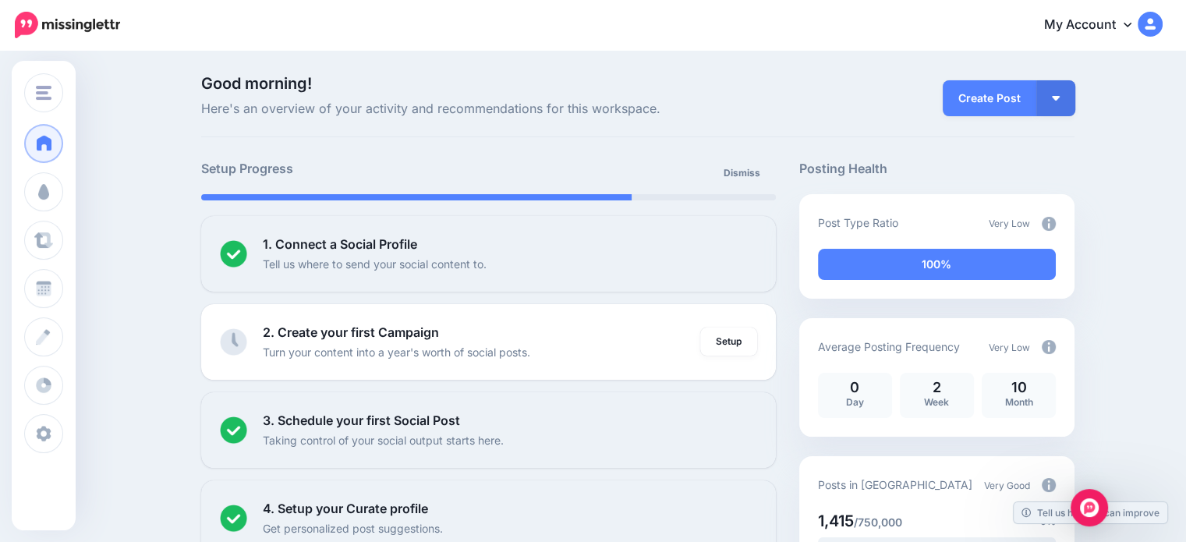
click at [761, 94] on p "Good morning! Here's an overview of your activity and recommendations for this …" at bounding box center [488, 98] width 575 height 44
